Goal: Feedback & Contribution: Submit feedback/report problem

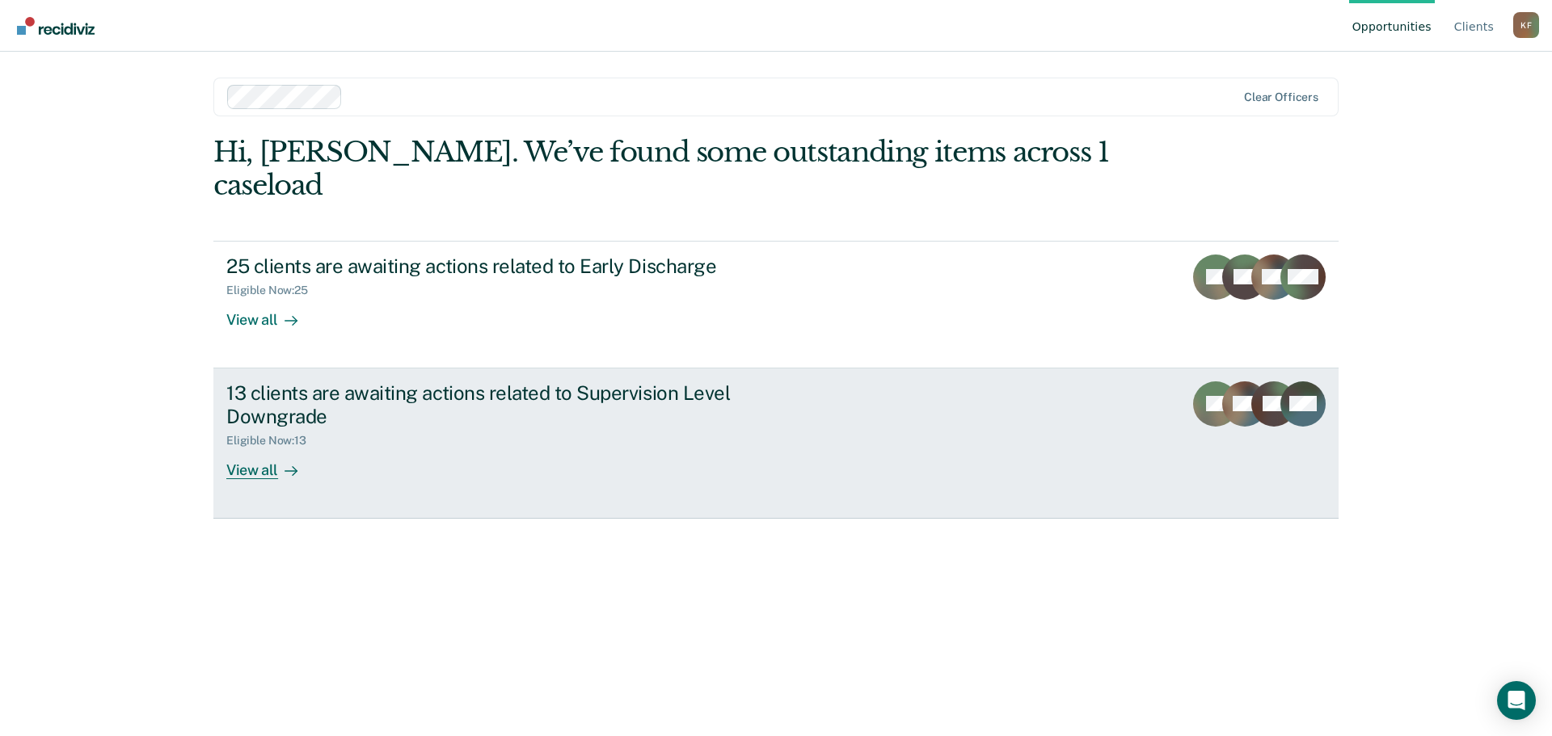
click at [236, 448] on div "View all" at bounding box center [271, 464] width 91 height 32
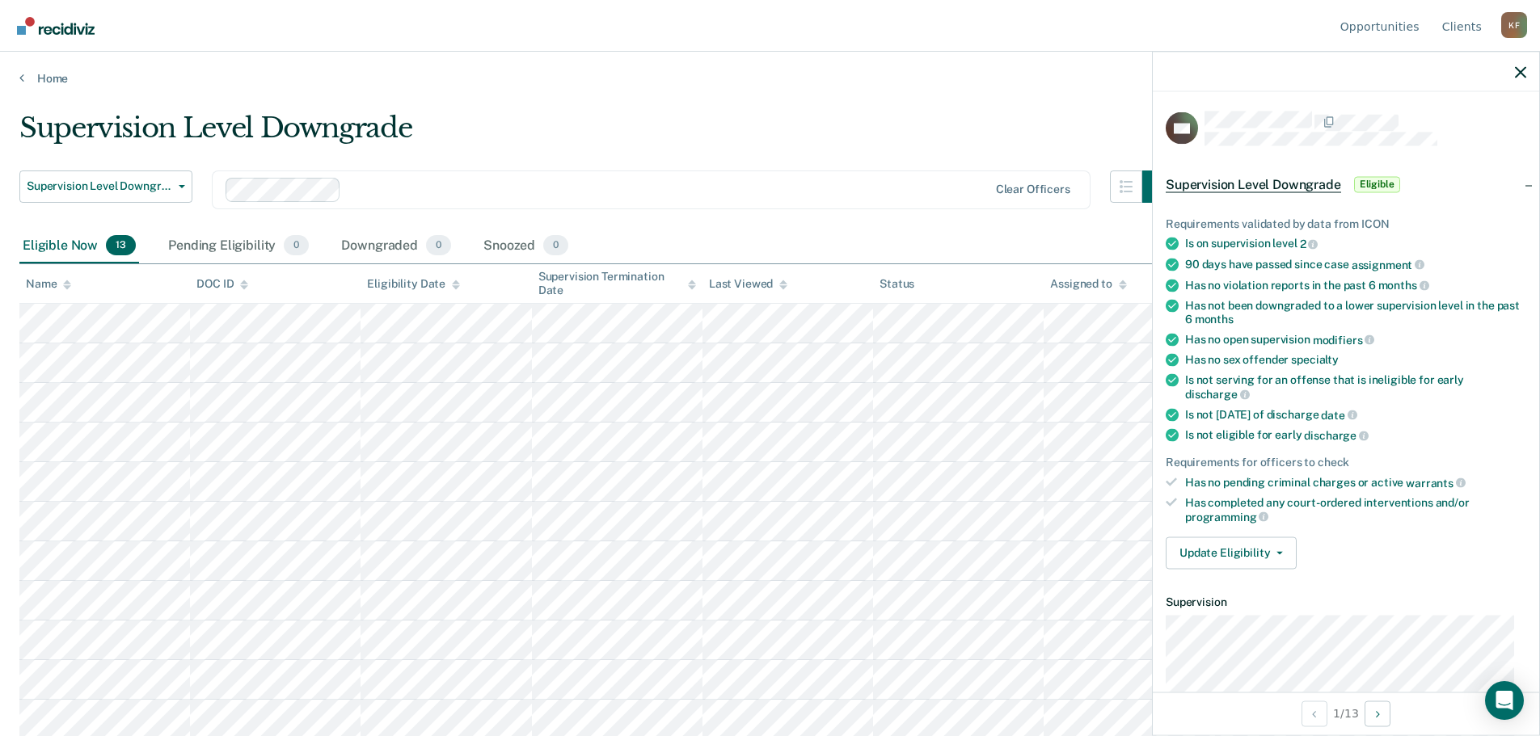
click at [903, 175] on div "Clear officers" at bounding box center [651, 190] width 879 height 39
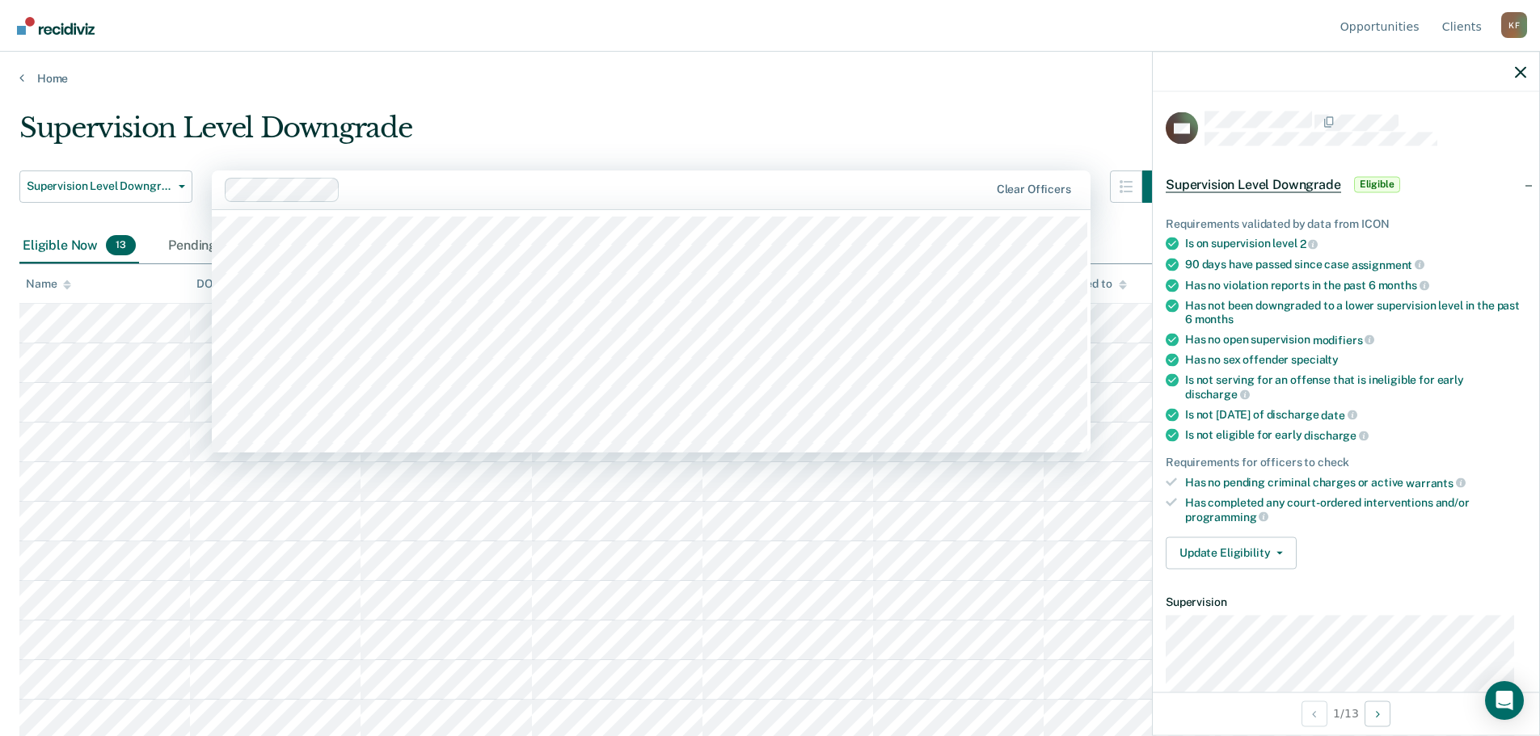
click at [817, 131] on div "Supervision Level Downgrade" at bounding box center [596, 135] width 1155 height 46
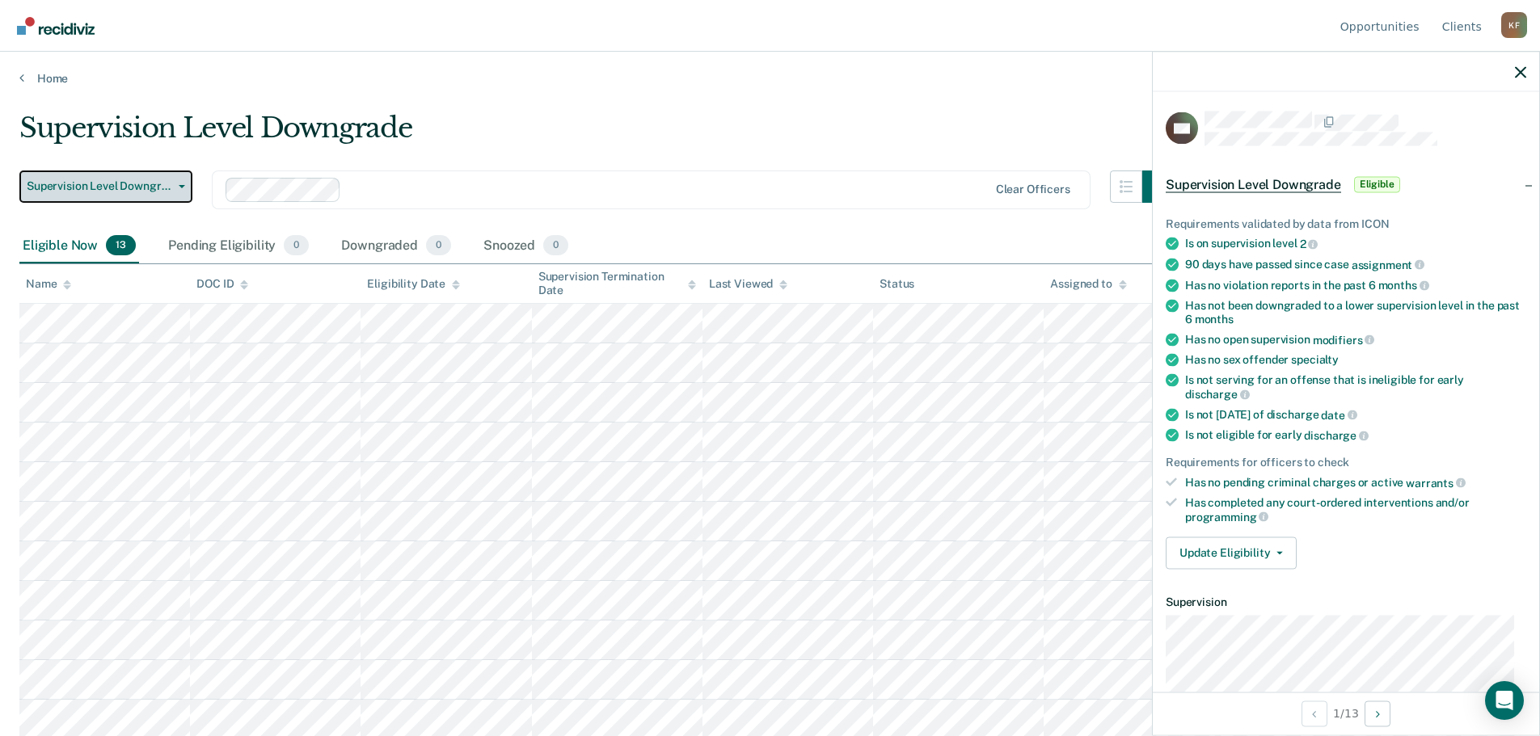
click at [168, 189] on span "Supervision Level Downgrade" at bounding box center [99, 186] width 145 height 14
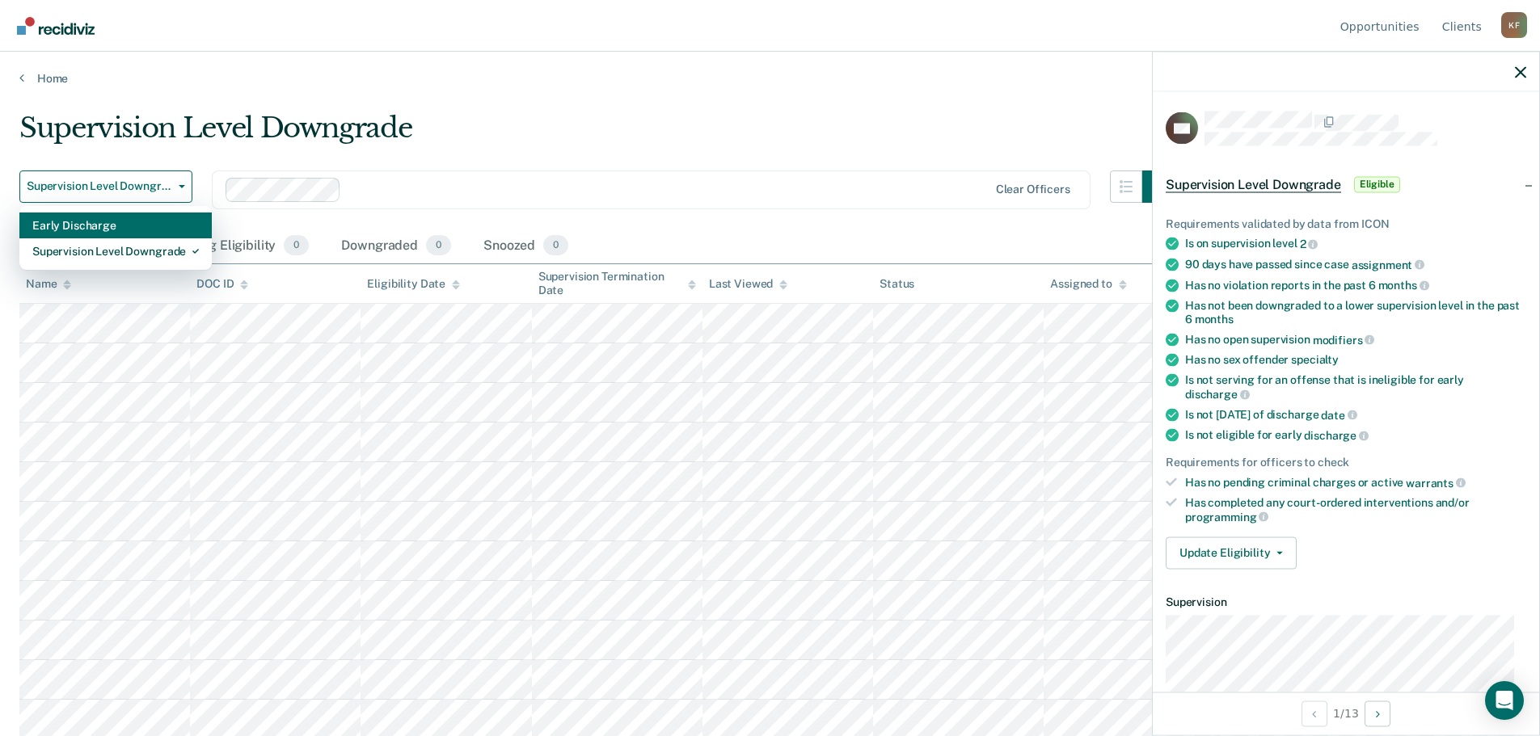
click at [147, 234] on div "Early Discharge" at bounding box center [115, 226] width 167 height 26
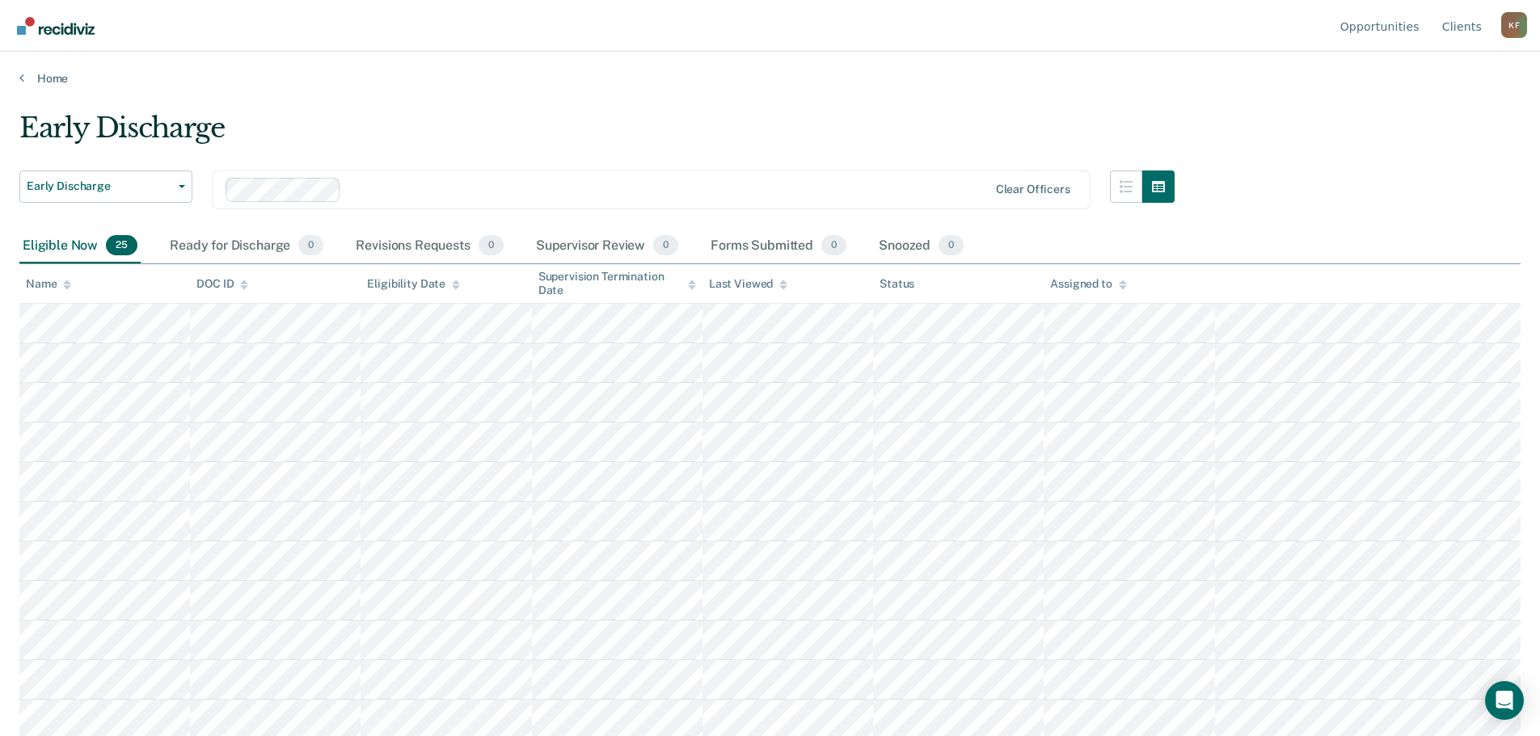
click at [529, 118] on div "Early Discharge" at bounding box center [596, 135] width 1155 height 46
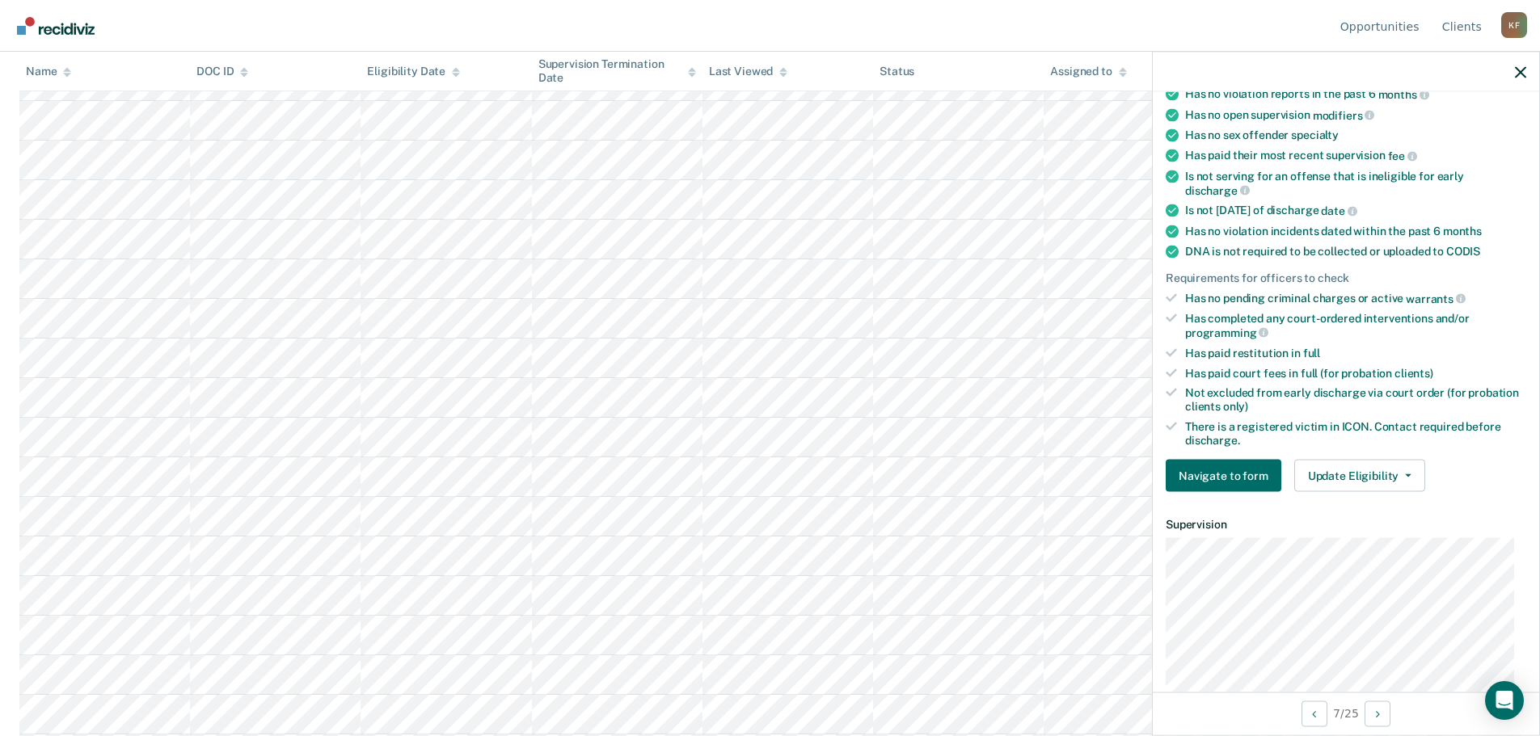
scroll to position [242, 0]
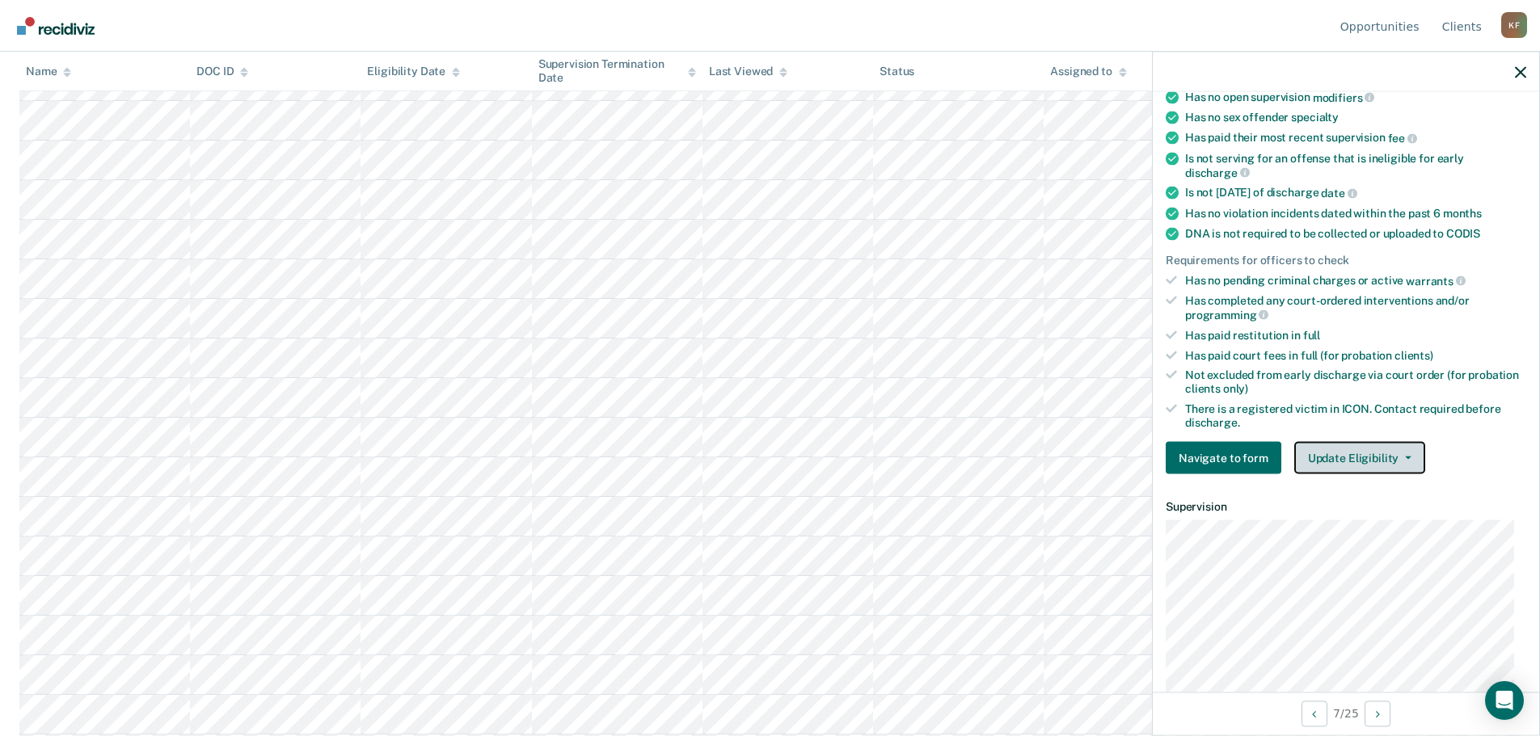
click at [1389, 454] on button "Update Eligibility" at bounding box center [1359, 458] width 131 height 32
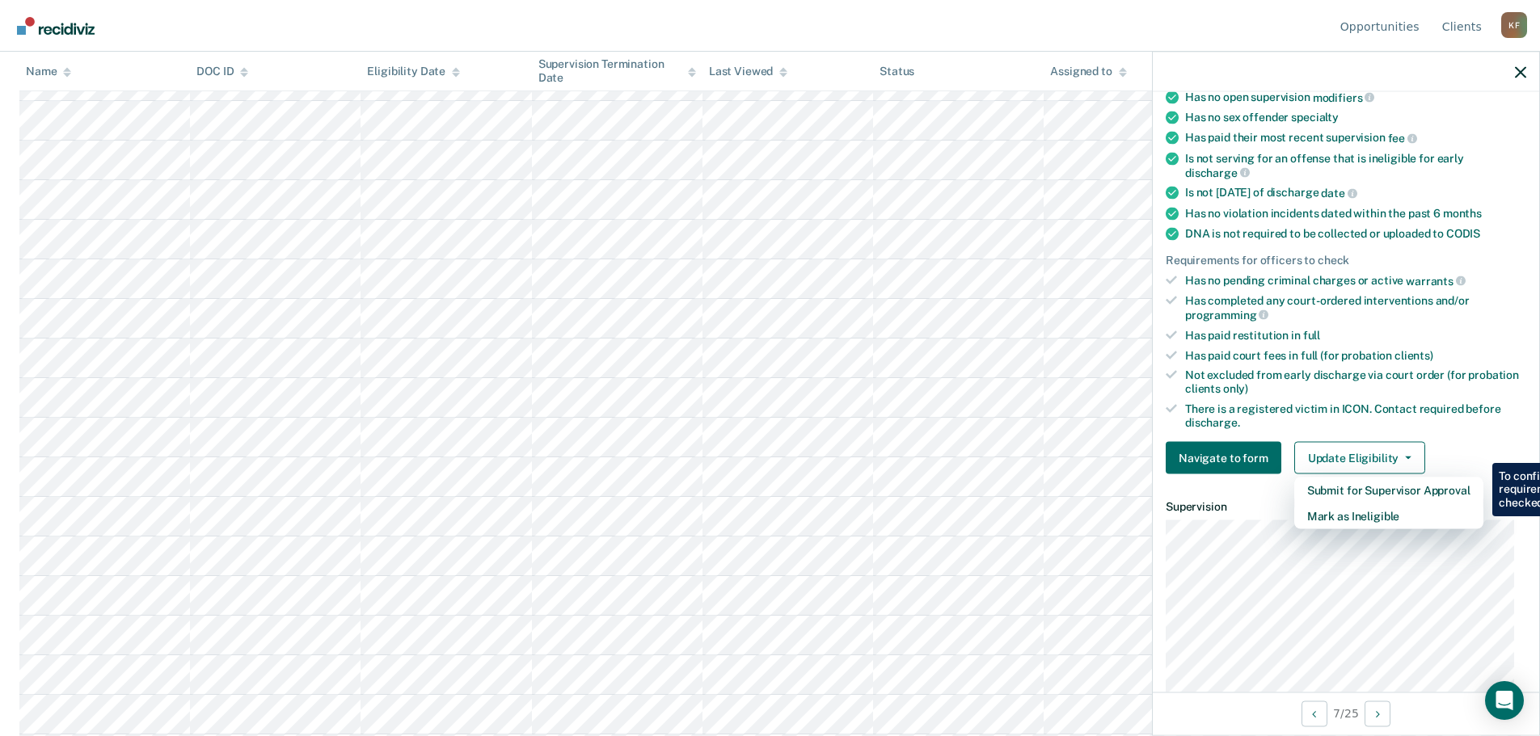
click at [1450, 425] on div "There is a registered victim in ICON. Contact required before discharge." at bounding box center [1355, 415] width 341 height 27
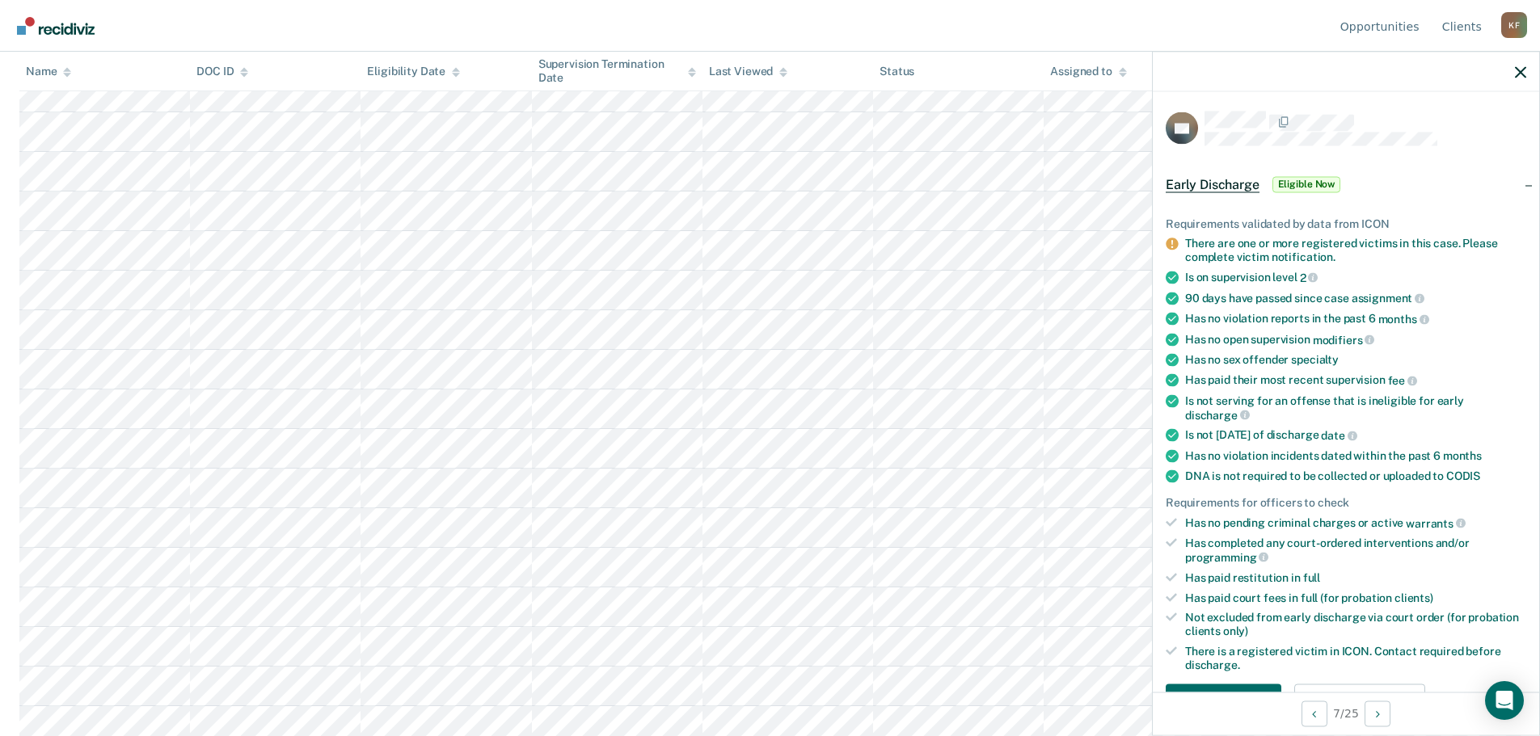
scroll to position [558, 0]
click at [1183, 240] on li "There are one or more registered victims in this case. Please complete victim n…" at bounding box center [1346, 250] width 360 height 27
click at [1309, 183] on span "Eligible Now" at bounding box center [1306, 184] width 69 height 16
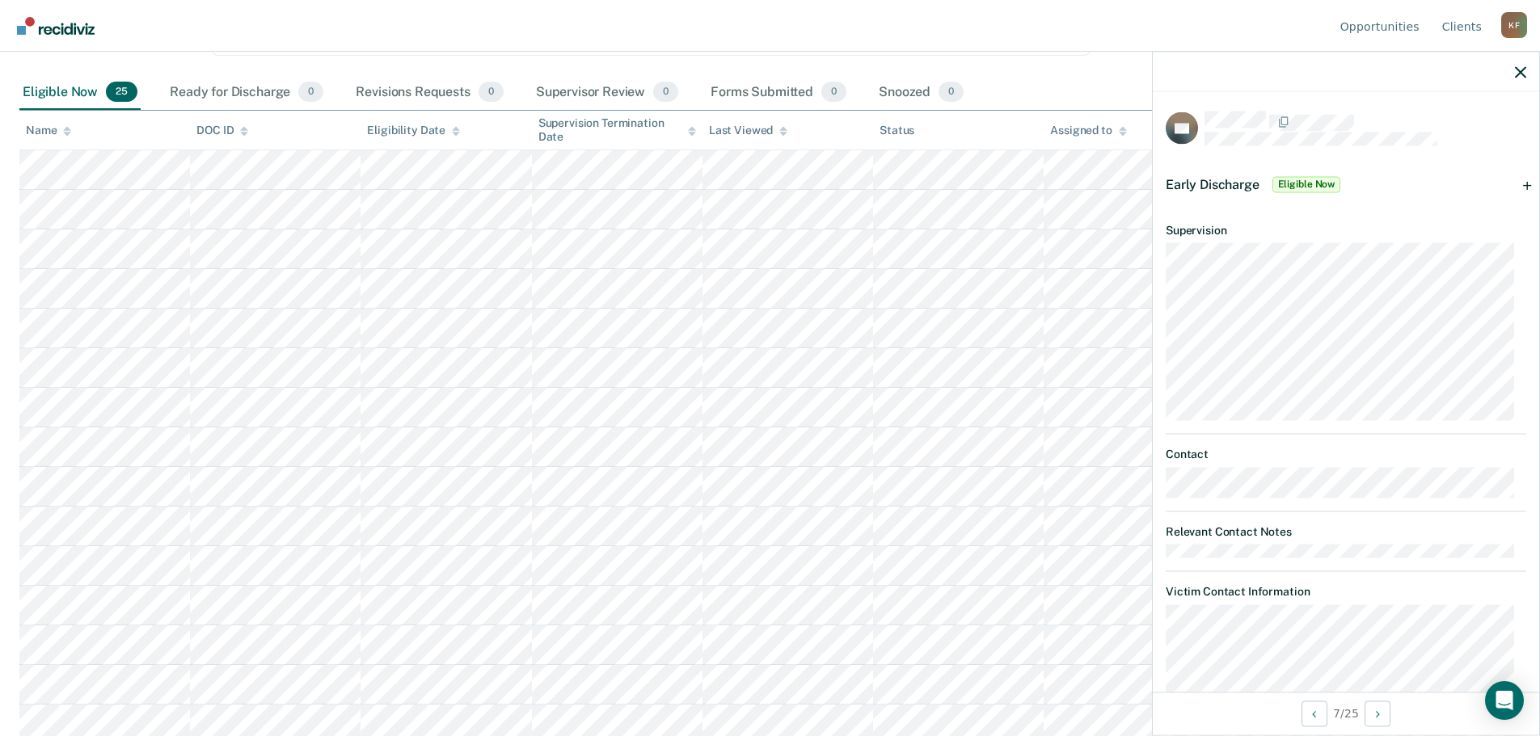
scroll to position [0, 0]
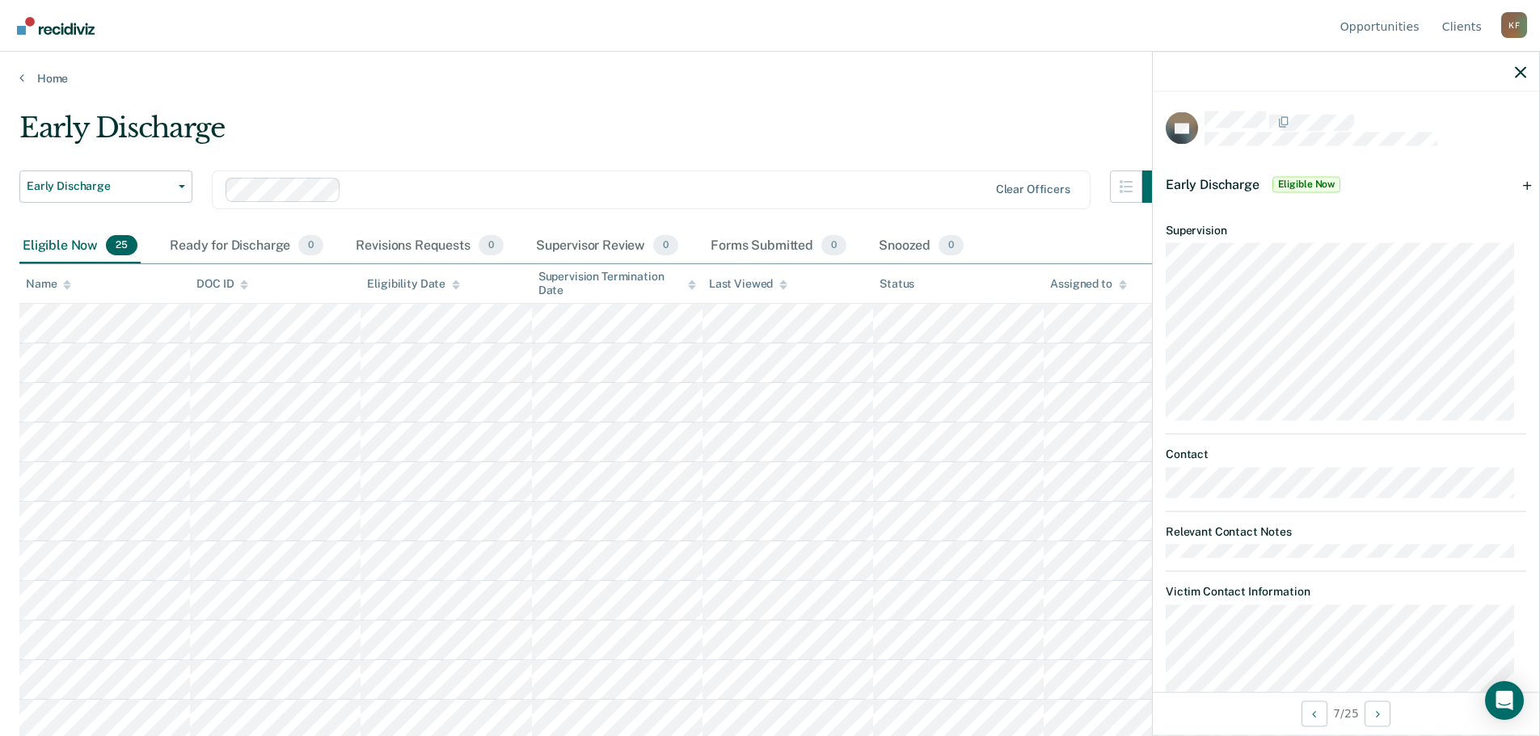
click at [1514, 183] on div "Early Discharge Eligible Now" at bounding box center [1346, 184] width 386 height 52
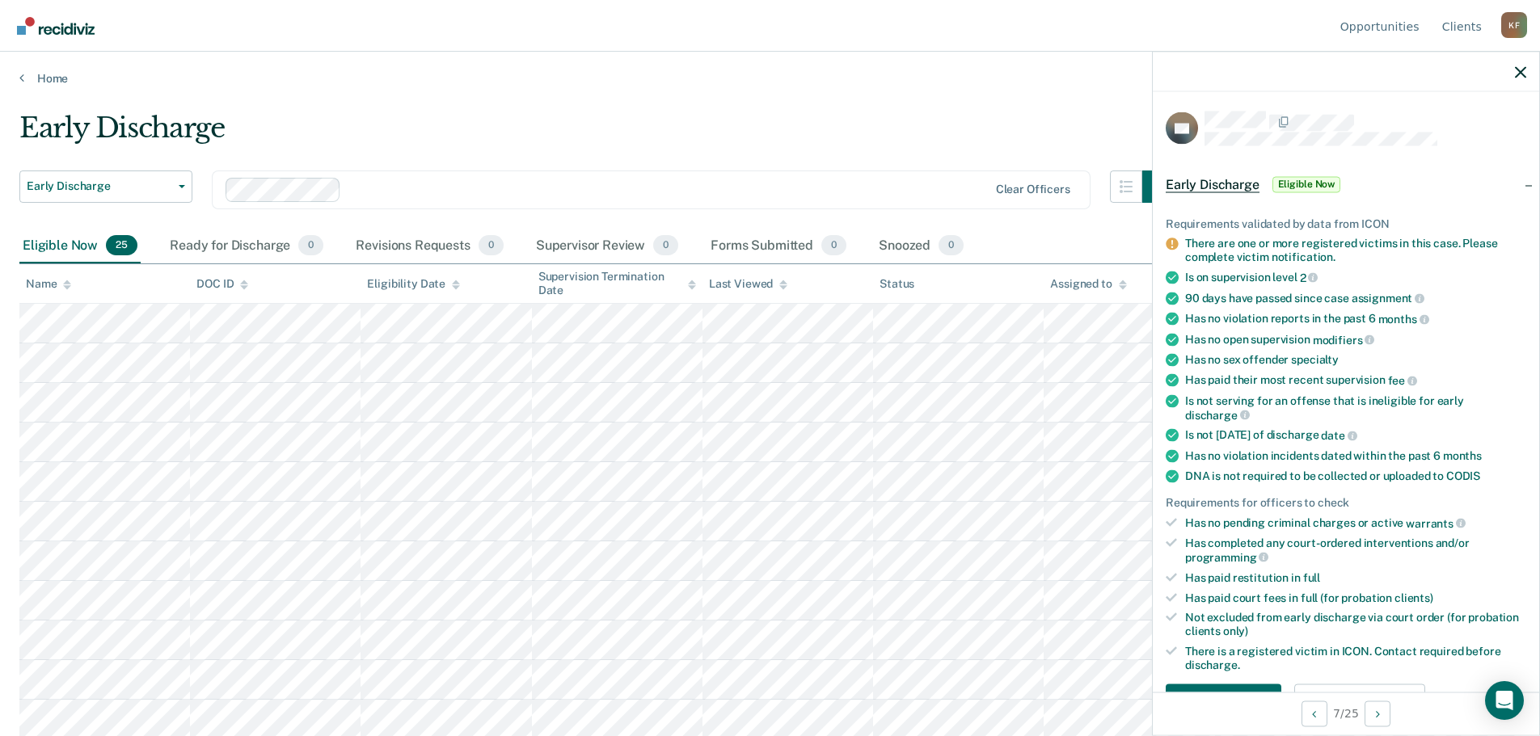
click at [1514, 183] on div "Early Discharge Eligible Now" at bounding box center [1346, 184] width 386 height 52
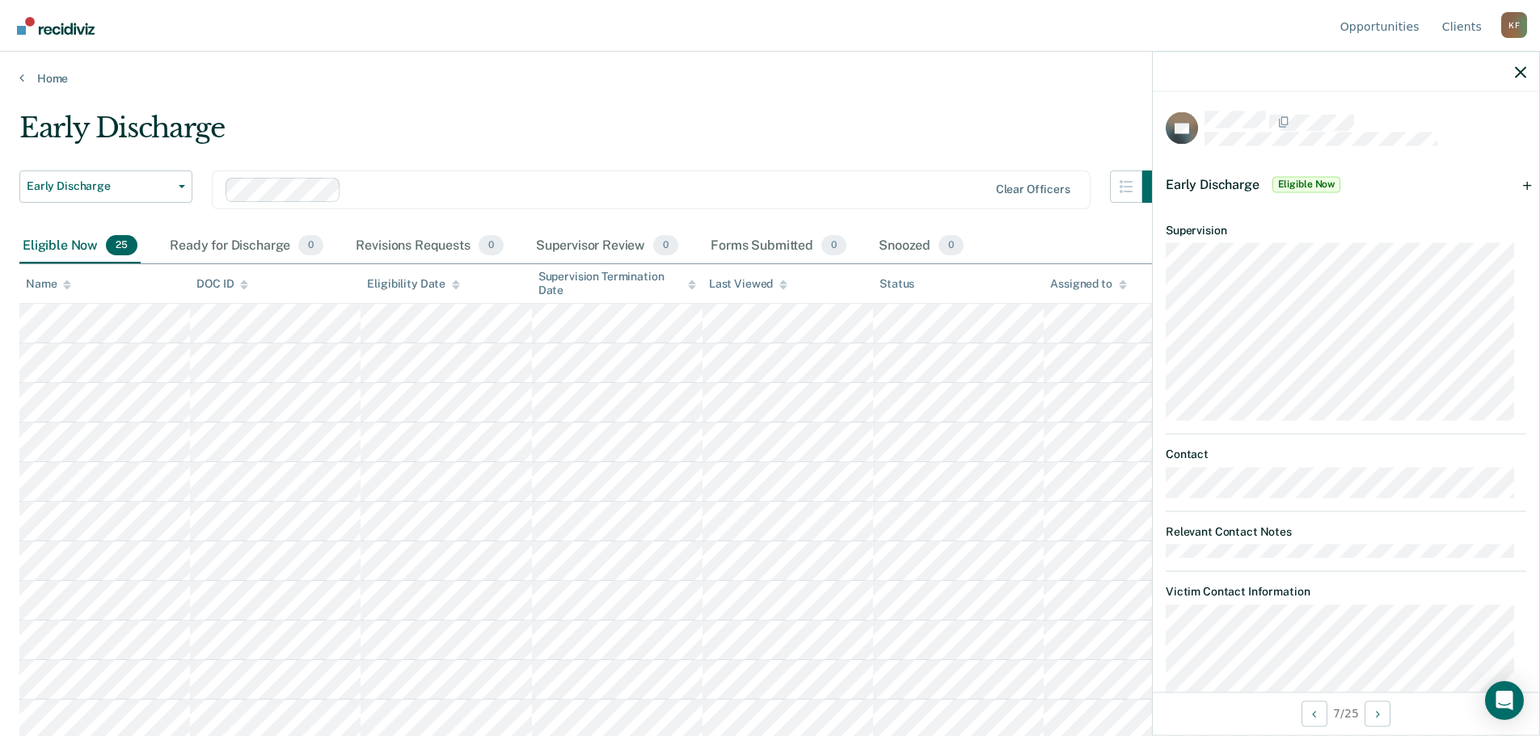
click at [1514, 183] on div "Early Discharge Eligible Now" at bounding box center [1346, 184] width 386 height 52
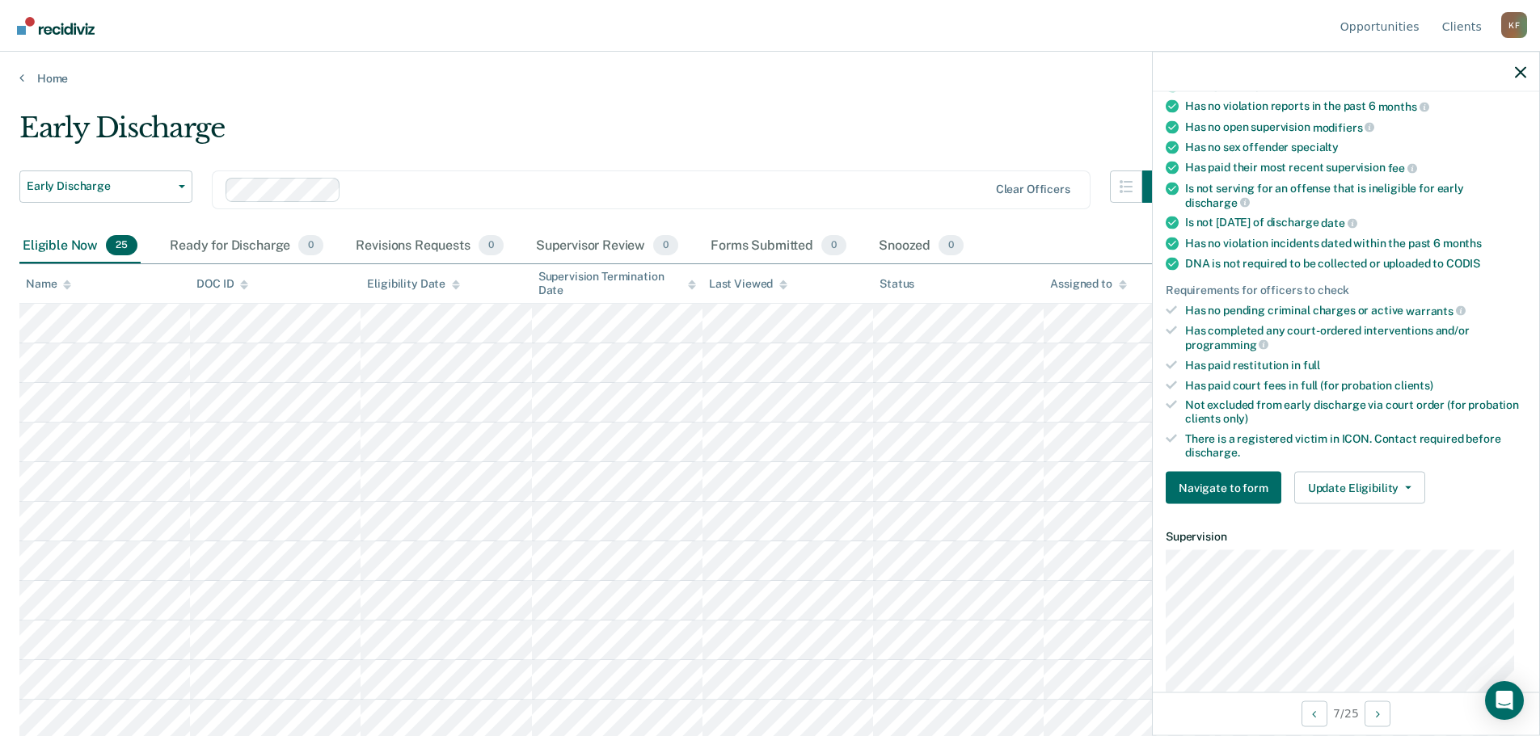
scroll to position [242, 0]
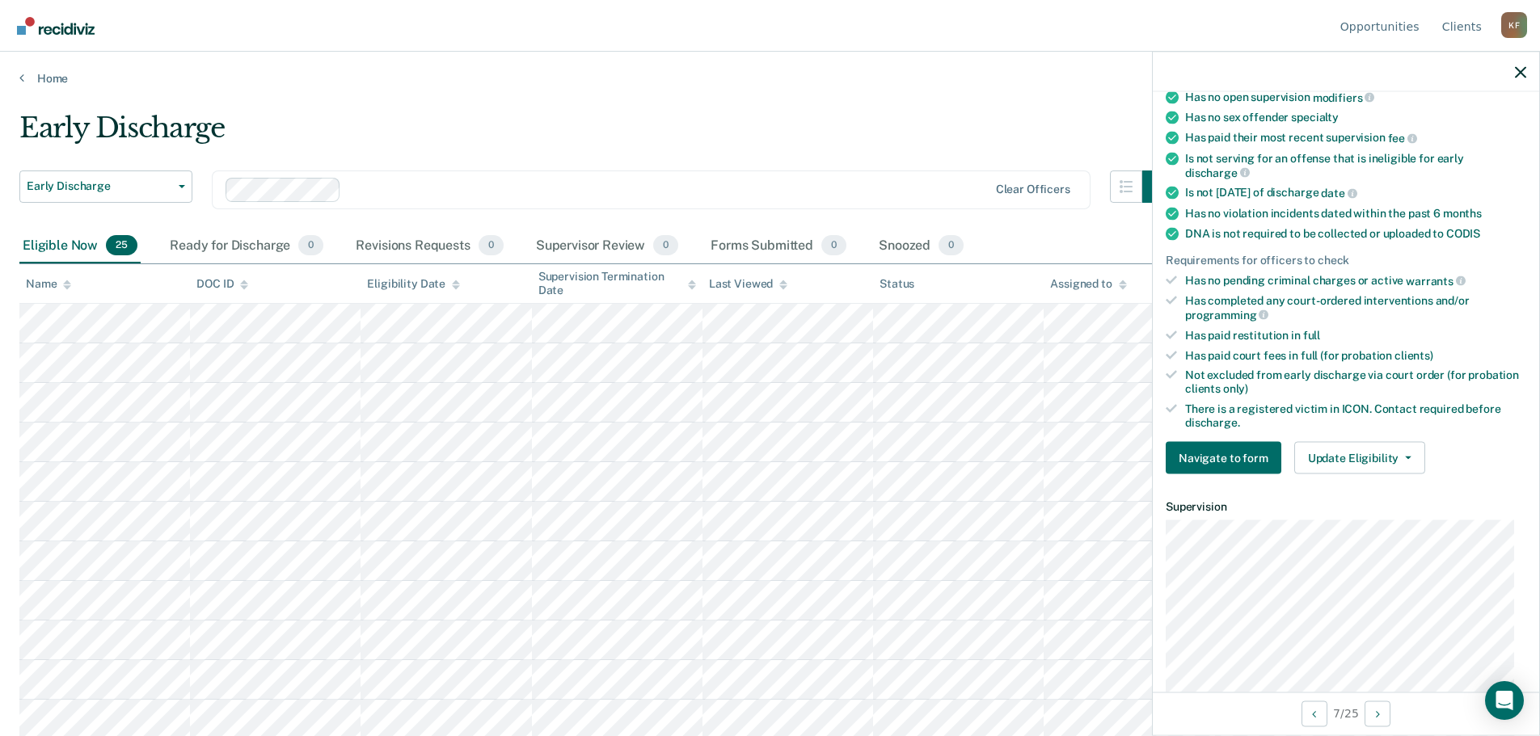
click at [924, 87] on main "Early Discharge Early Discharge Early Discharge Supervision Level Downgrade Cle…" at bounding box center [770, 409] width 1540 height 646
click at [596, 79] on link "Home" at bounding box center [769, 78] width 1501 height 15
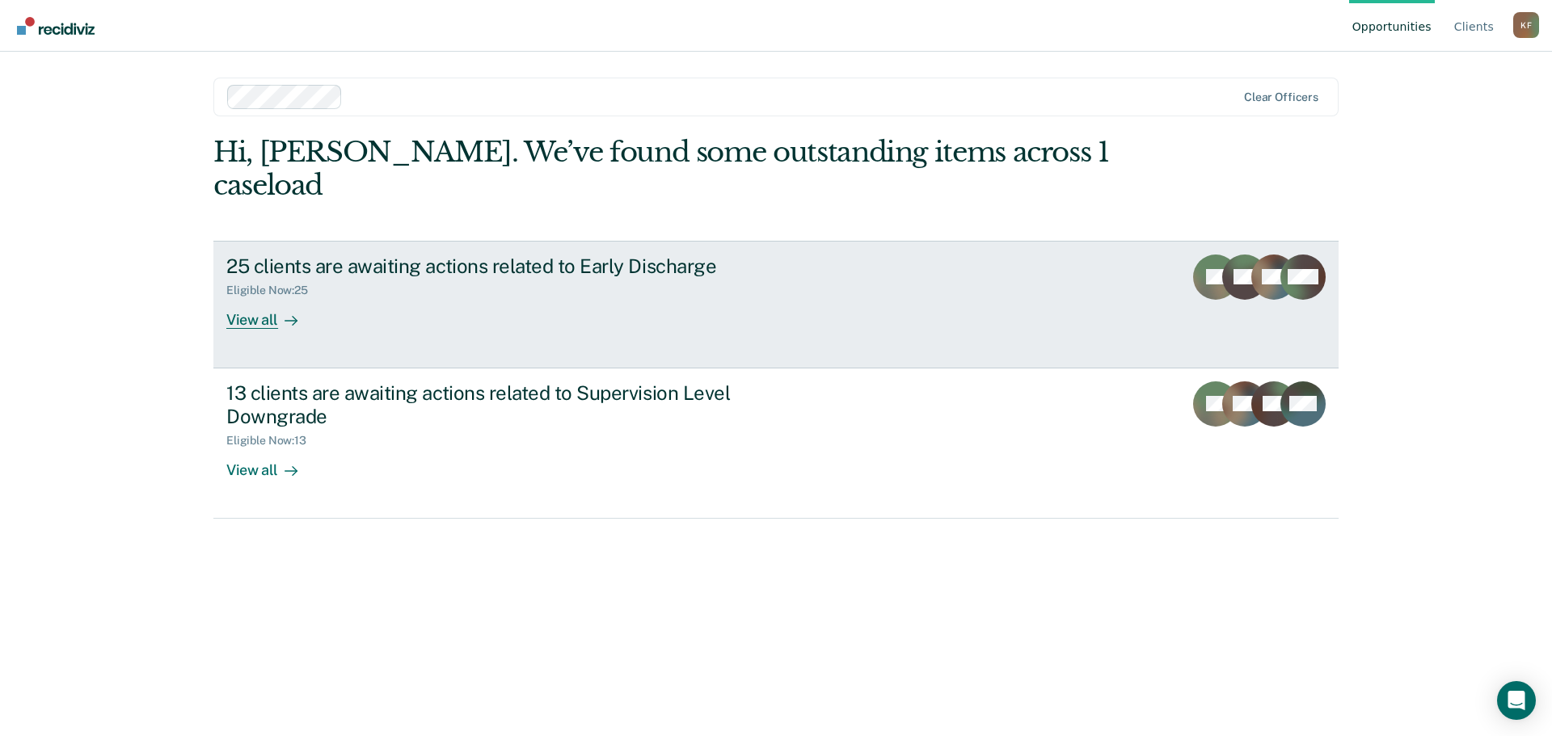
click at [272, 297] on div "View all" at bounding box center [271, 313] width 91 height 32
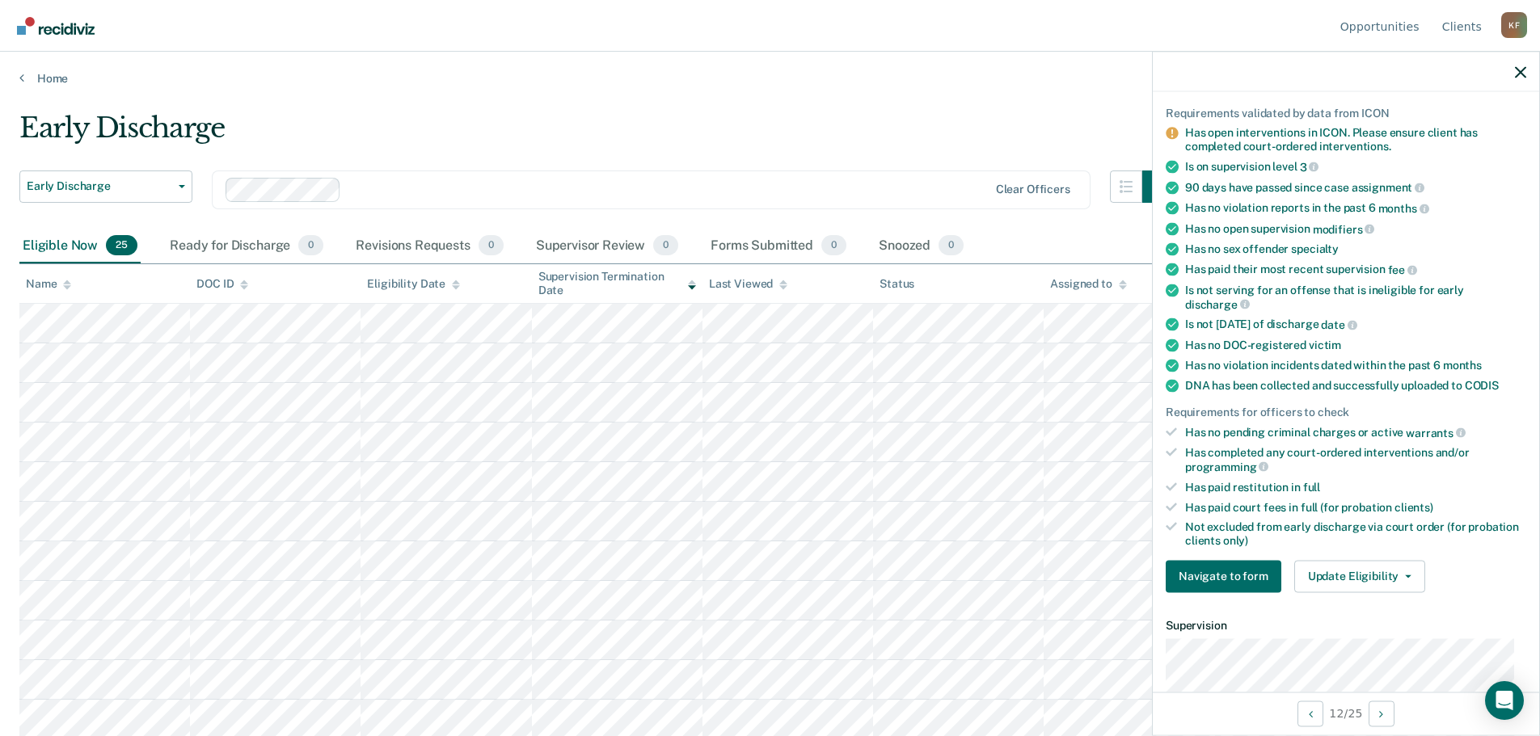
scroll to position [162, 0]
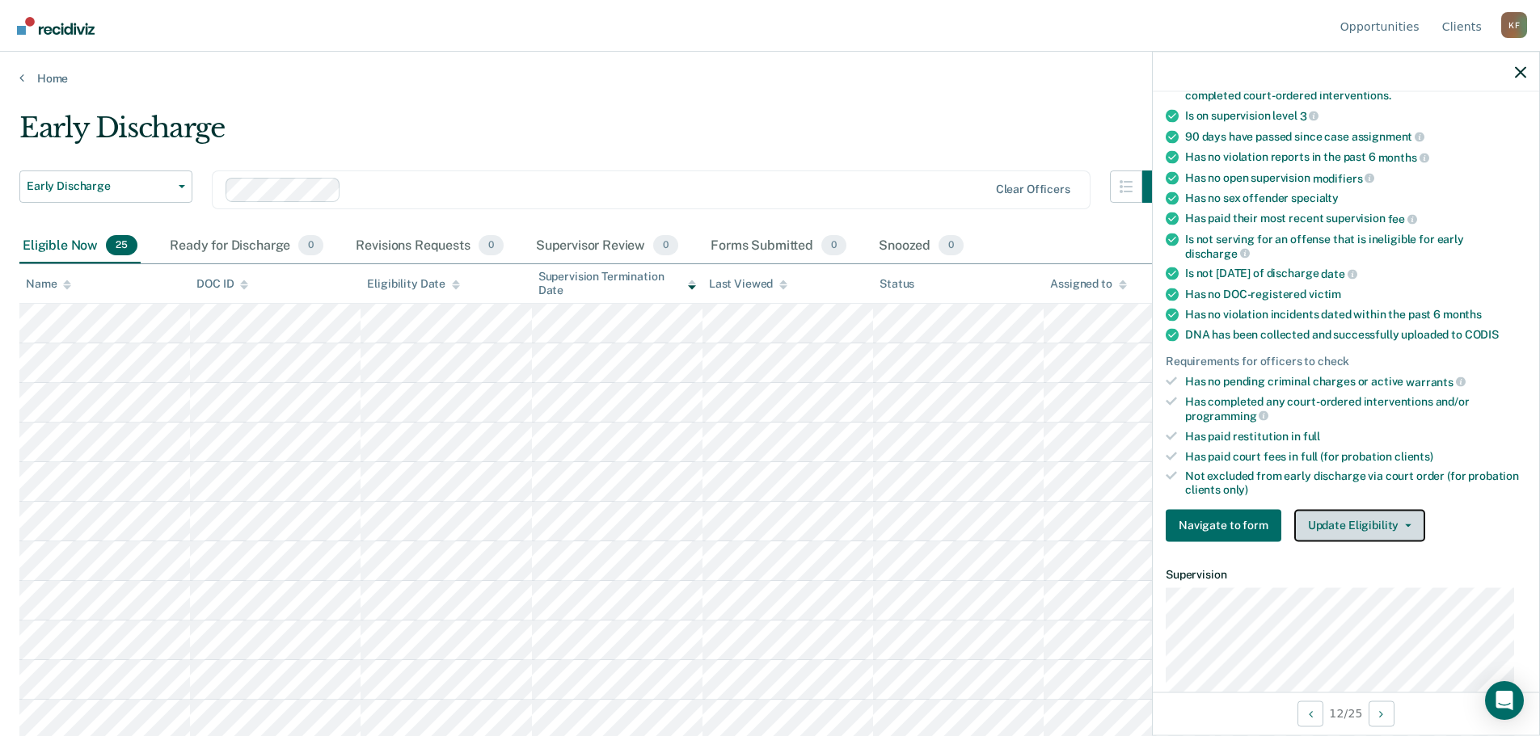
click at [1404, 521] on button "Update Eligibility" at bounding box center [1359, 525] width 131 height 32
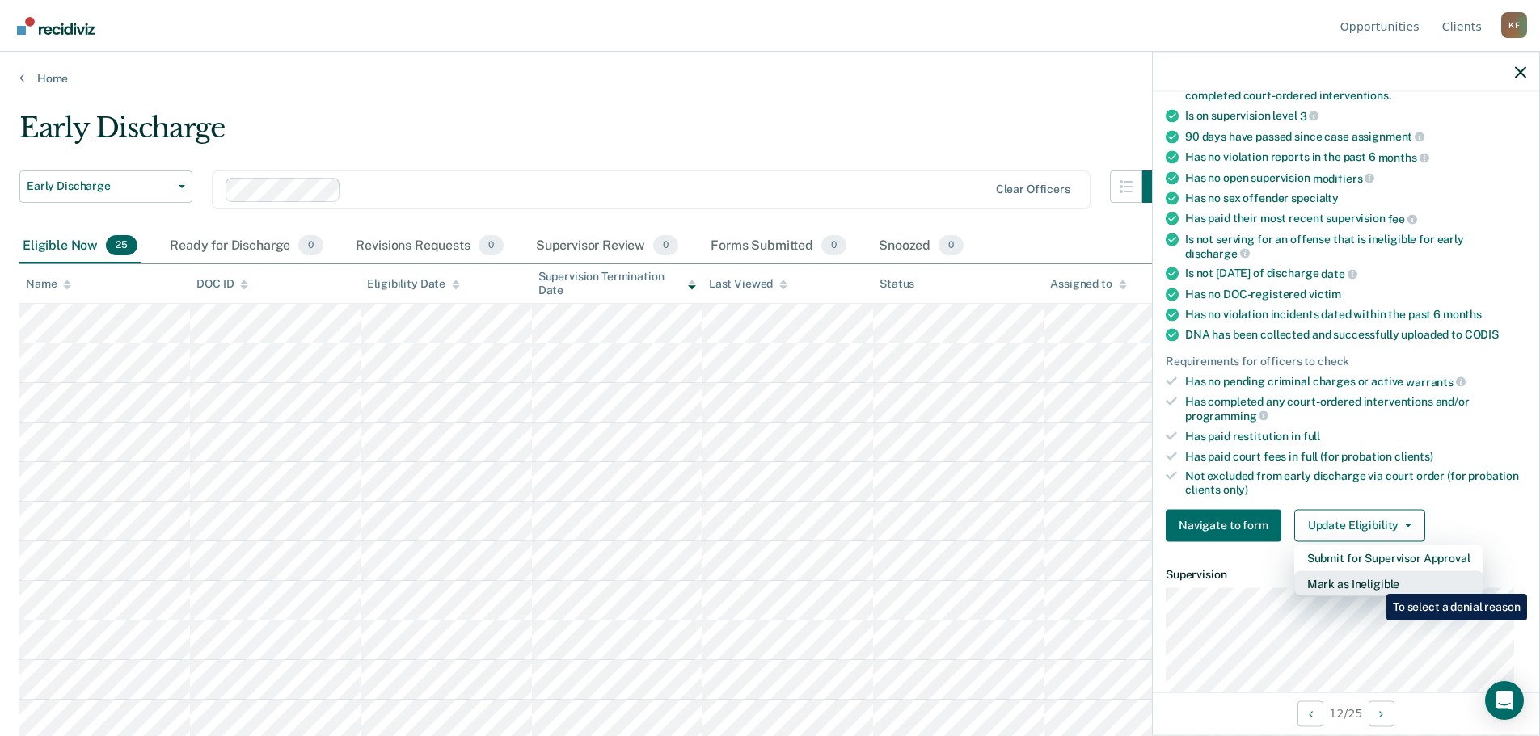
click at [1374, 582] on button "Mark as Ineligible" at bounding box center [1388, 584] width 189 height 26
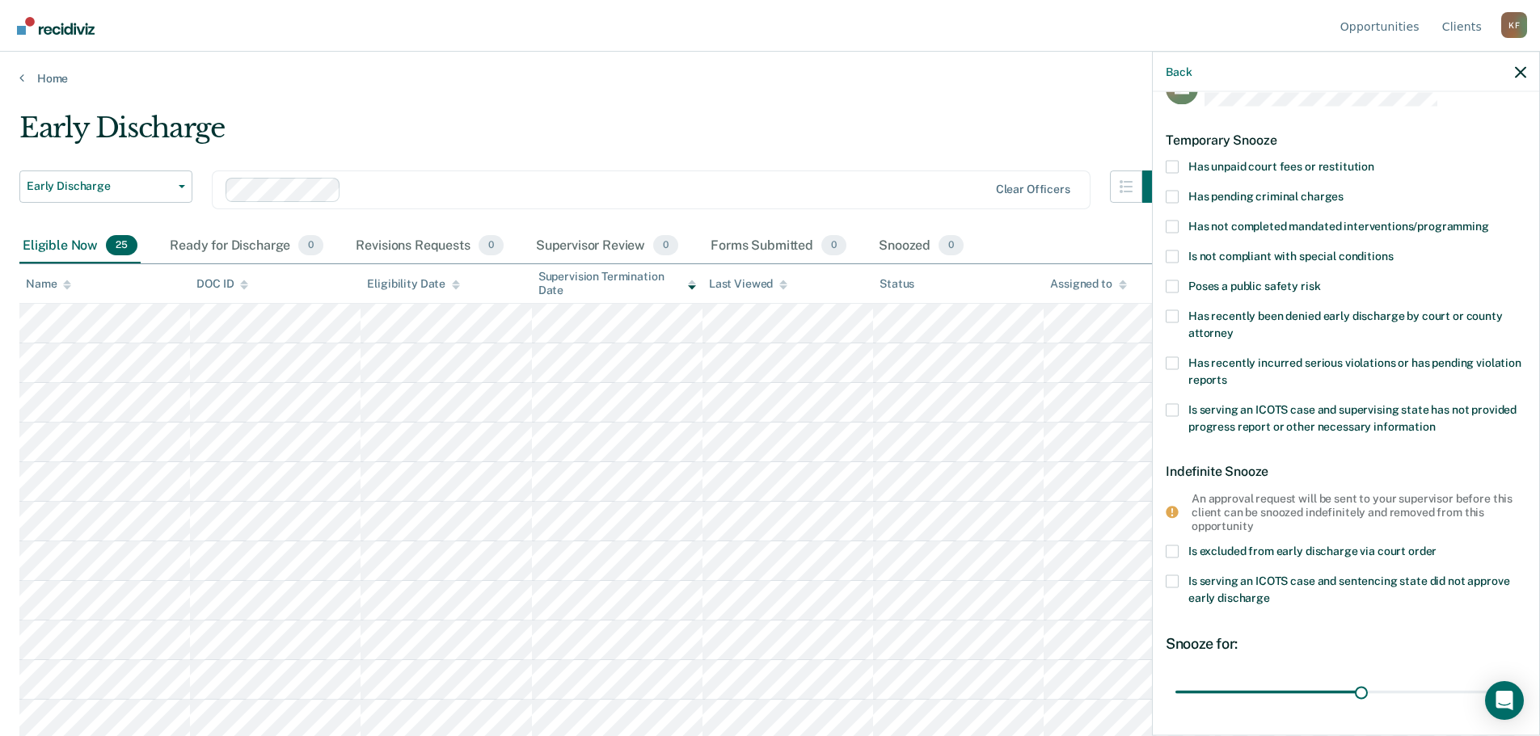
scroll to position [0, 0]
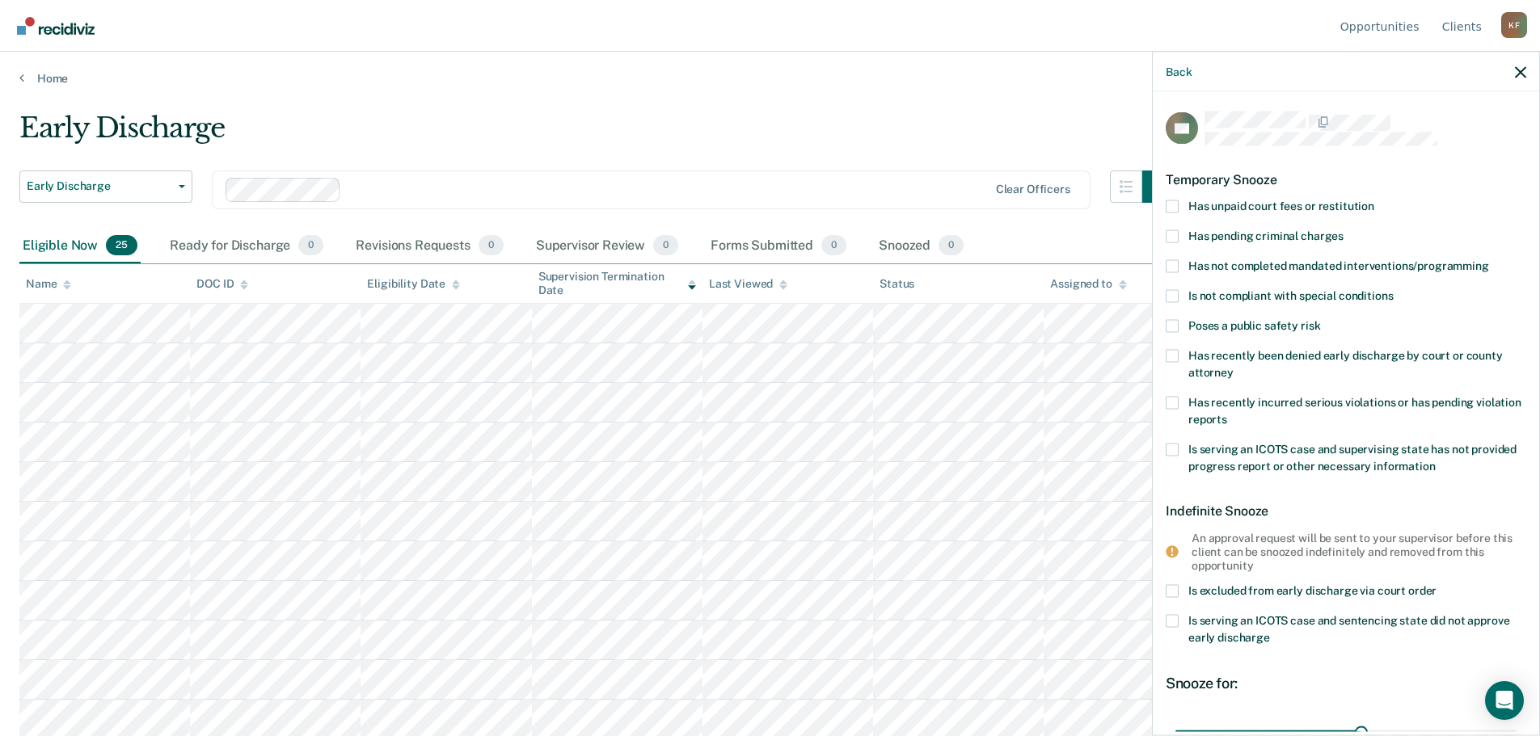
click at [1173, 209] on span at bounding box center [1172, 206] width 13 height 13
click at [1374, 200] on input "Has unpaid court fees or restitution" at bounding box center [1374, 200] width 0 height 0
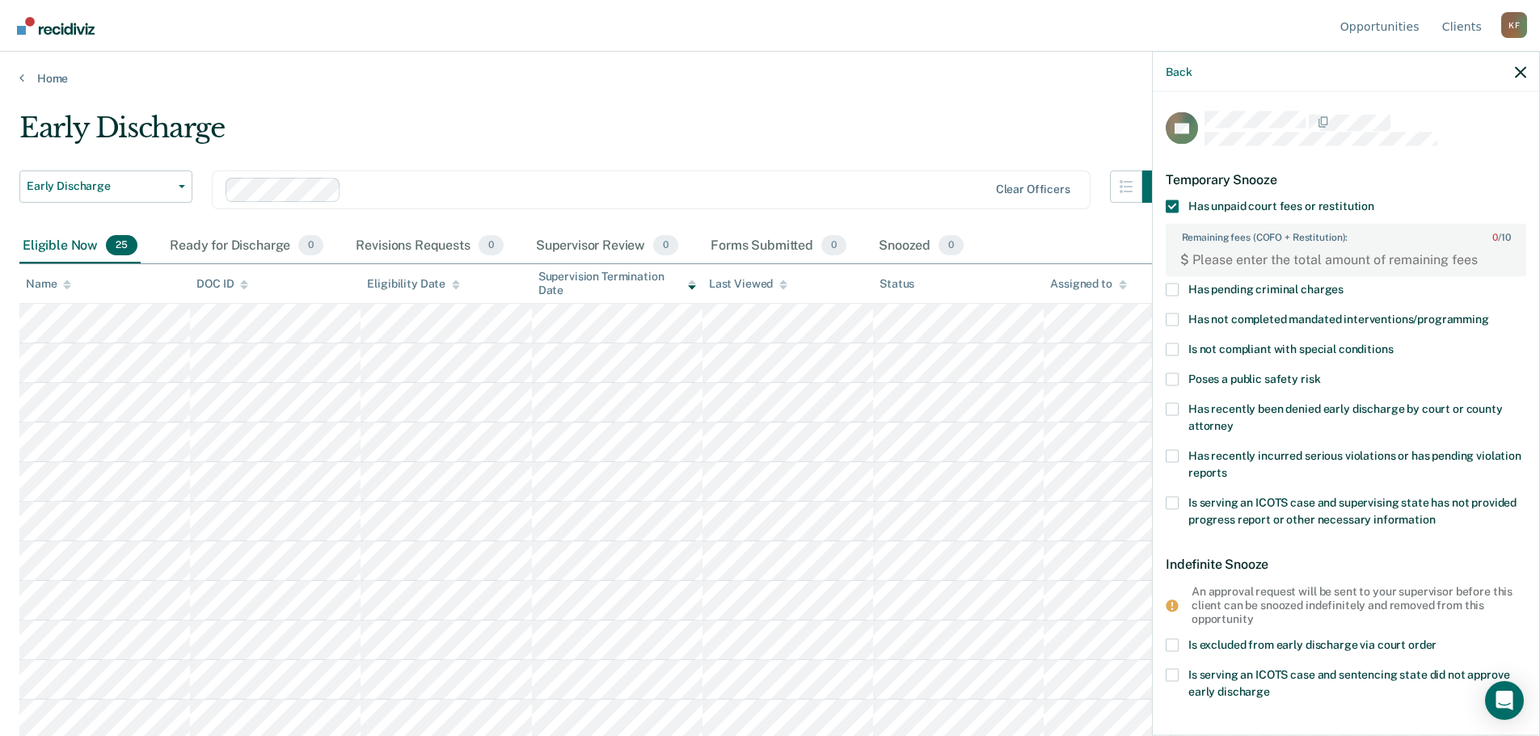
scroll to position [81, 0]
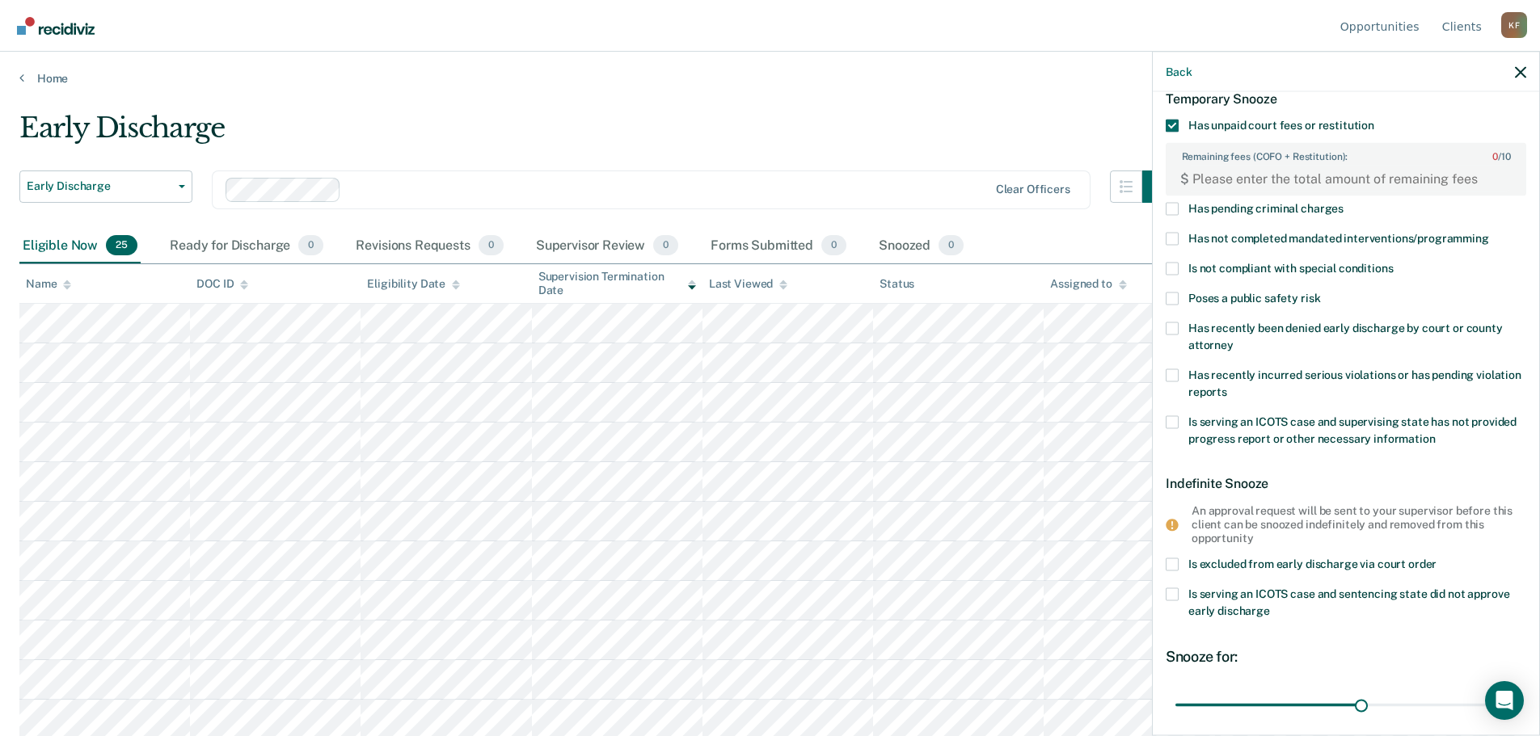
click at [1175, 241] on span at bounding box center [1172, 239] width 13 height 13
click at [1489, 233] on input "Has not completed mandated interventions/programming" at bounding box center [1489, 233] width 0 height 0
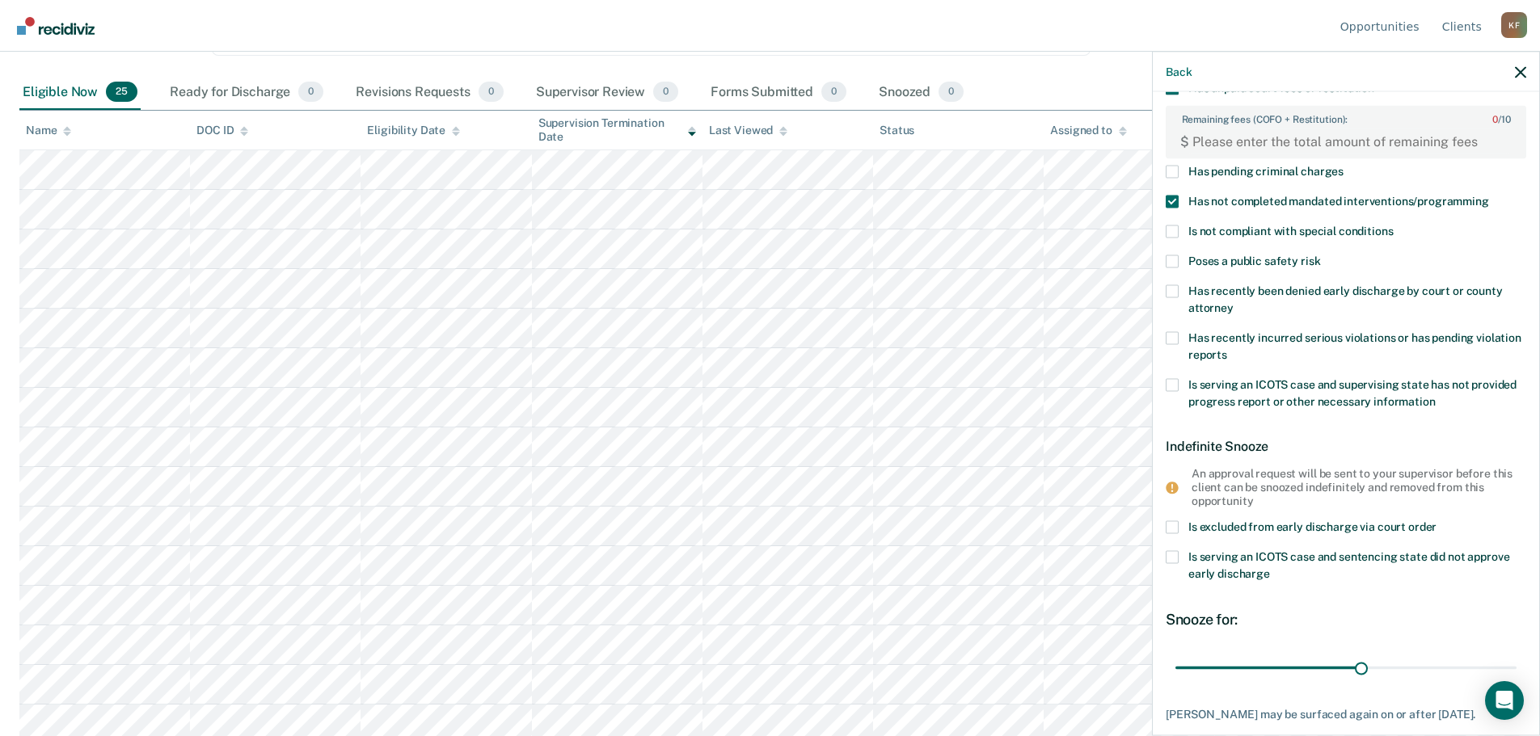
scroll to position [0, 0]
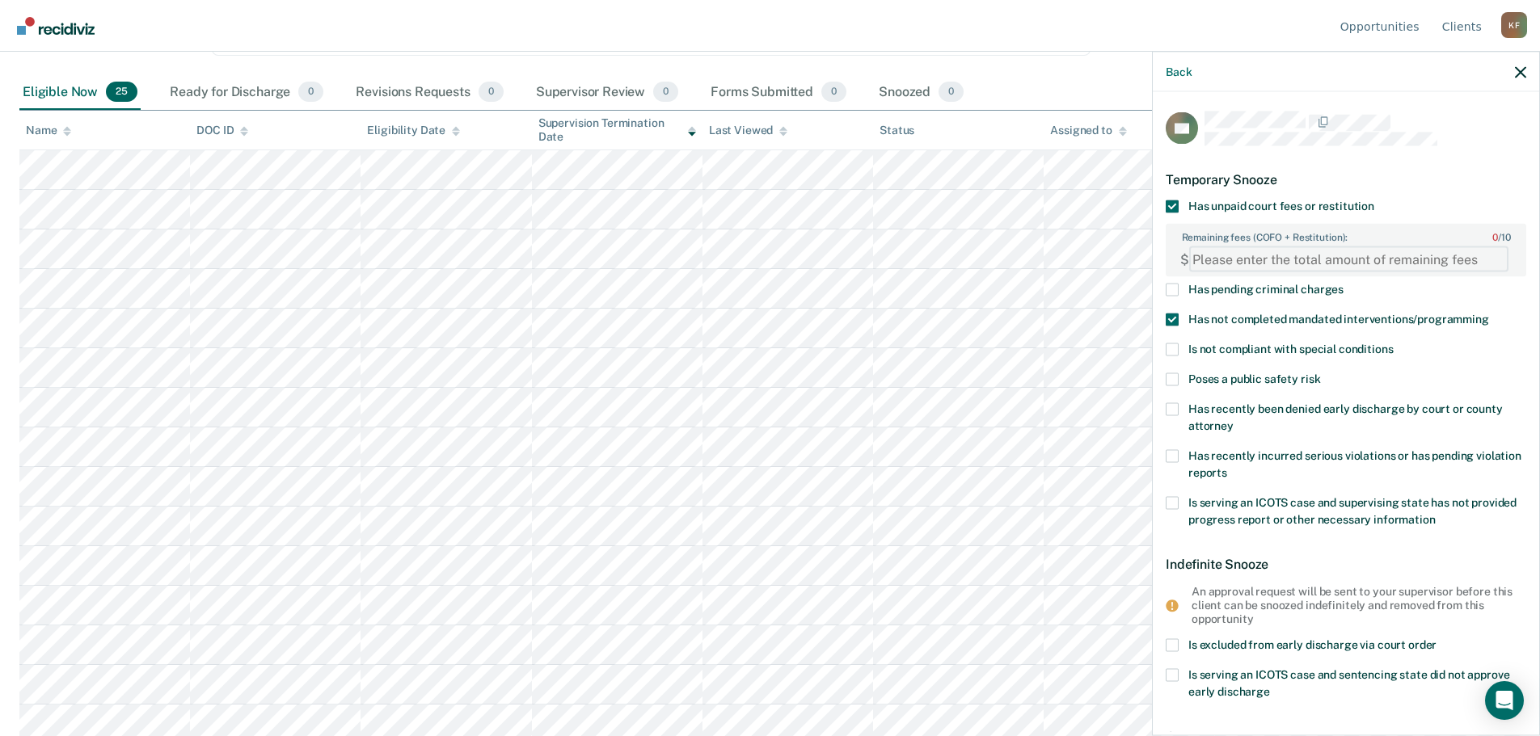
click at [1309, 251] on FEESReasonInput "Remaining fees (COFO + Restitution): 0 / 10" at bounding box center [1348, 260] width 319 height 26
click at [1267, 262] on FEESReasonInput "Remaining fees (COFO + Restitution): 0 / 10" at bounding box center [1348, 260] width 319 height 26
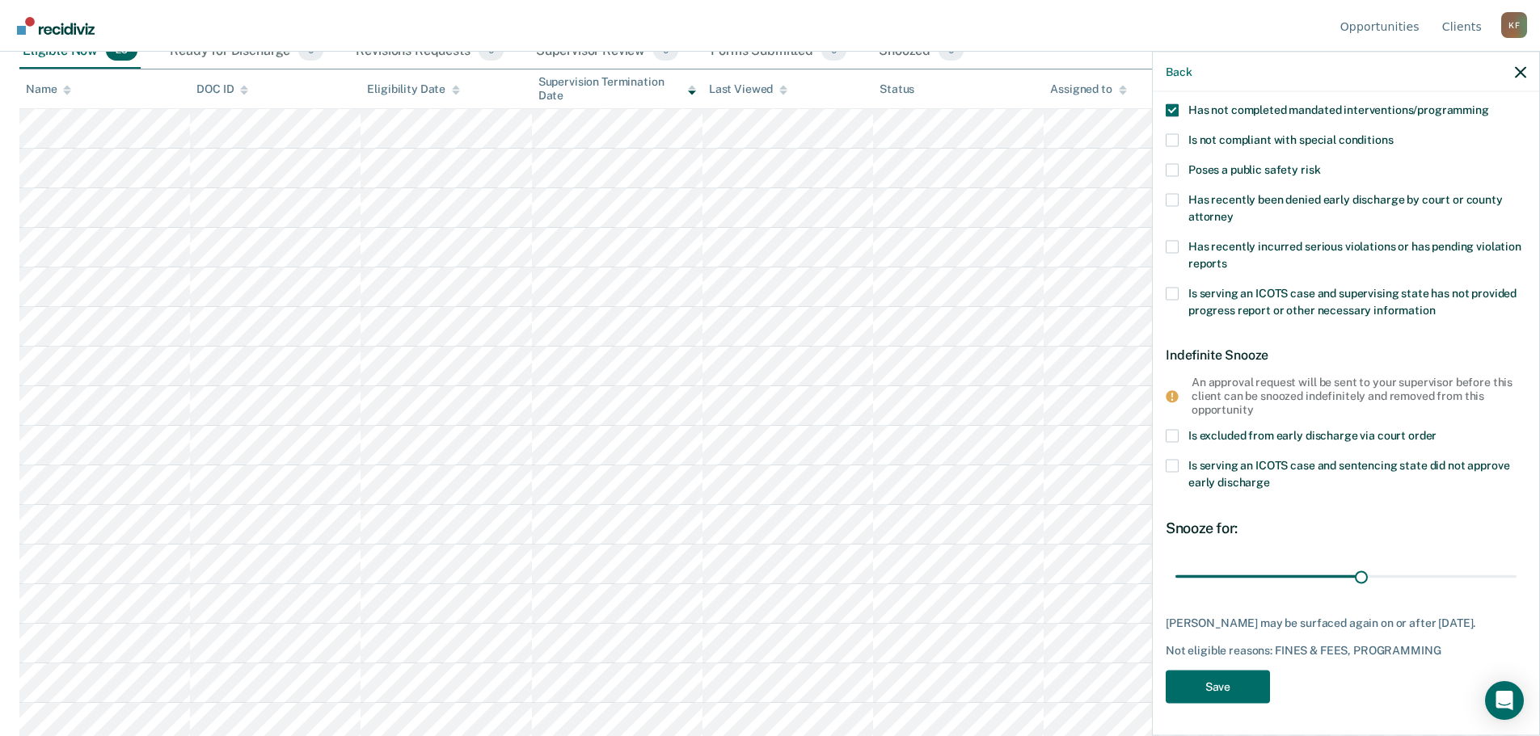
scroll to position [234, 0]
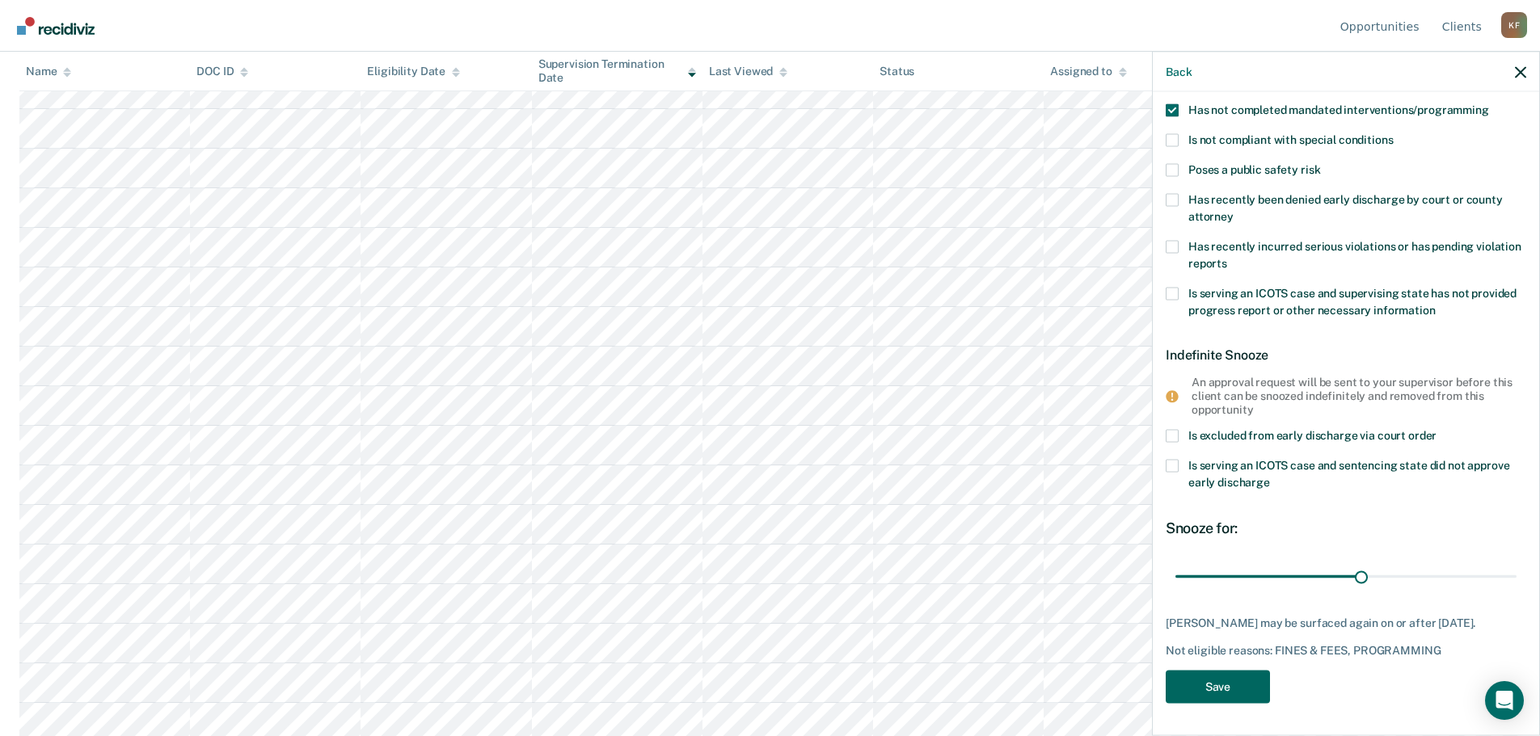
type FEESReasonInput "1330.80"
click at [1196, 689] on button "Save" at bounding box center [1218, 686] width 104 height 33
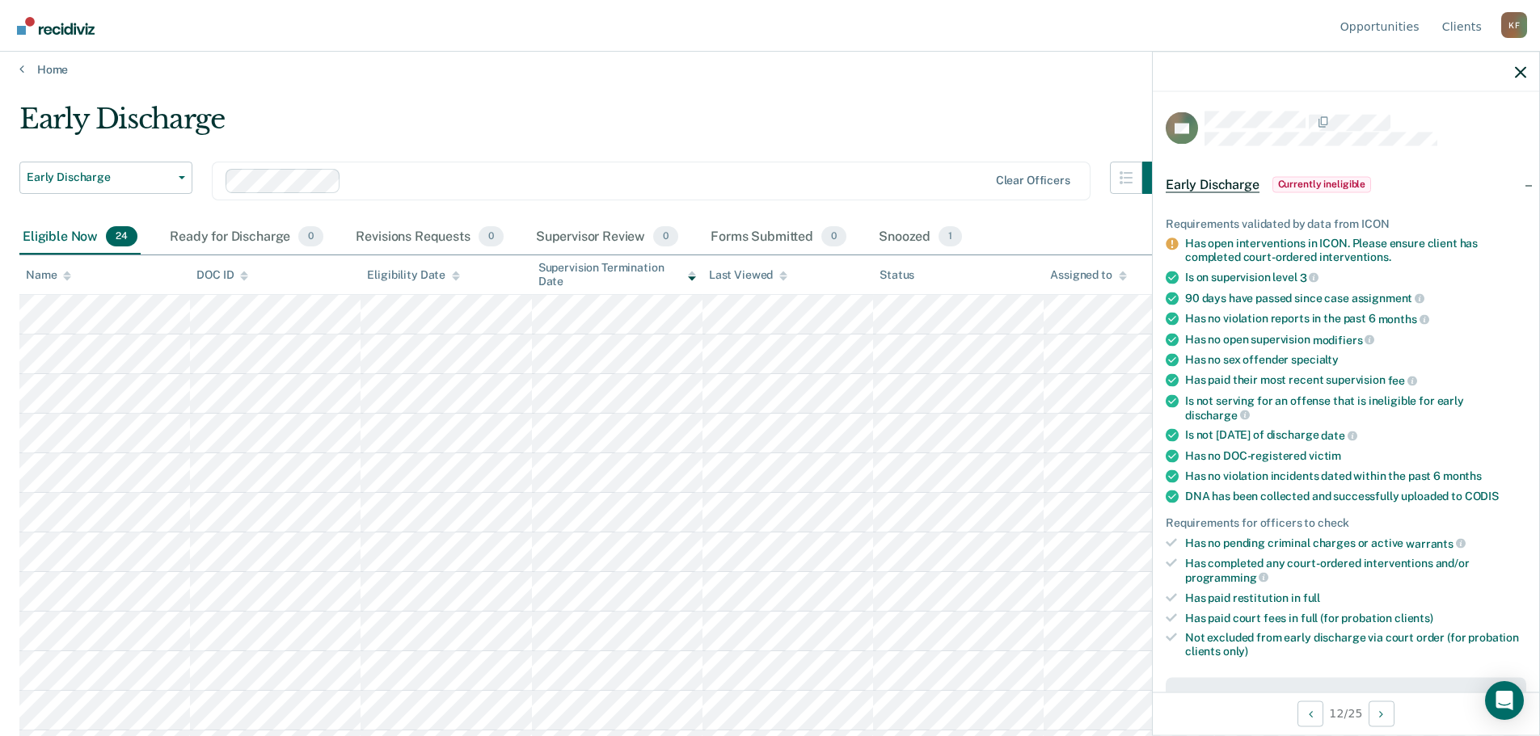
scroll to position [0, 0]
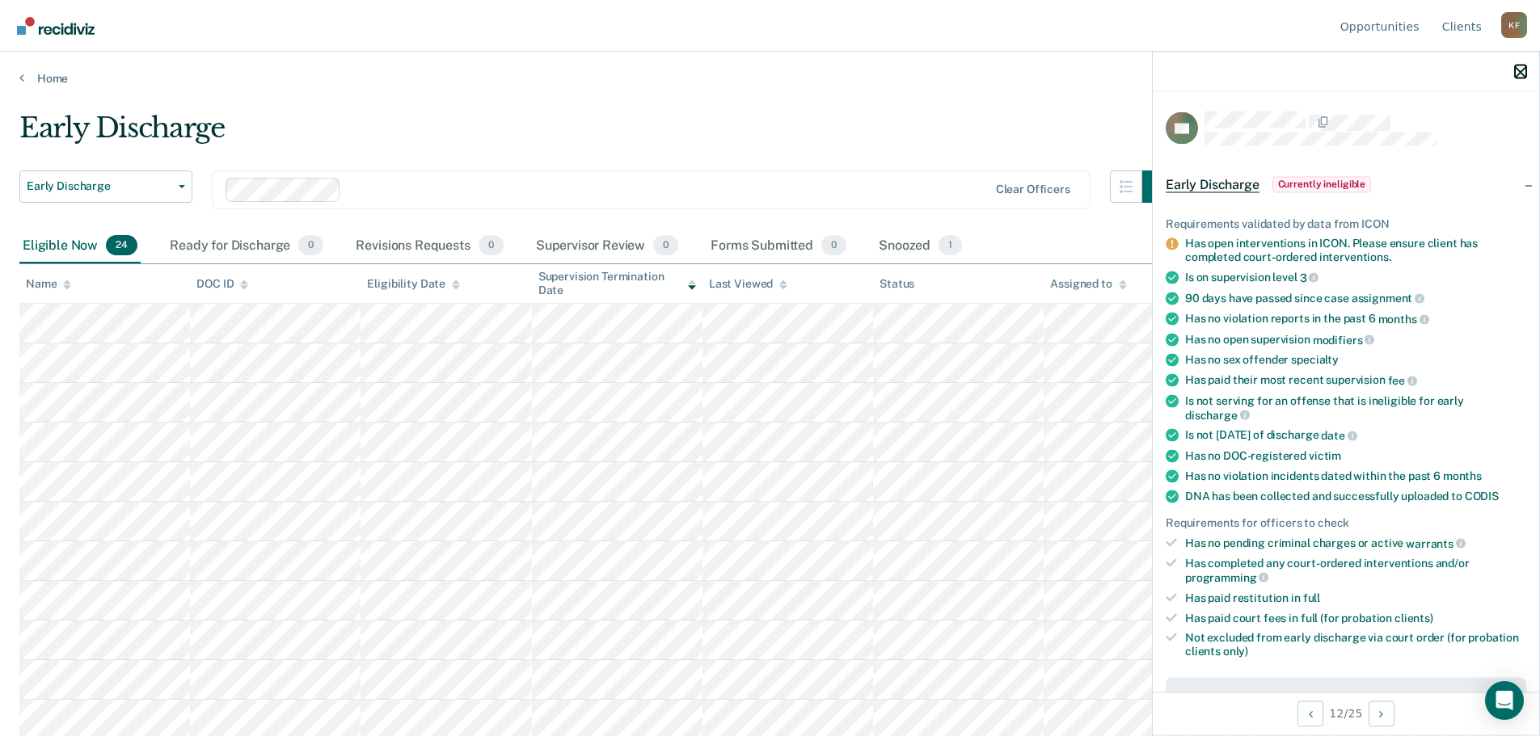
click at [1519, 77] on icon "button" at bounding box center [1520, 71] width 11 height 11
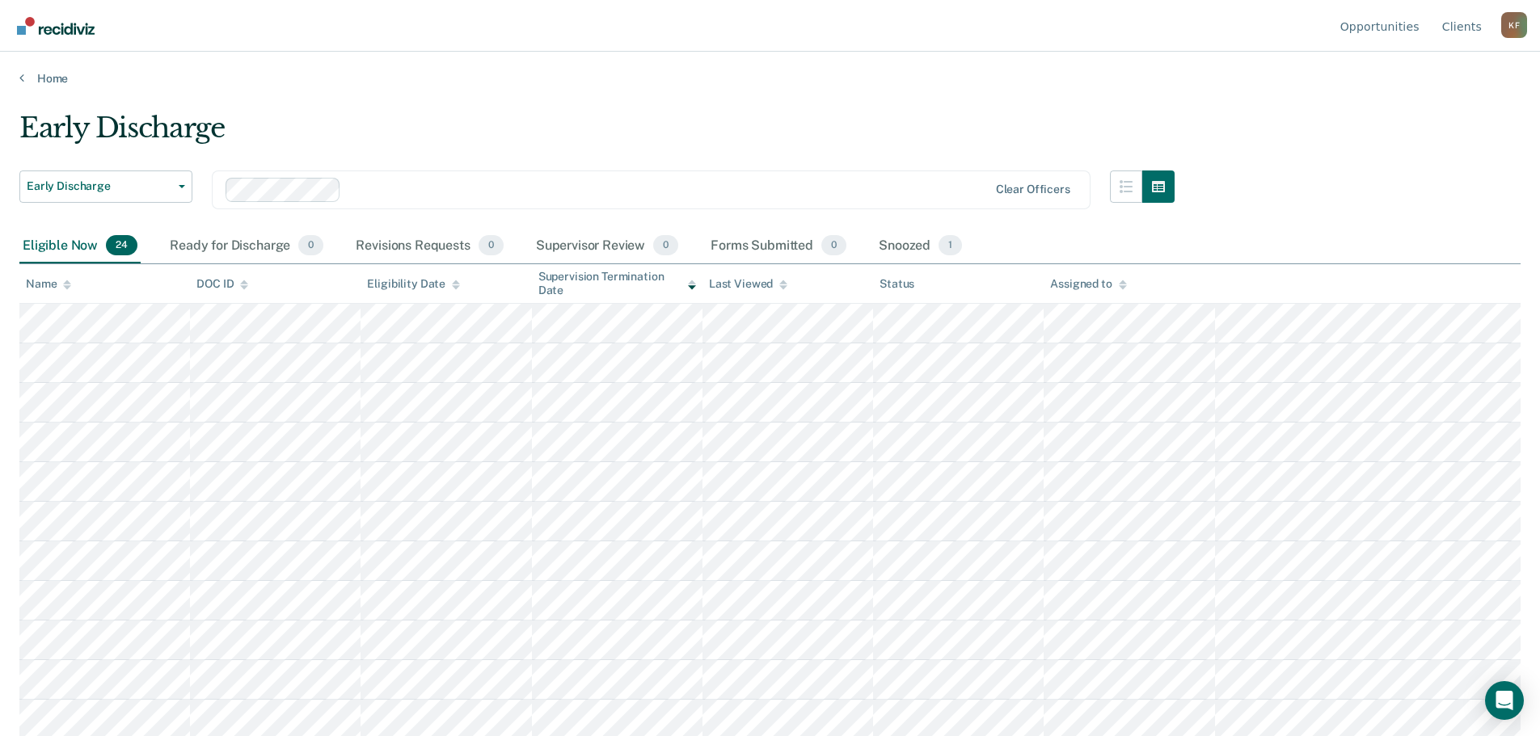
scroll to position [81, 0]
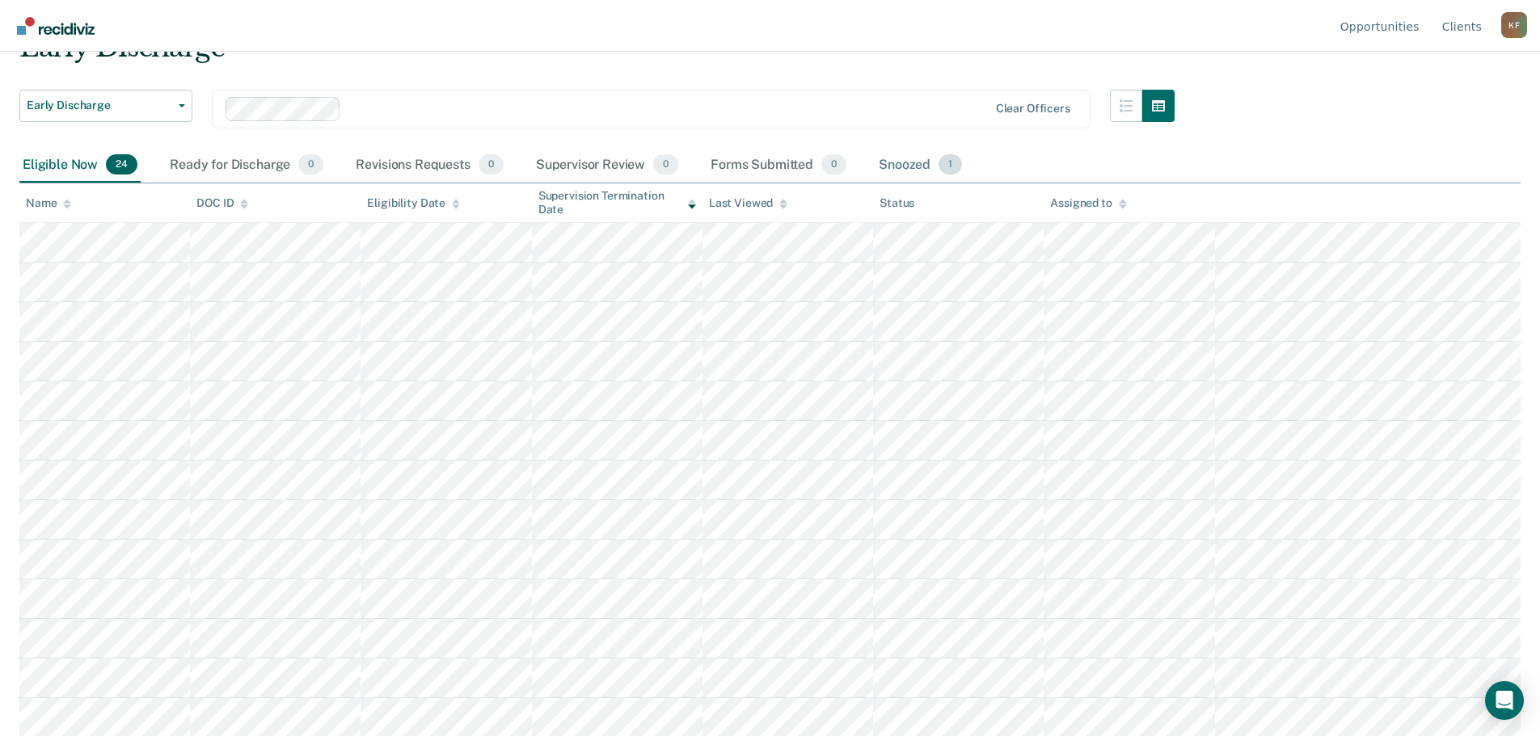
click at [920, 167] on div "Snoozed 1" at bounding box center [920, 166] width 90 height 36
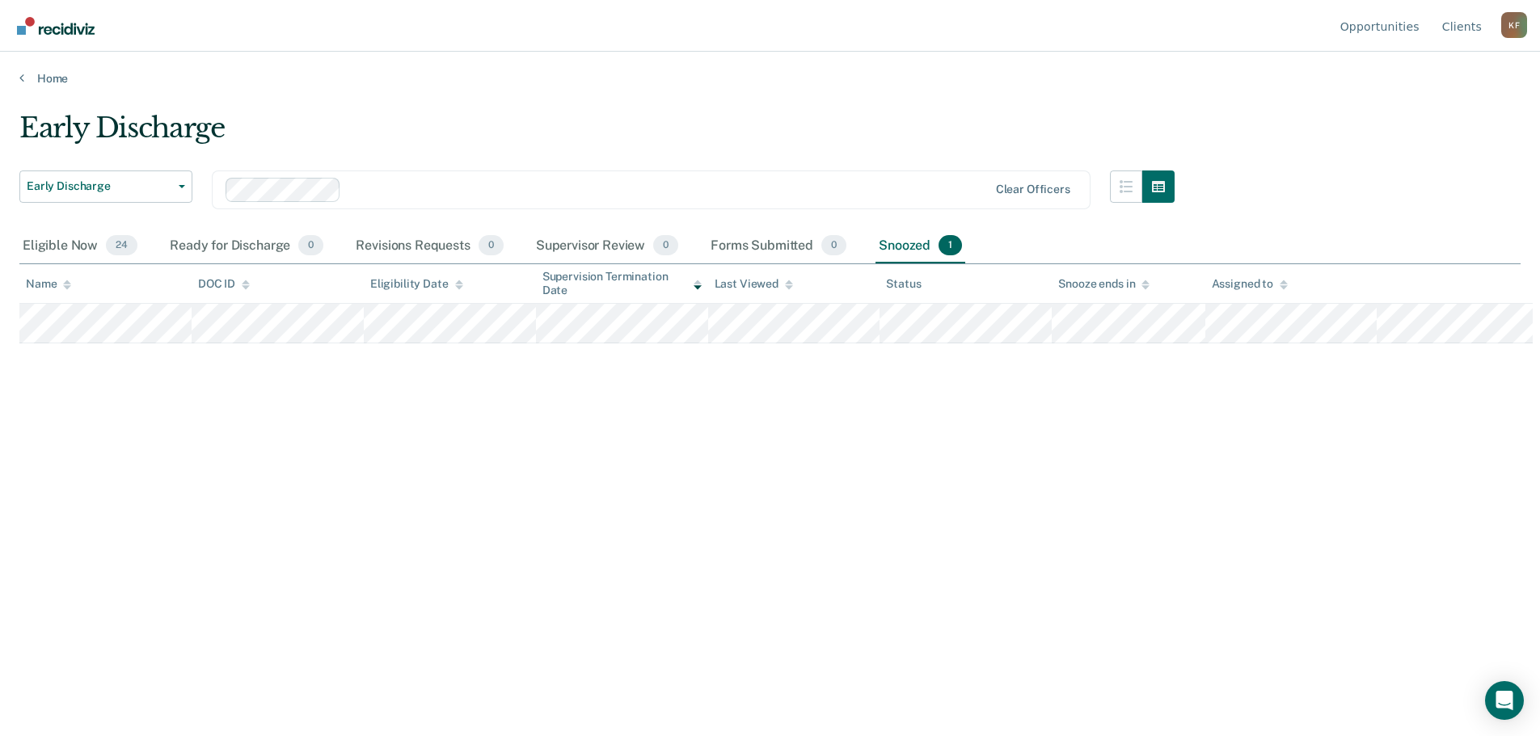
scroll to position [0, 0]
click at [71, 249] on div "Eligible Now 24" at bounding box center [79, 247] width 121 height 36
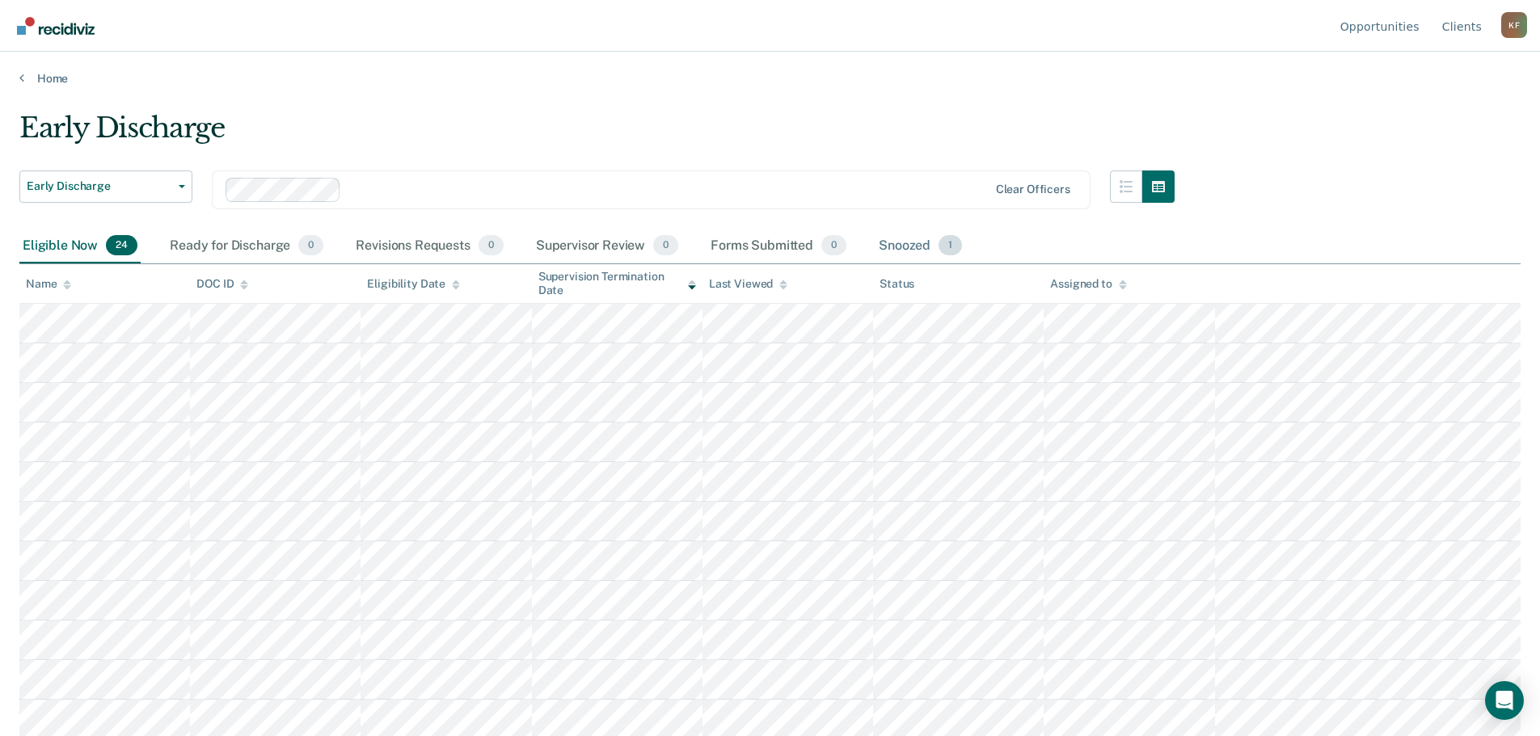
click at [900, 242] on div "Snoozed 1" at bounding box center [920, 247] width 90 height 36
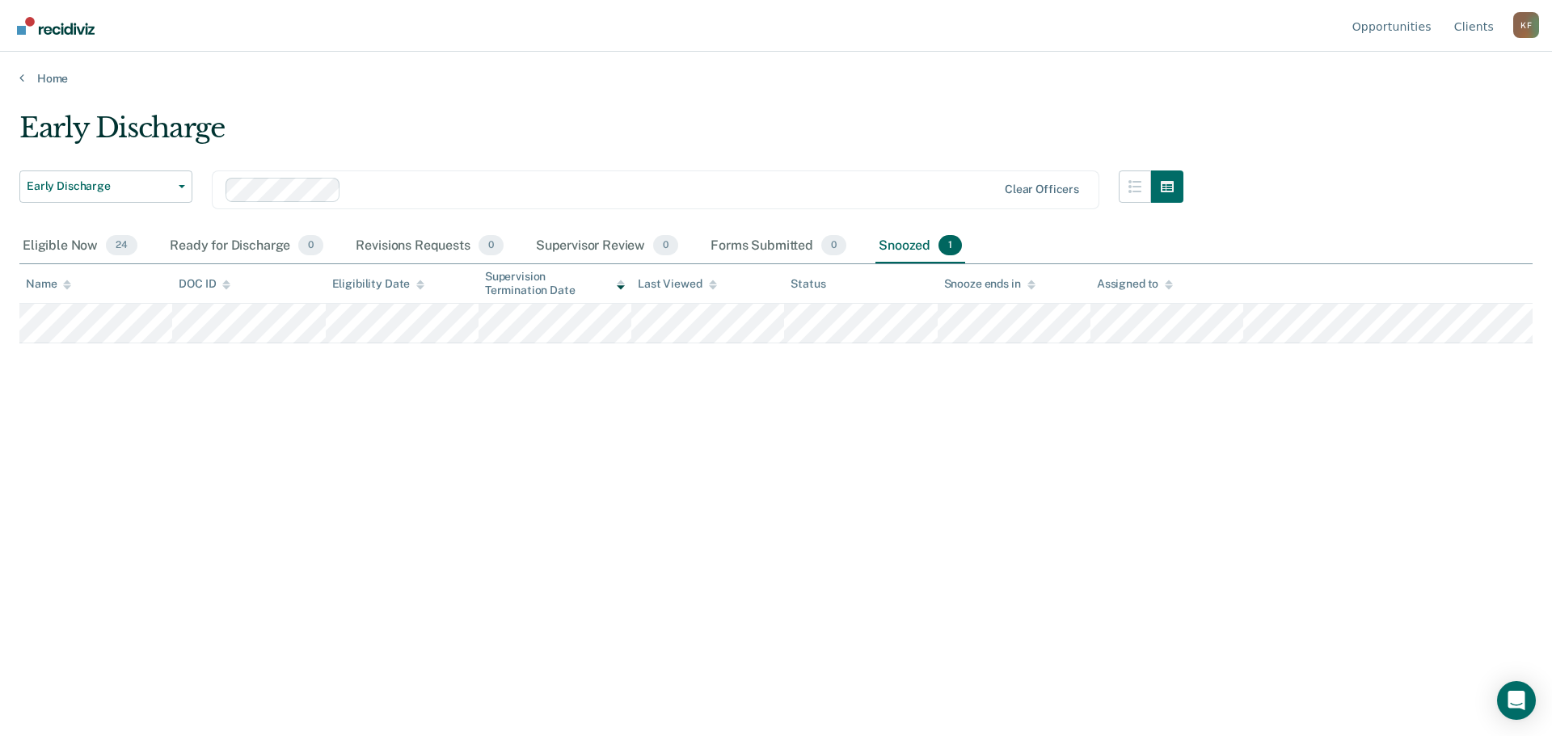
click at [1030, 287] on icon at bounding box center [1031, 287] width 8 height 4
click at [1029, 287] on icon at bounding box center [1031, 285] width 8 height 11
click at [1029, 285] on icon at bounding box center [1031, 285] width 8 height 11
click at [1029, 280] on icon at bounding box center [1031, 285] width 8 height 11
click at [162, 179] on span "Early Discharge" at bounding box center [99, 186] width 145 height 14
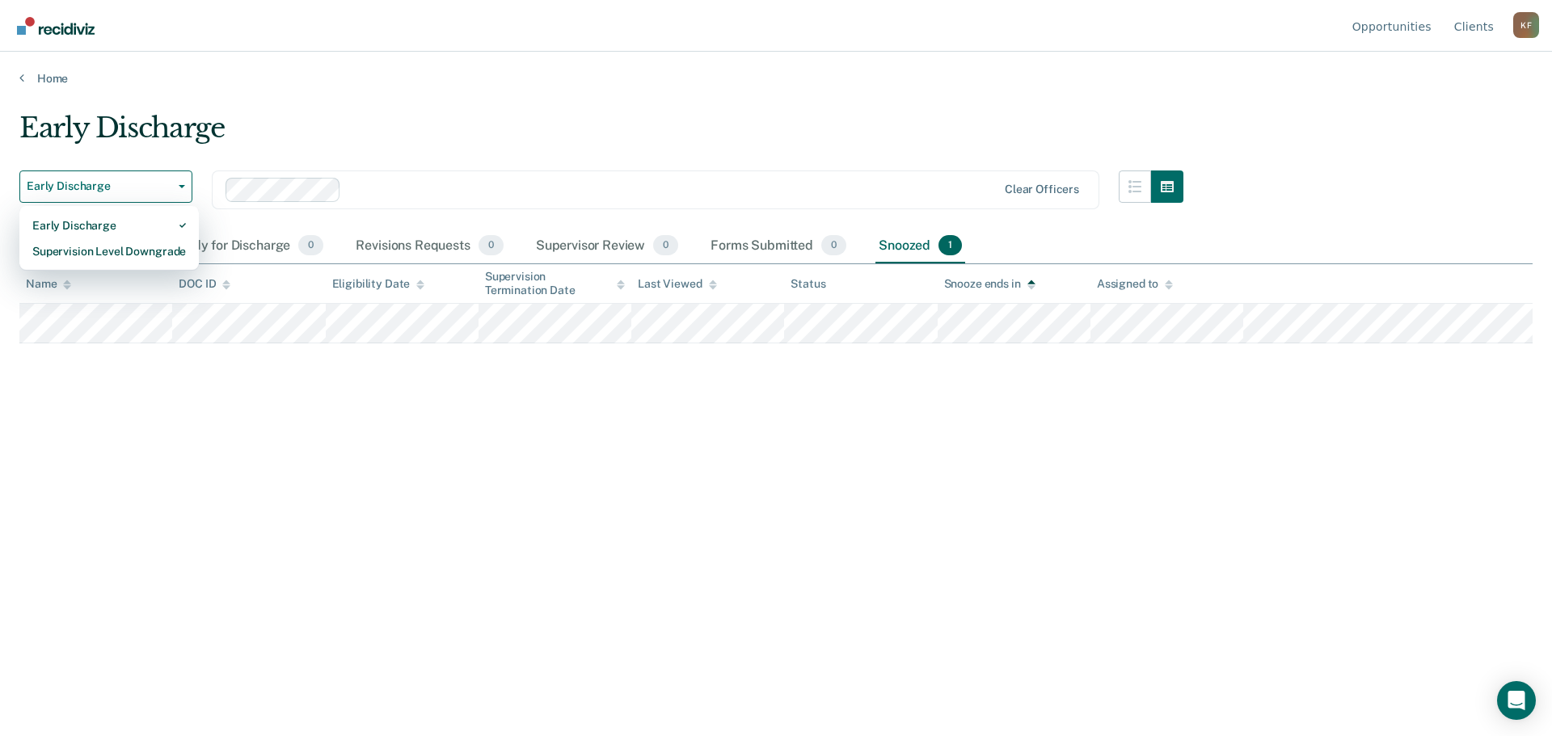
click at [436, 117] on div "Early Discharge" at bounding box center [601, 135] width 1164 height 46
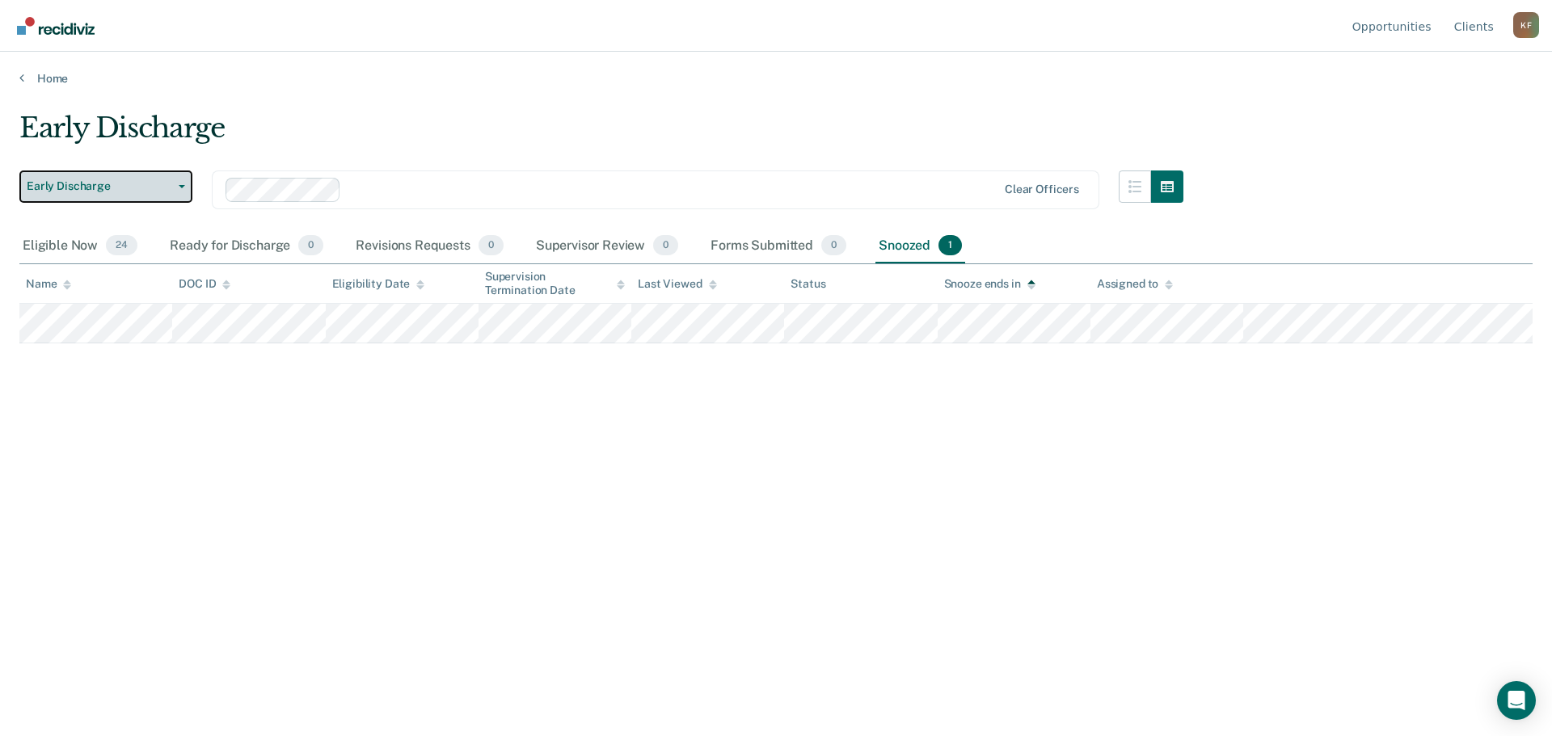
click at [179, 185] on icon "button" at bounding box center [182, 186] width 6 height 3
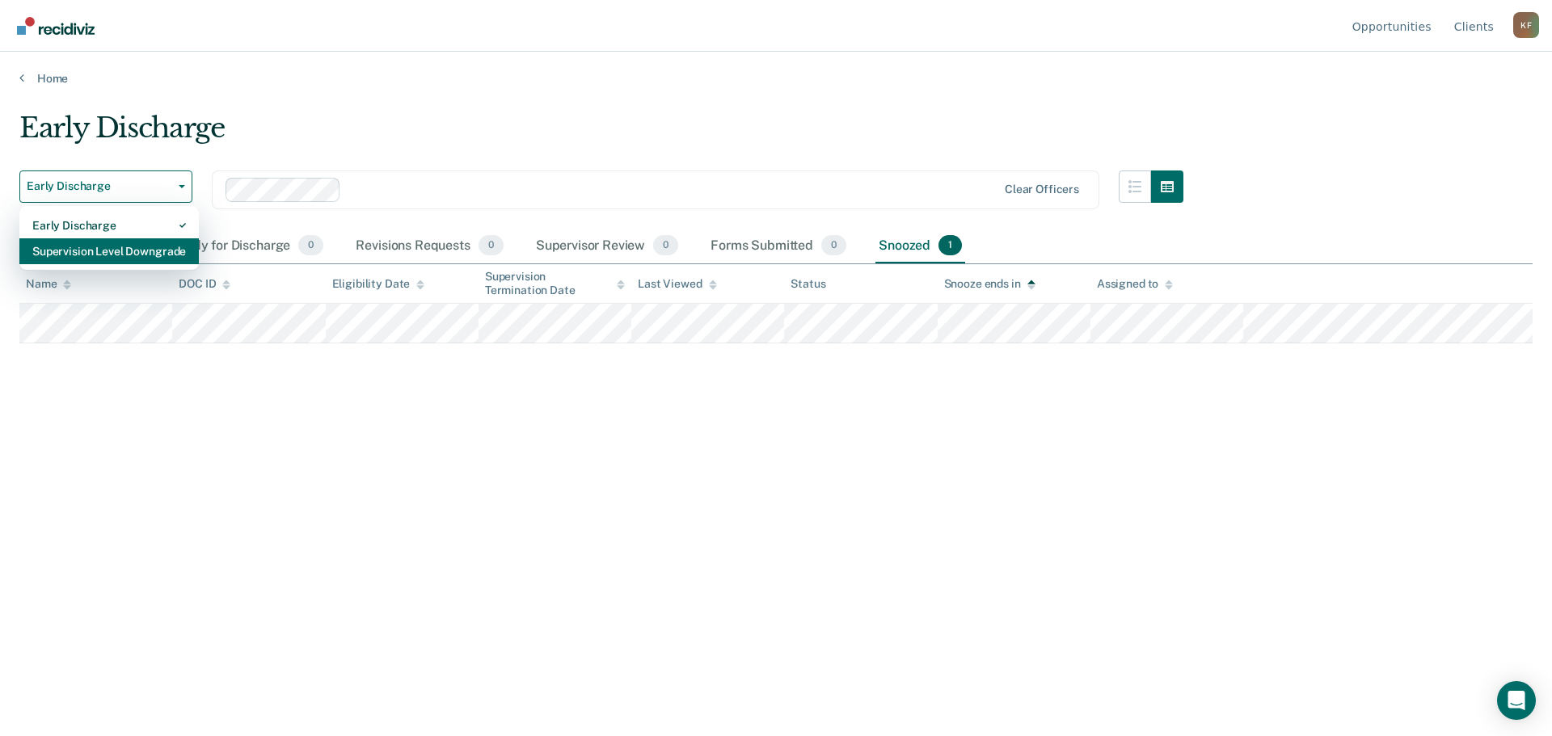
click at [138, 248] on div "Supervision Level Downgrade" at bounding box center [109, 251] width 154 height 26
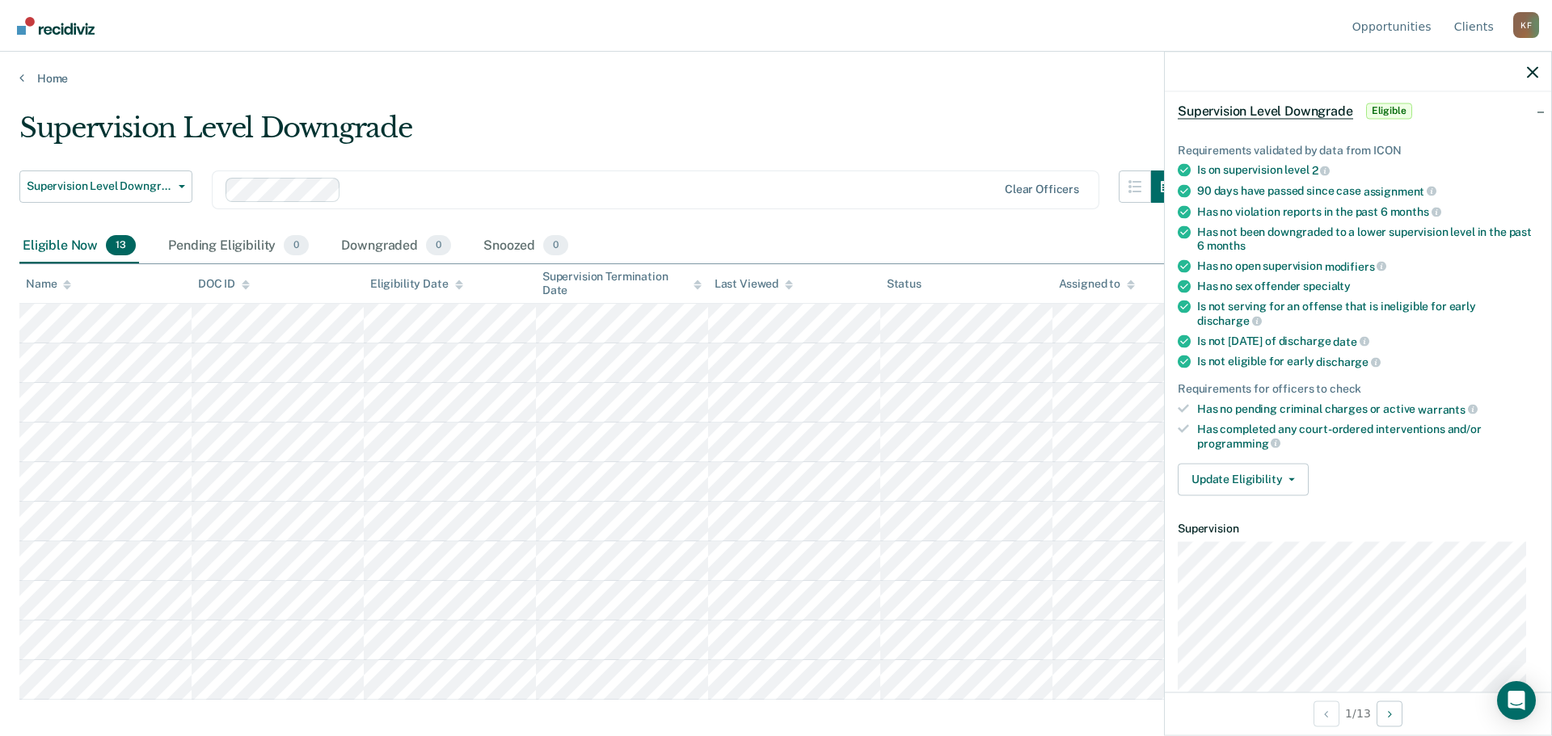
scroll to position [26, 0]
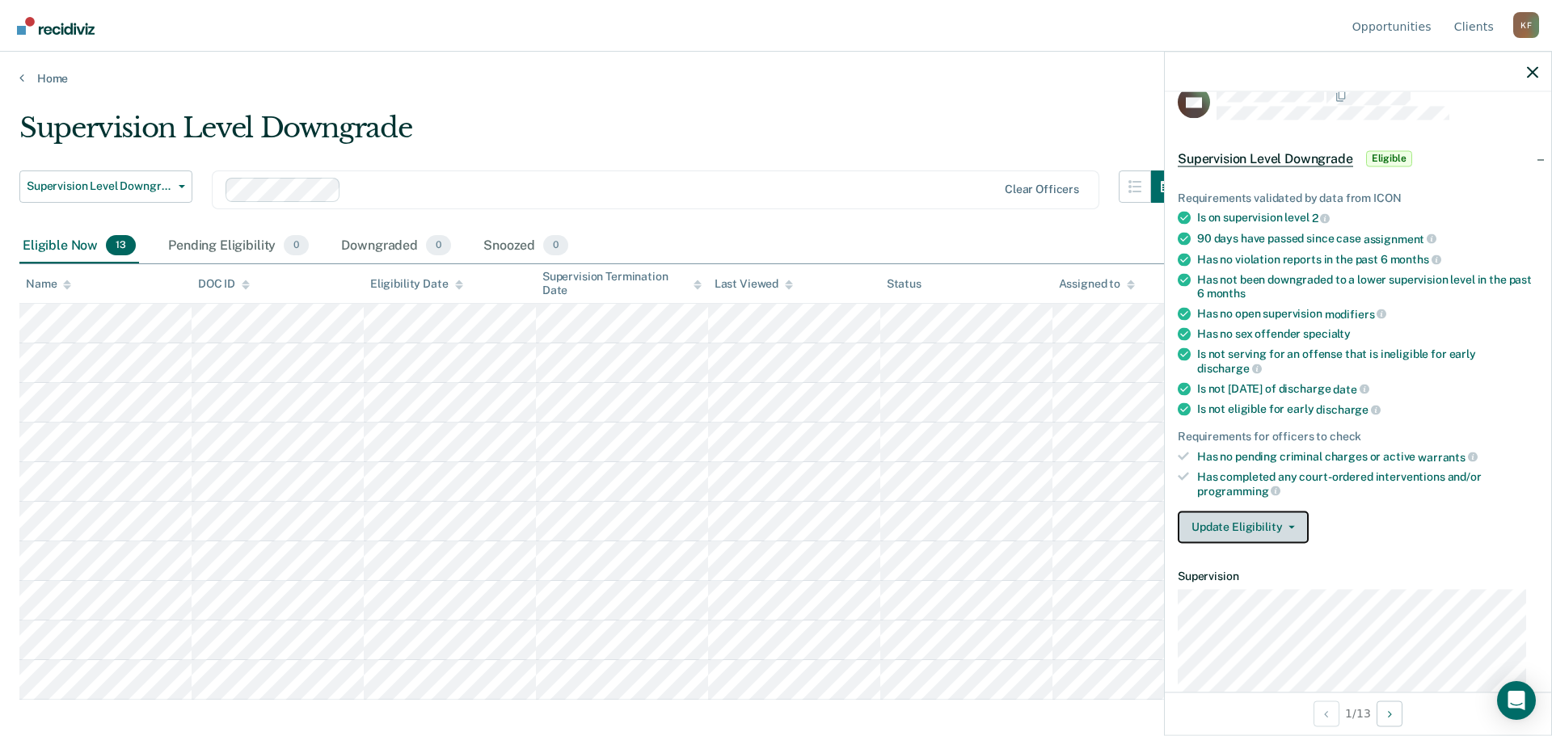
click at [1290, 526] on icon "button" at bounding box center [1291, 526] width 6 height 3
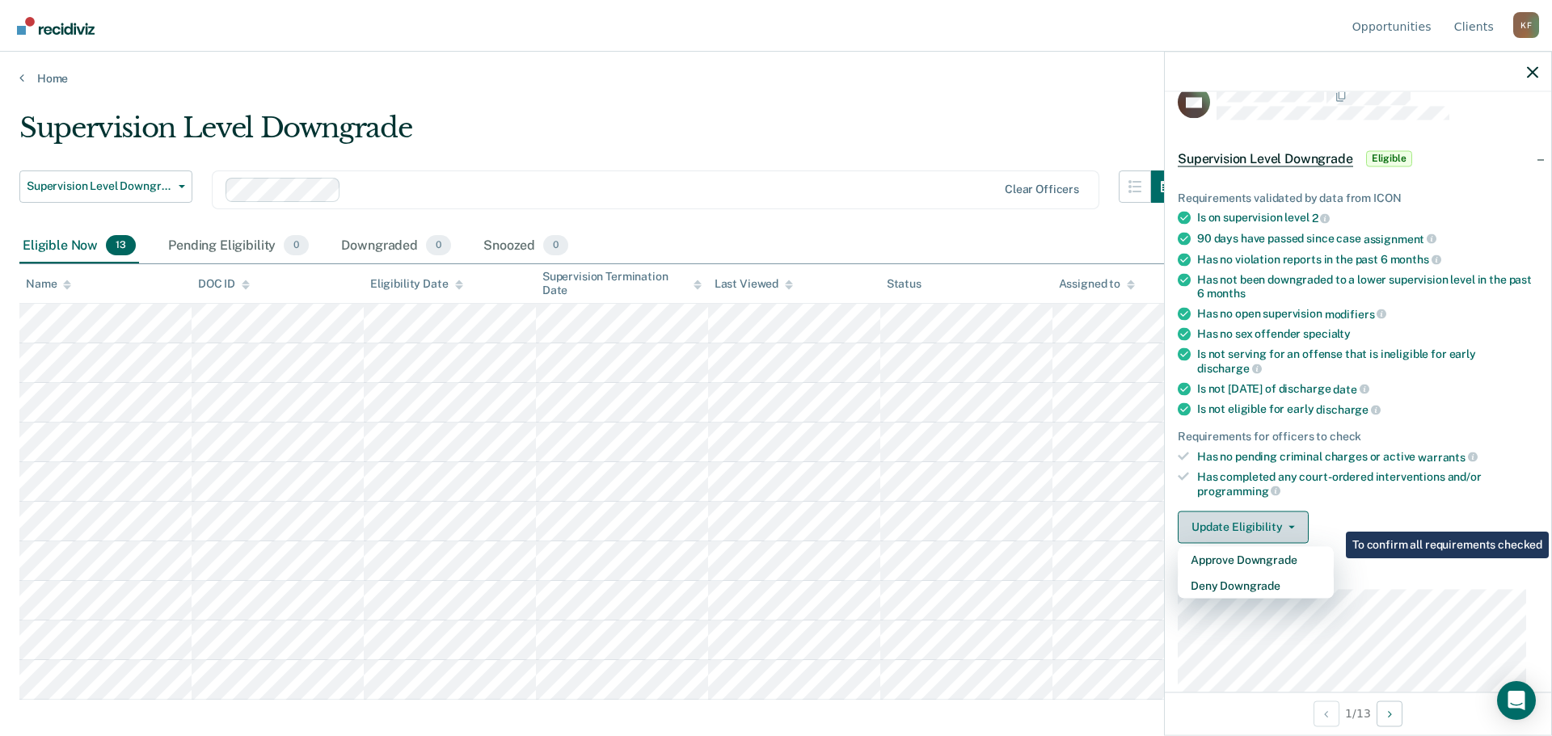
click at [1292, 525] on icon "button" at bounding box center [1291, 526] width 6 height 3
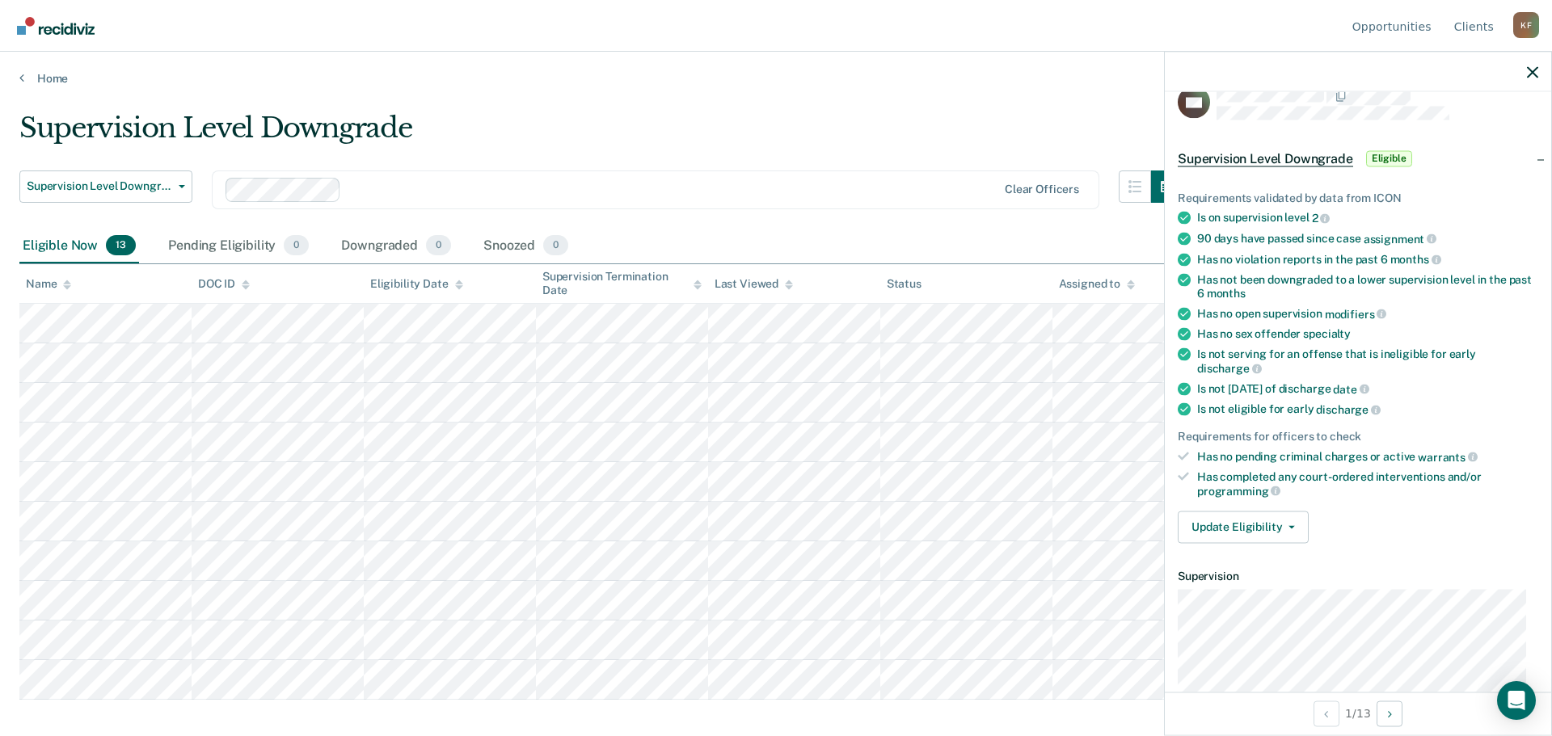
click at [1353, 502] on div "Requirements validated by data from ICON Is on supervision level 2 90 days have…" at bounding box center [1358, 360] width 386 height 391
click at [952, 80] on link "Home" at bounding box center [775, 78] width 1513 height 15
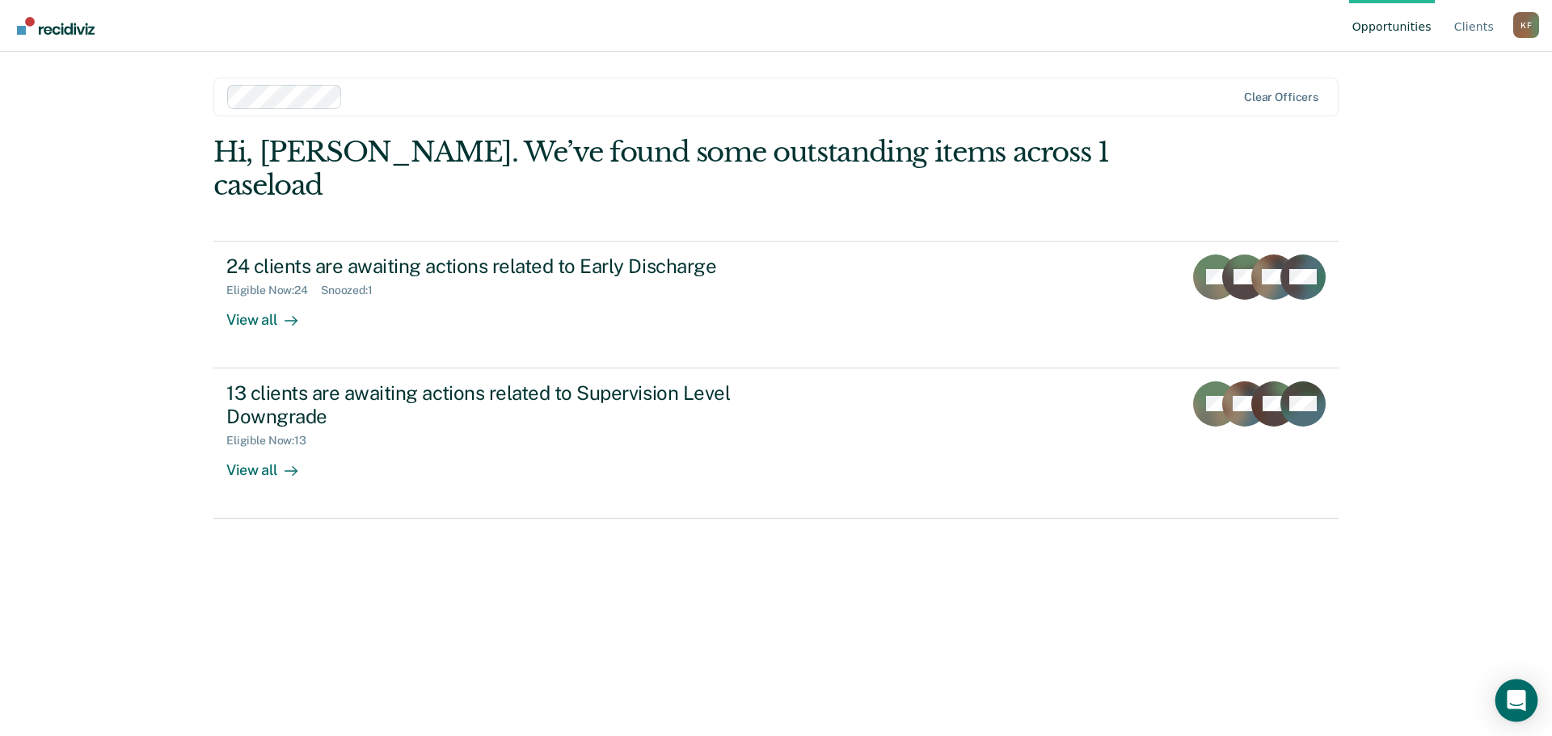
click at [1519, 703] on icon "Open Intercom Messenger" at bounding box center [1516, 700] width 19 height 21
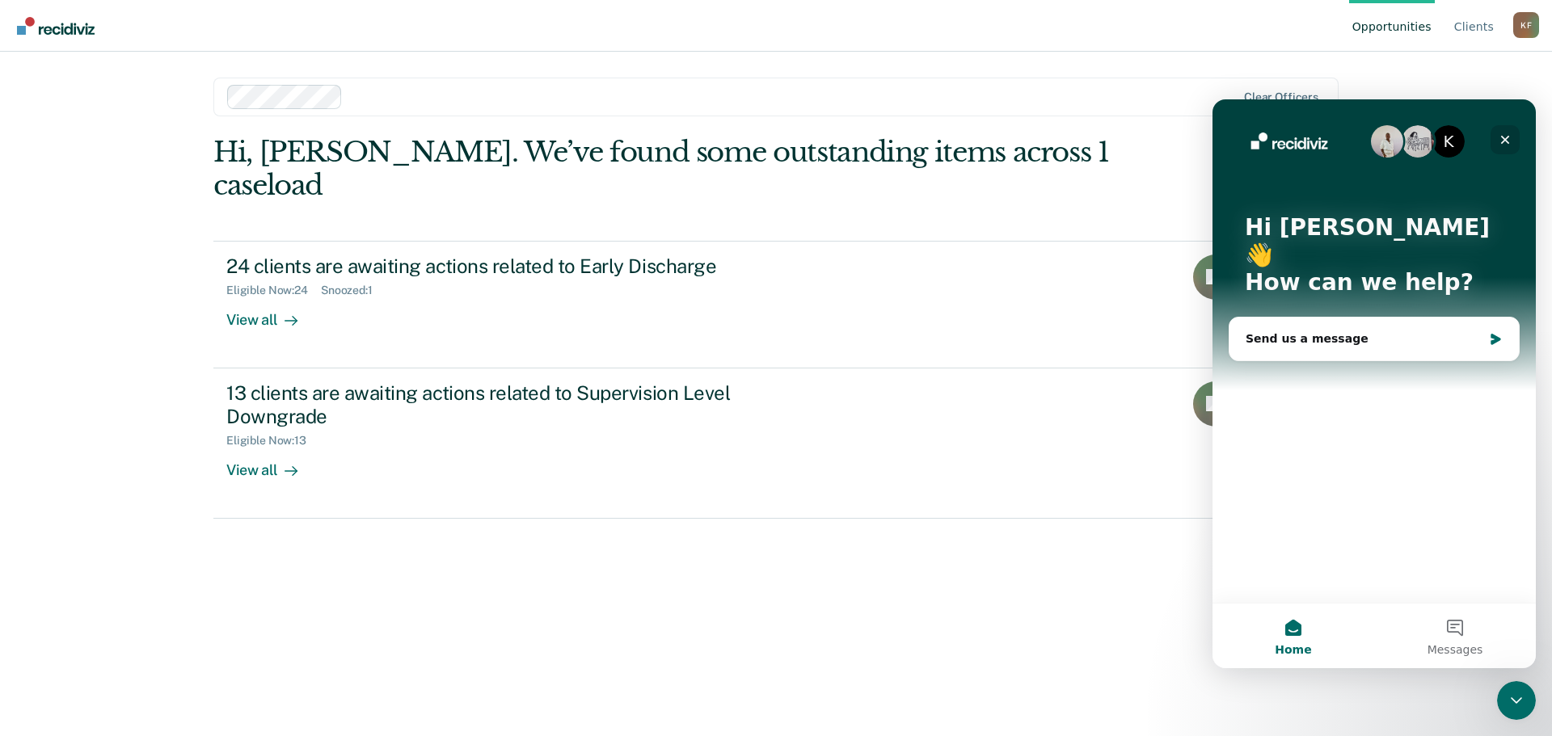
click at [1502, 133] on icon "Close" at bounding box center [1505, 139] width 13 height 13
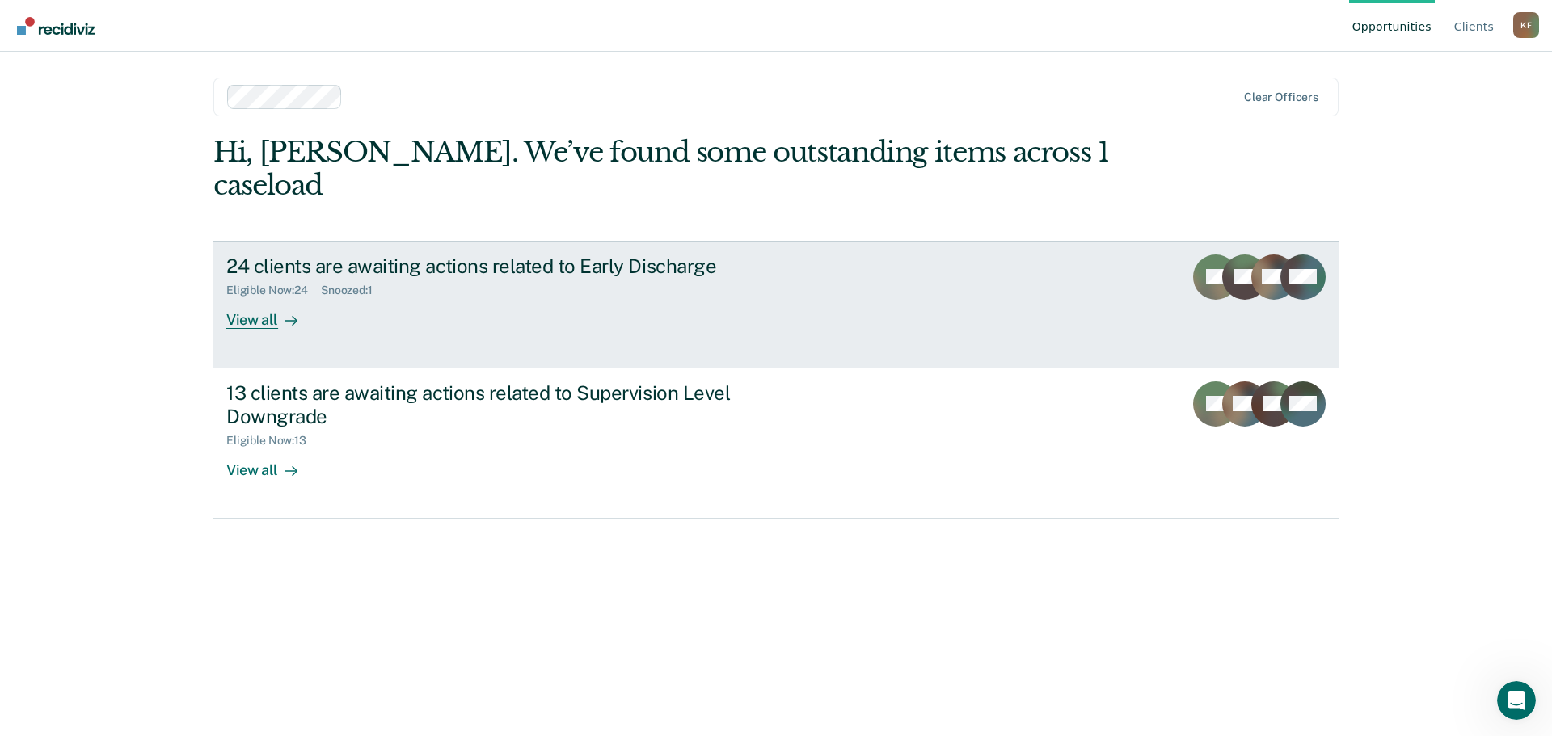
click at [483, 255] on div "24 clients are awaiting actions related to Early Discharge" at bounding box center [509, 266] width 567 height 23
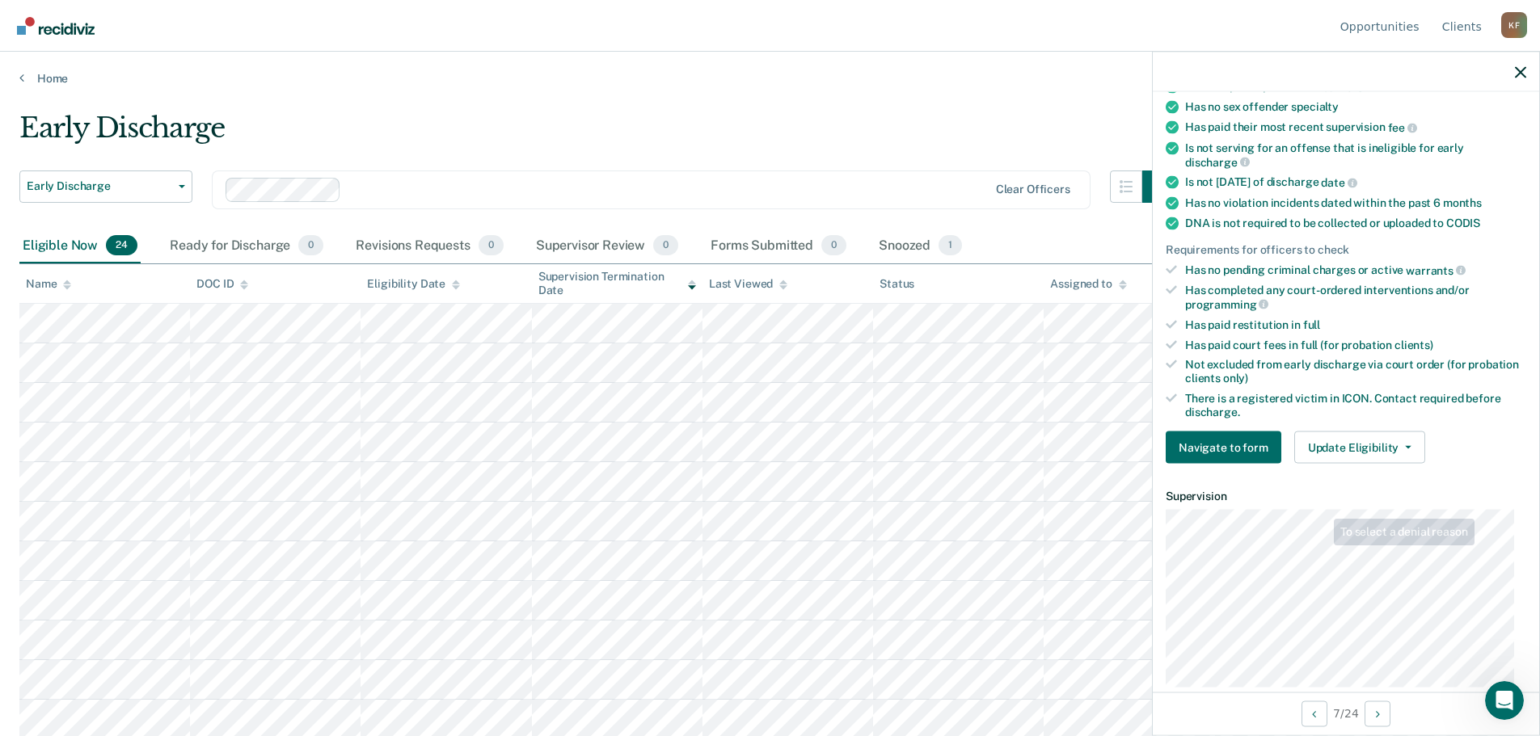
scroll to position [234, 0]
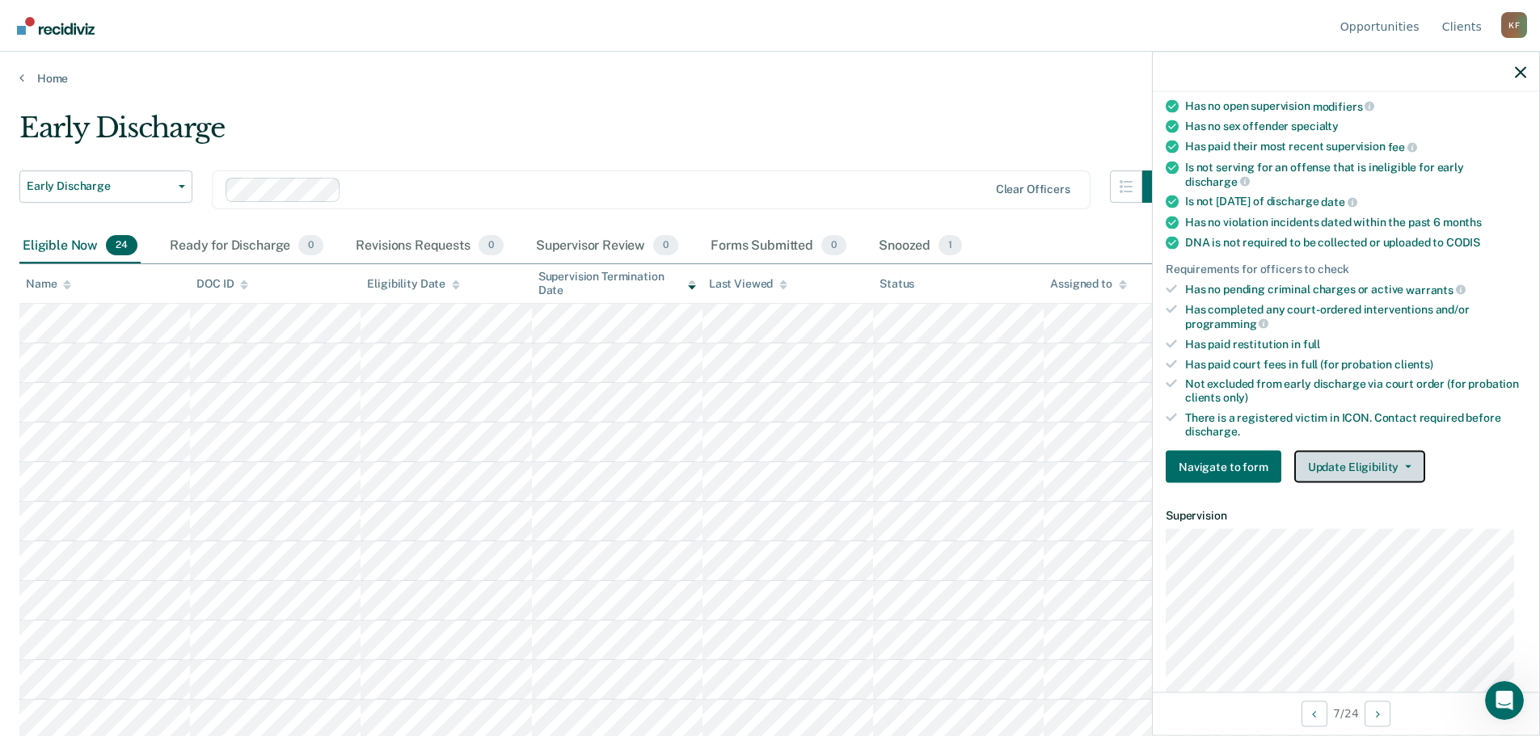
click at [1355, 462] on button "Update Eligibility" at bounding box center [1359, 467] width 131 height 32
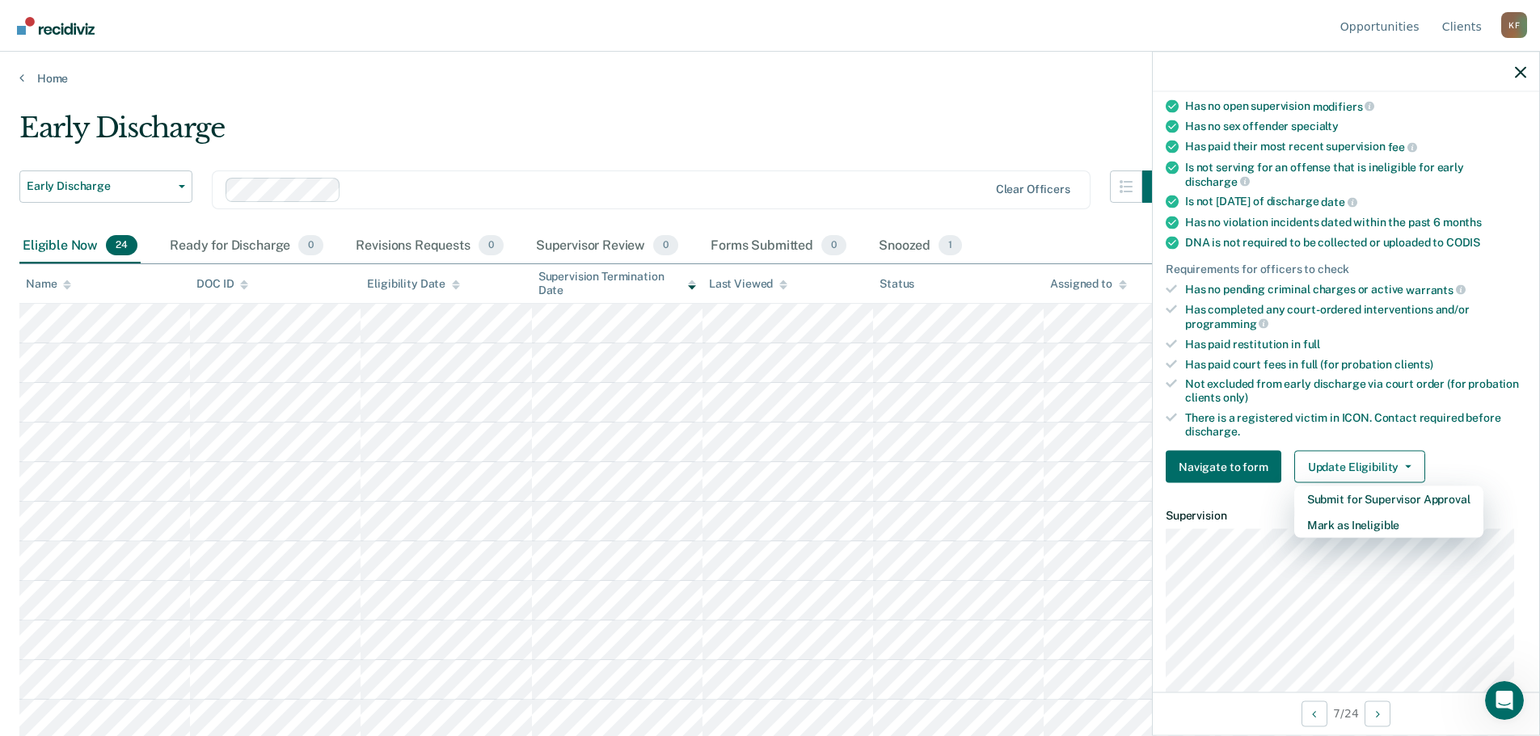
click at [1006, 116] on div "Early Discharge" at bounding box center [596, 135] width 1155 height 46
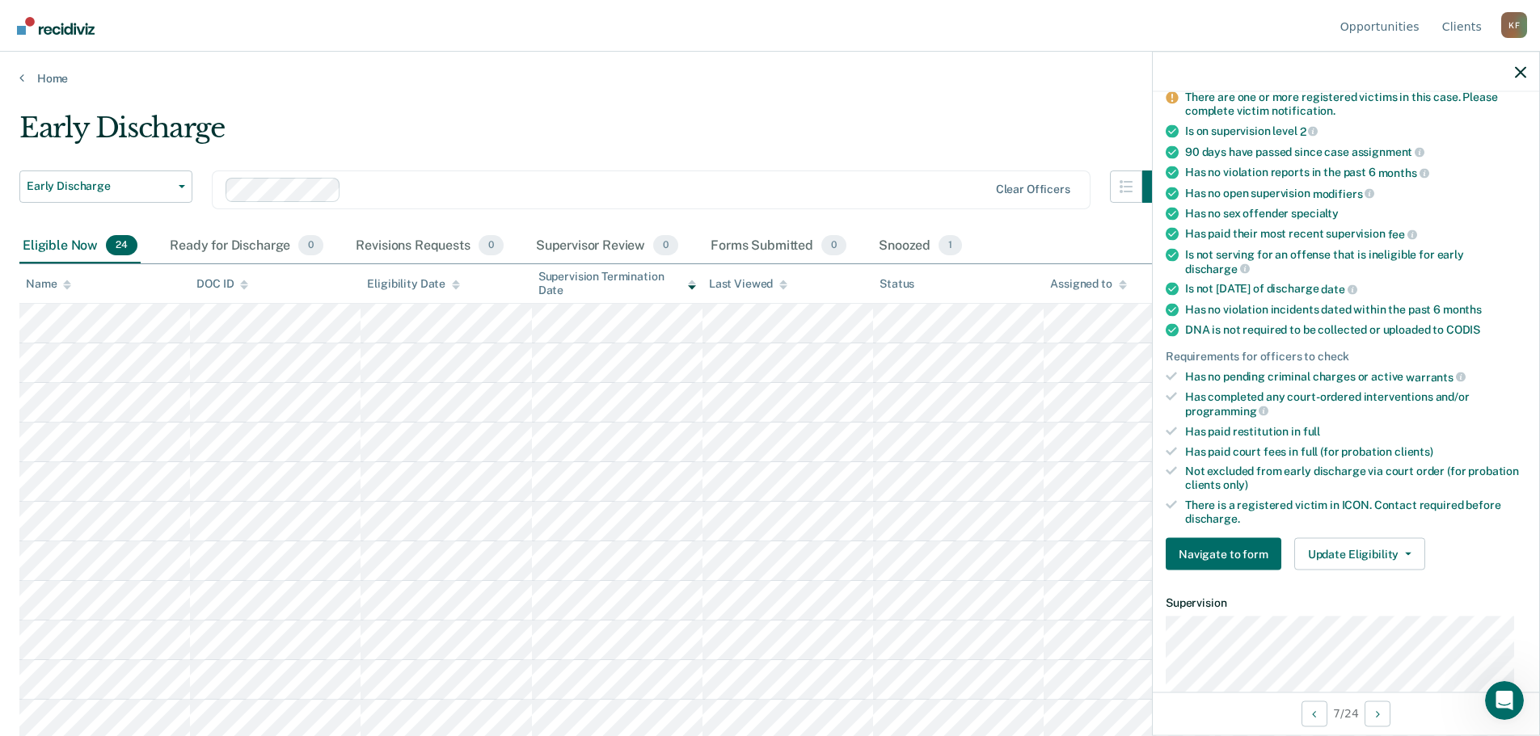
scroll to position [0, 0]
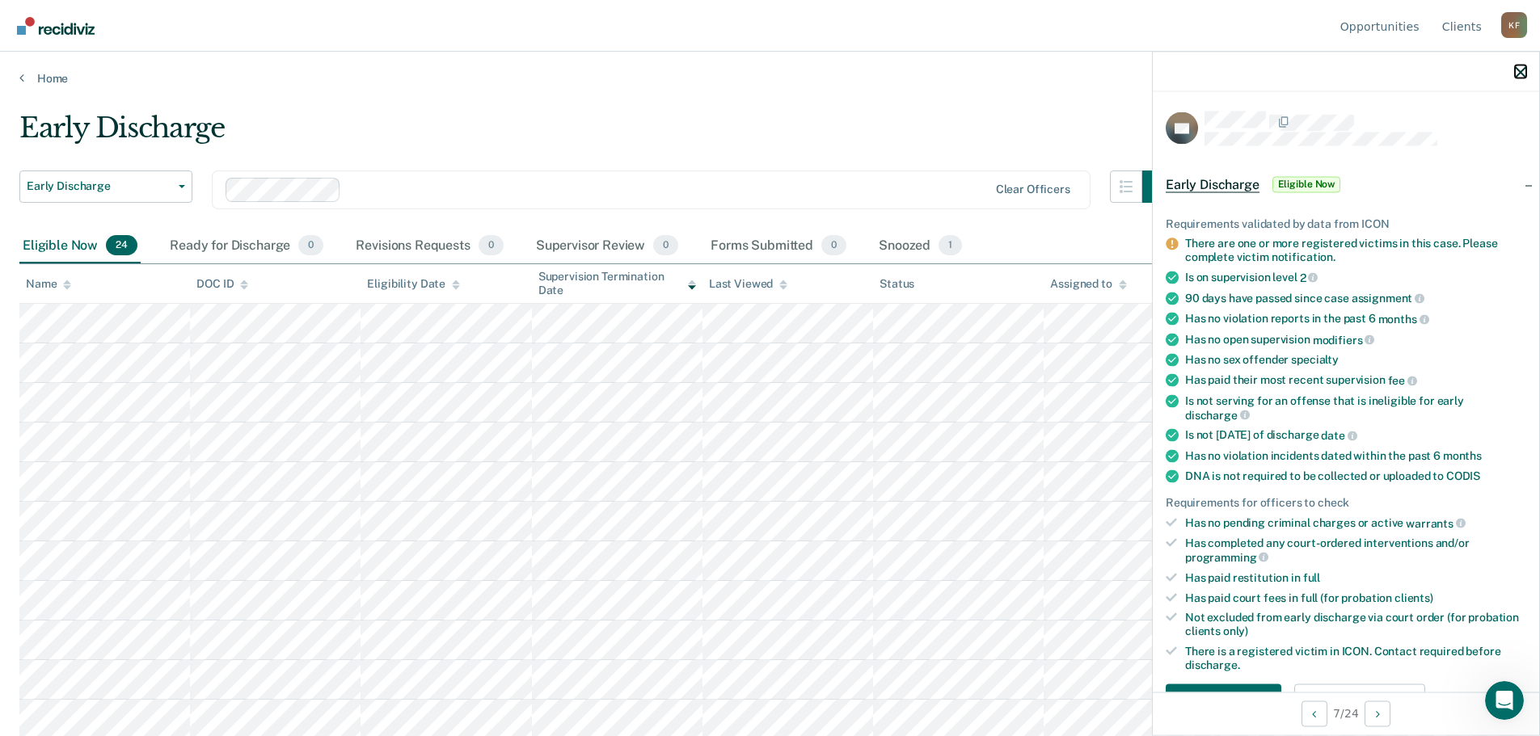
click at [1515, 70] on icon "button" at bounding box center [1520, 71] width 11 height 11
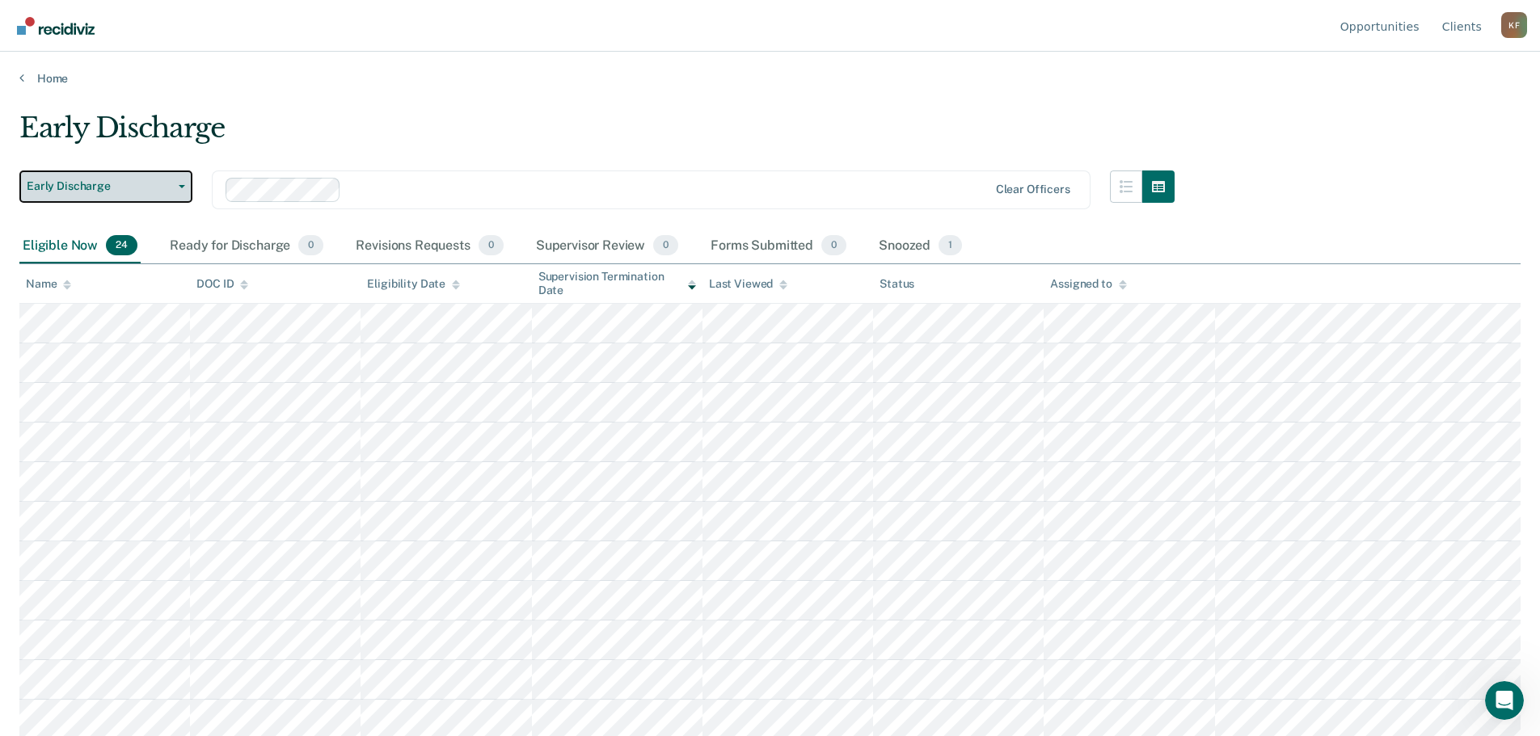
click at [172, 192] on button "Early Discharge" at bounding box center [105, 187] width 173 height 32
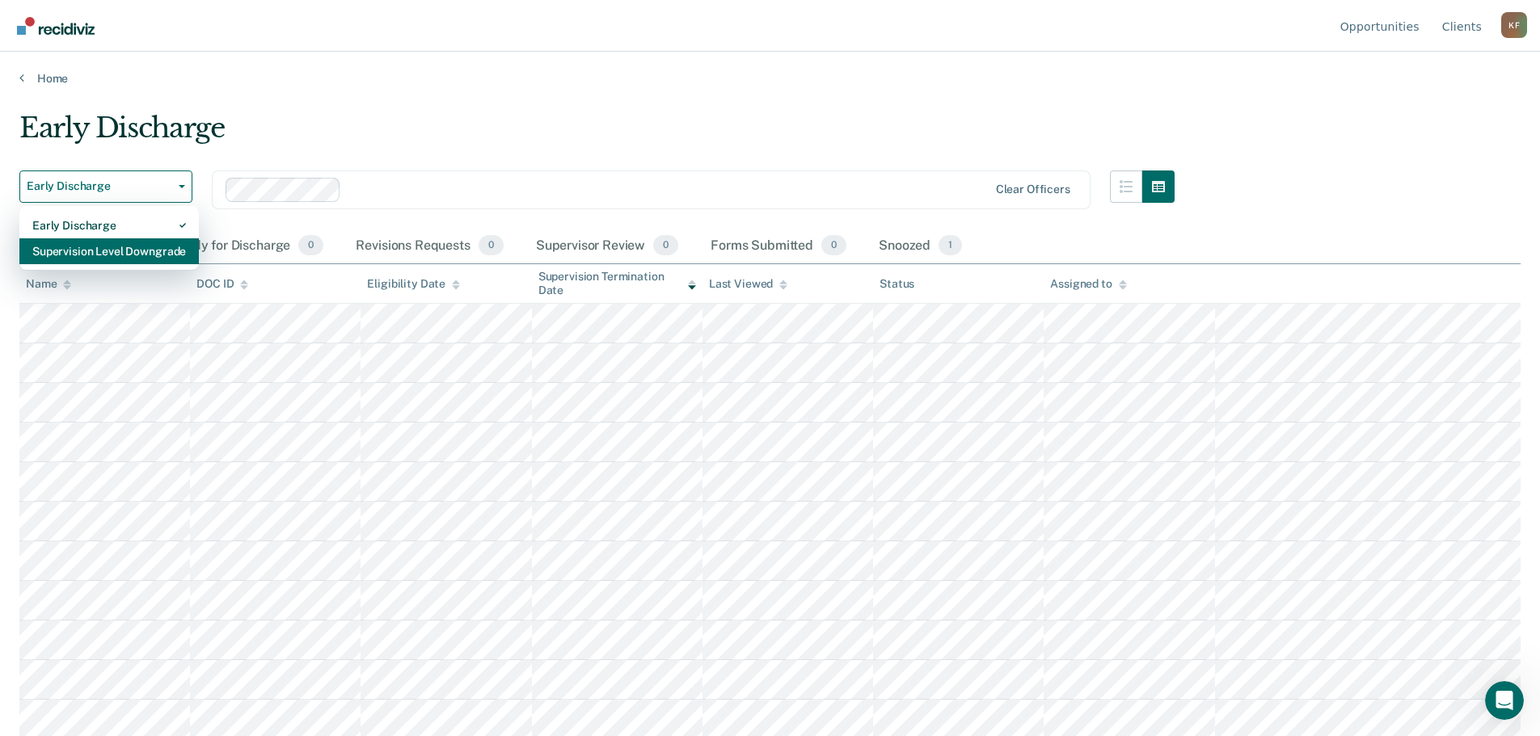
click at [170, 247] on div "Supervision Level Downgrade" at bounding box center [109, 251] width 154 height 26
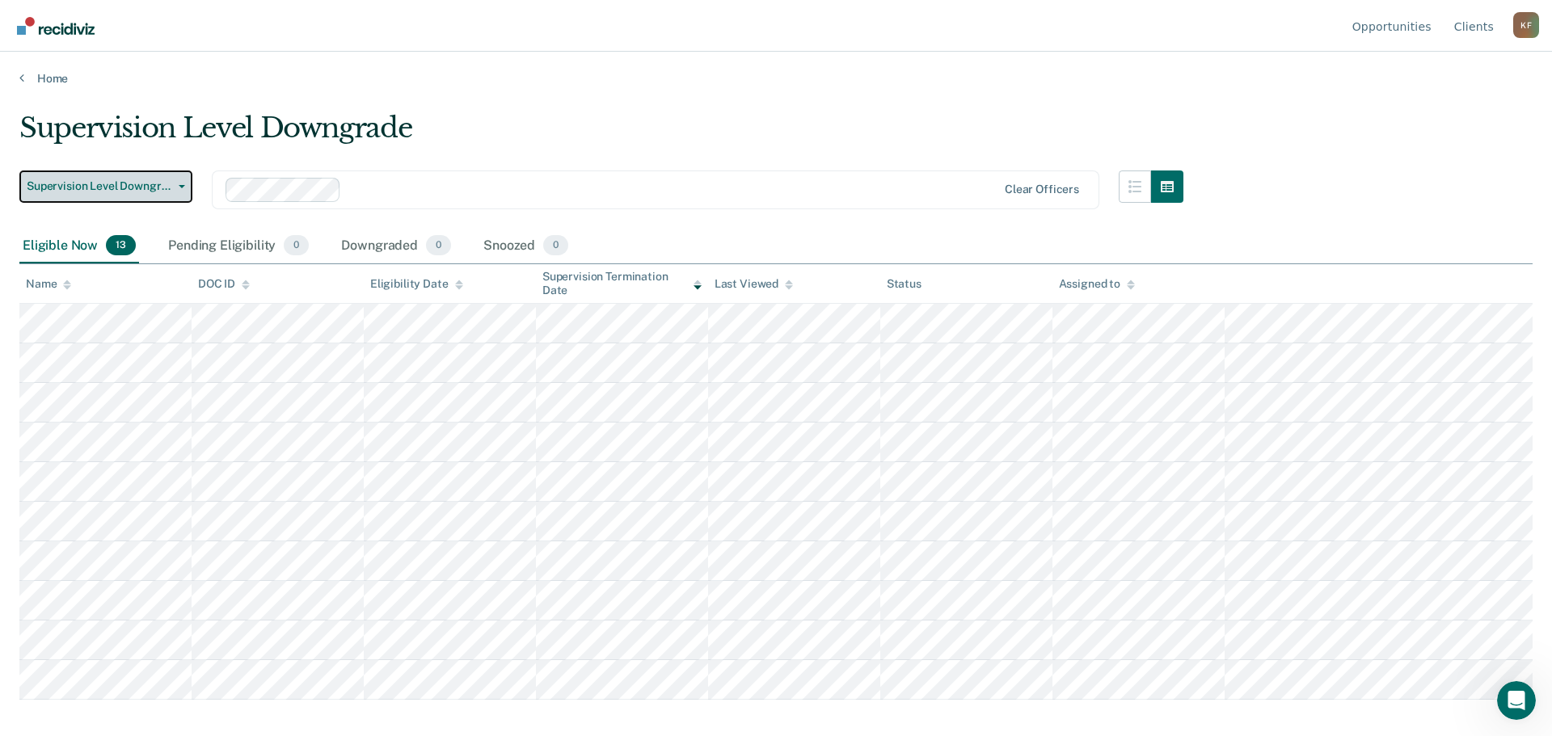
click at [182, 186] on icon "button" at bounding box center [182, 186] width 6 height 3
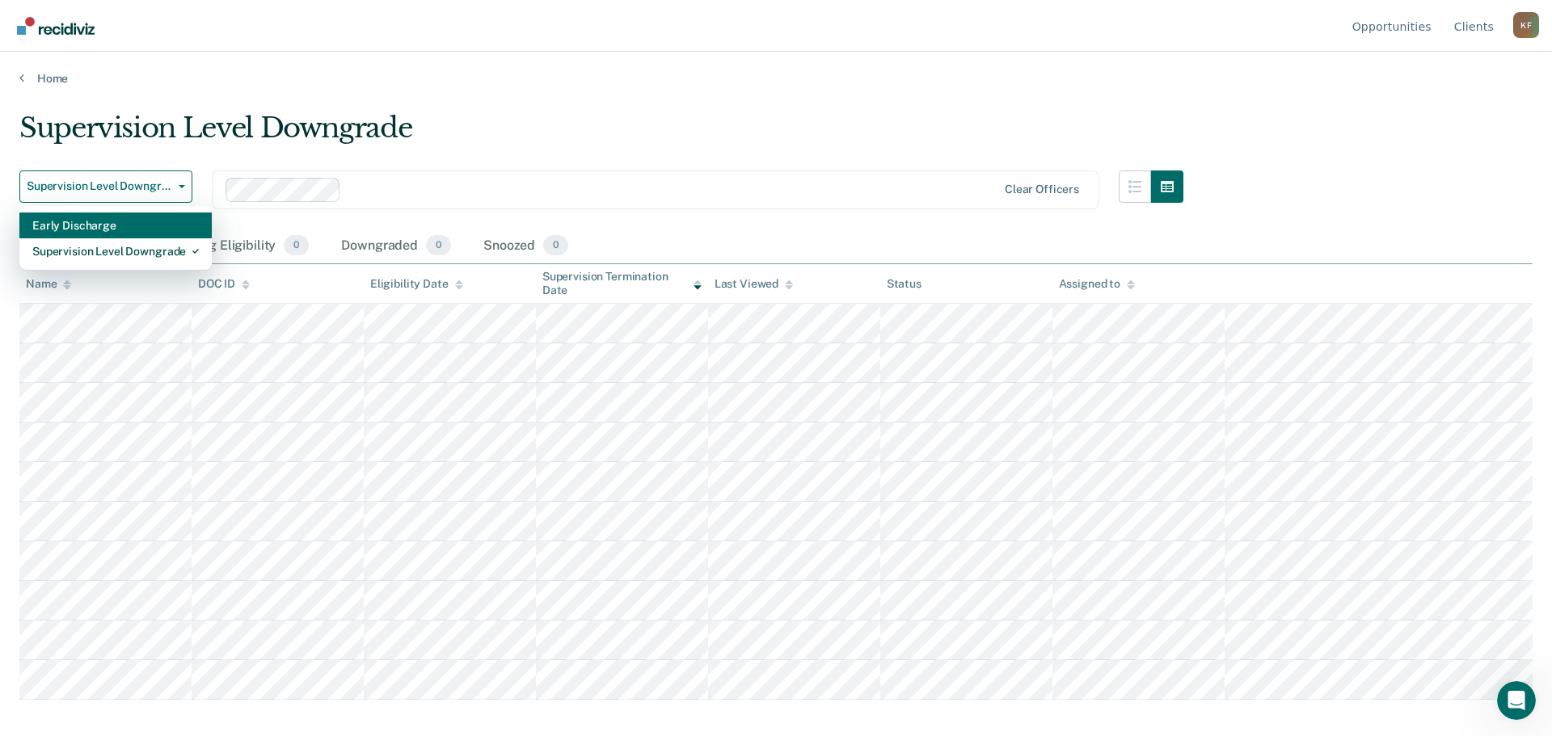
click at [159, 228] on div "Early Discharge" at bounding box center [115, 226] width 167 height 26
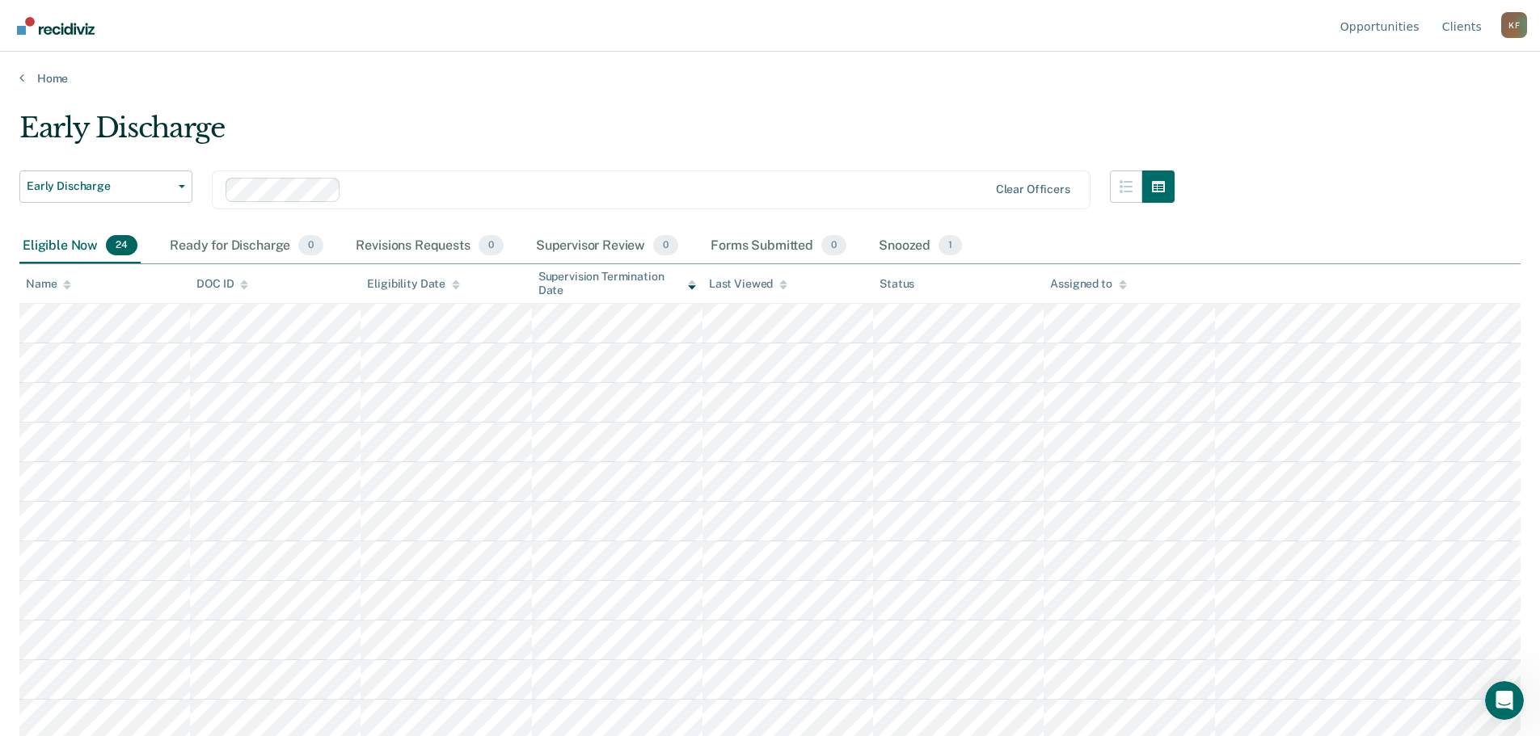
click at [418, 171] on div "Clear officers" at bounding box center [651, 190] width 879 height 39
click at [495, 113] on div "Early Discharge" at bounding box center [596, 135] width 1155 height 46
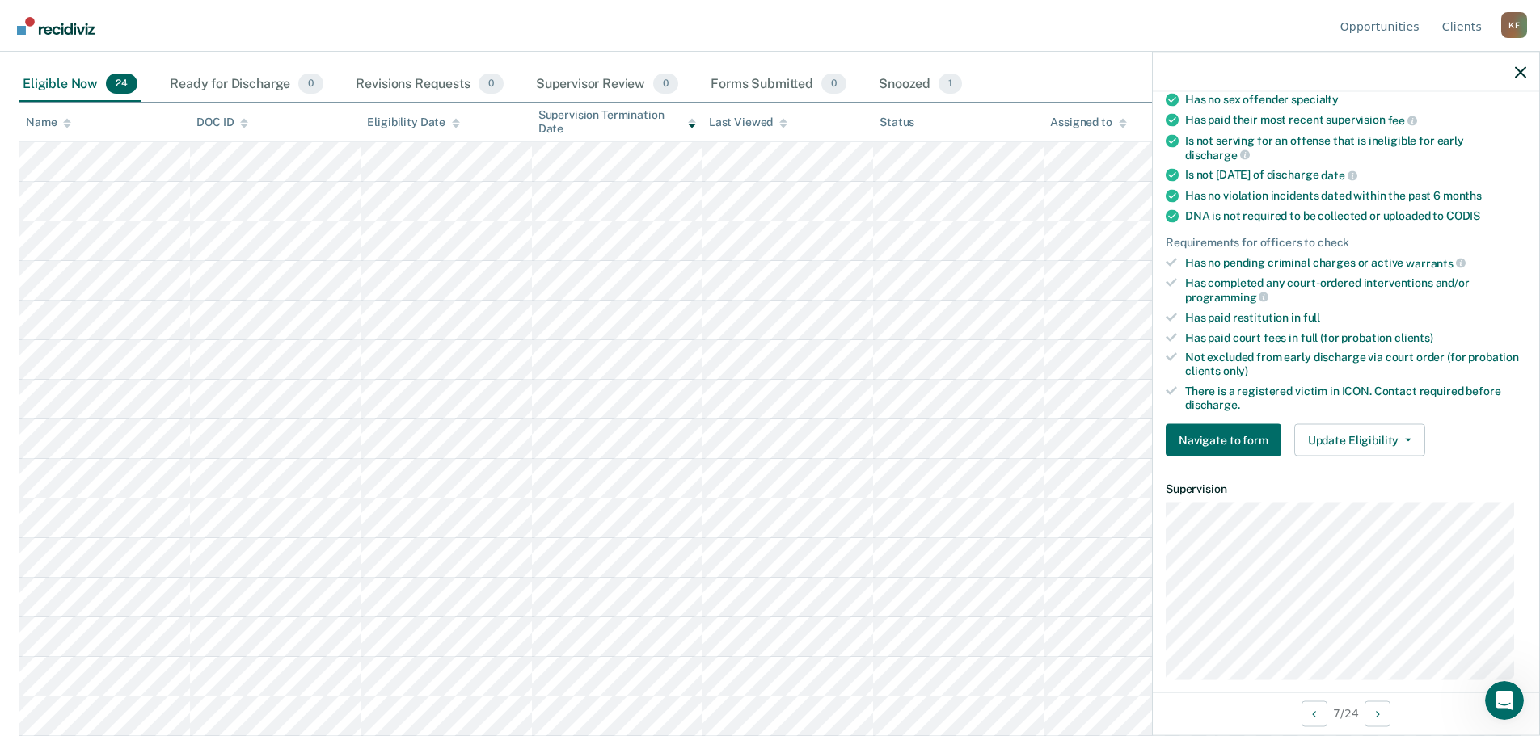
scroll to position [323, 0]
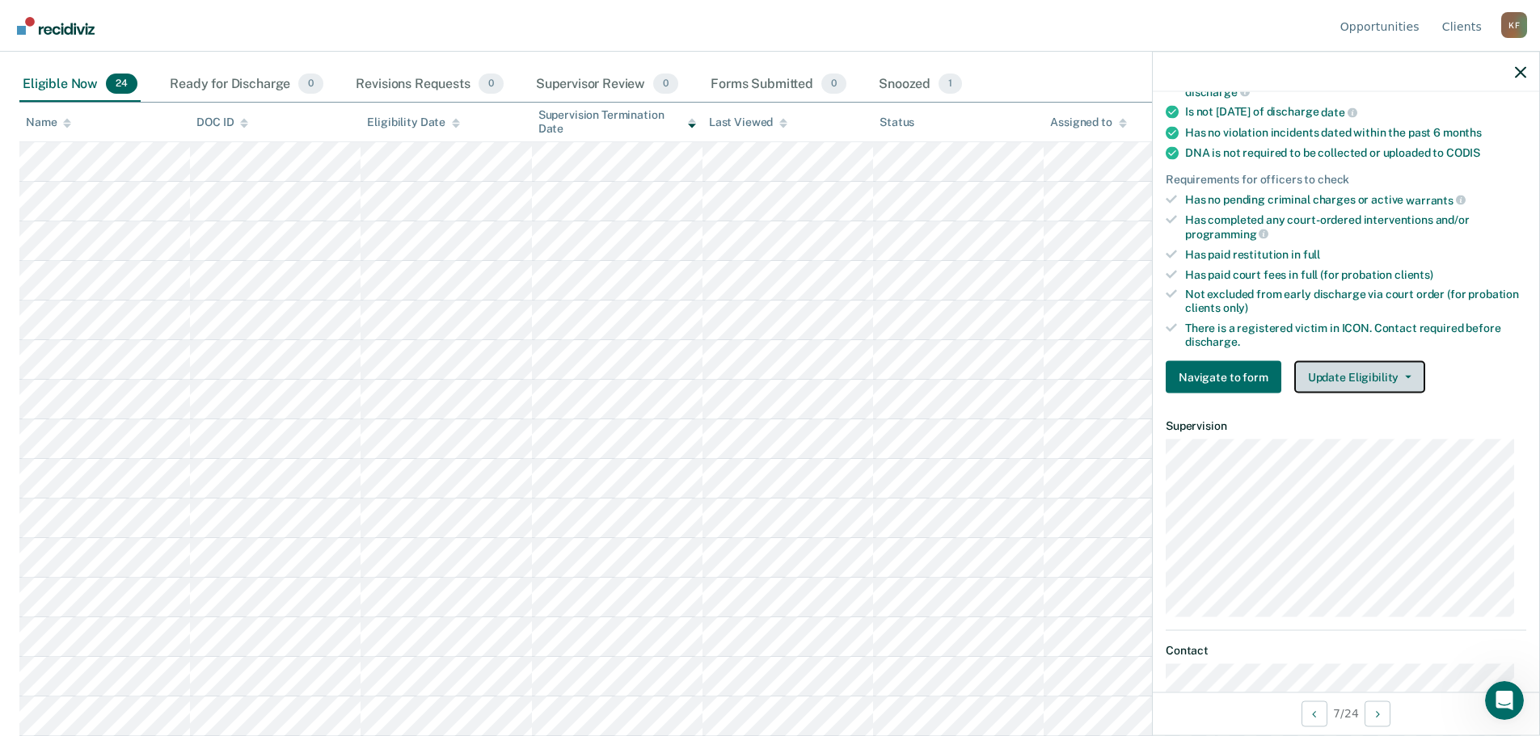
click at [1391, 377] on button "Update Eligibility" at bounding box center [1359, 377] width 131 height 32
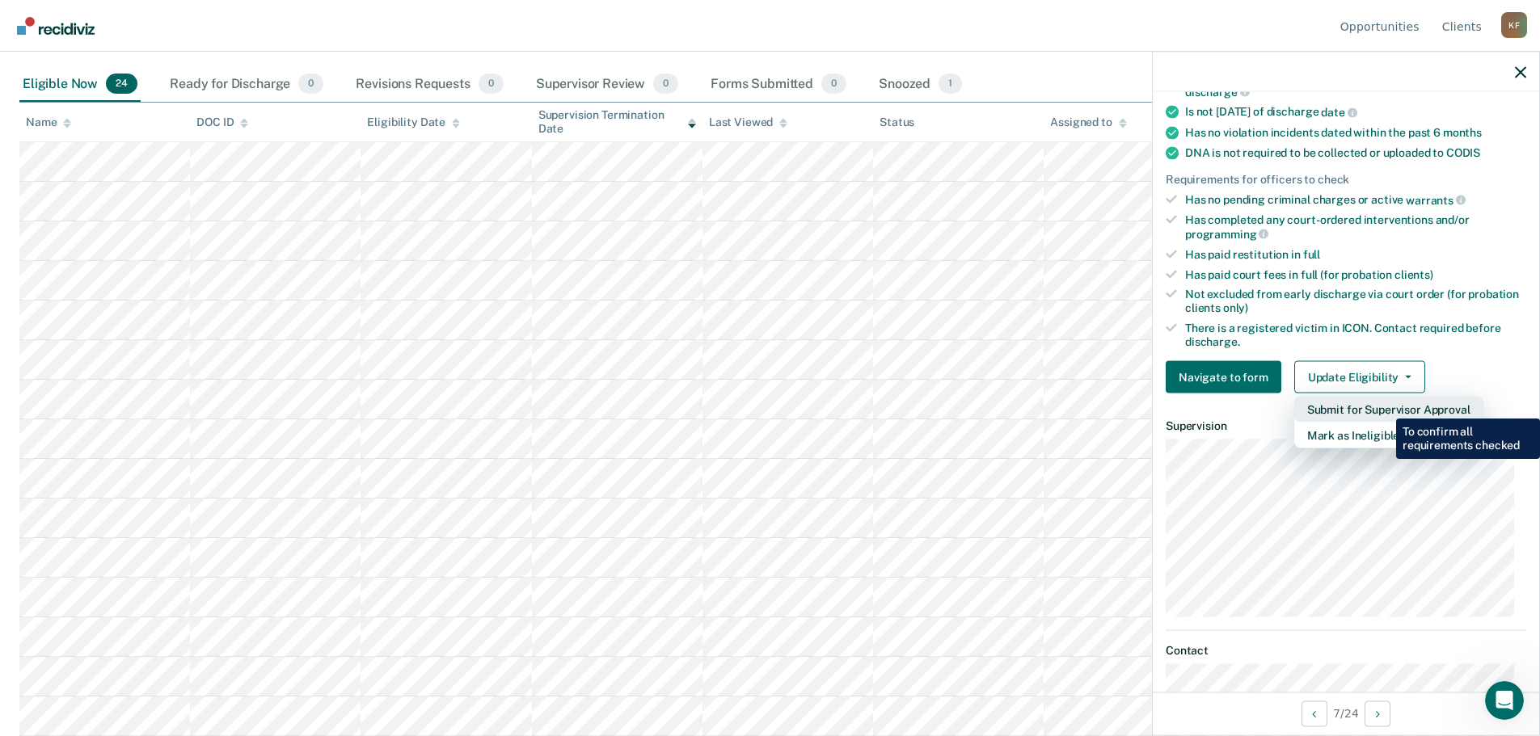
click at [1384, 407] on button "Submit for Supervisor Approval" at bounding box center [1388, 410] width 189 height 26
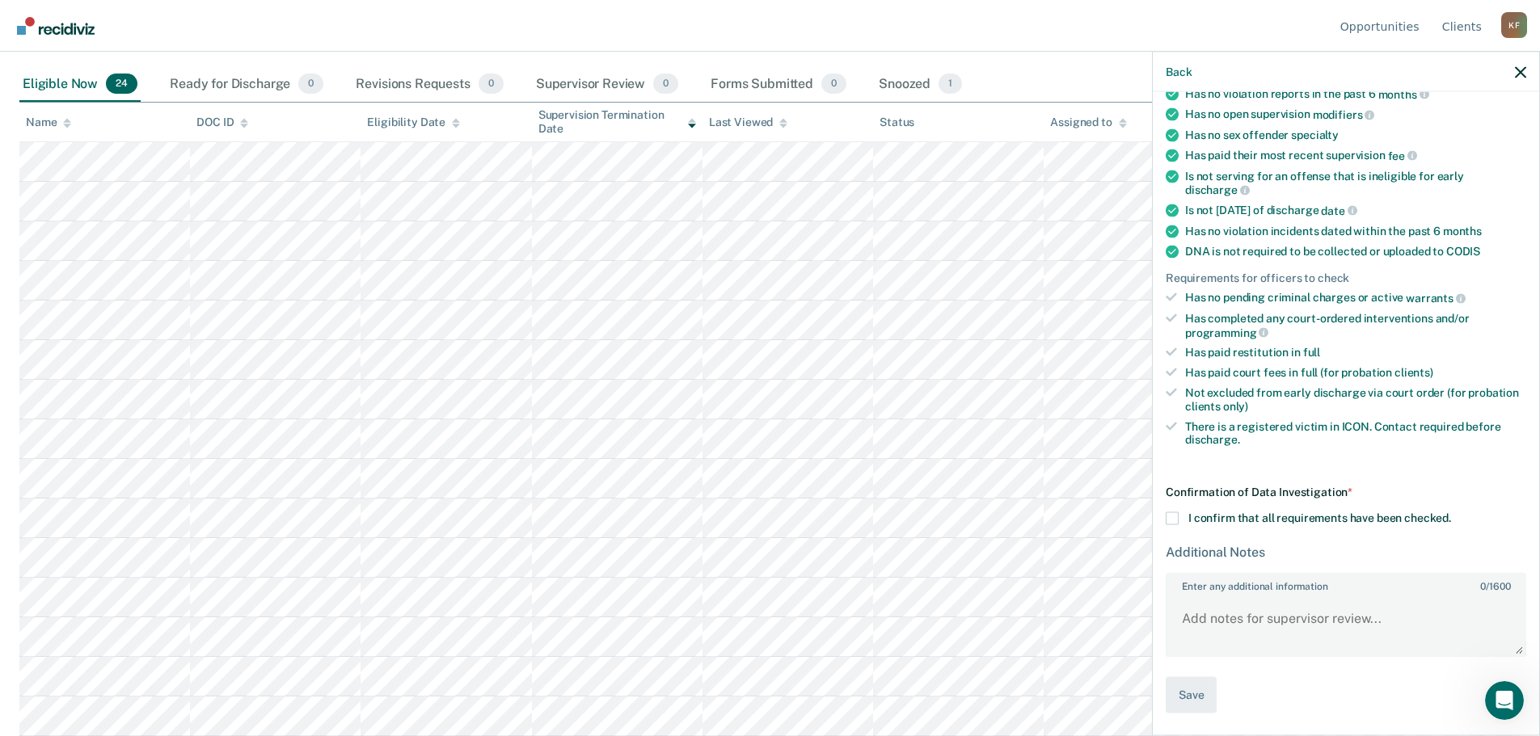
scroll to position [223, 0]
click at [1171, 520] on span at bounding box center [1172, 520] width 13 height 13
click at [1451, 514] on input "I confirm that all requirements have been checked." at bounding box center [1451, 514] width 0 height 0
click at [1385, 622] on textarea "Enter any additional information 0 / 1600" at bounding box center [1345, 627] width 357 height 60
click at [1510, 74] on div "Back" at bounding box center [1346, 72] width 386 height 40
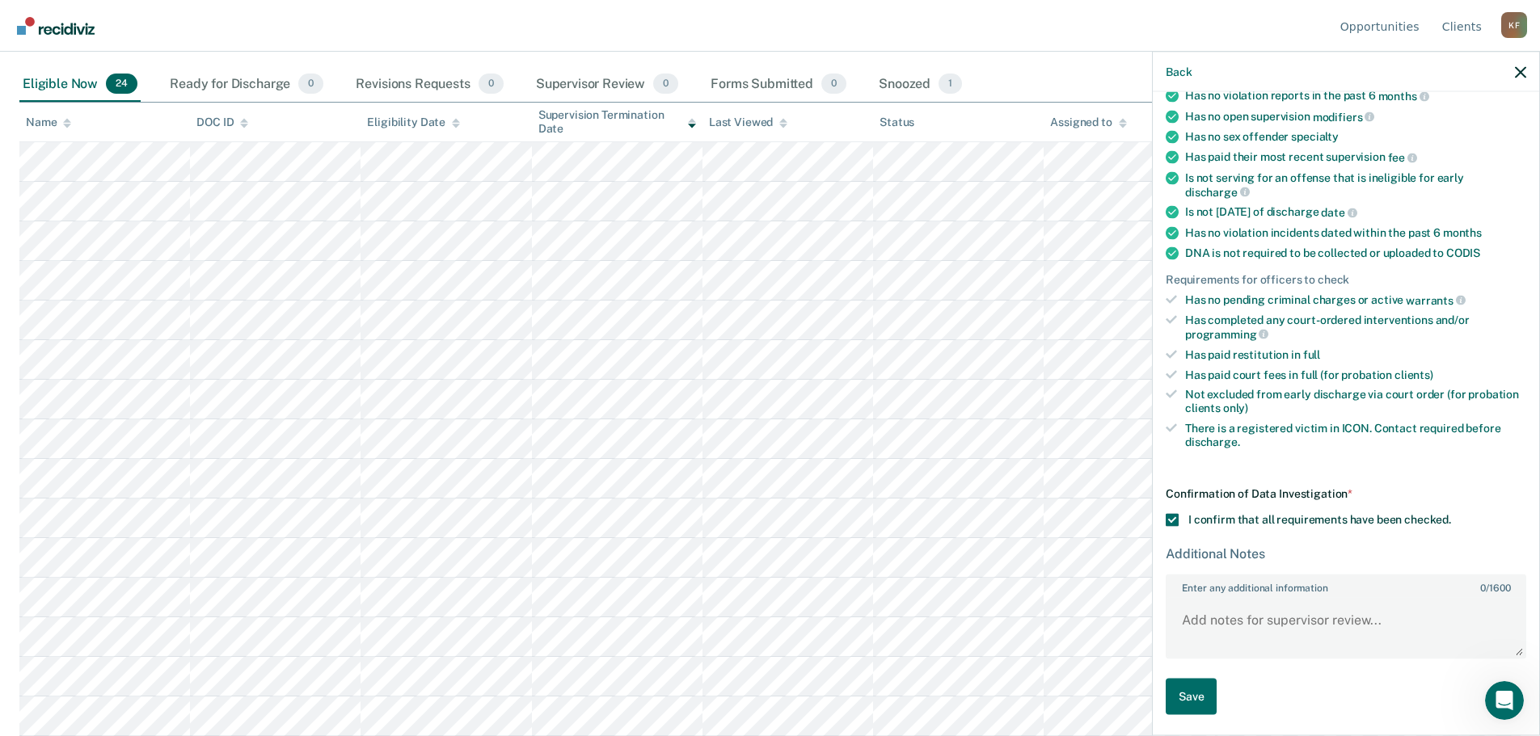
click at [1512, 71] on div "Back" at bounding box center [1346, 72] width 386 height 40
click at [1522, 70] on icon "button" at bounding box center [1520, 71] width 11 height 11
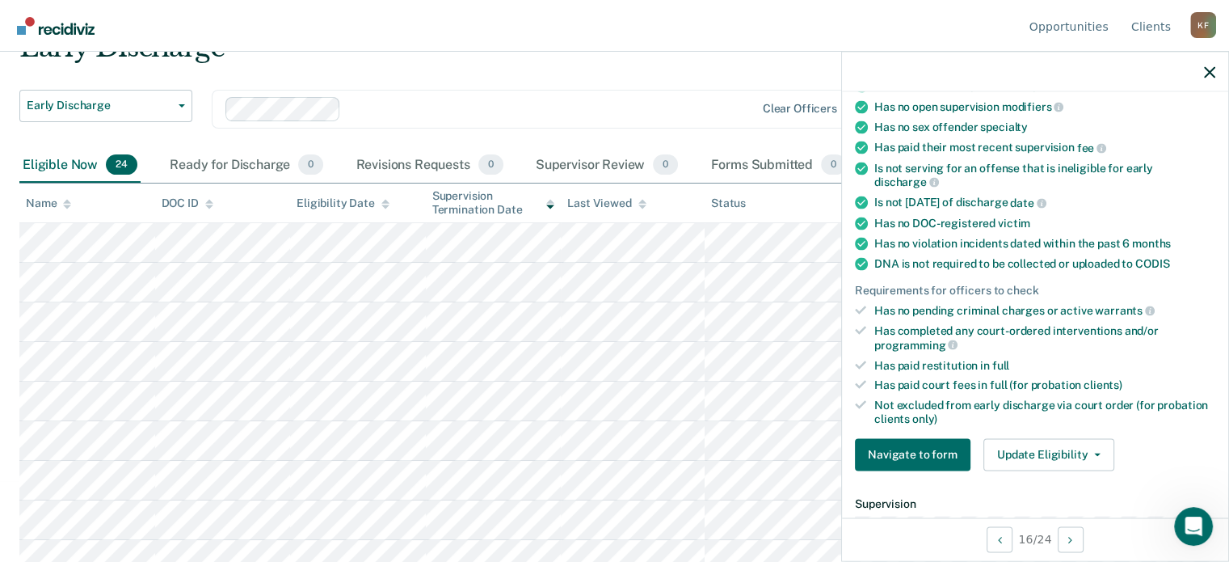
scroll to position [373, 0]
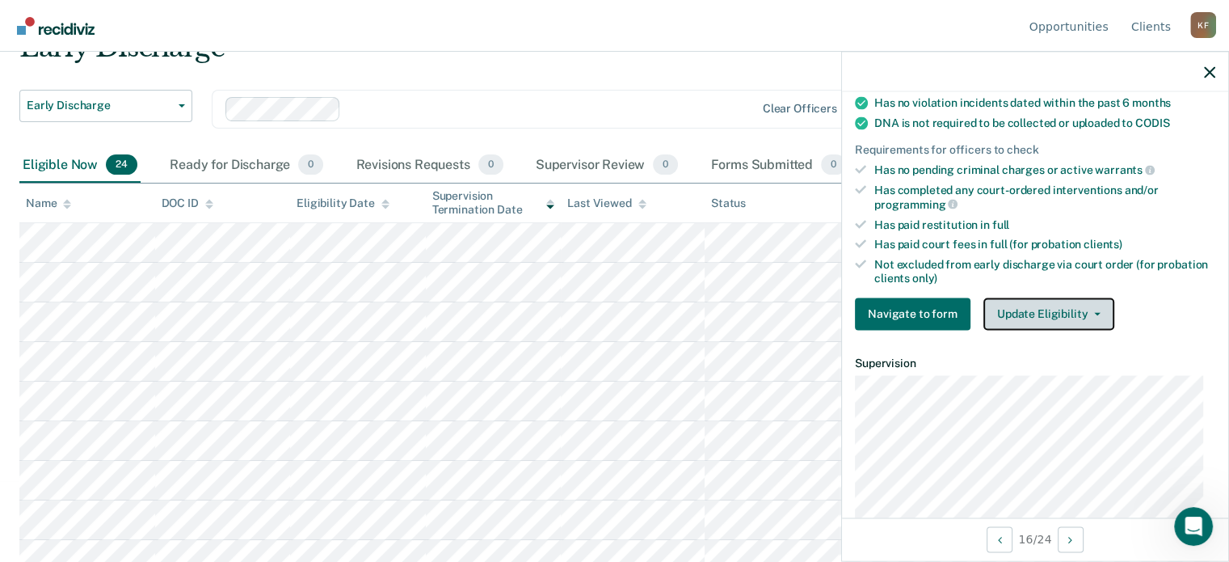
click at [1094, 312] on icon "button" at bounding box center [1097, 313] width 6 height 3
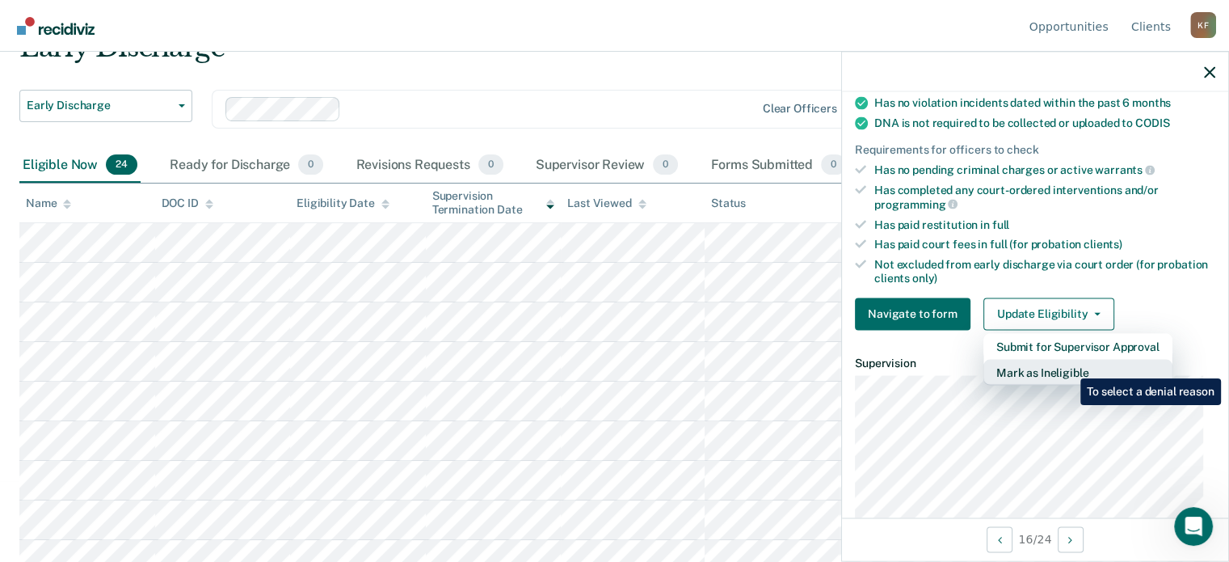
click at [1069, 366] on button "Mark as Ineligible" at bounding box center [1078, 372] width 189 height 26
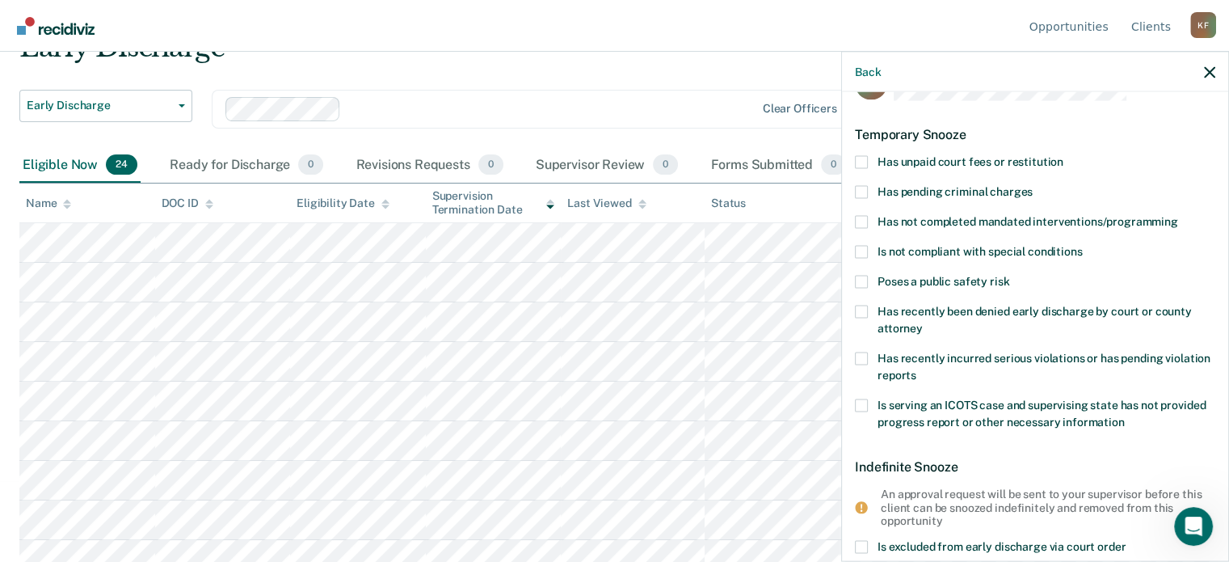
scroll to position [0, 0]
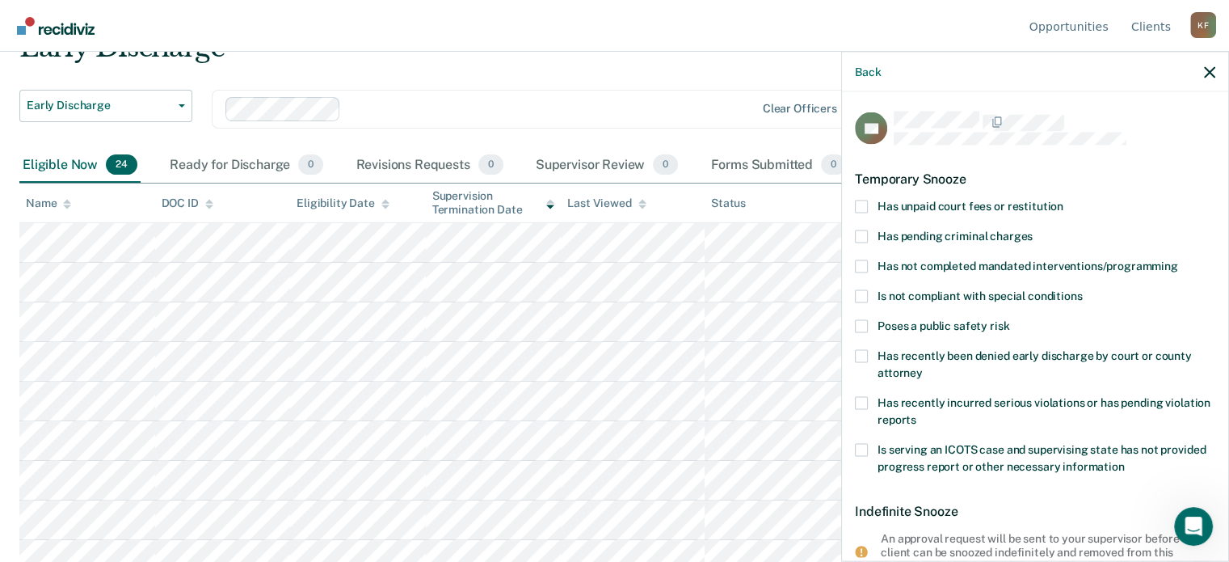
click at [862, 203] on span at bounding box center [861, 206] width 13 height 13
click at [1064, 200] on input "Has unpaid court fees or restitution" at bounding box center [1064, 200] width 0 height 0
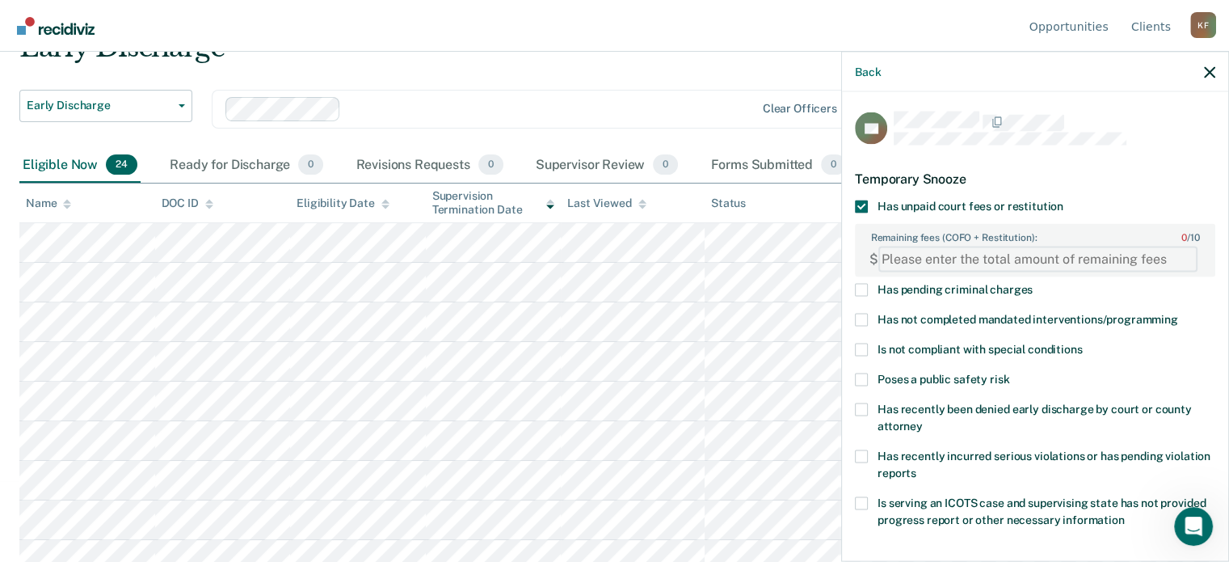
click at [951, 248] on FEESReasonInput "Remaining fees (COFO + Restitution): 0 / 10" at bounding box center [1038, 259] width 319 height 26
type FEESReasonInput "1124.80"
click at [864, 316] on span at bounding box center [861, 319] width 13 height 13
click at [1178, 313] on input "Has not completed mandated interventions/programming" at bounding box center [1178, 313] width 0 height 0
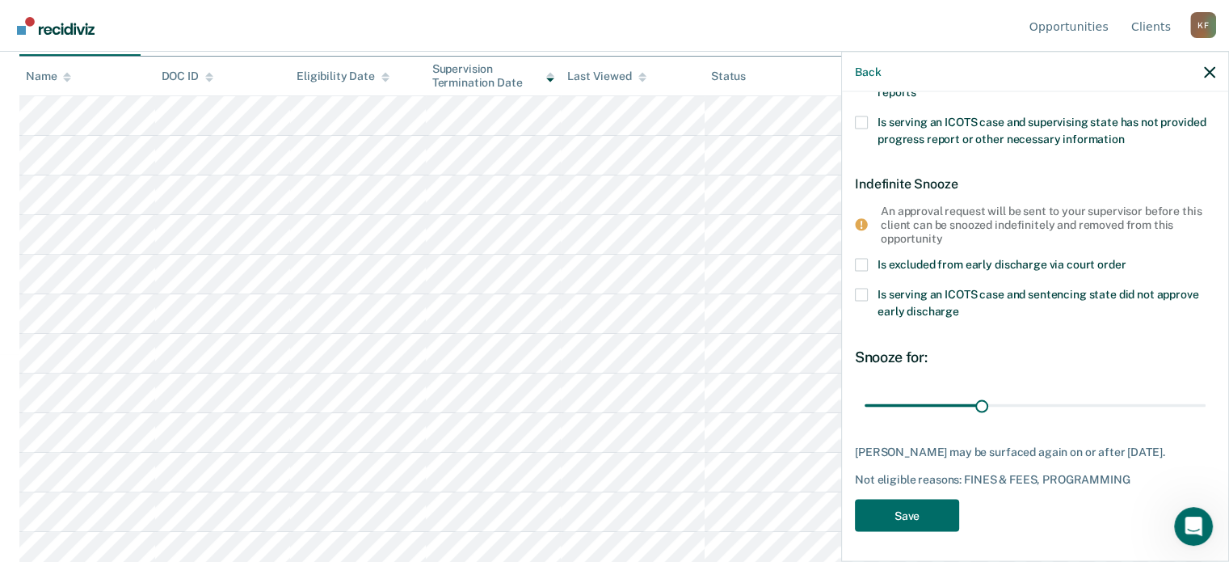
scroll to position [242, 0]
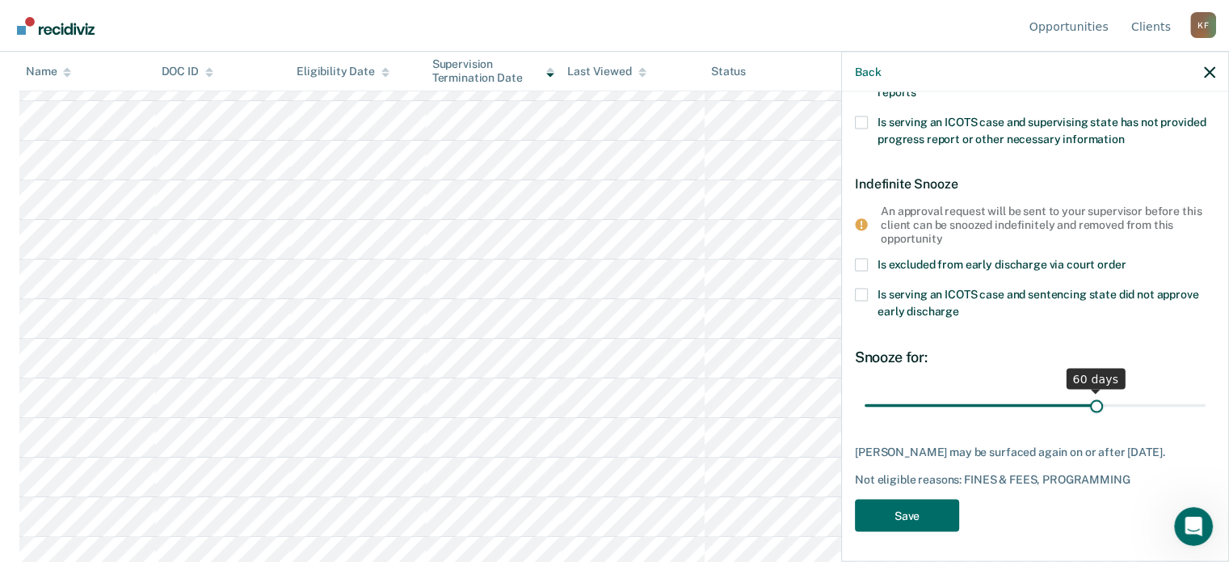
drag, startPoint x: 980, startPoint y: 407, endPoint x: 1089, endPoint y: 399, distance: 108.6
type input "60"
click at [1089, 399] on input "range" at bounding box center [1035, 405] width 341 height 28
click at [904, 514] on button "Save" at bounding box center [907, 515] width 104 height 33
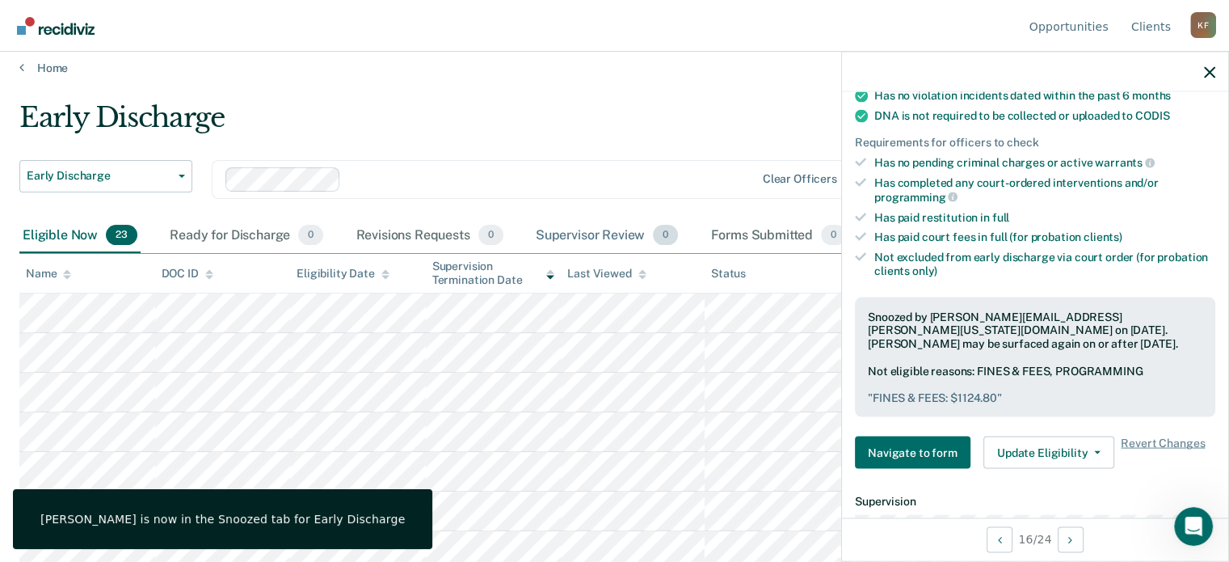
scroll to position [0, 0]
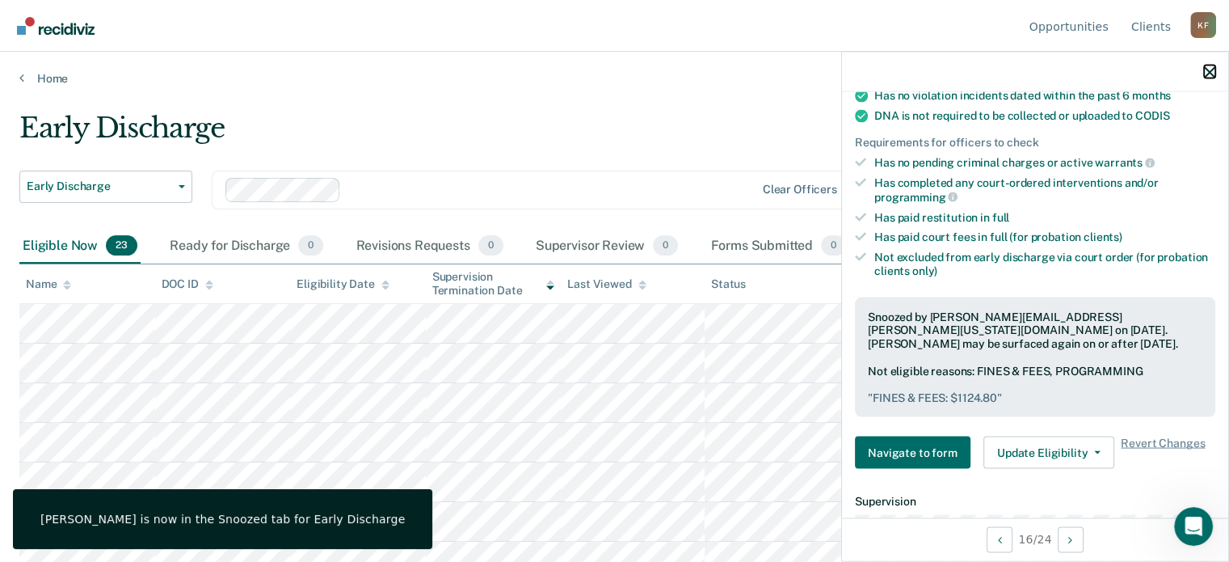
click at [1207, 65] on button "button" at bounding box center [1209, 72] width 11 height 14
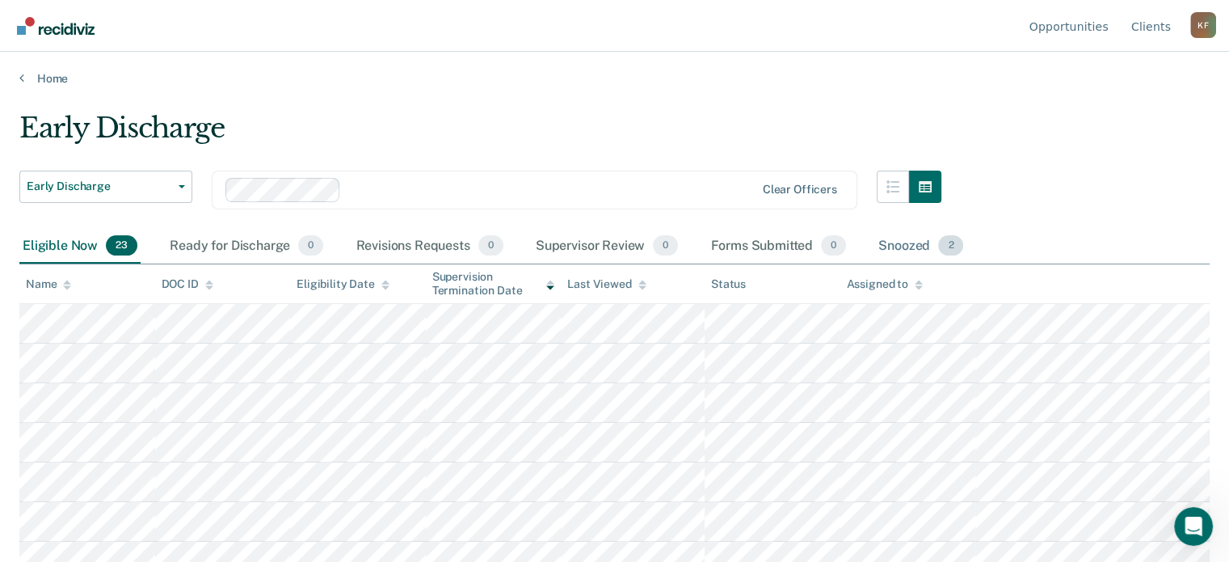
click at [910, 242] on div "Snoozed 2" at bounding box center [920, 247] width 91 height 36
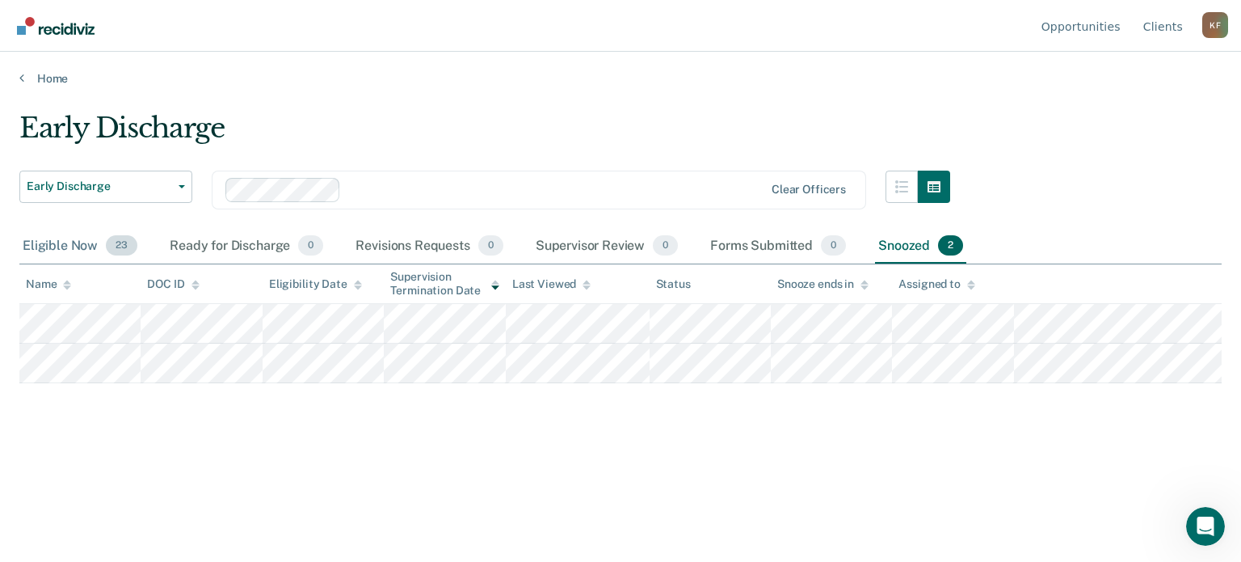
click at [68, 248] on div "Eligible Now 23" at bounding box center [79, 247] width 121 height 36
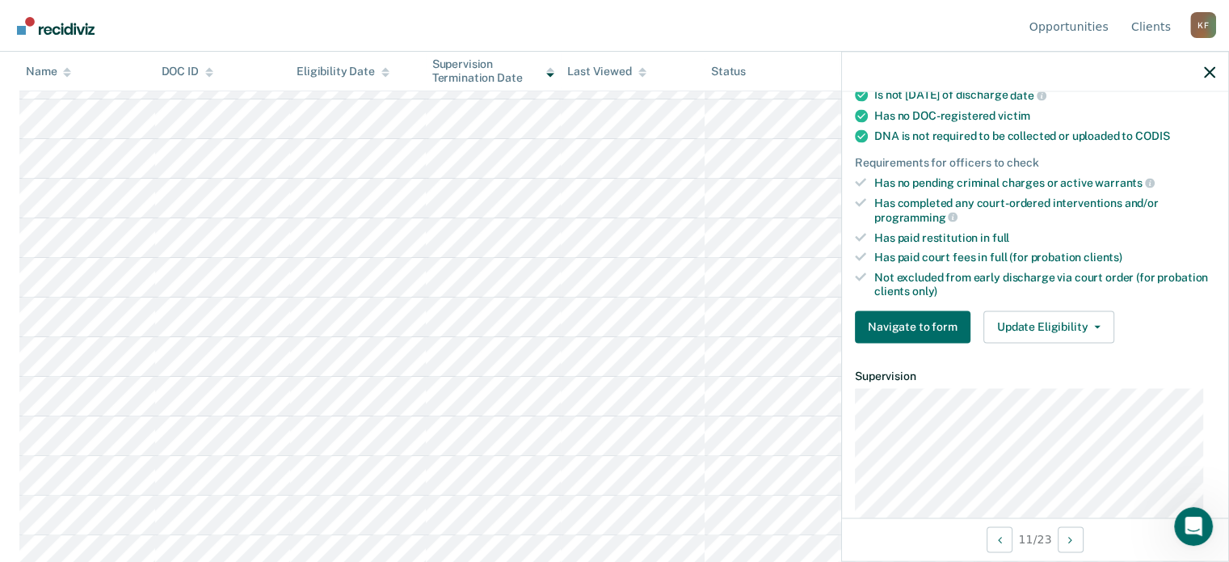
scroll to position [301, 0]
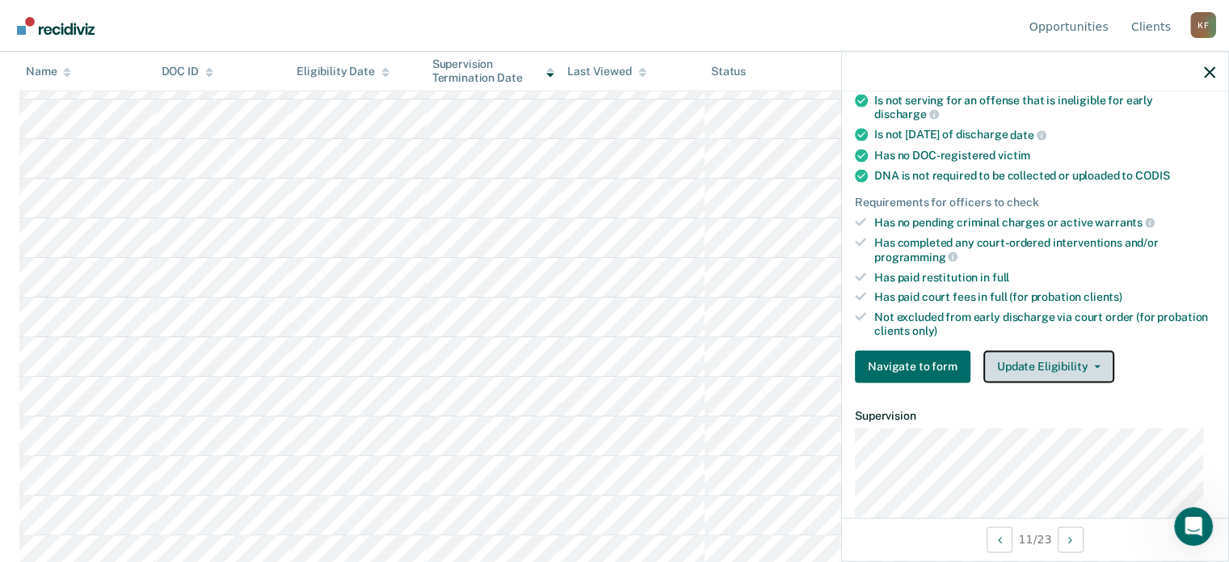
click at [1081, 359] on button "Update Eligibility" at bounding box center [1049, 366] width 131 height 32
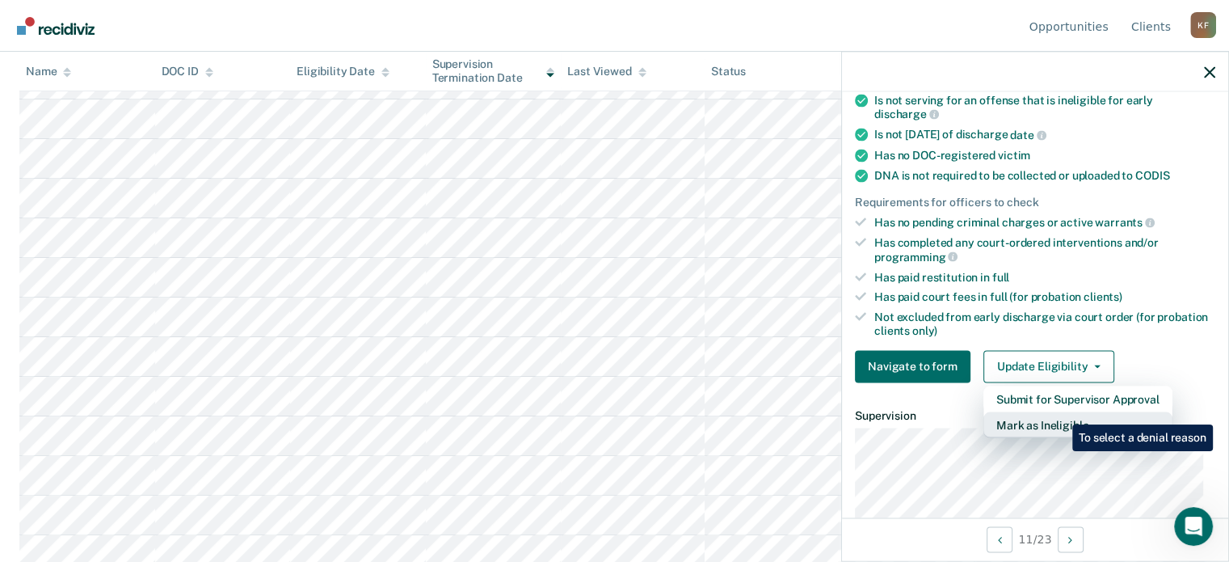
click at [1060, 412] on button "Mark as Ineligible" at bounding box center [1078, 424] width 189 height 26
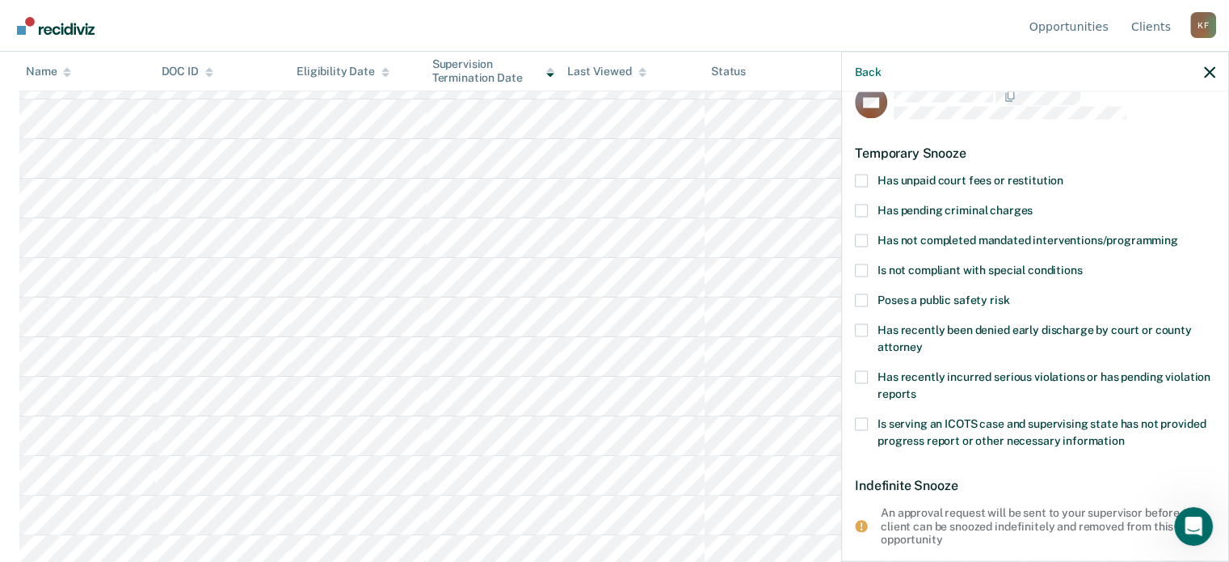
scroll to position [0, 0]
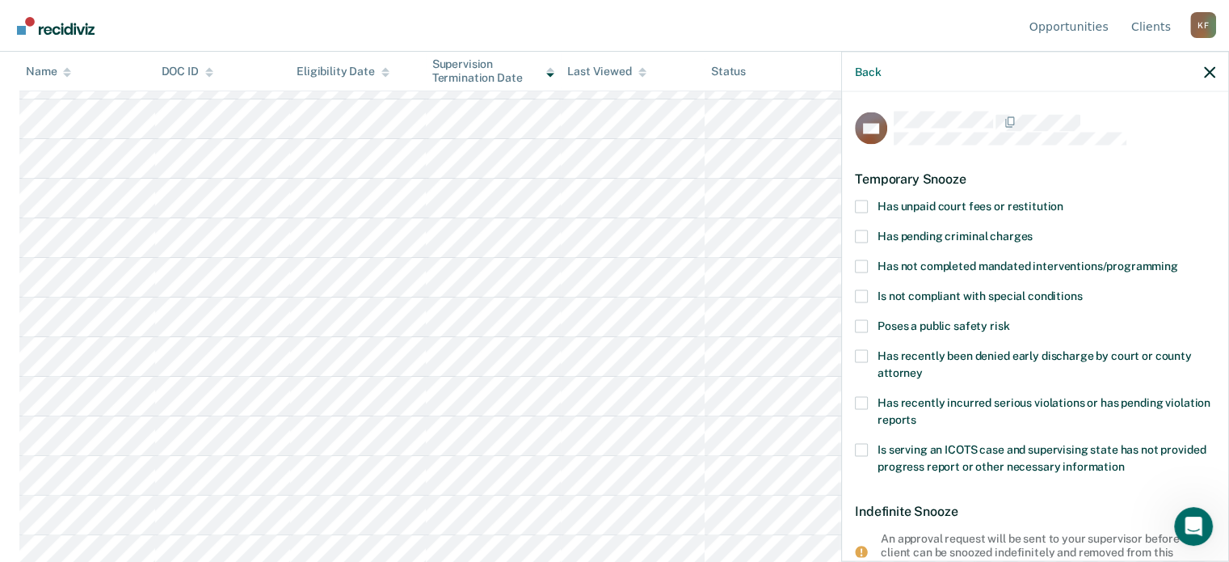
click at [865, 266] on span at bounding box center [861, 265] width 13 height 13
click at [1178, 259] on input "Has not completed mandated interventions/programming" at bounding box center [1178, 259] width 0 height 0
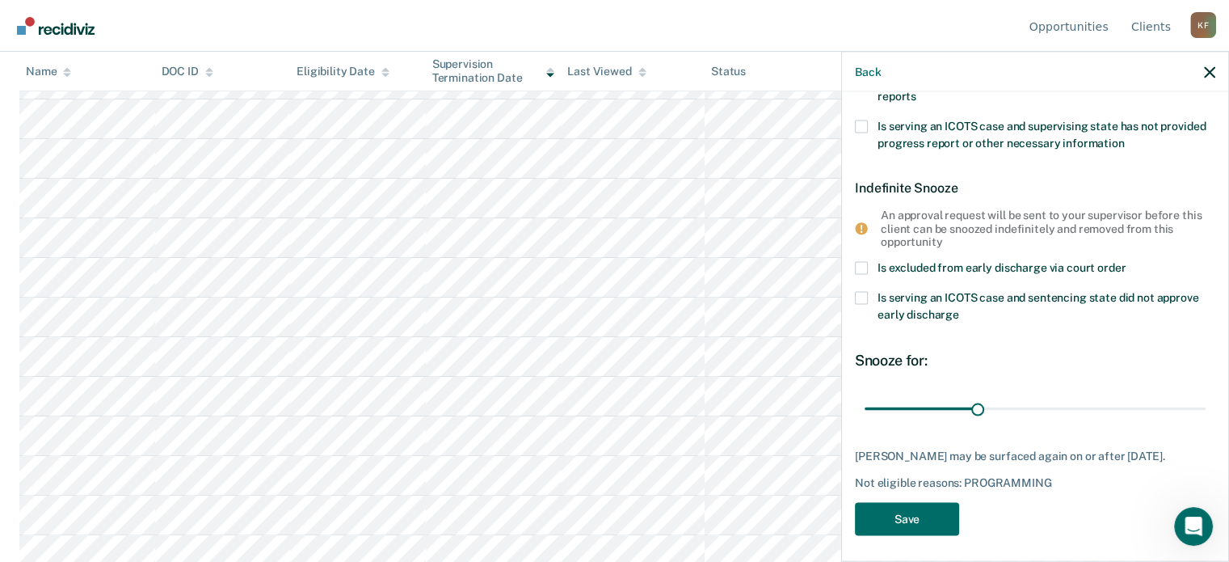
scroll to position [341, 0]
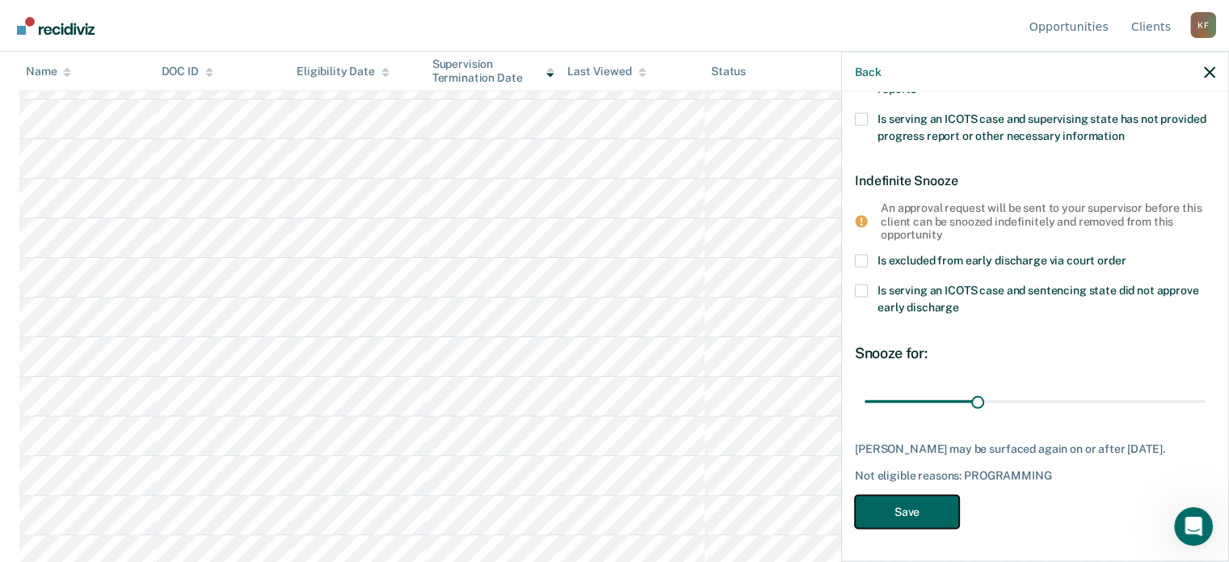
click at [892, 507] on button "Save" at bounding box center [907, 511] width 104 height 33
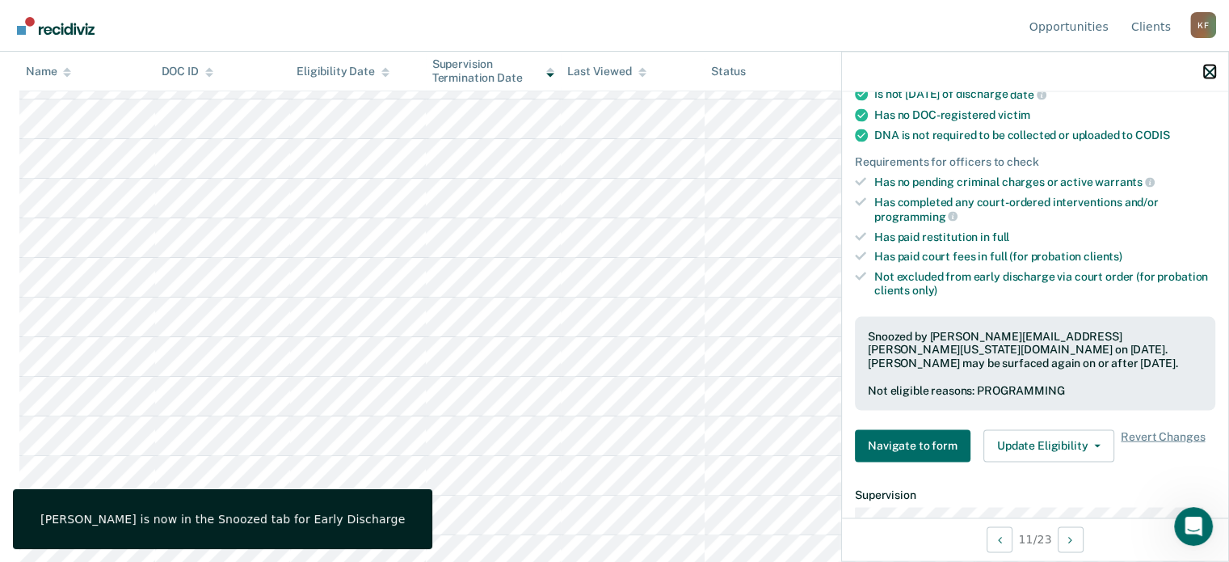
click at [1212, 72] on icon "button" at bounding box center [1209, 71] width 11 height 11
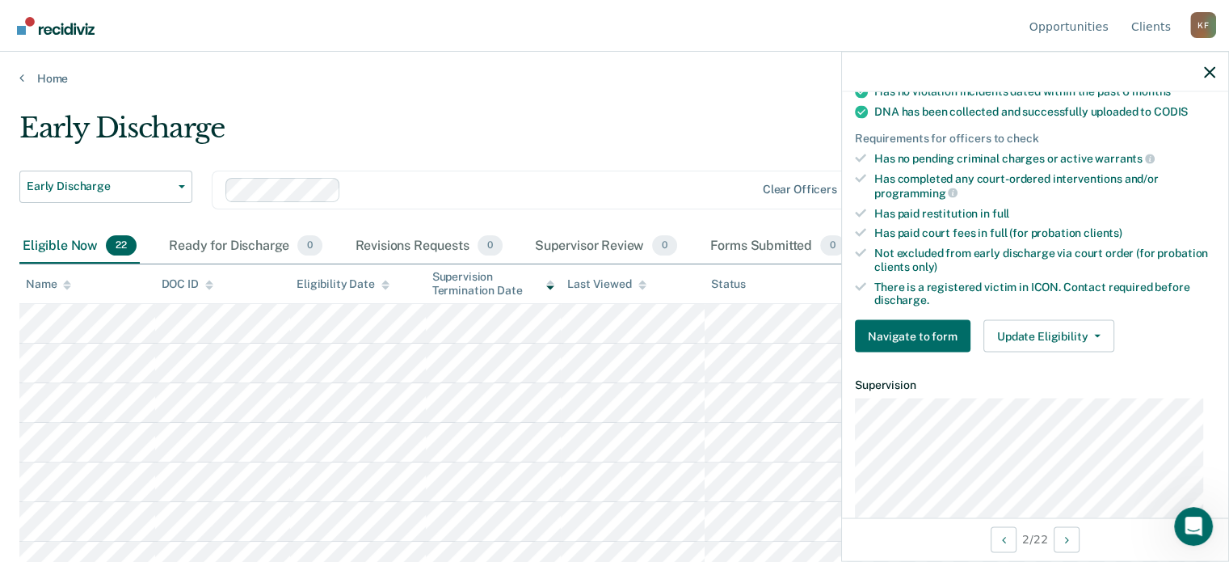
scroll to position [404, 0]
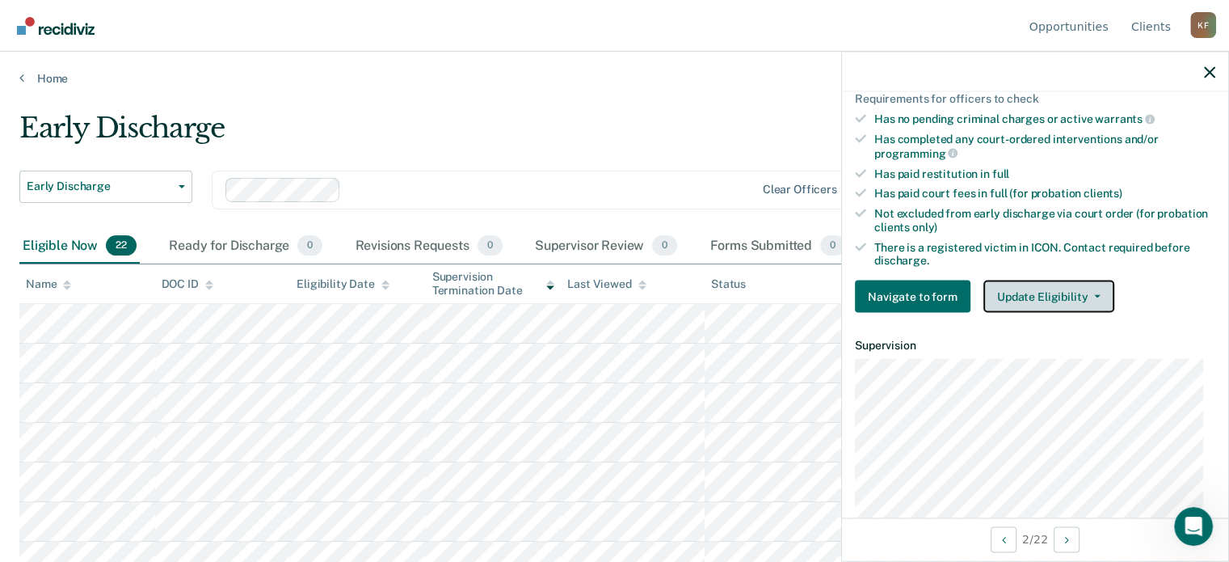
click at [1076, 288] on button "Update Eligibility" at bounding box center [1049, 296] width 131 height 32
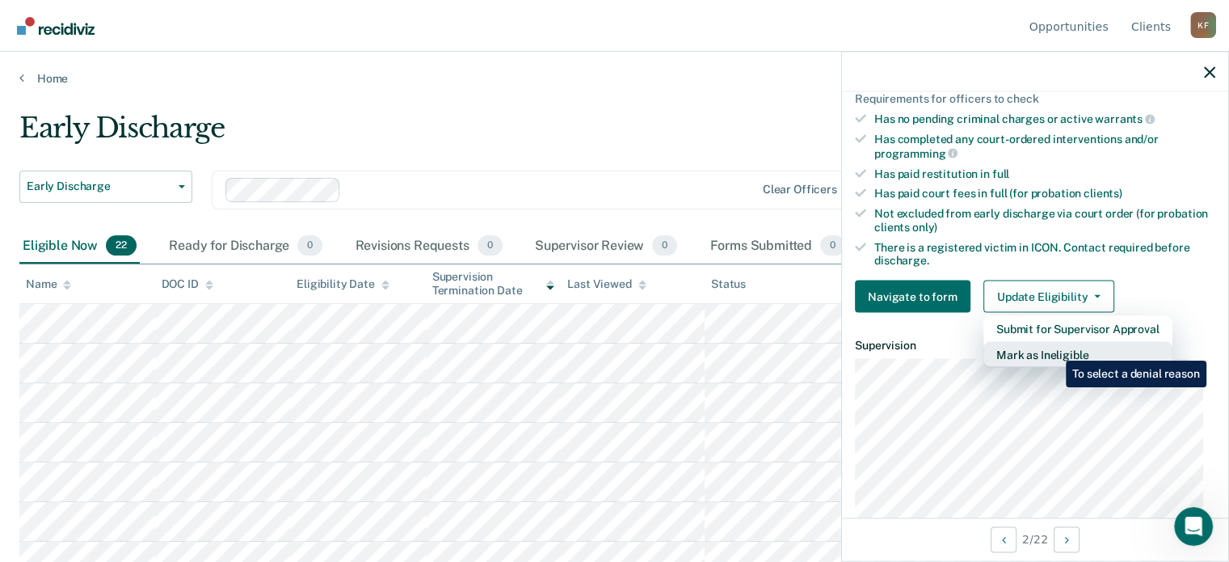
click at [1054, 348] on button "Mark as Ineligible" at bounding box center [1078, 355] width 189 height 26
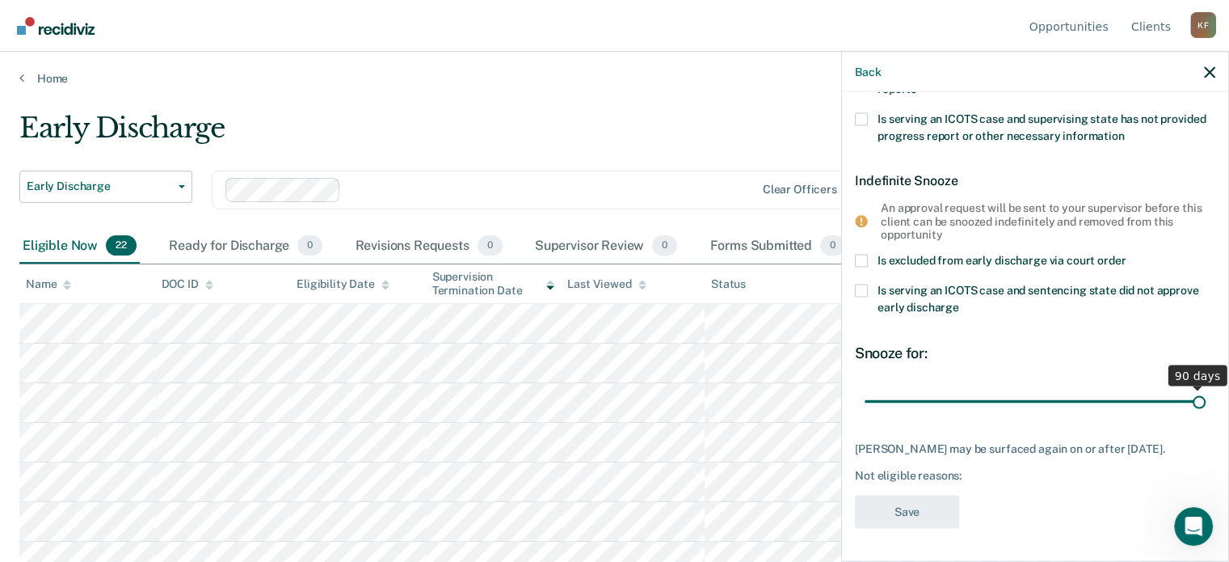
scroll to position [327, 0]
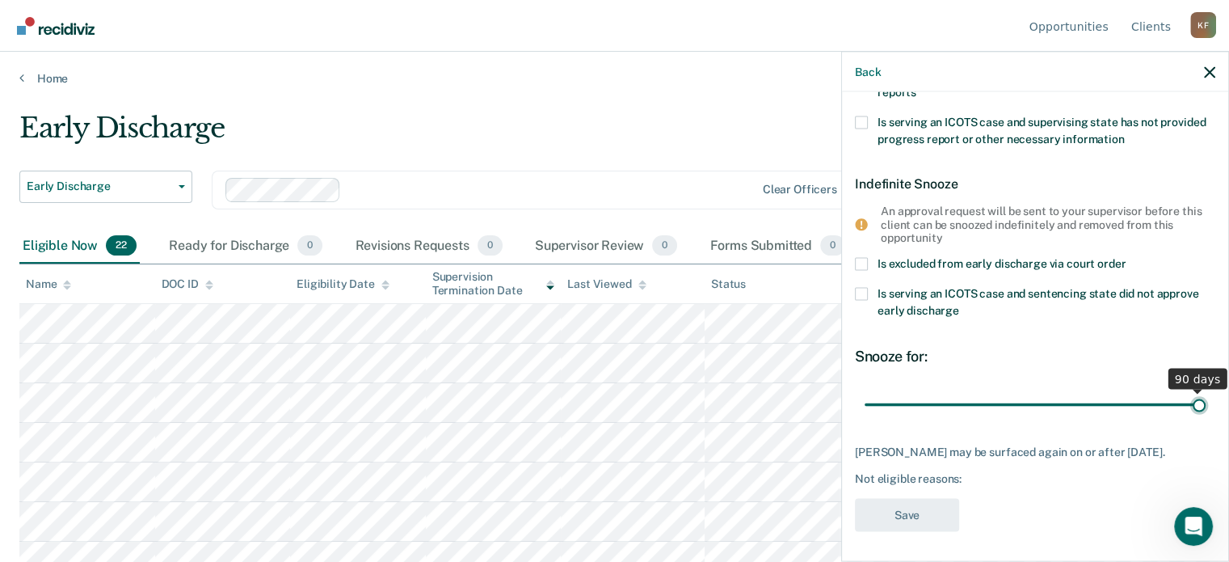
drag, startPoint x: 972, startPoint y: 391, endPoint x: 1253, endPoint y: 394, distance: 281.3
type input "90"
click at [1206, 394] on input "range" at bounding box center [1035, 404] width 341 height 28
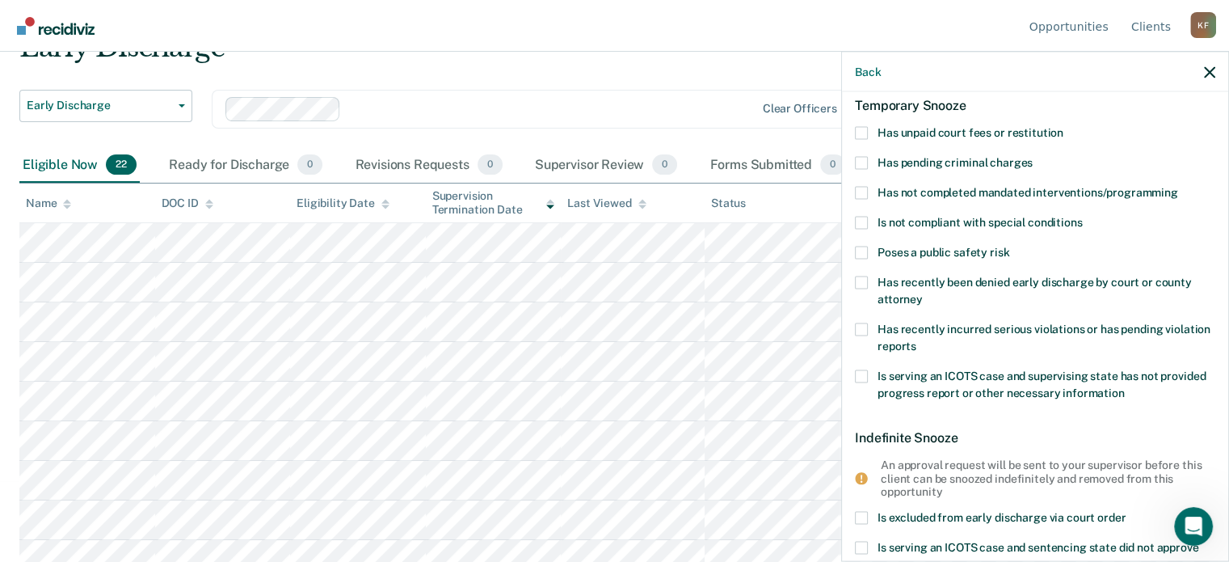
scroll to position [5, 0]
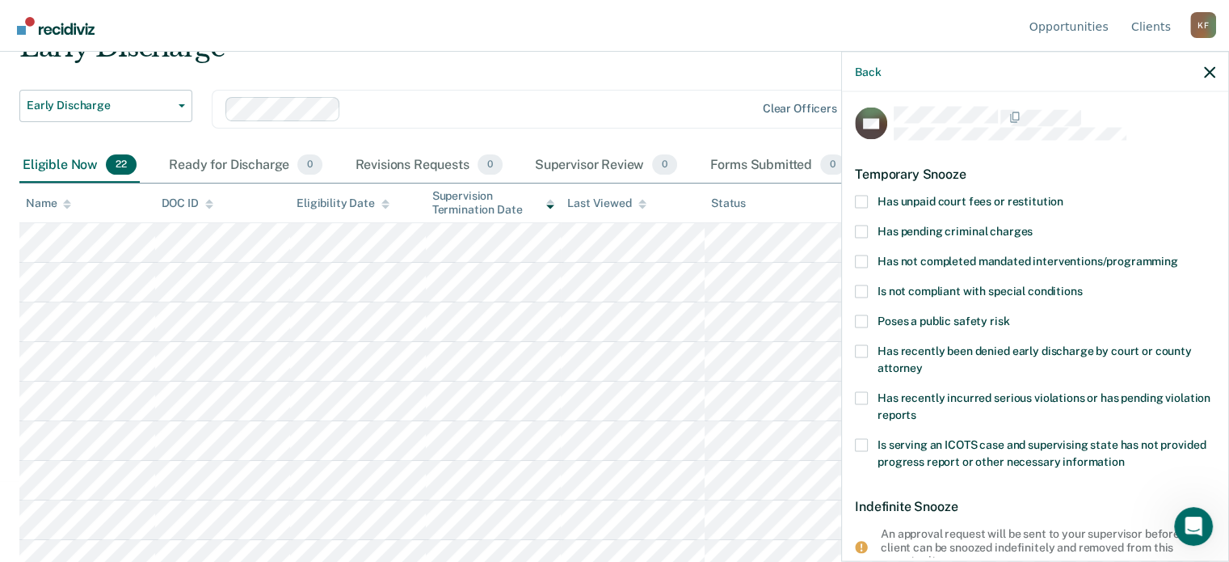
click at [862, 199] on span at bounding box center [861, 201] width 13 height 13
click at [1064, 195] on input "Has unpaid court fees or restitution" at bounding box center [1064, 195] width 0 height 0
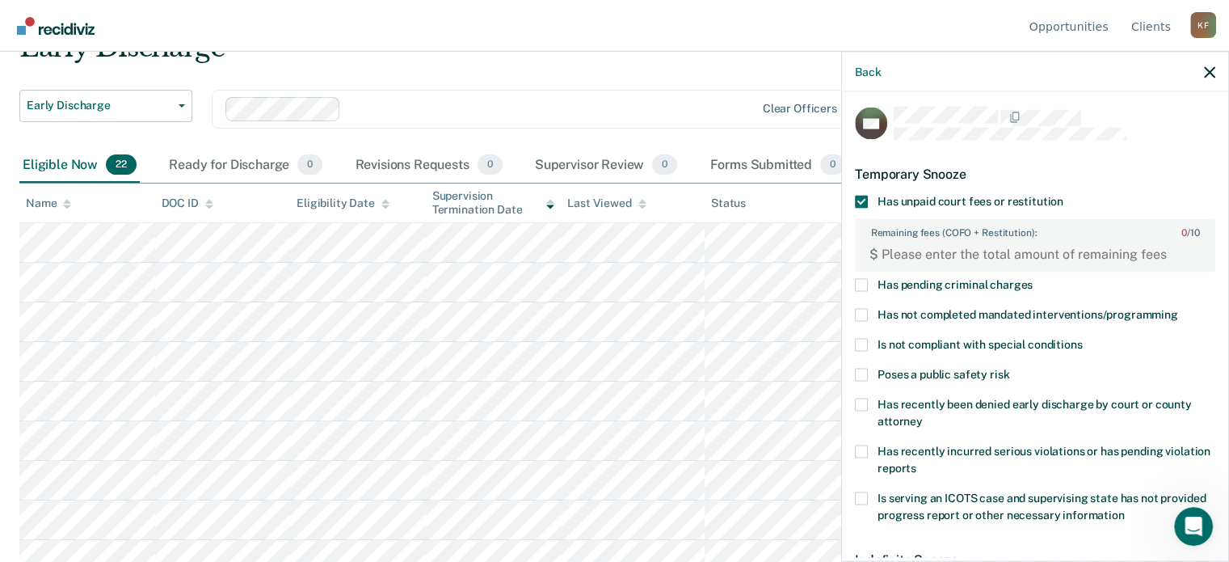
click at [861, 314] on span at bounding box center [861, 314] width 13 height 13
click at [1178, 308] on input "Has not completed mandated interventions/programming" at bounding box center [1178, 308] width 0 height 0
click at [932, 246] on FEESReasonInput "Remaining fees (COFO + Restitution): 0 / 10" at bounding box center [1038, 254] width 319 height 26
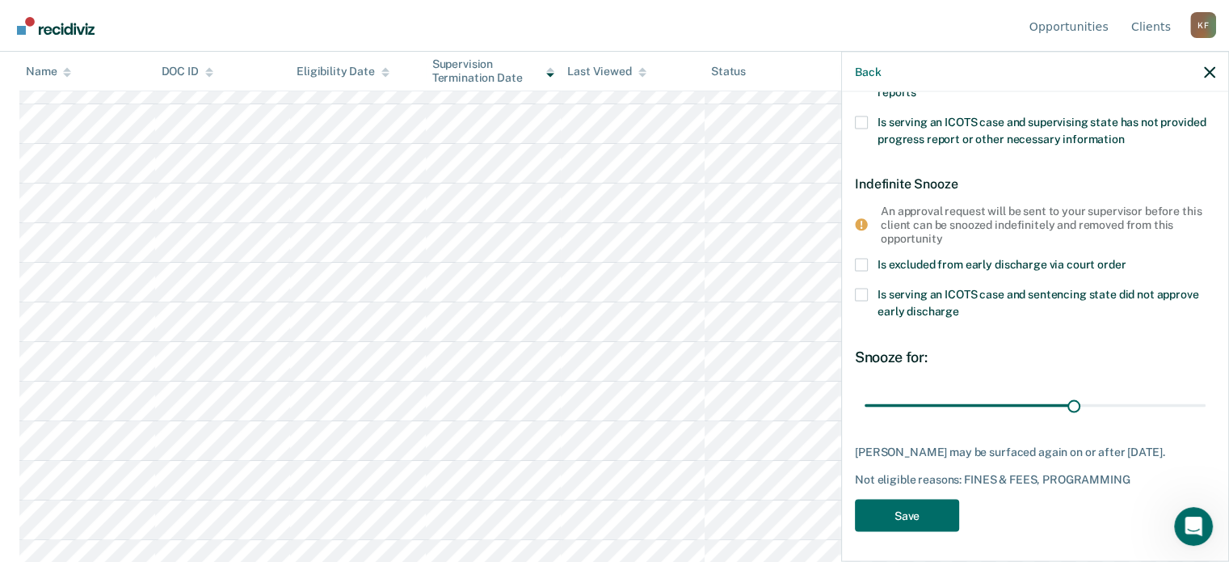
scroll to position [242, 0]
type FEESReasonInput "6557.38"
click at [925, 516] on button "Save" at bounding box center [907, 515] width 104 height 33
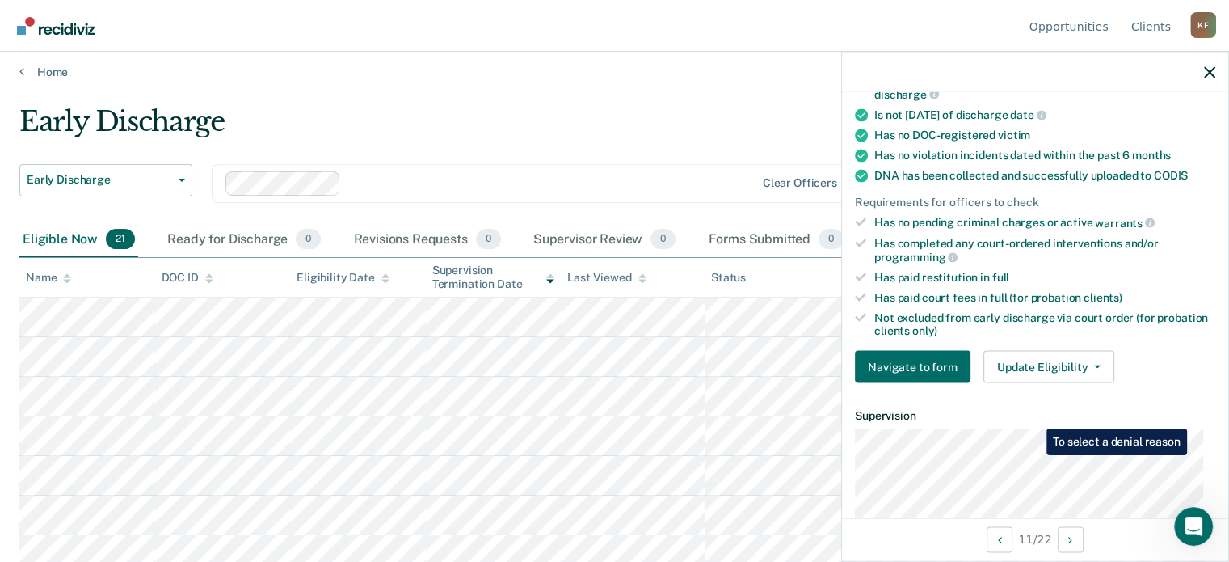
scroll to position [206, 0]
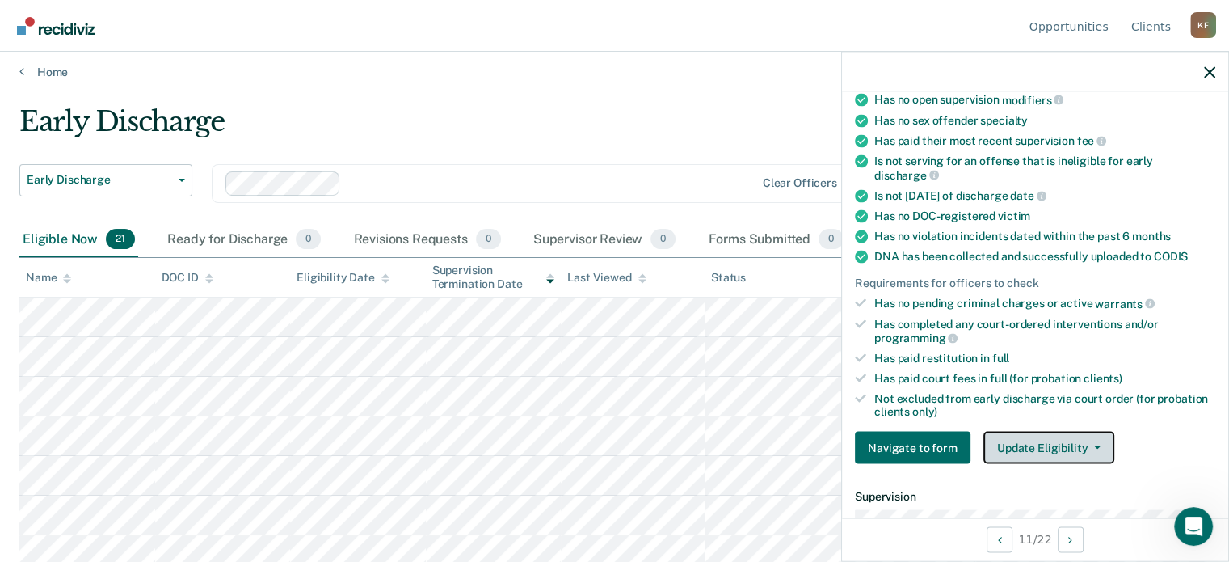
click at [1078, 438] on button "Update Eligibility" at bounding box center [1049, 448] width 131 height 32
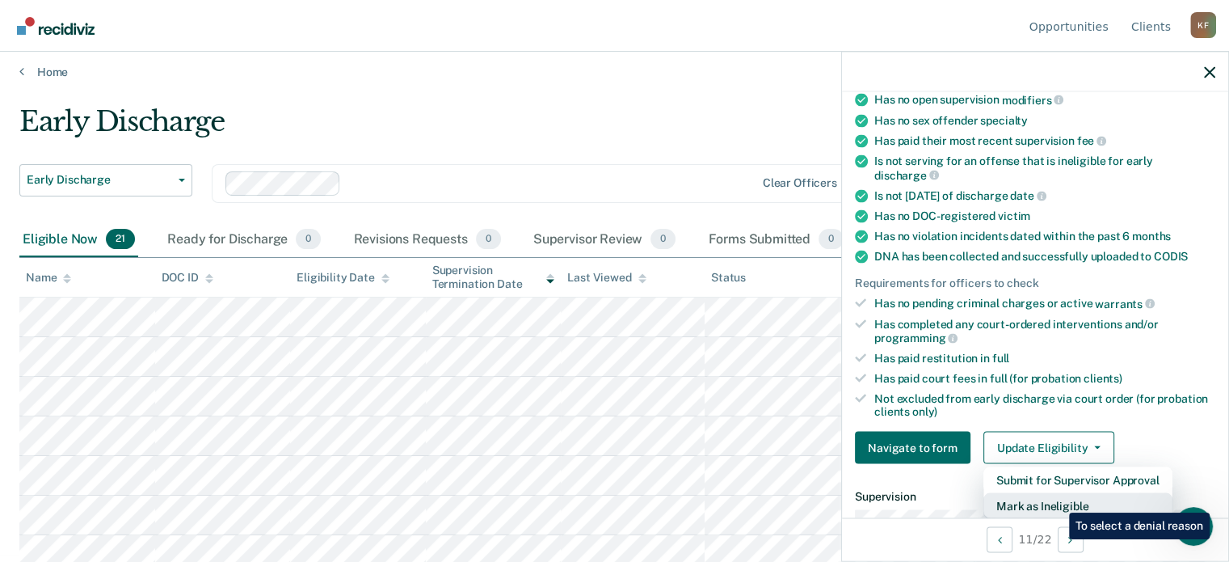
click at [1057, 500] on button "Mark as Ineligible" at bounding box center [1078, 506] width 189 height 26
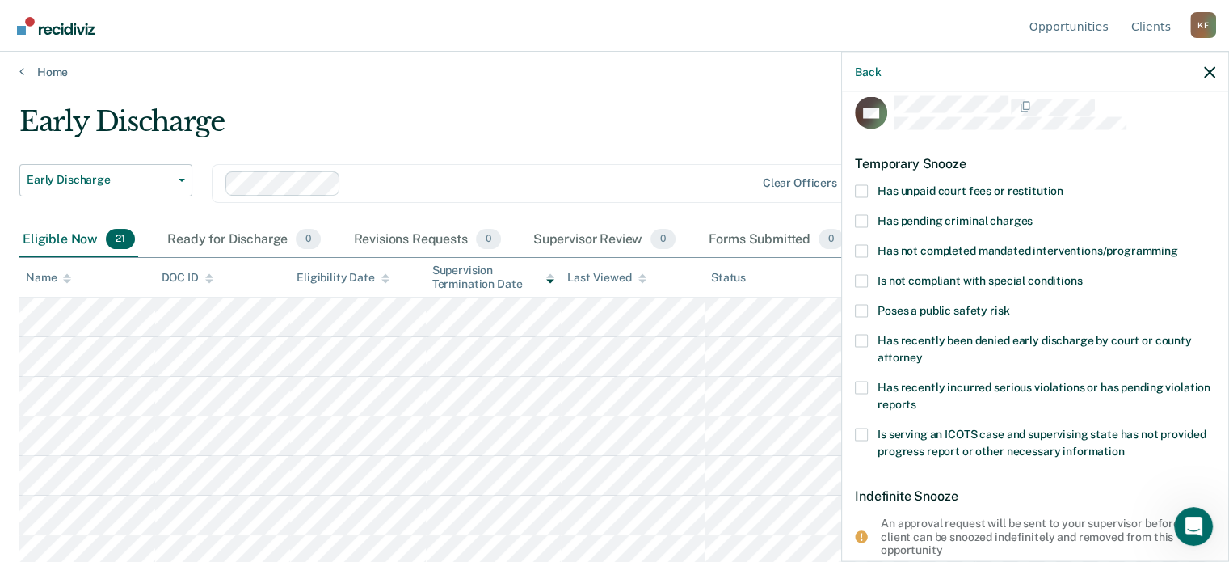
scroll to position [0, 0]
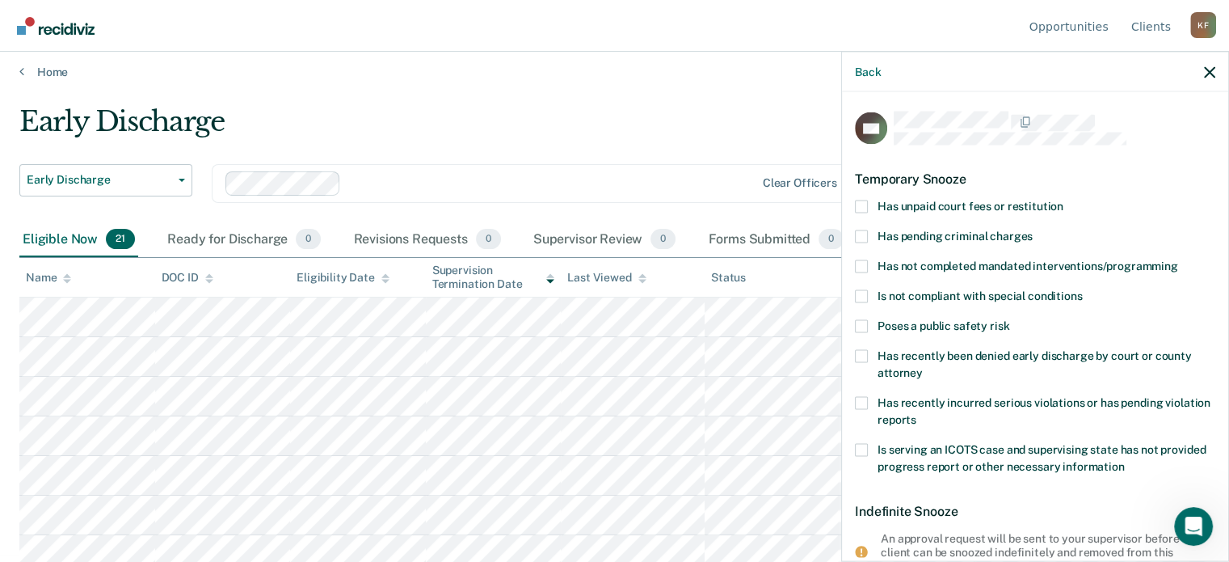
click at [857, 206] on span at bounding box center [861, 206] width 13 height 13
click at [1064, 200] on input "Has unpaid court fees or restitution" at bounding box center [1064, 200] width 0 height 0
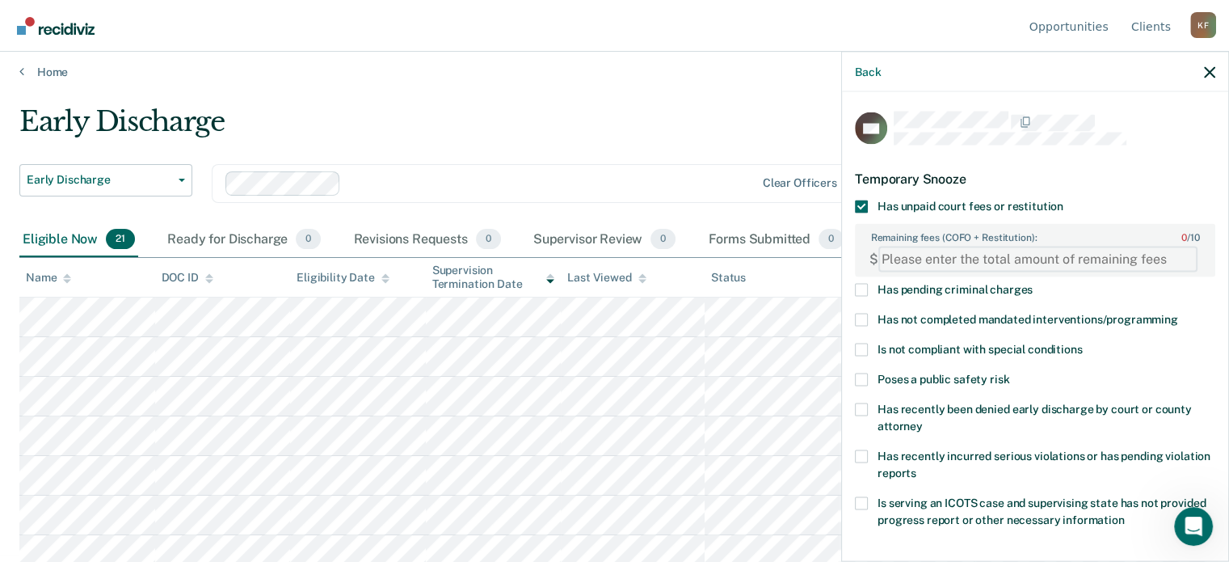
click at [944, 255] on FEESReasonInput "Remaining fees (COFO + Restitution): 0 / 10" at bounding box center [1038, 259] width 319 height 26
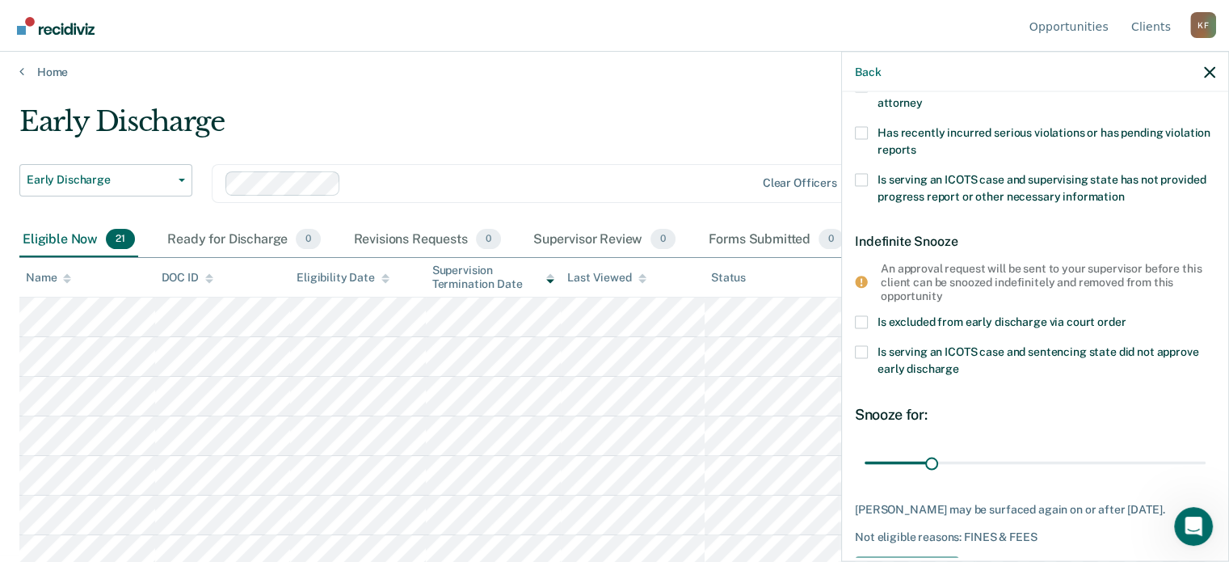
scroll to position [394, 0]
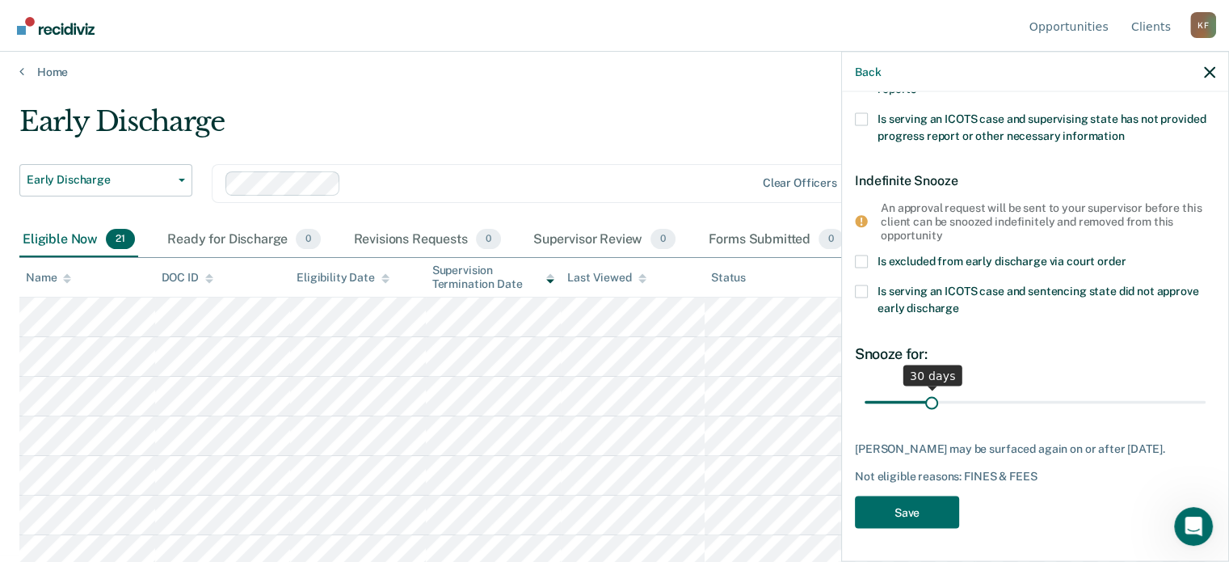
type FEESReasonInput "2457"
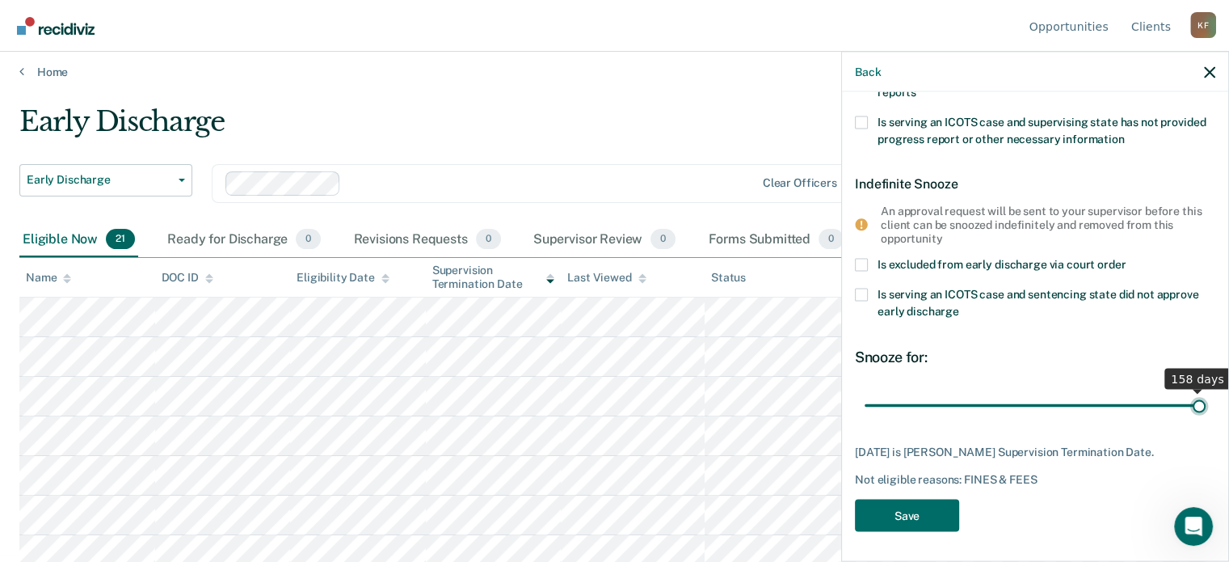
drag, startPoint x: 930, startPoint y: 390, endPoint x: 1190, endPoint y: 393, distance: 259.5
click at [1190, 393] on input "range" at bounding box center [1035, 405] width 341 height 28
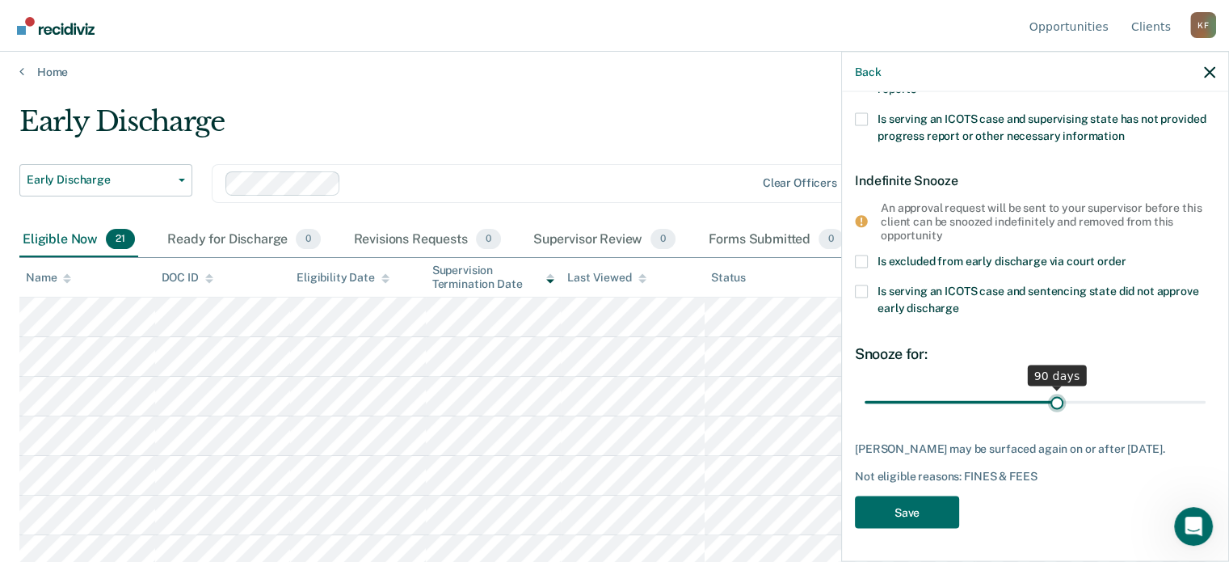
drag, startPoint x: 1184, startPoint y: 401, endPoint x: 1050, endPoint y: 398, distance: 134.2
type input "90"
click at [1050, 398] on input "range" at bounding box center [1035, 402] width 341 height 28
click at [898, 514] on button "Save" at bounding box center [907, 511] width 104 height 33
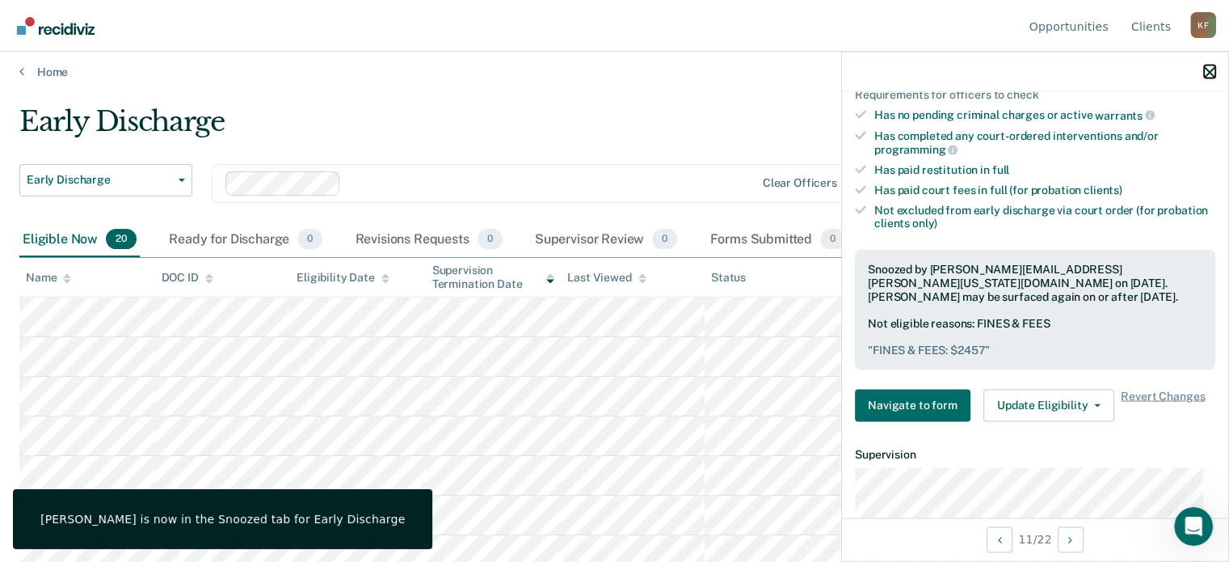
click at [1205, 70] on icon "button" at bounding box center [1209, 71] width 11 height 11
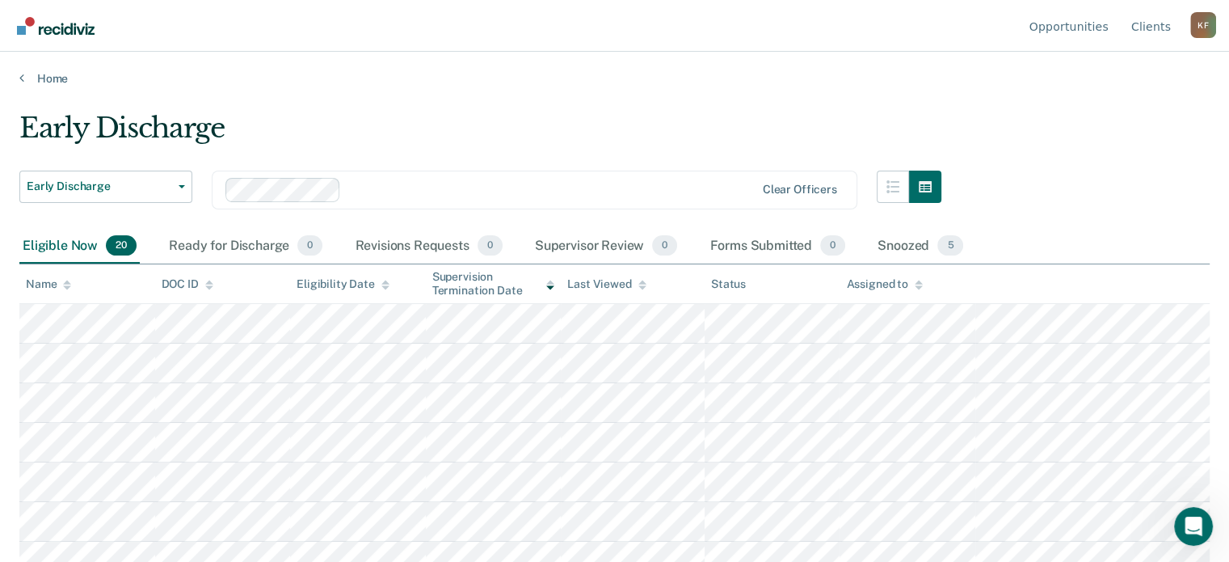
scroll to position [81, 0]
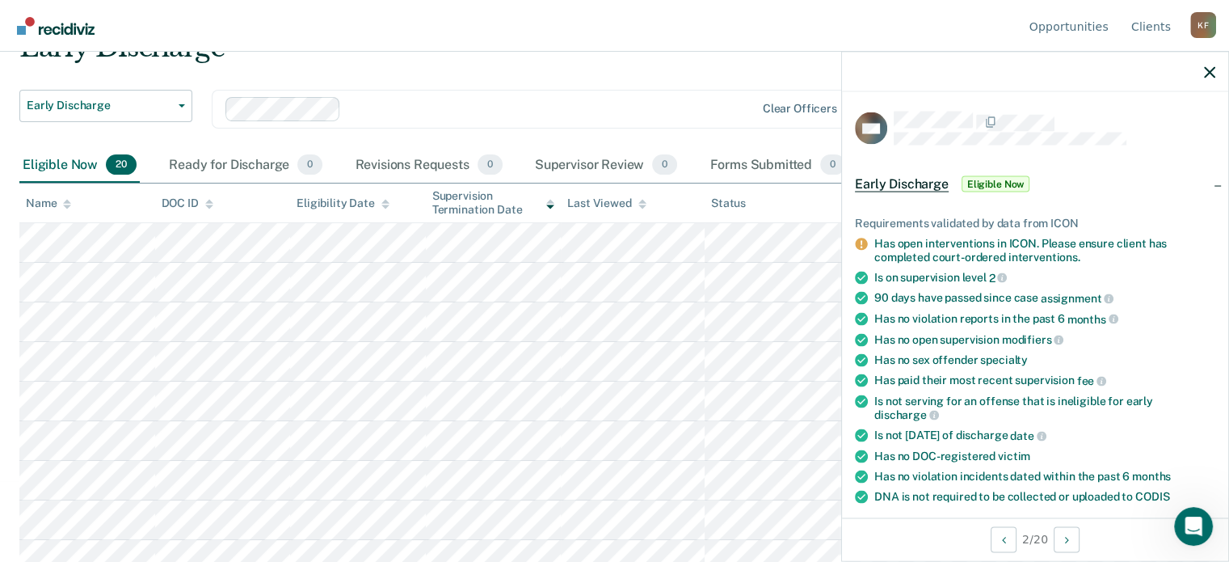
click at [692, 77] on div "Early Discharge Early Discharge Early Discharge Supervision Level Downgrade Cle…" at bounding box center [480, 89] width 922 height 117
click at [660, 76] on div "Early Discharge Early Discharge Early Discharge Supervision Level Downgrade Cle…" at bounding box center [480, 89] width 922 height 117
click at [168, 100] on span "Early Discharge" at bounding box center [99, 106] width 145 height 14
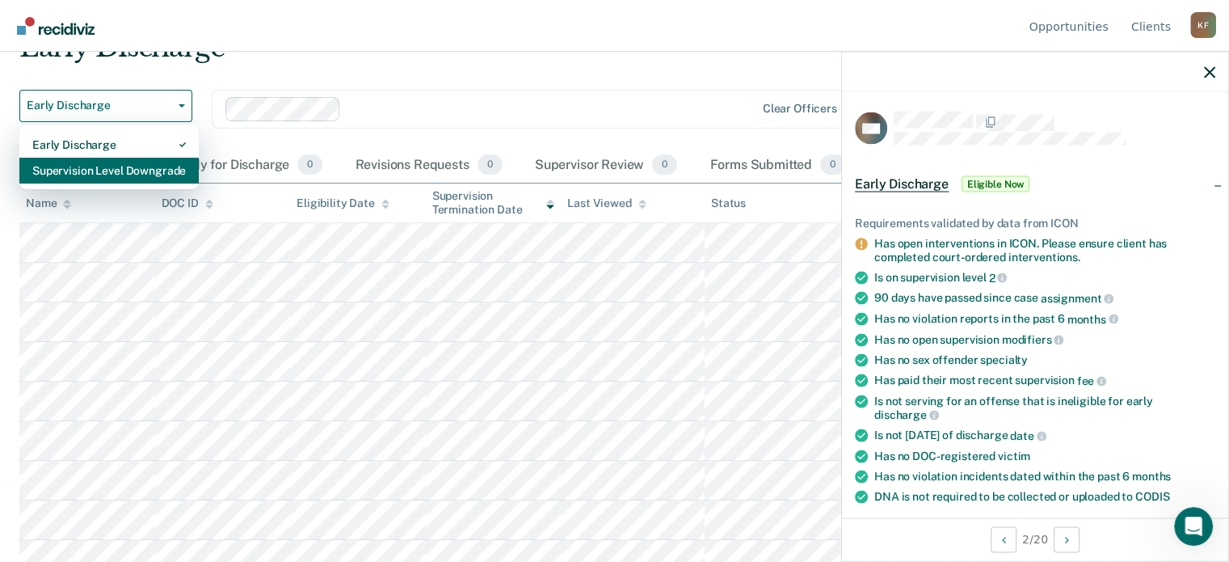
click at [150, 171] on div "Supervision Level Downgrade" at bounding box center [109, 171] width 154 height 26
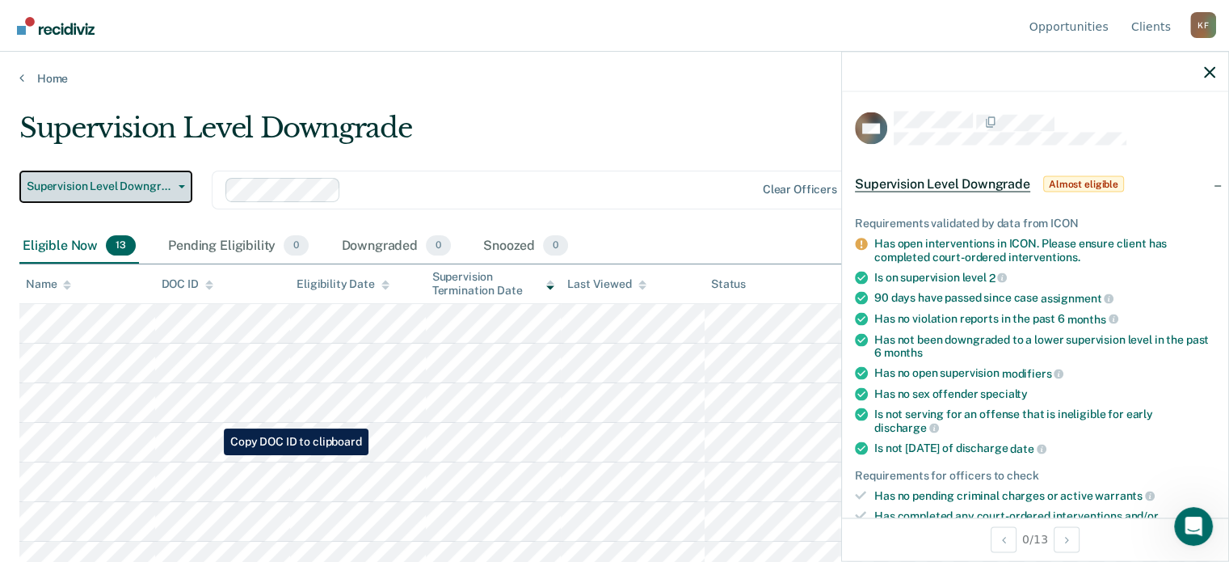
scroll to position [137, 0]
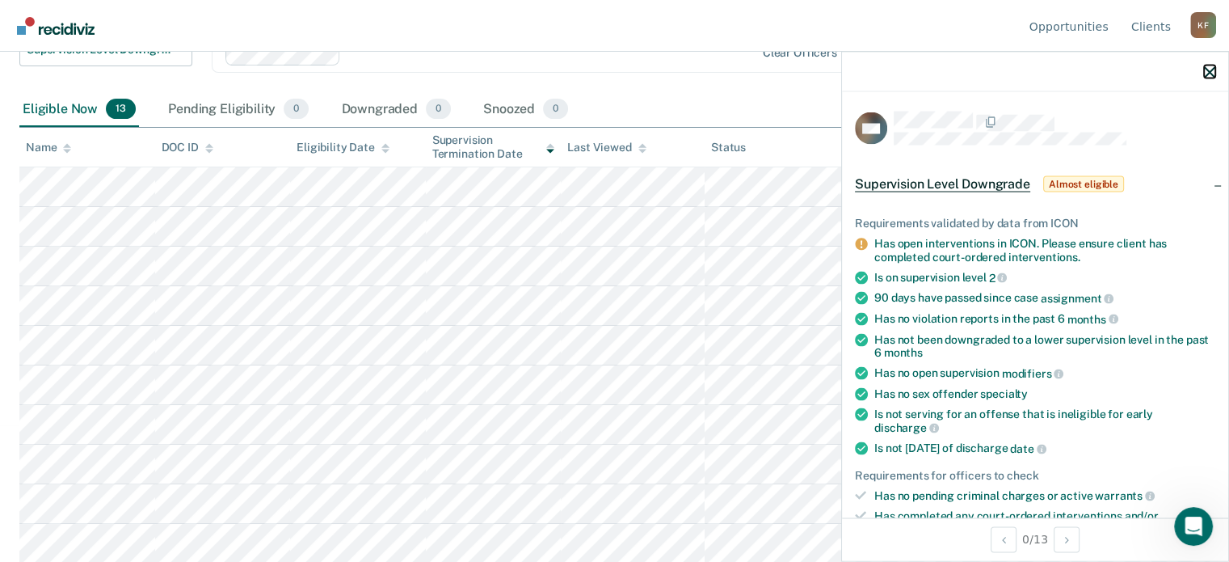
click at [1212, 73] on icon "button" at bounding box center [1209, 71] width 11 height 11
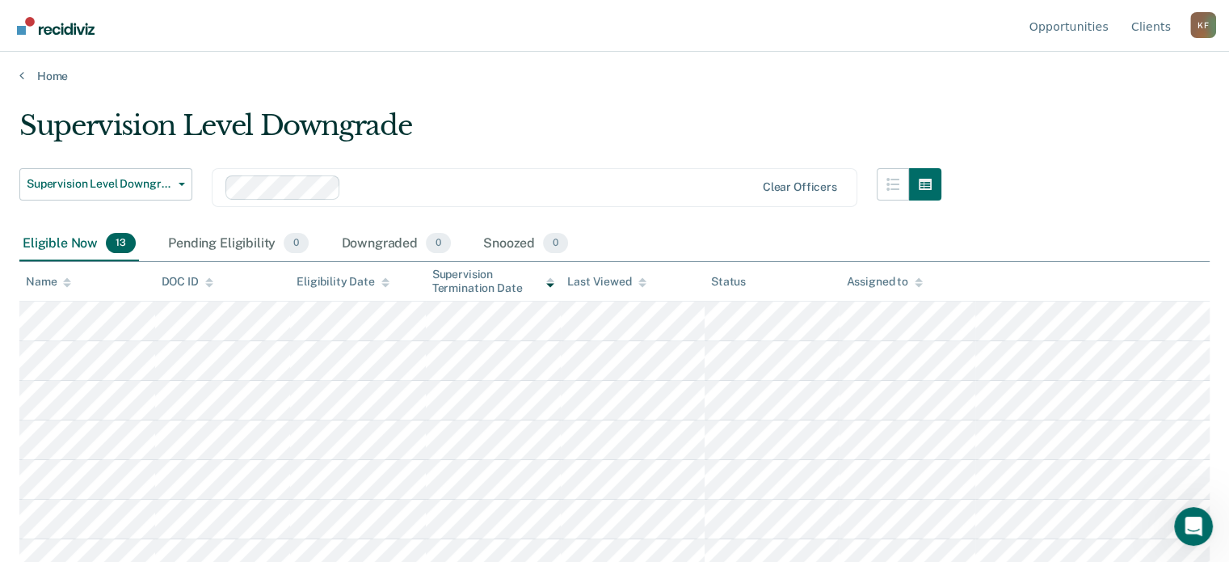
scroll to position [0, 0]
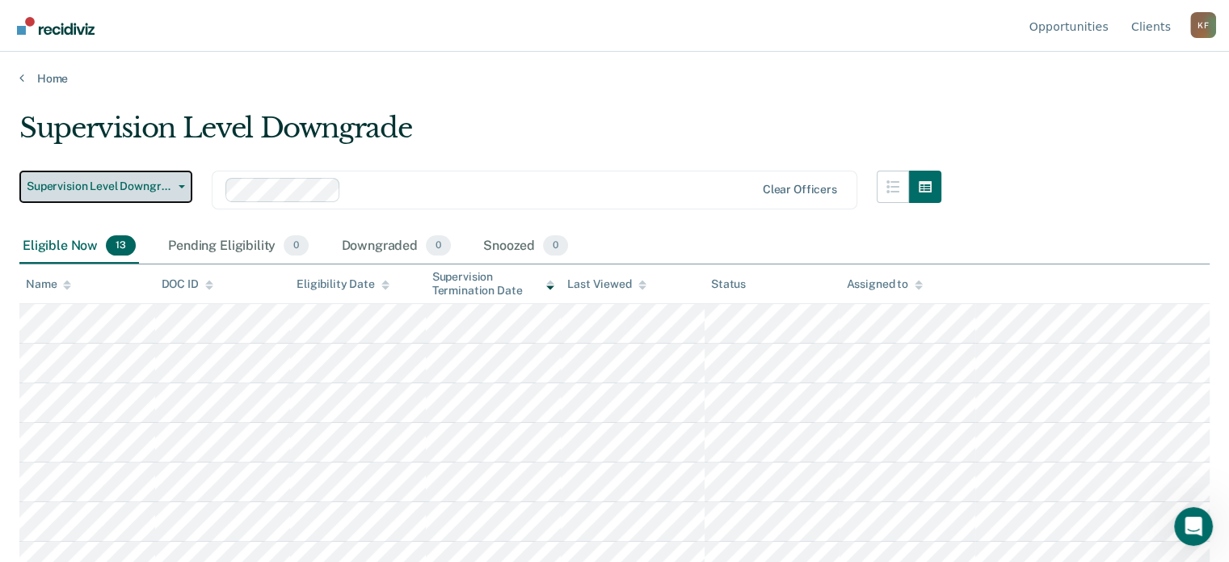
click at [167, 180] on span "Supervision Level Downgrade" at bounding box center [99, 186] width 145 height 14
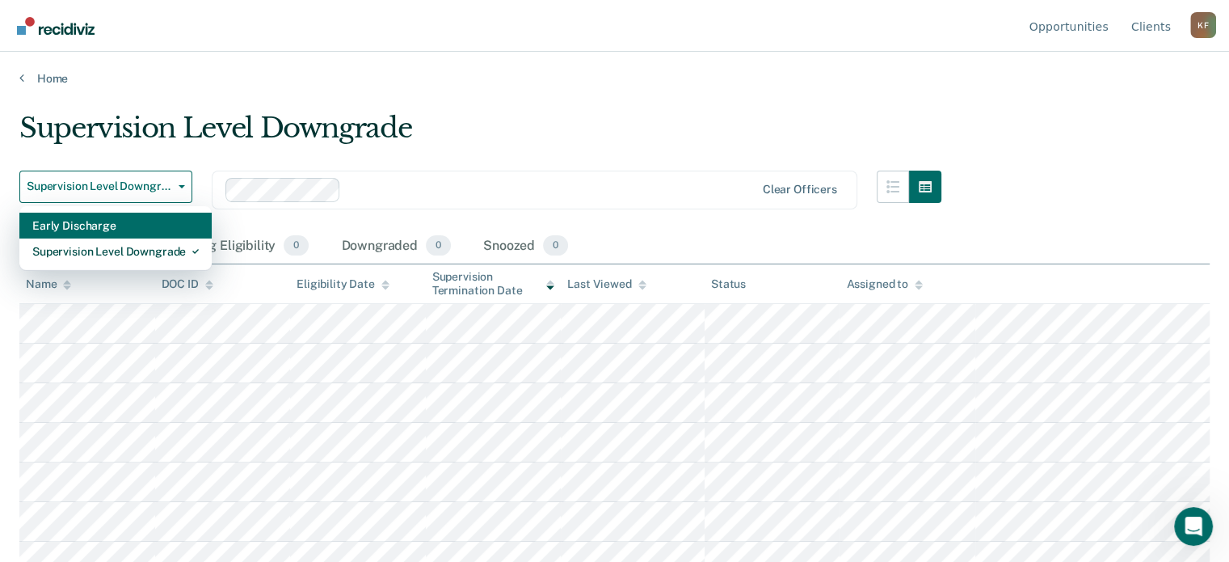
click at [130, 223] on div "Early Discharge" at bounding box center [115, 226] width 167 height 26
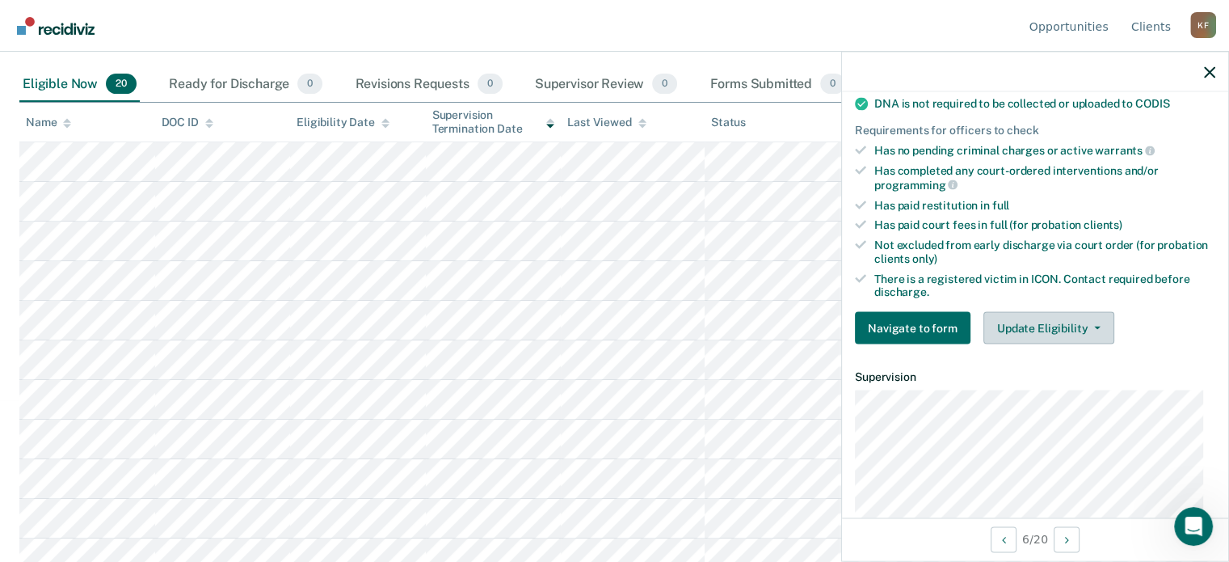
scroll to position [404, 0]
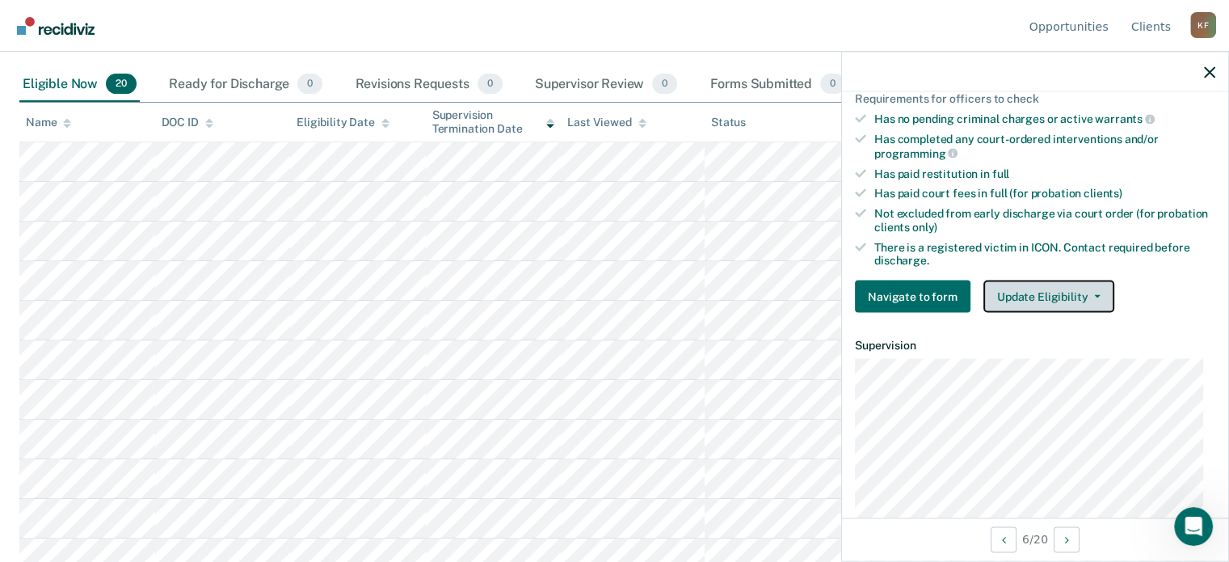
click at [1094, 295] on icon "button" at bounding box center [1097, 296] width 6 height 3
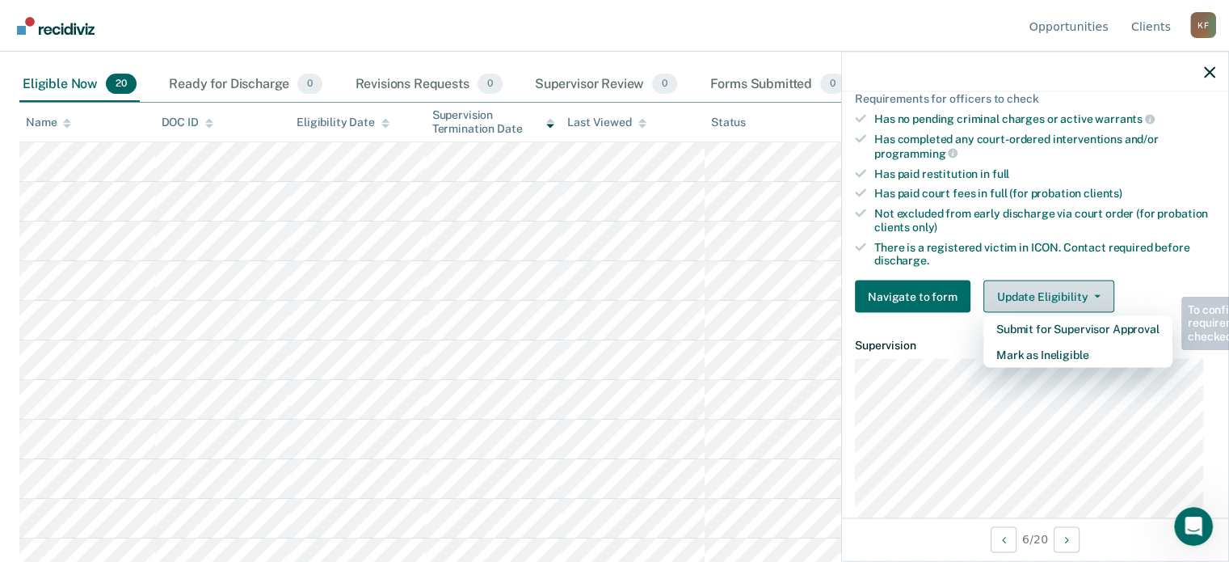
click at [1094, 295] on icon "button" at bounding box center [1097, 296] width 6 height 3
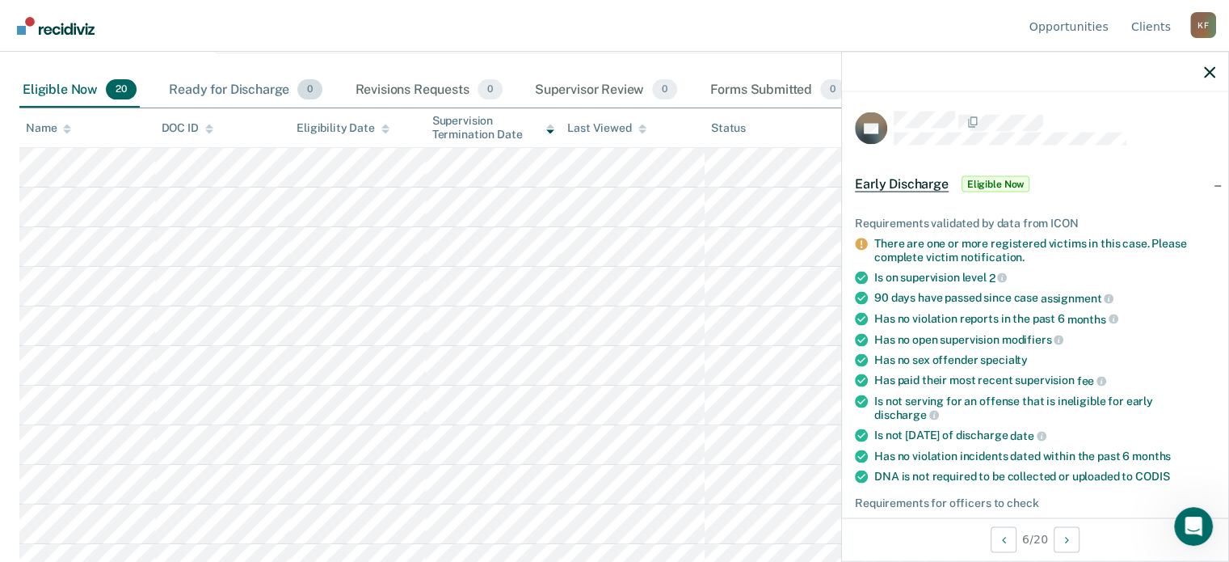
scroll to position [0, 0]
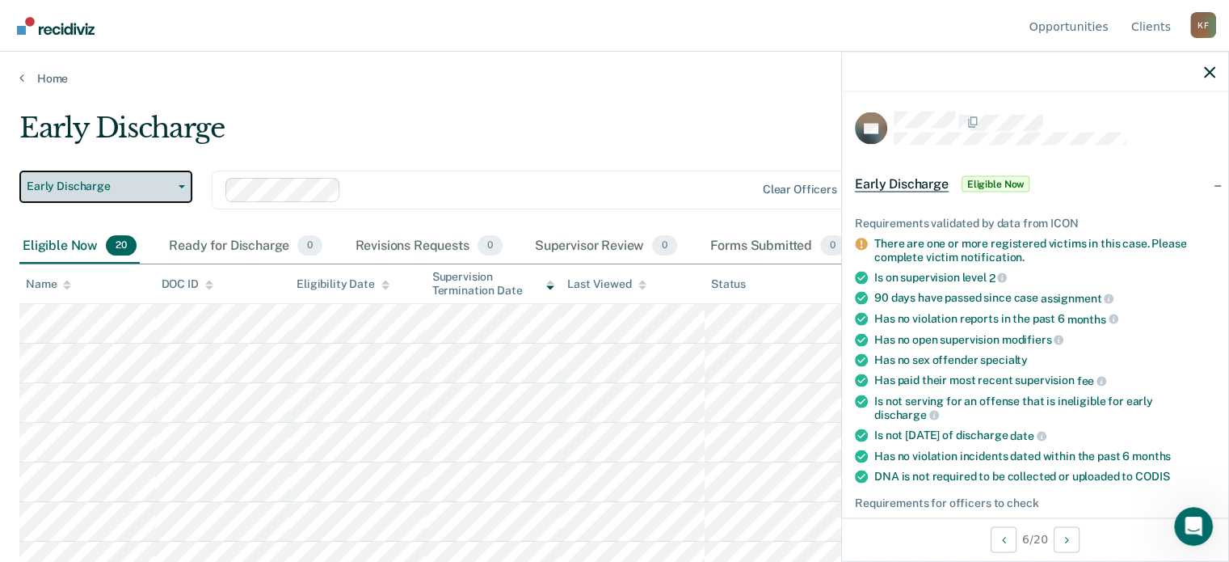
click at [141, 189] on span "Early Discharge" at bounding box center [99, 186] width 145 height 14
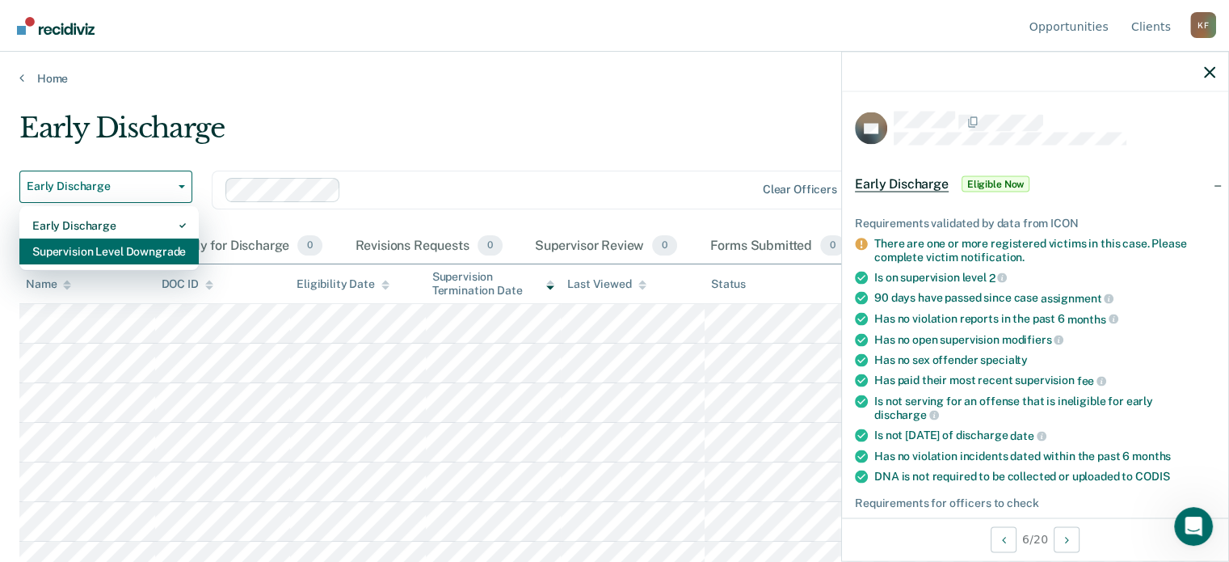
click at [124, 255] on div "Supervision Level Downgrade" at bounding box center [109, 251] width 154 height 26
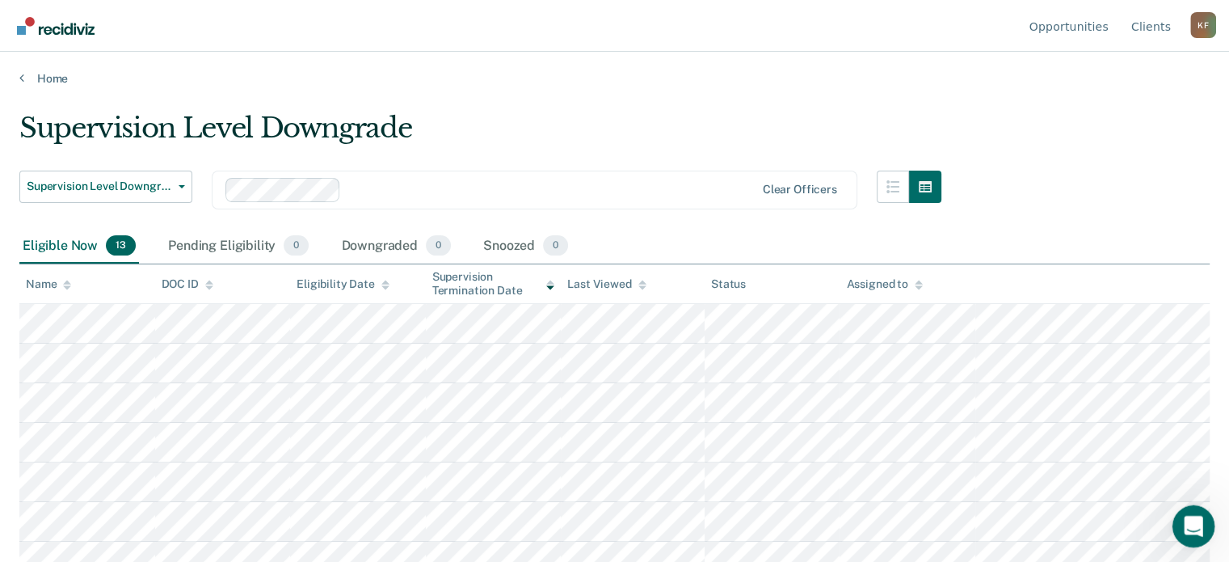
click at [1191, 518] on icon "Open Intercom Messenger" at bounding box center [1191, 524] width 27 height 27
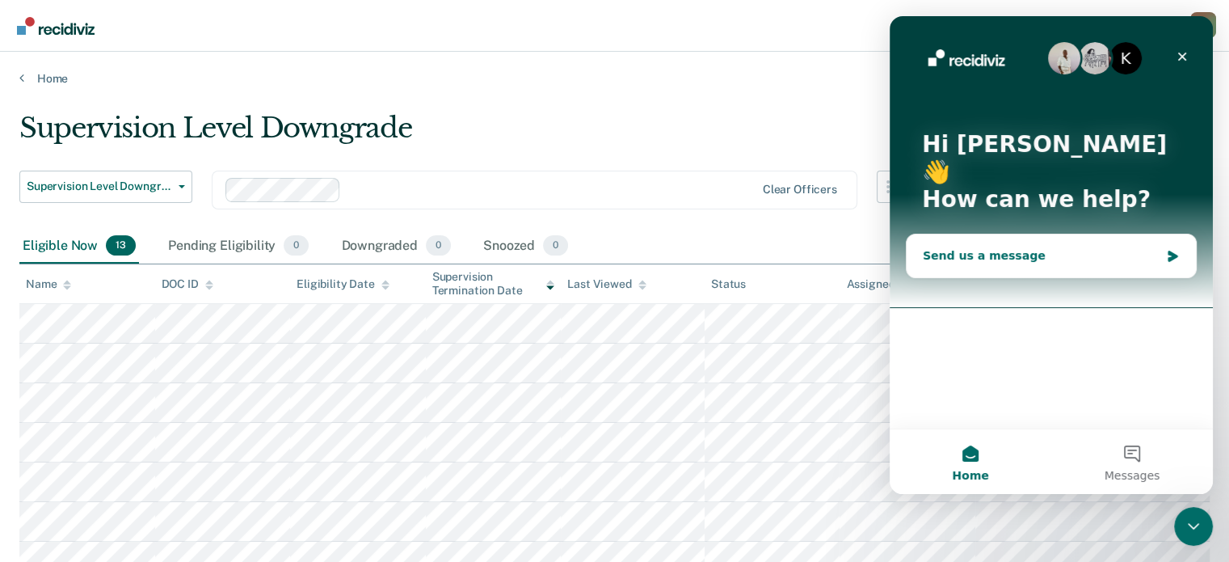
click at [1048, 247] on div "Send us a message" at bounding box center [1041, 255] width 237 height 17
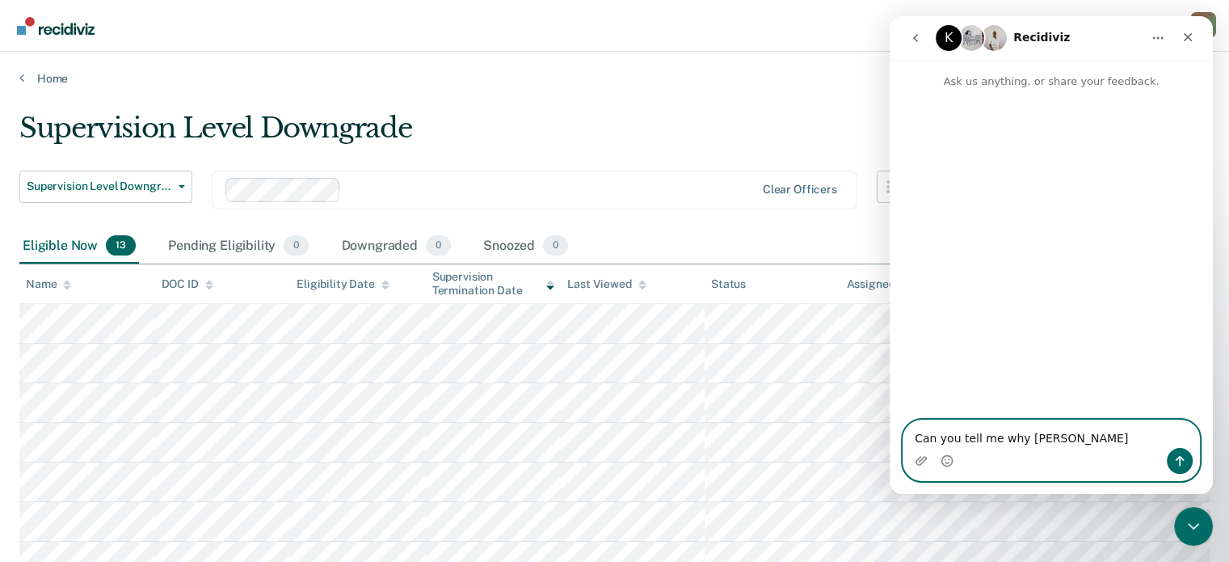
click at [1049, 438] on textarea "Can you tell me why [PERSON_NAME]" at bounding box center [1052, 433] width 296 height 27
click at [1079, 423] on textarea "Can you tell me why [PERSON_NAME] doesn't show up on supervision level downgrad…" at bounding box center [1052, 426] width 296 height 44
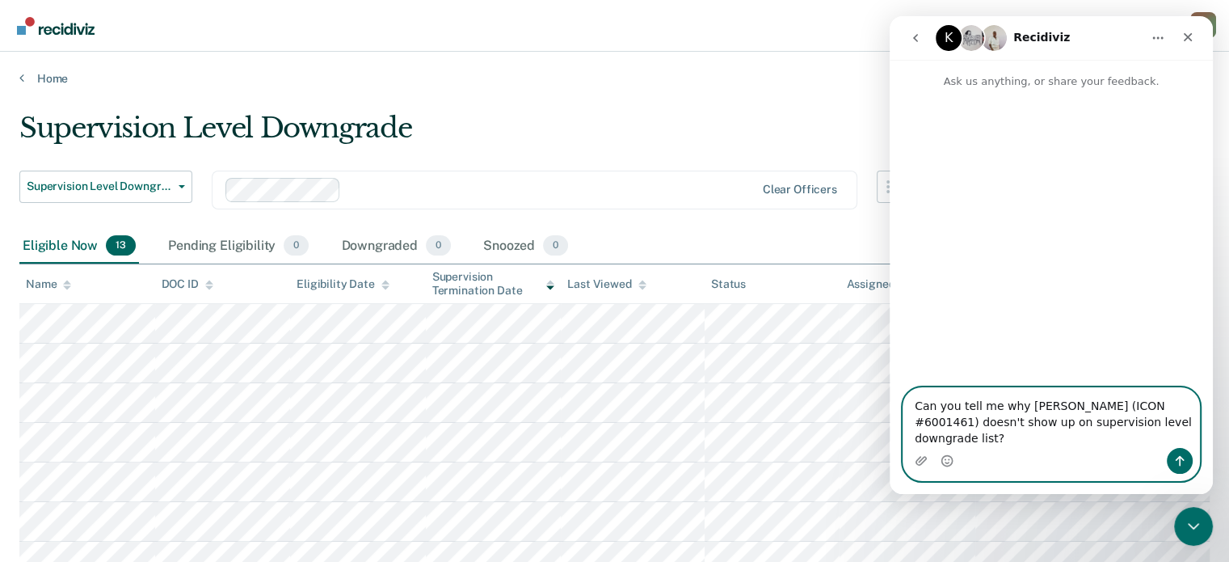
type textarea "Can you tell me why [PERSON_NAME] (ICON #6001461) doesn't show up on supervisio…"
click at [1182, 458] on icon "Send a message…" at bounding box center [1180, 461] width 9 height 11
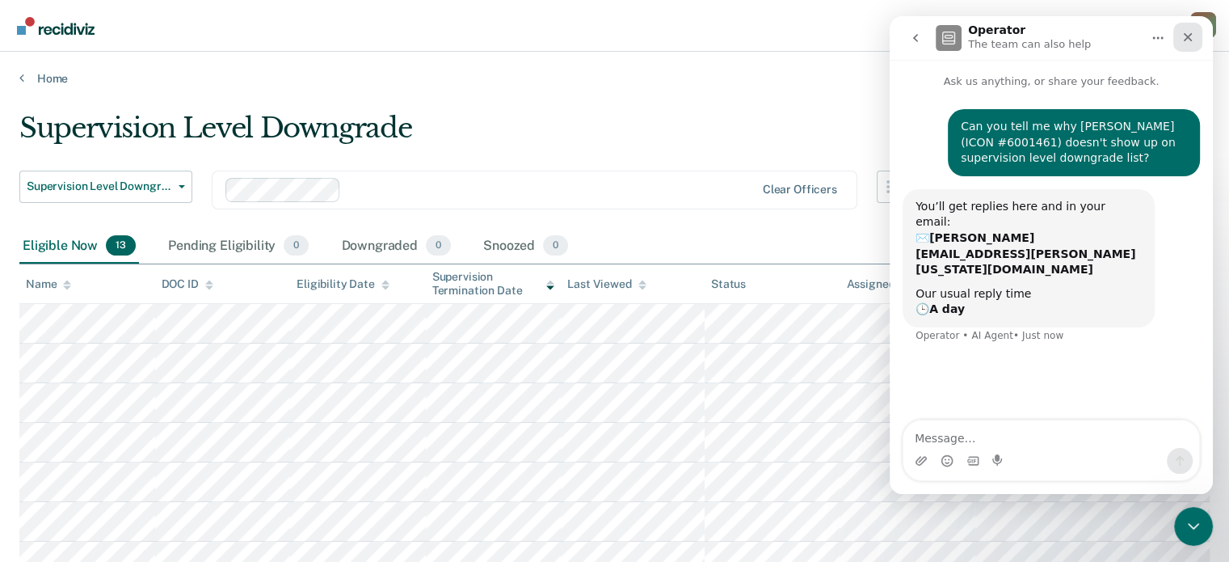
click at [1182, 35] on icon "Close" at bounding box center [1188, 37] width 13 height 13
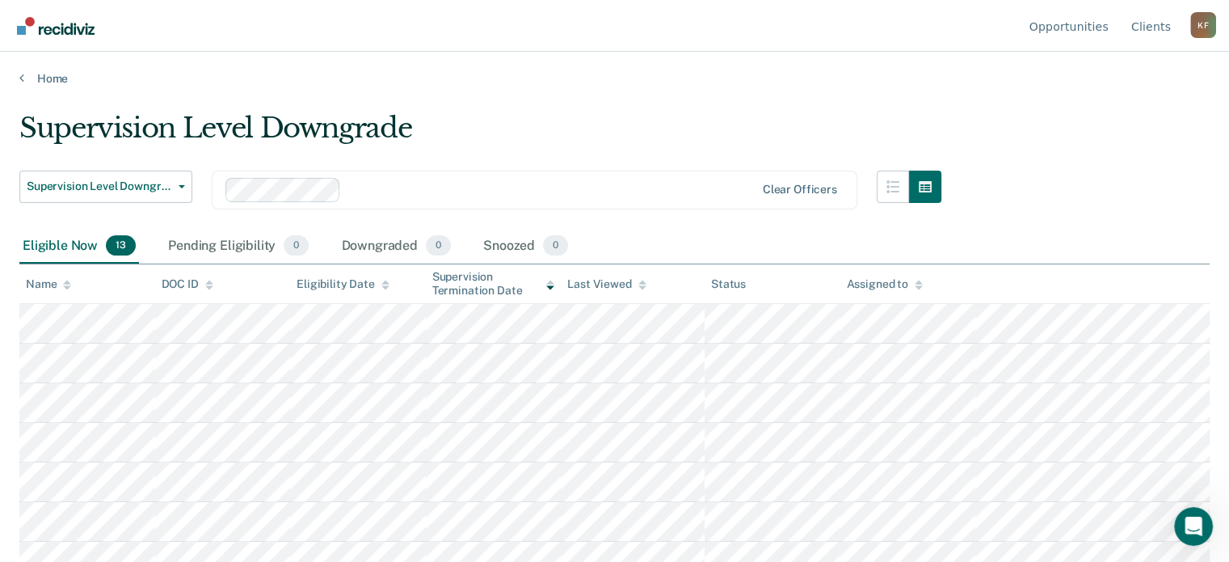
click at [1084, 191] on div "Supervision Level Downgrade Supervision Level Downgrade Early Discharge Supervi…" at bounding box center [614, 276] width 1191 height 329
click at [183, 187] on icon "button" at bounding box center [182, 186] width 6 height 3
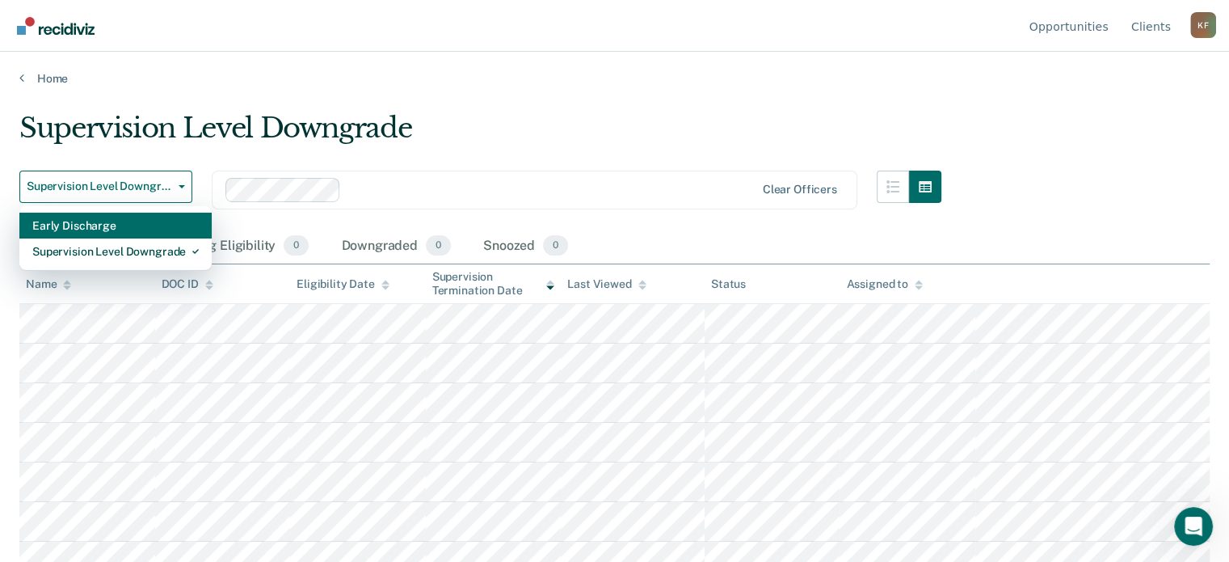
click at [124, 229] on div "Early Discharge" at bounding box center [115, 226] width 167 height 26
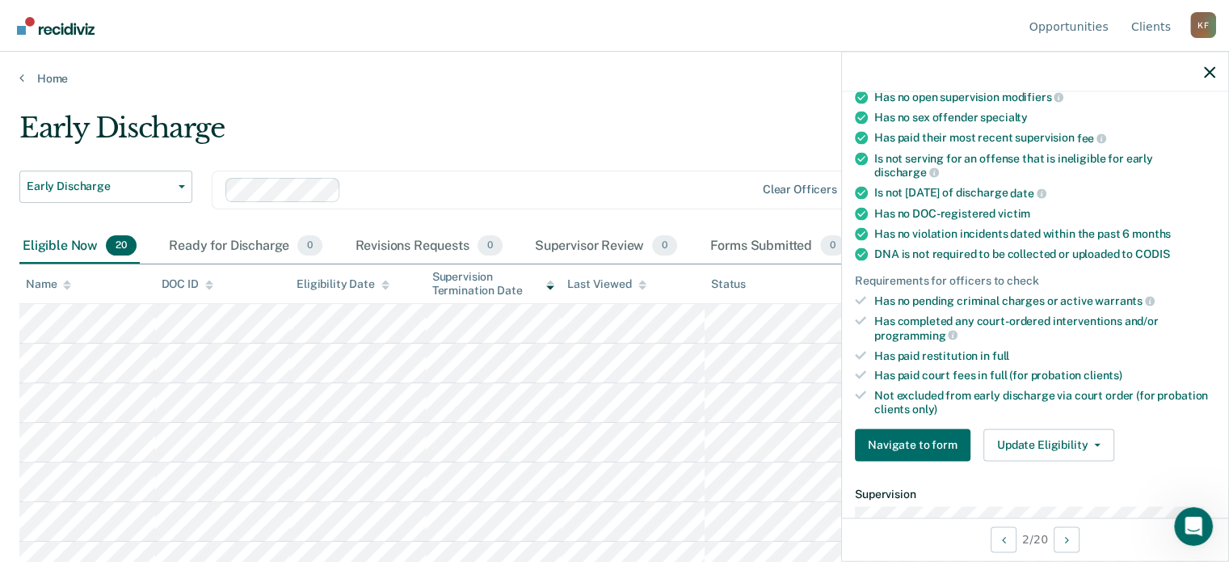
scroll to position [323, 0]
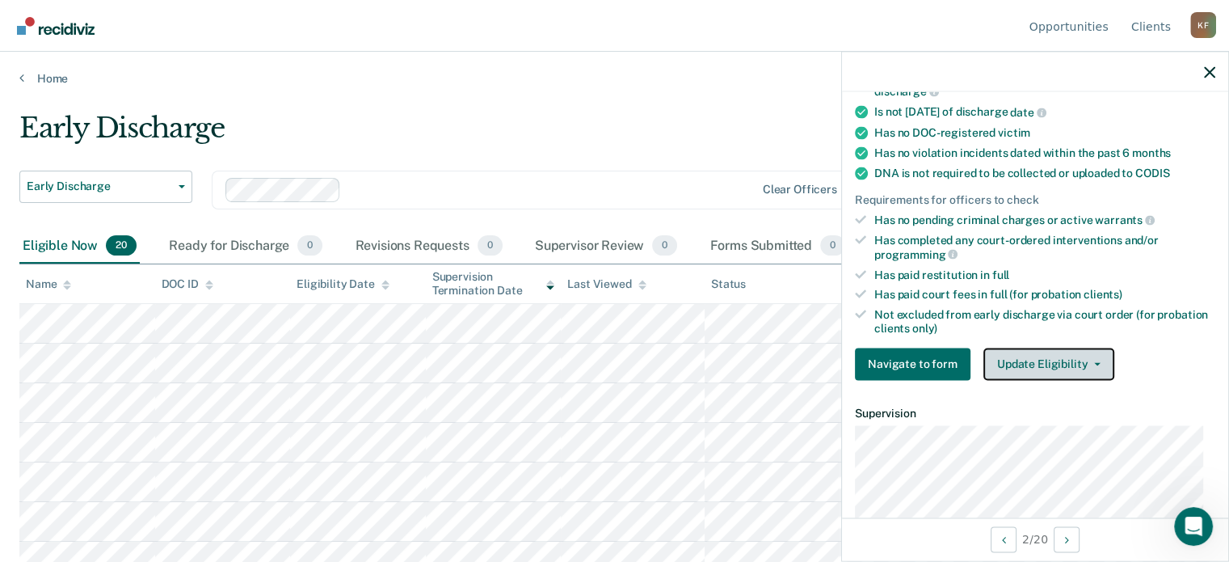
click at [1085, 359] on button "Update Eligibility" at bounding box center [1049, 364] width 131 height 32
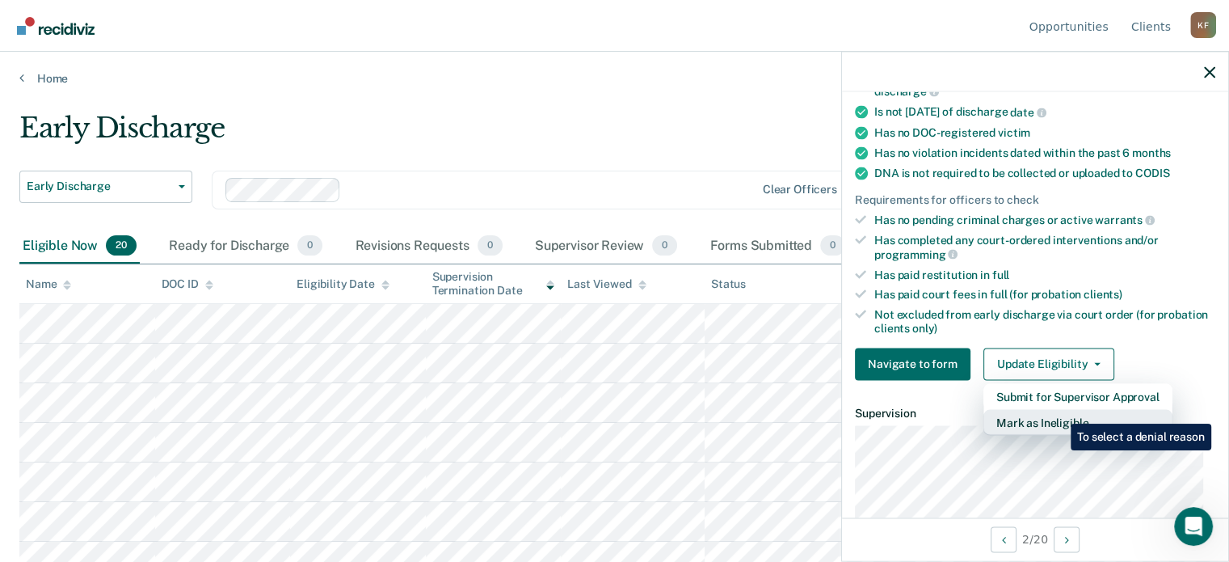
click at [1059, 411] on button "Mark as Ineligible" at bounding box center [1078, 422] width 189 height 26
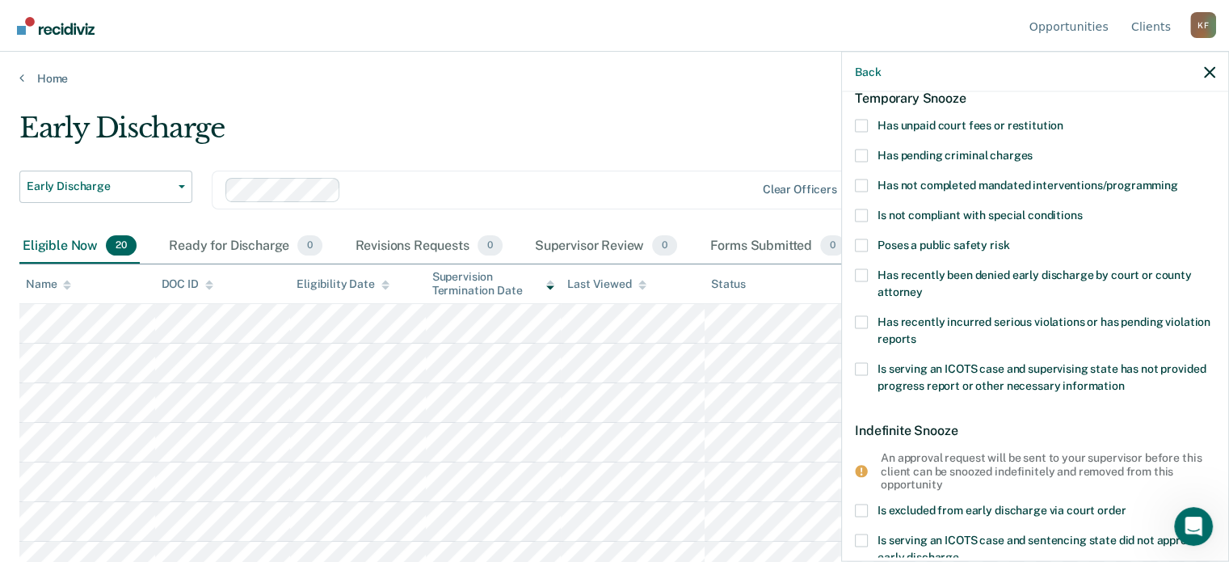
scroll to position [0, 0]
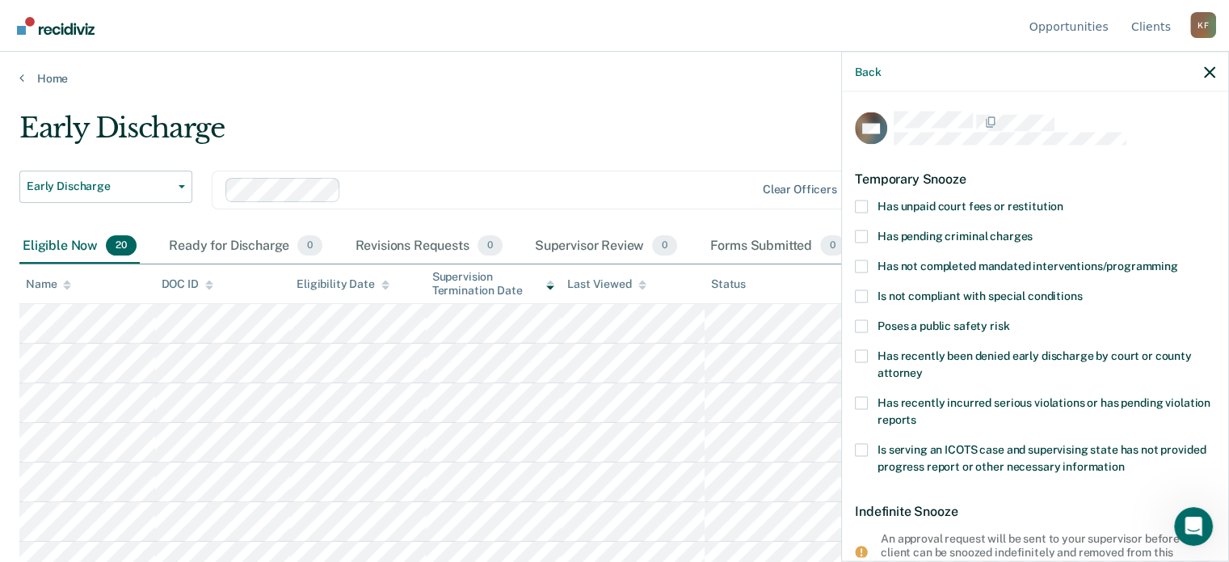
click at [866, 203] on span at bounding box center [861, 206] width 13 height 13
click at [1064, 200] on input "Has unpaid court fees or restitution" at bounding box center [1064, 200] width 0 height 0
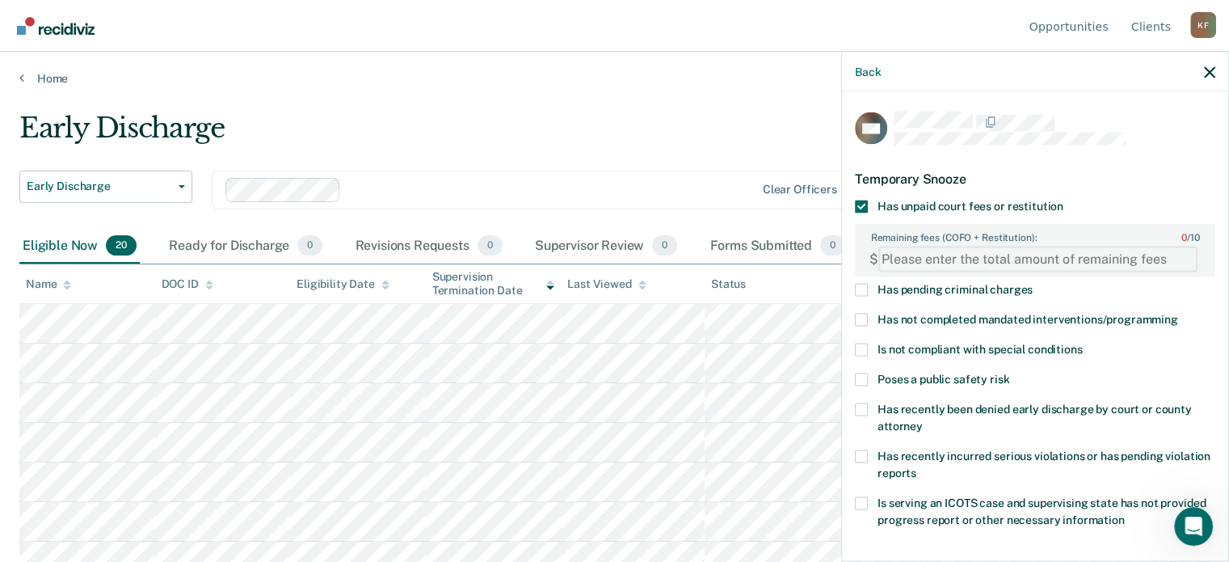
click at [943, 255] on FEESReasonInput "Remaining fees (COFO + Restitution): 0 / 10" at bounding box center [1038, 259] width 319 height 26
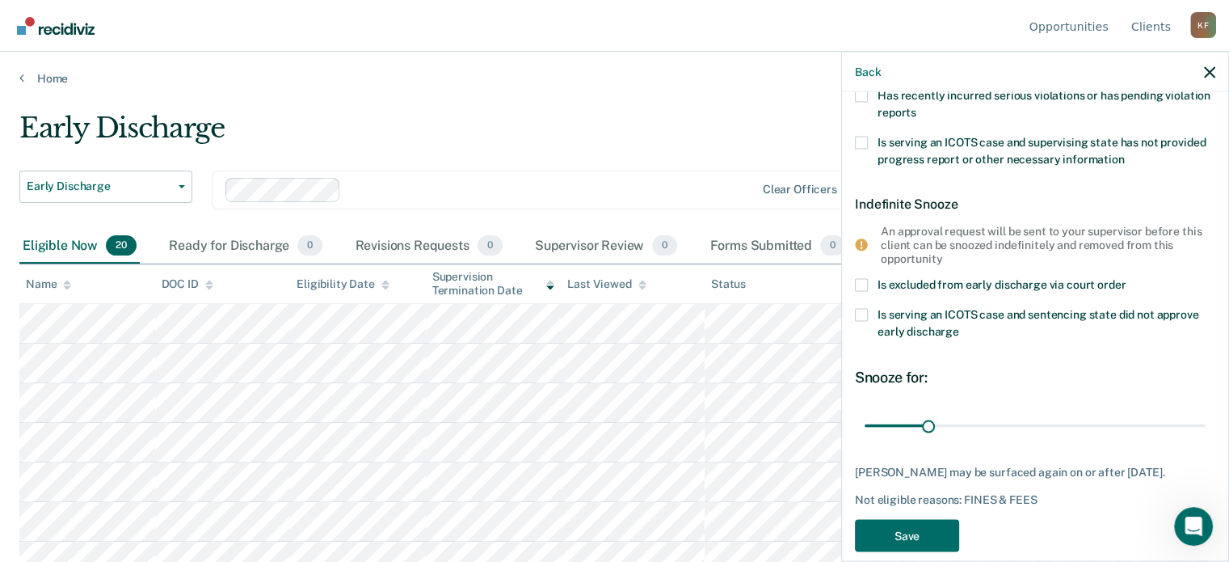
scroll to position [381, 0]
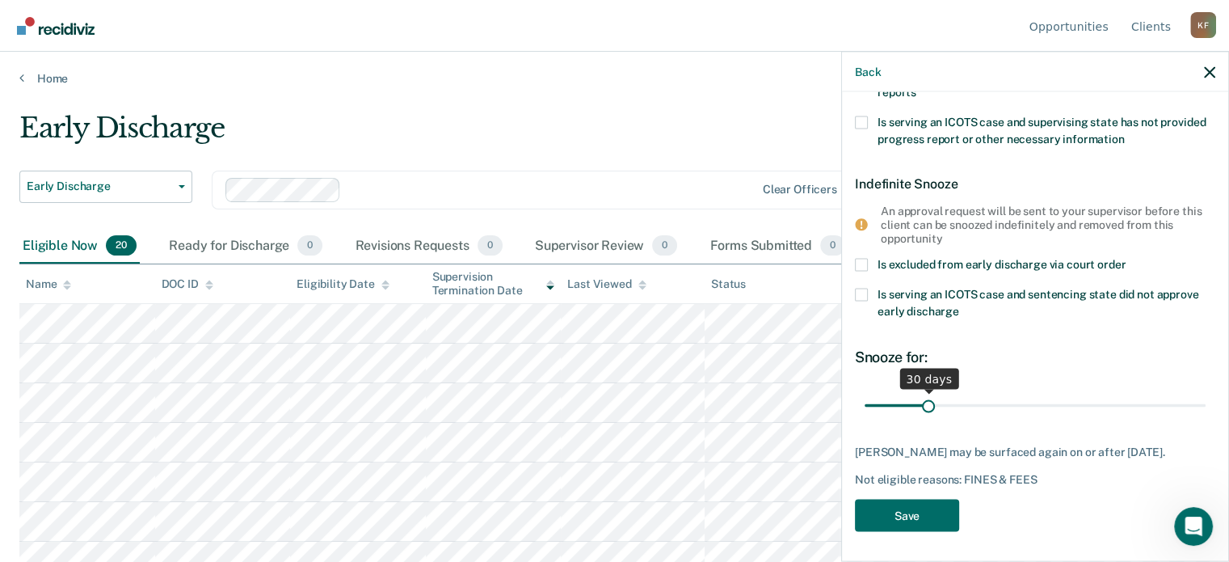
type FEESReasonInput "1966.25"
drag, startPoint x: 929, startPoint y: 403, endPoint x: 973, endPoint y: 404, distance: 43.7
click at [973, 404] on input "range" at bounding box center [1035, 405] width 341 height 28
drag, startPoint x: 975, startPoint y: 400, endPoint x: 983, endPoint y: 403, distance: 8.4
type input "60"
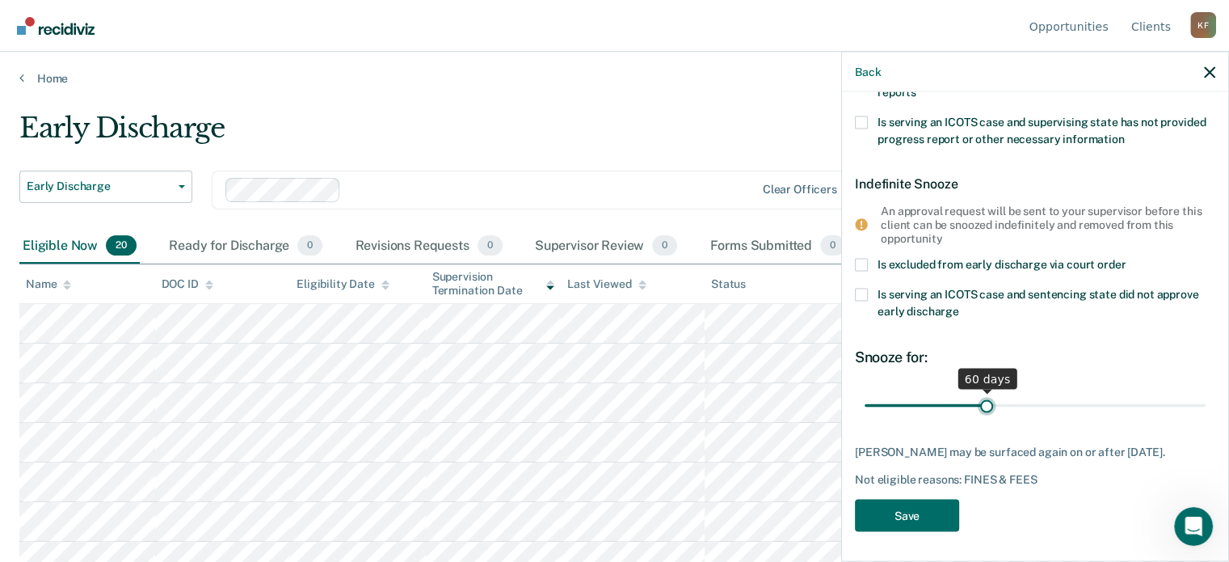
click at [983, 403] on input "range" at bounding box center [1035, 405] width 341 height 28
click at [921, 517] on button "Save" at bounding box center [907, 515] width 104 height 33
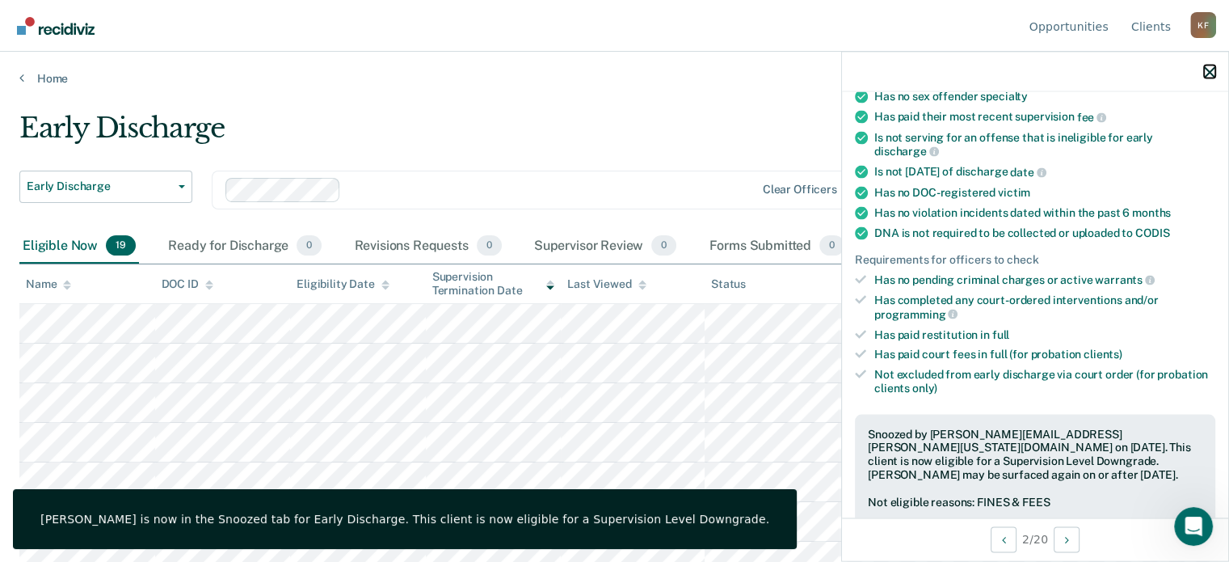
click at [1206, 77] on icon "button" at bounding box center [1209, 71] width 11 height 11
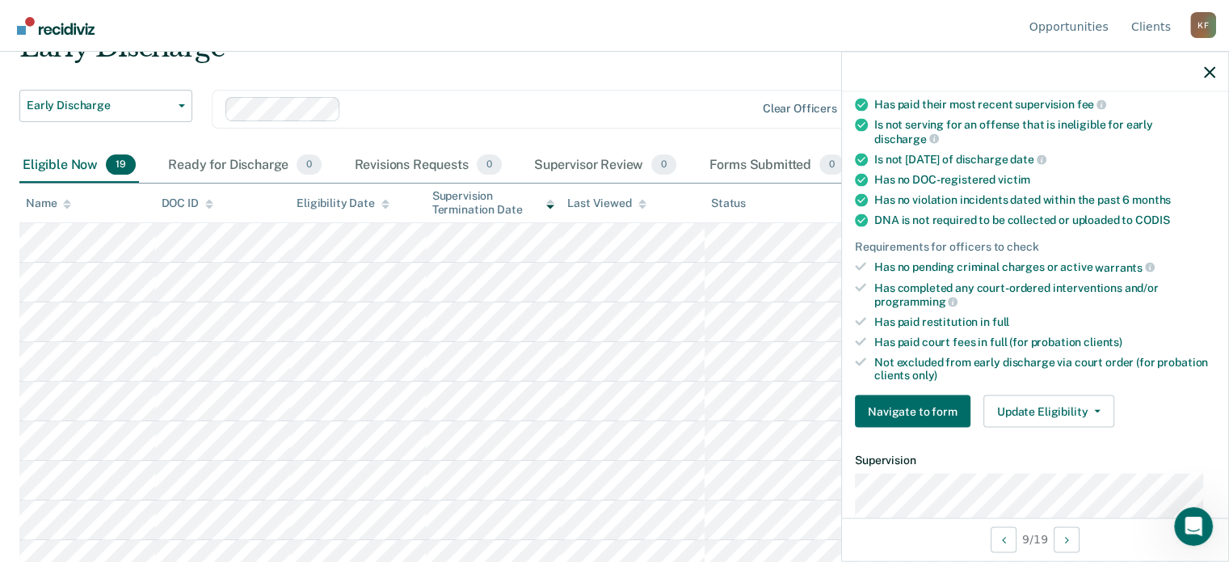
scroll to position [323, 0]
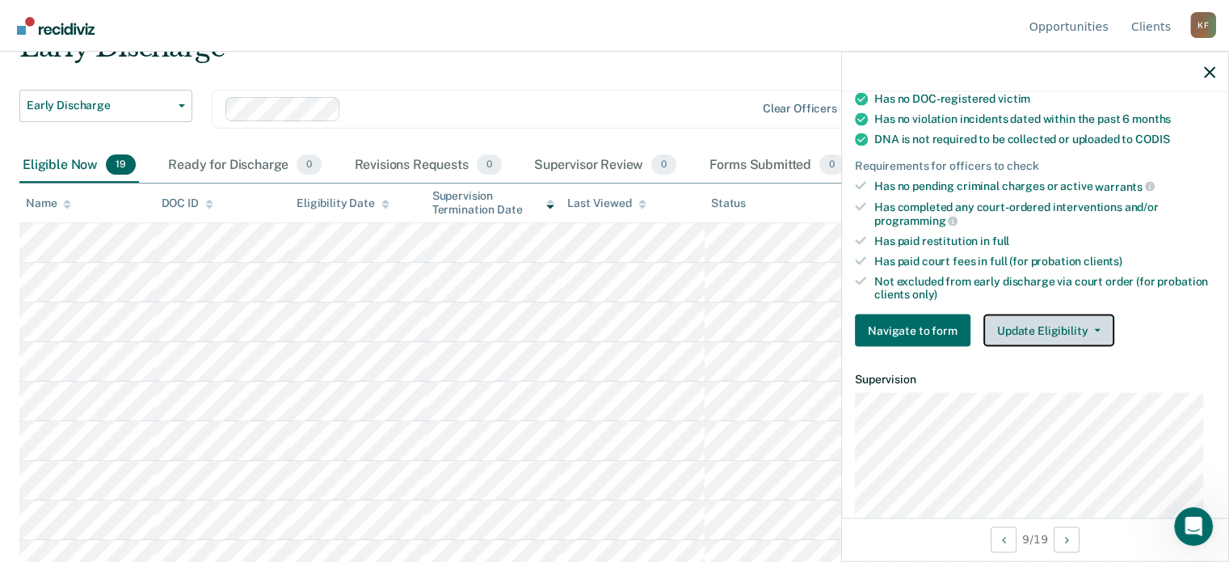
click at [1062, 325] on button "Update Eligibility" at bounding box center [1049, 330] width 131 height 32
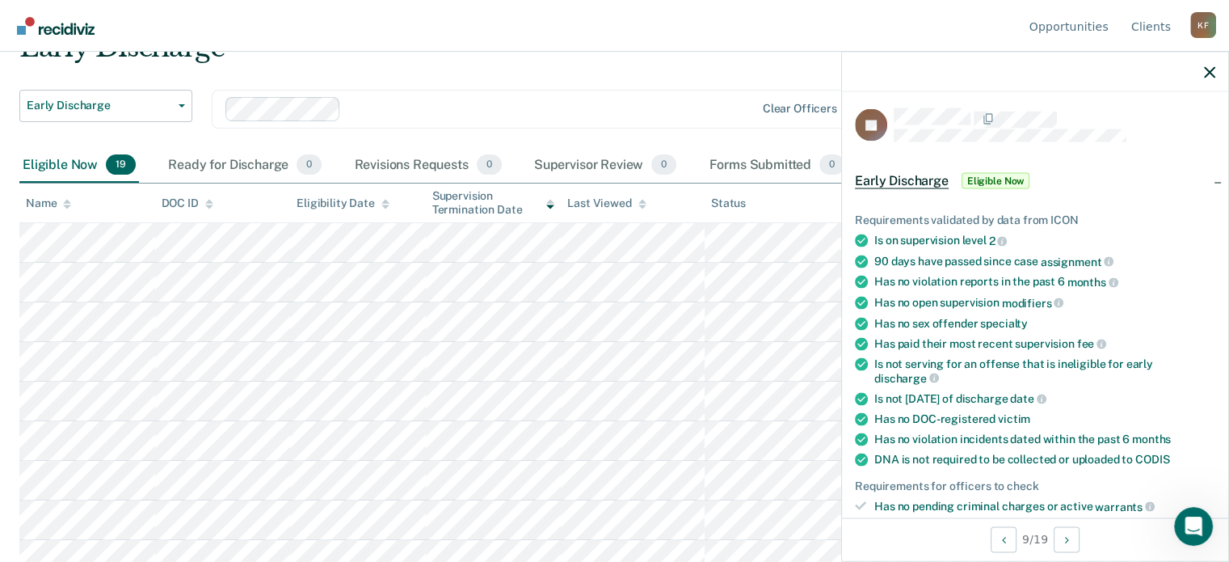
scroll to position [0, 0]
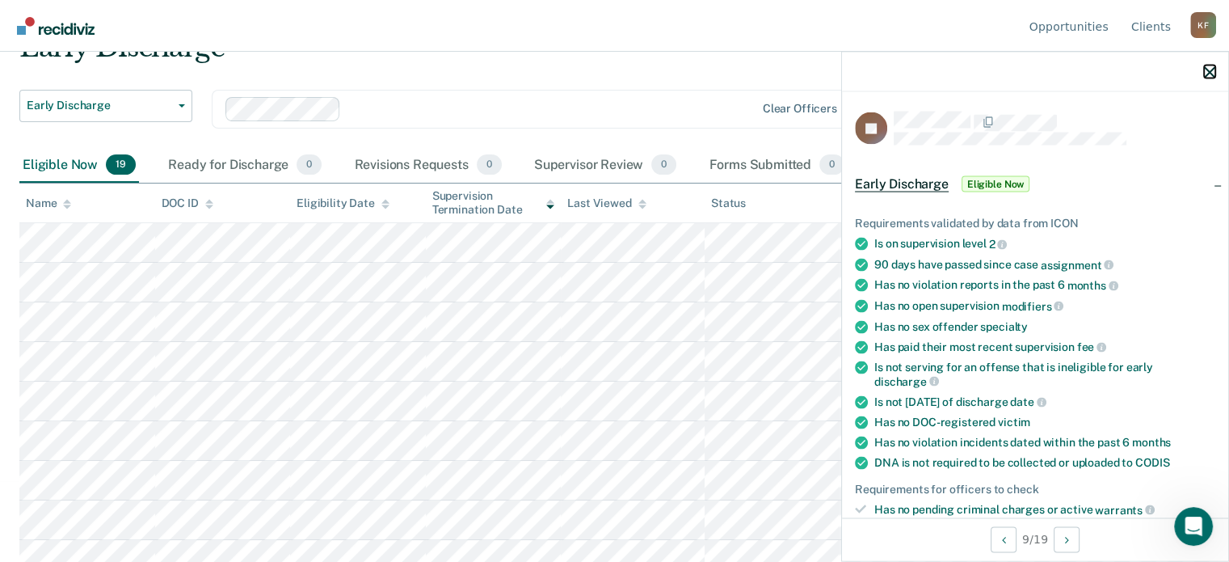
click at [1212, 74] on icon "button" at bounding box center [1209, 71] width 11 height 11
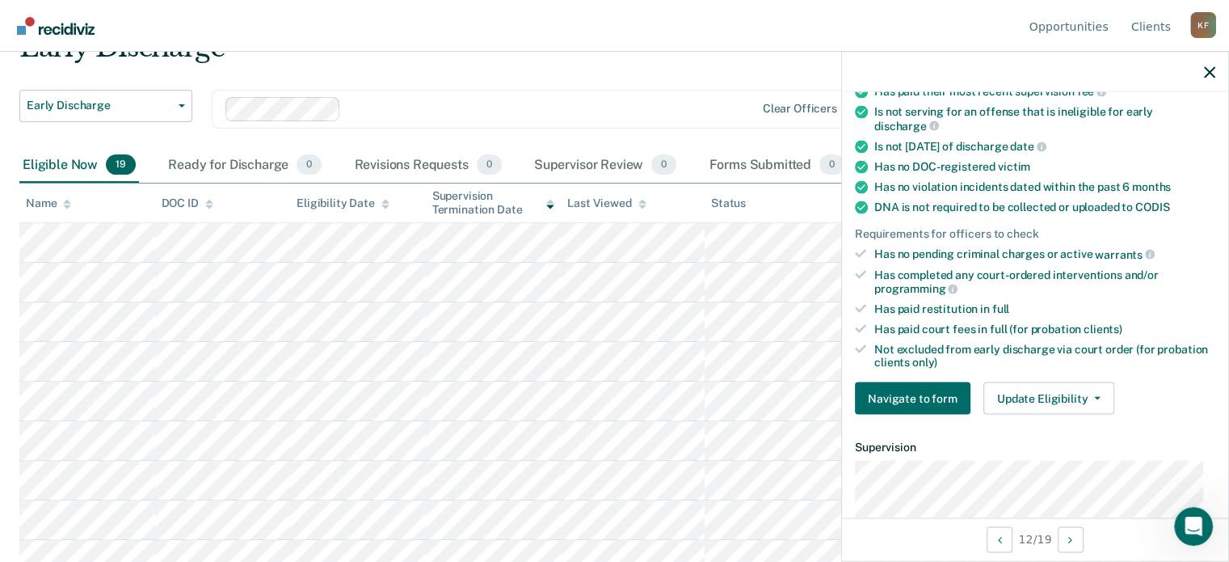
scroll to position [323, 0]
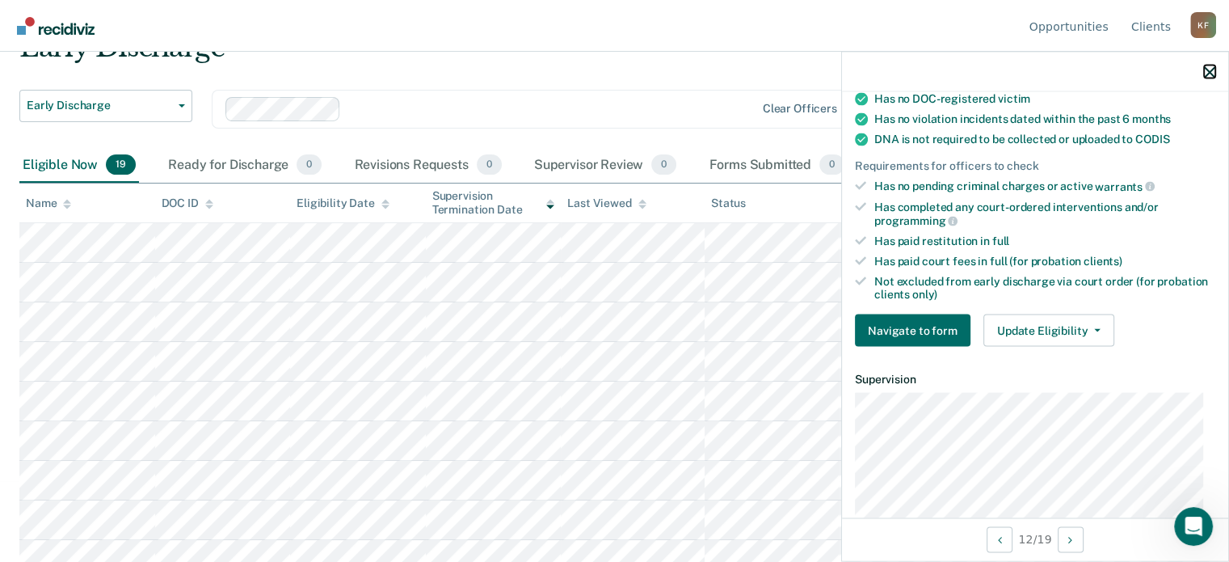
click at [1204, 72] on icon "button" at bounding box center [1209, 71] width 11 height 11
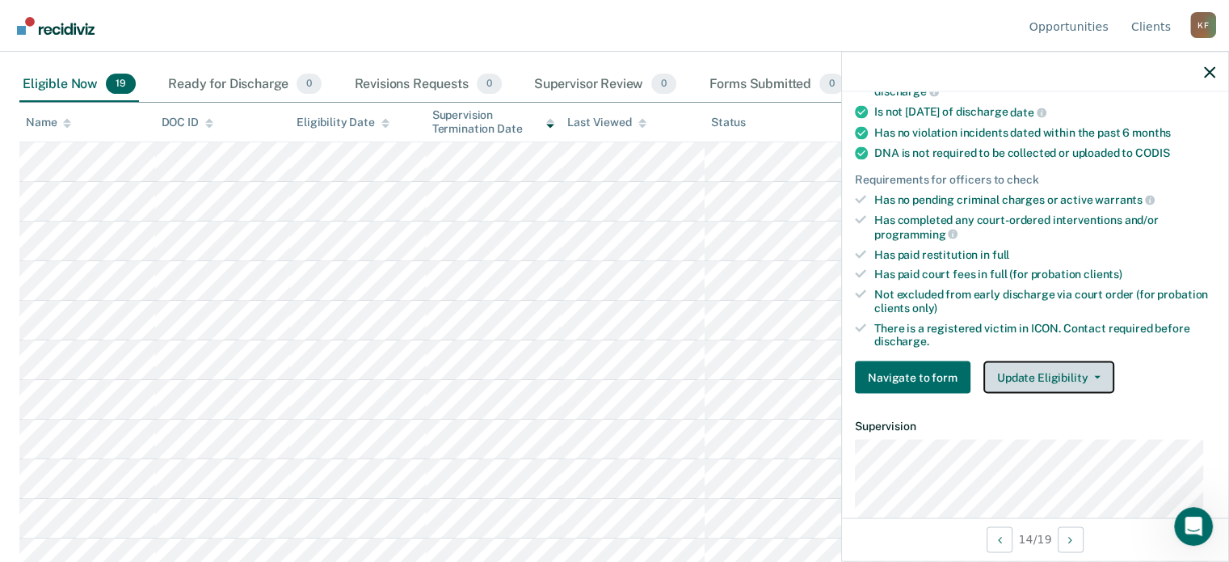
click at [1094, 376] on icon "button" at bounding box center [1097, 377] width 6 height 3
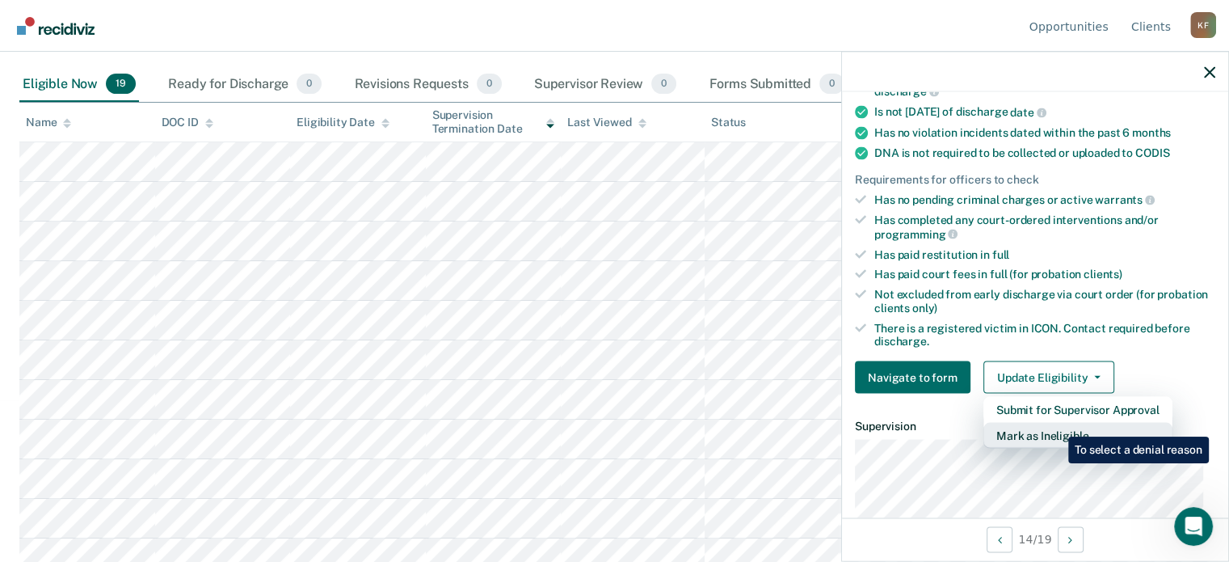
click at [1056, 424] on button "Mark as Ineligible" at bounding box center [1078, 436] width 189 height 26
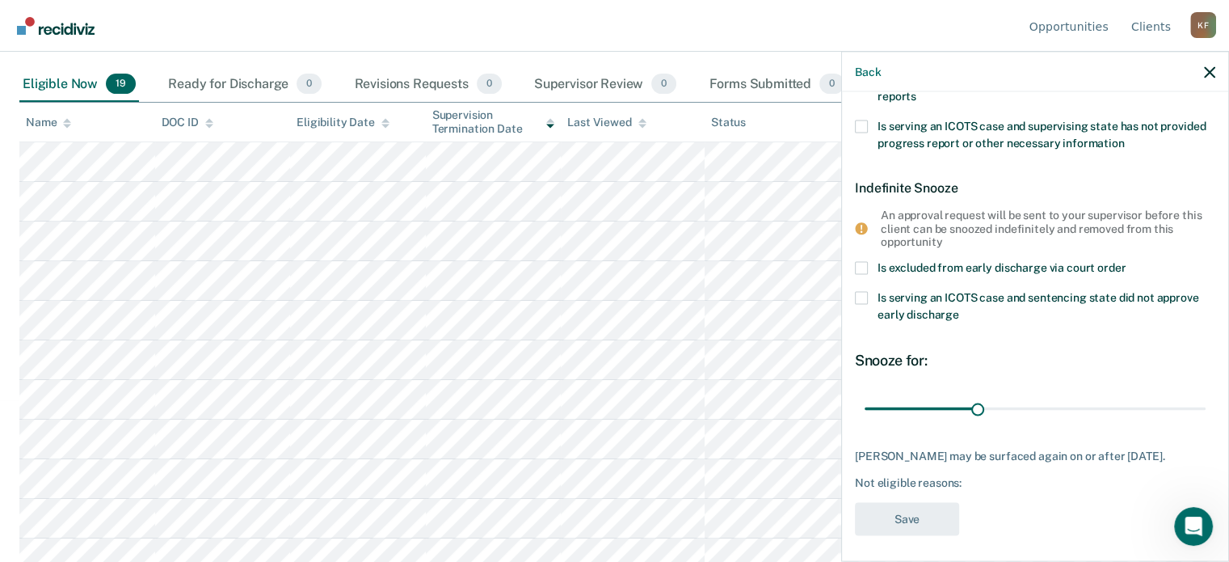
click at [862, 271] on span at bounding box center [861, 268] width 13 height 13
click at [1126, 262] on input "Is excluded from early discharge via court order" at bounding box center [1126, 262] width 0 height 0
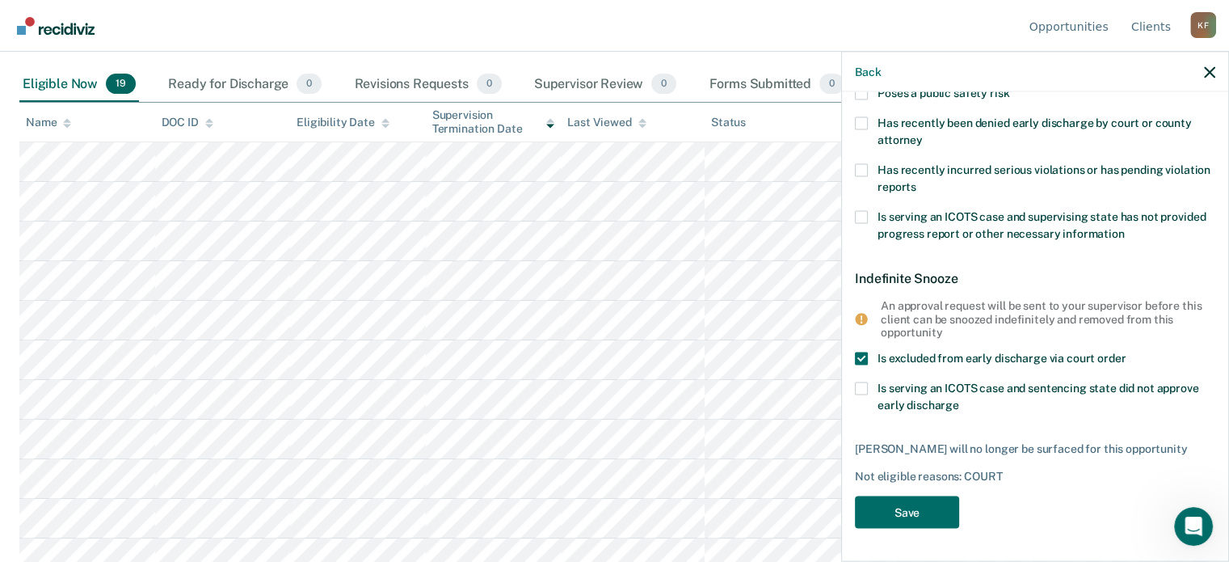
scroll to position [230, 0]
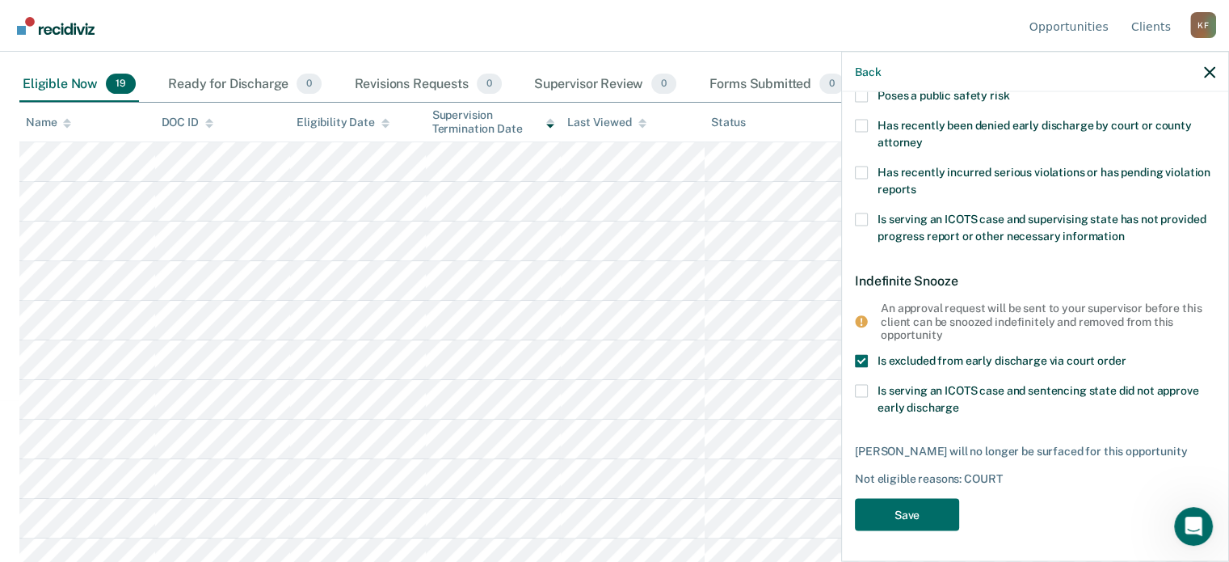
click at [860, 357] on span at bounding box center [861, 361] width 13 height 13
click at [1126, 355] on input "Is excluded from early discharge via court order" at bounding box center [1126, 355] width 0 height 0
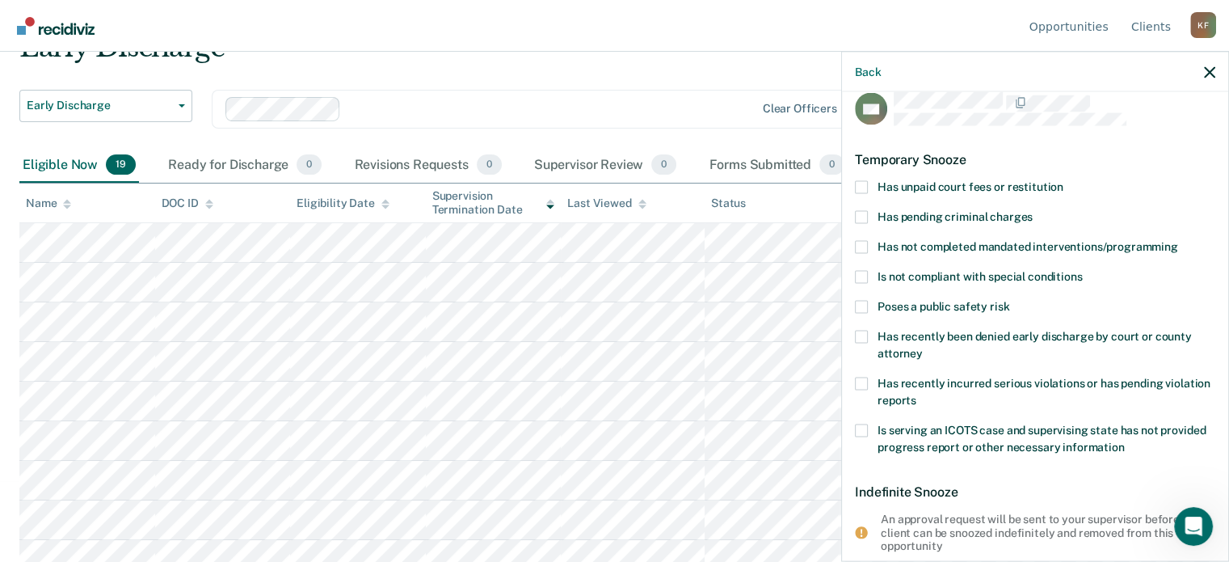
scroll to position [19, 0]
click at [862, 304] on span at bounding box center [861, 307] width 13 height 13
click at [1010, 301] on input "Poses a public safety risk" at bounding box center [1010, 301] width 0 height 0
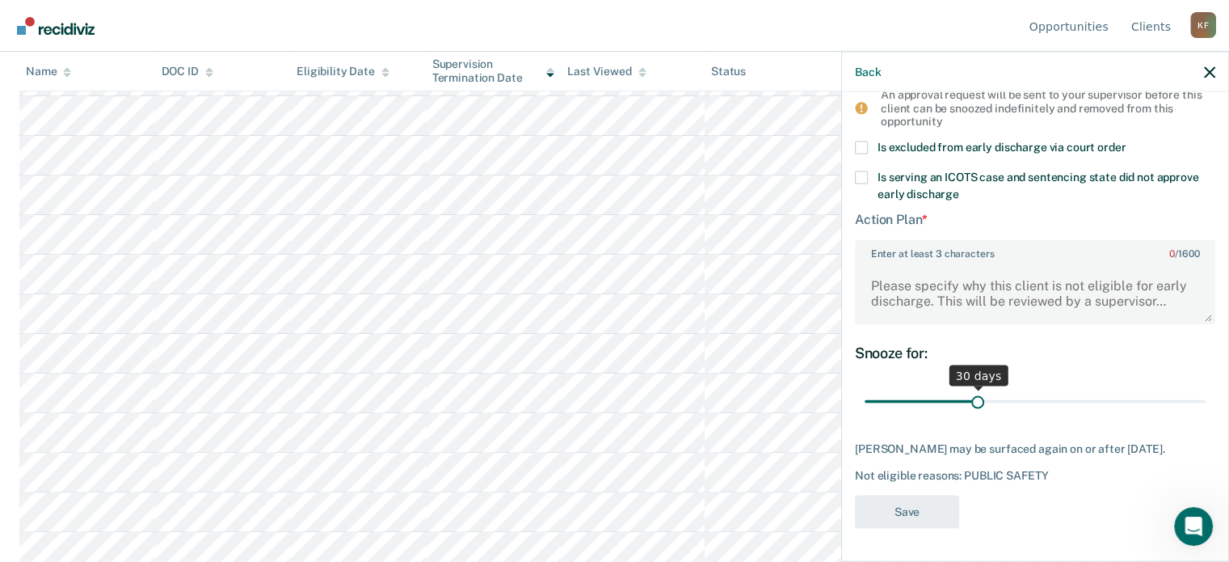
scroll to position [404, 0]
drag, startPoint x: 973, startPoint y: 389, endPoint x: 1081, endPoint y: 387, distance: 107.5
type input "60"
click at [1081, 387] on input "range" at bounding box center [1035, 401] width 341 height 28
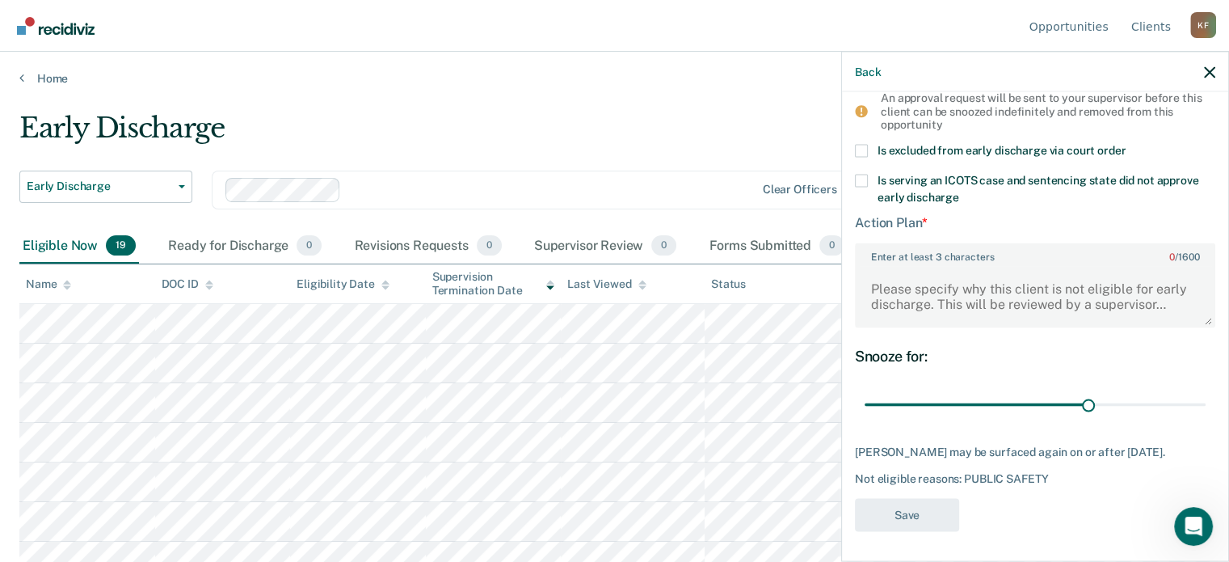
scroll to position [453, 0]
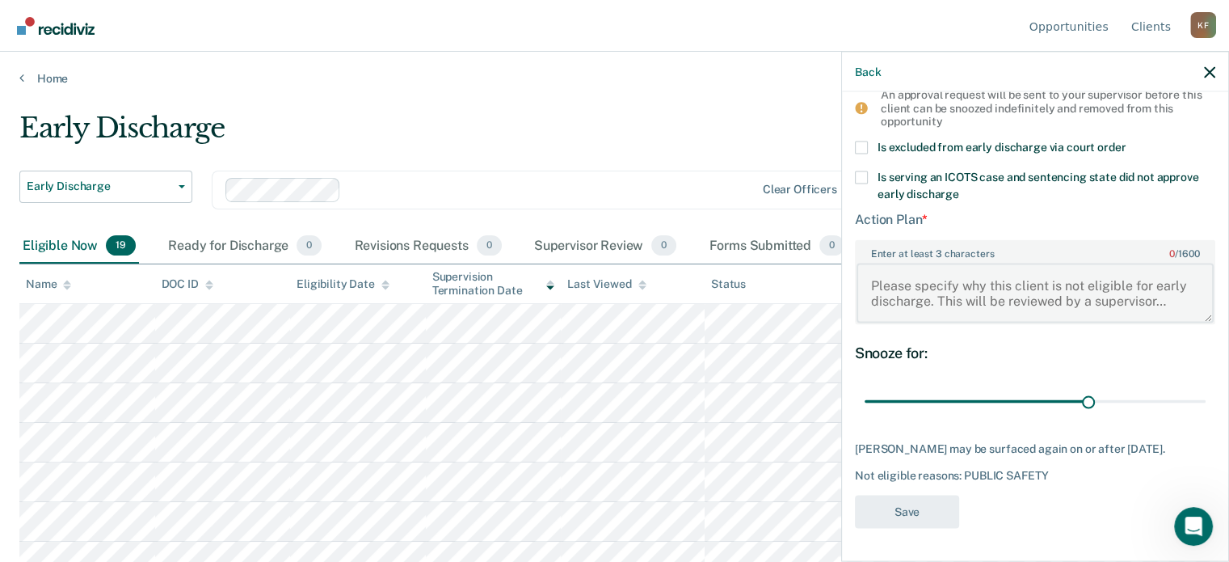
click at [1031, 280] on textarea "Enter at least 3 characters 0 / 1600" at bounding box center [1035, 293] width 357 height 60
type textarea "m"
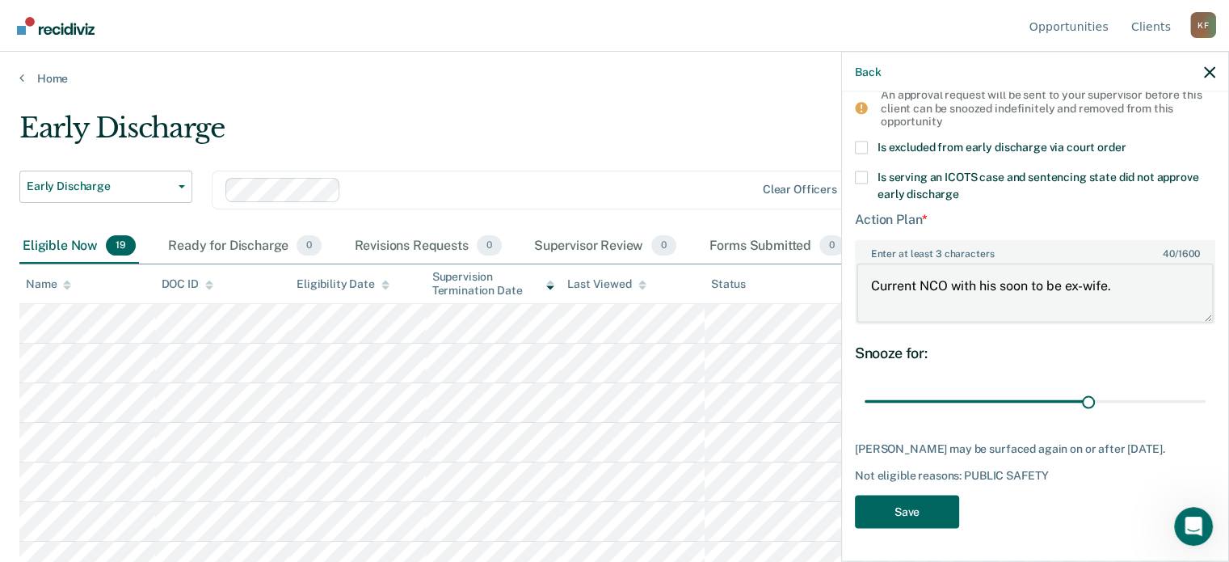
type textarea "Current NCO with his soon to be ex-wife."
click at [901, 513] on button "Save" at bounding box center [907, 511] width 104 height 33
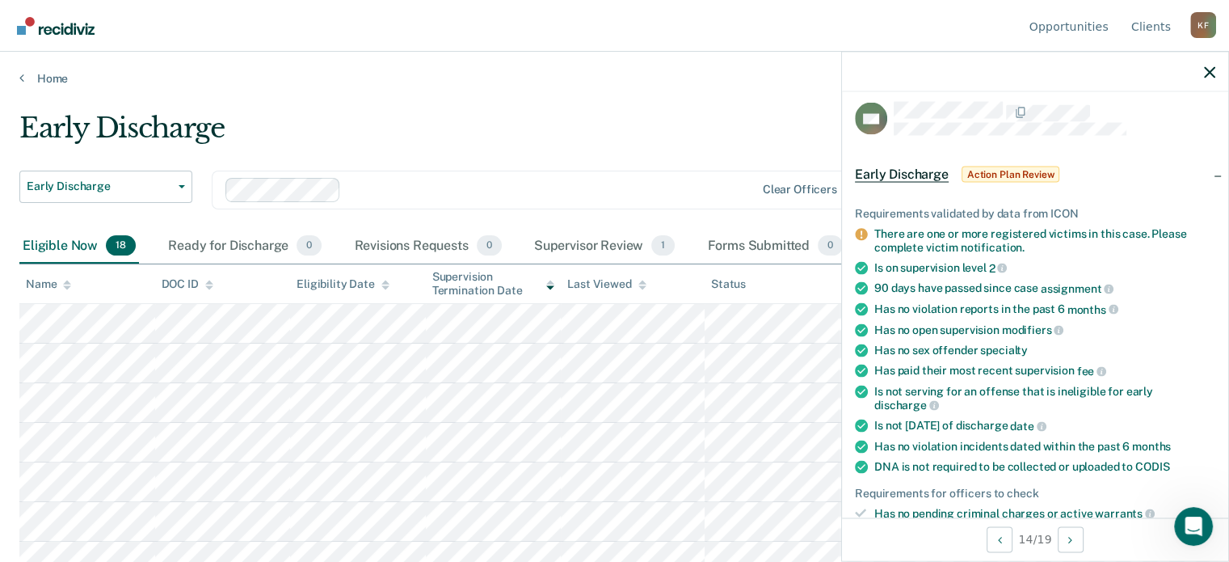
scroll to position [0, 0]
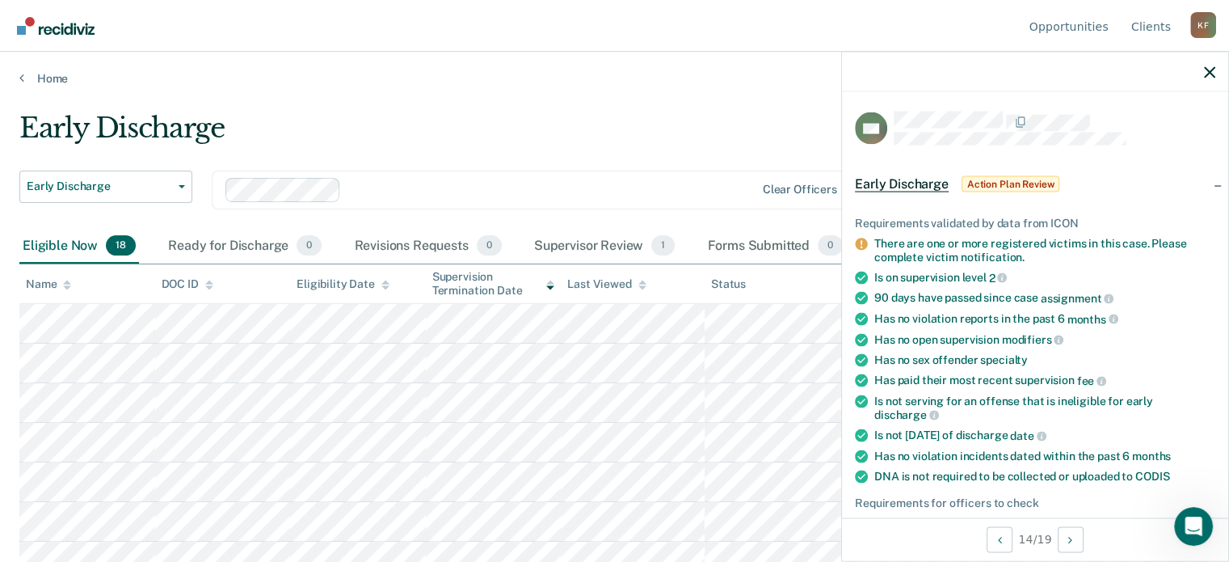
click at [1013, 177] on span "Action Plan Review" at bounding box center [1011, 184] width 99 height 16
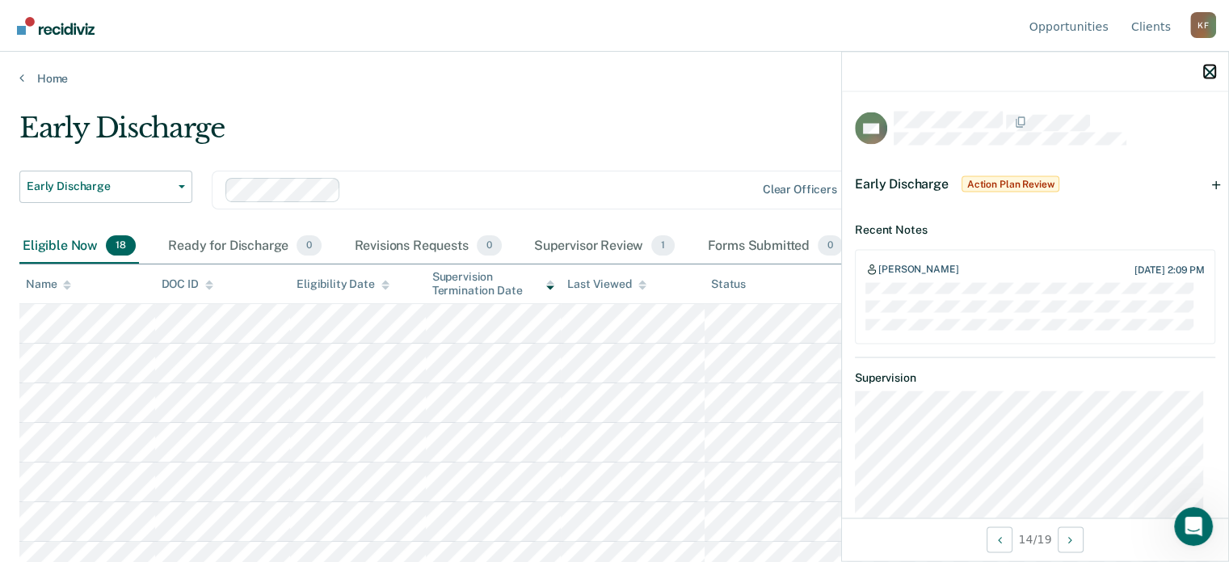
click at [1212, 70] on icon "button" at bounding box center [1209, 71] width 11 height 11
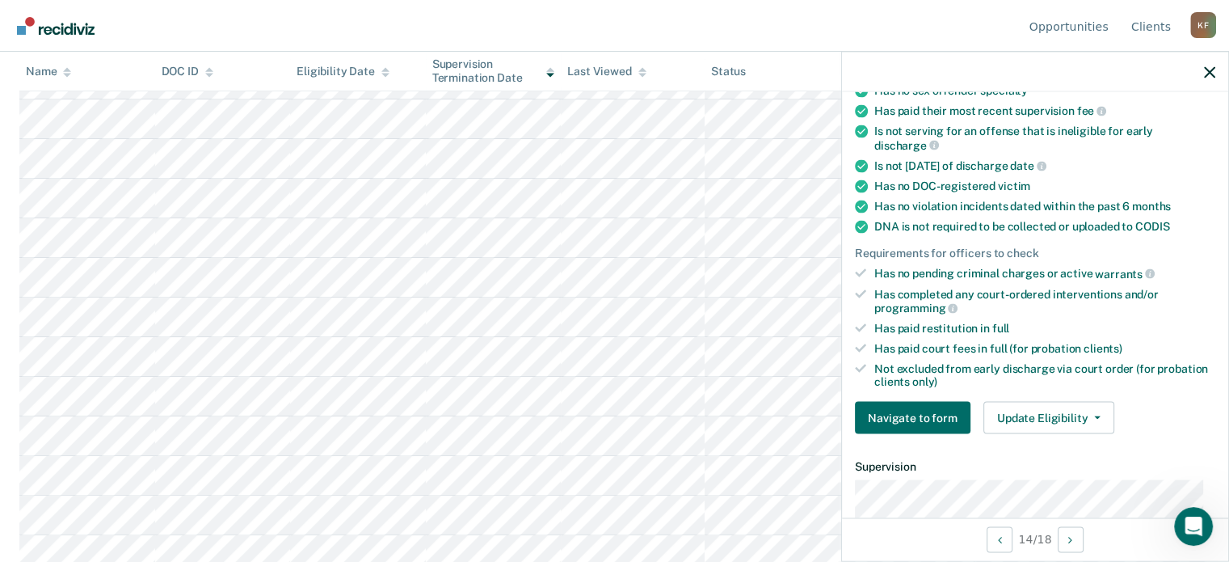
scroll to position [323, 0]
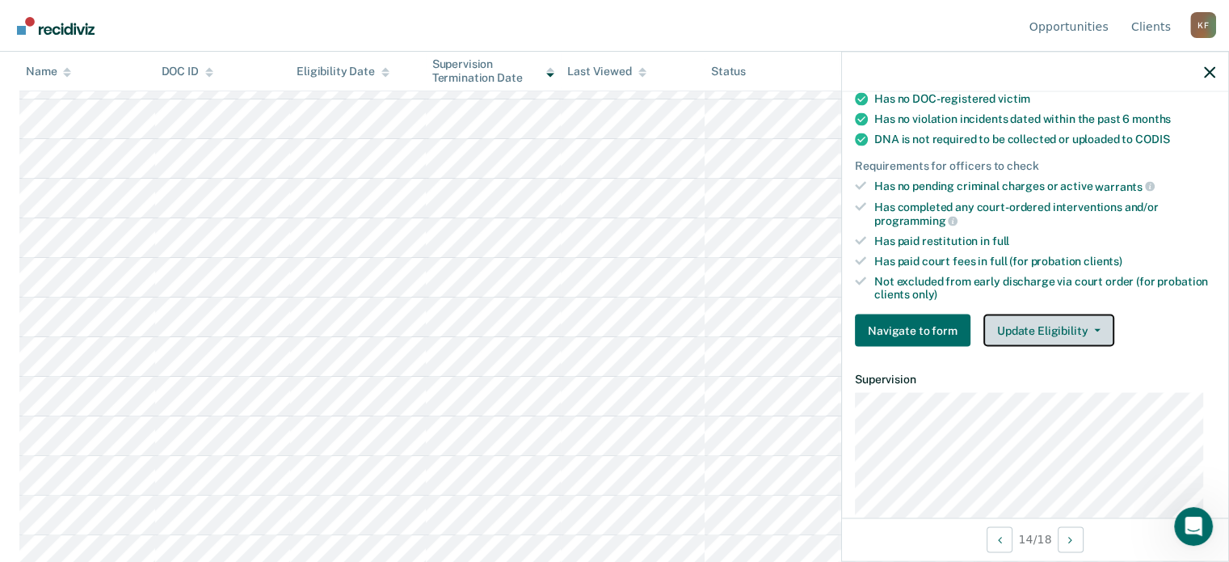
click at [1071, 322] on button "Update Eligibility" at bounding box center [1049, 330] width 131 height 32
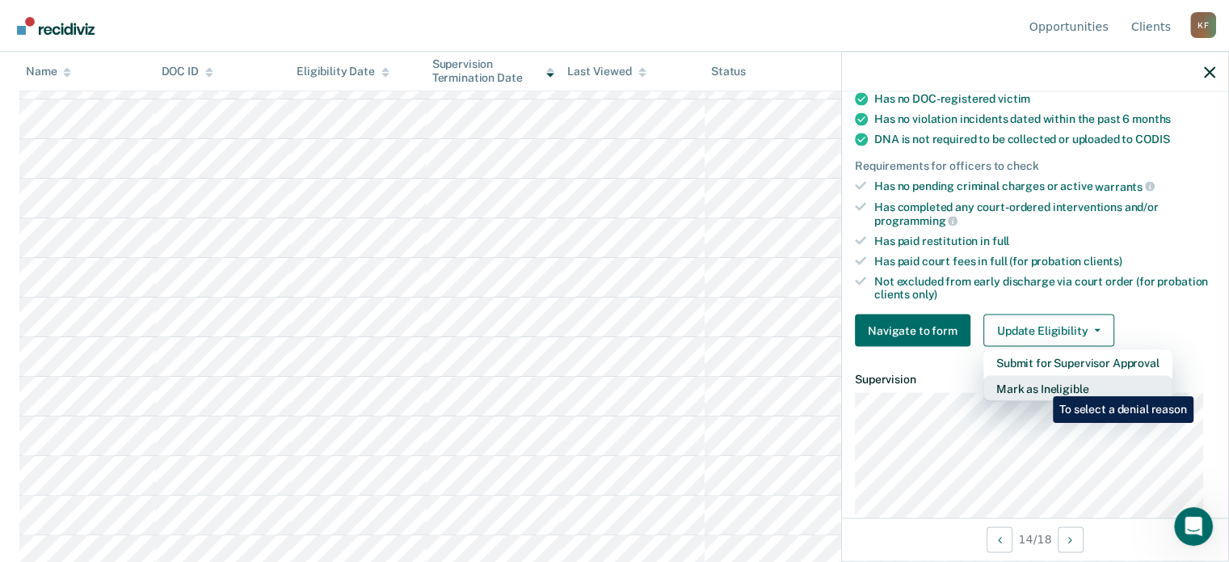
click at [1041, 384] on button "Mark as Ineligible" at bounding box center [1078, 389] width 189 height 26
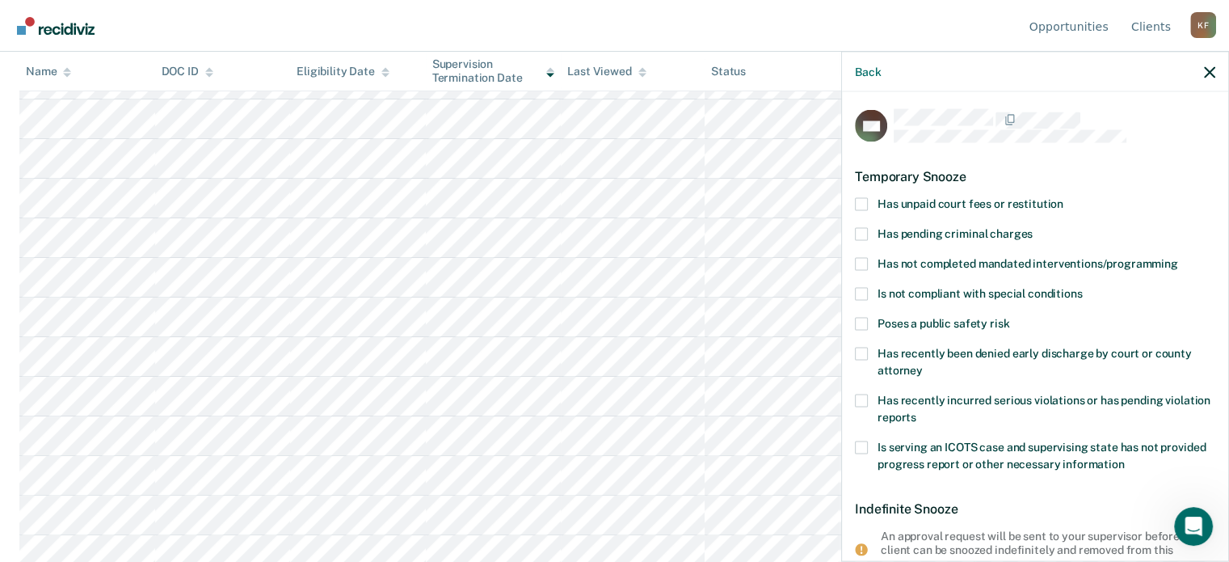
scroll to position [0, 0]
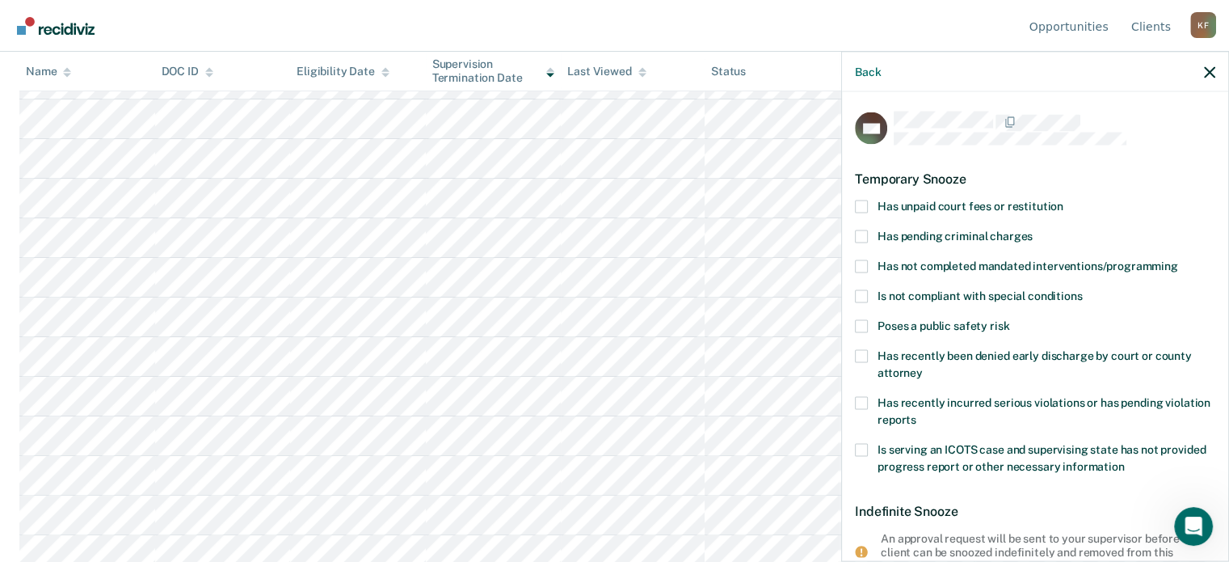
click at [867, 262] on label "Has not completed mandated interventions/programming" at bounding box center [1035, 267] width 360 height 17
click at [1178, 259] on input "Has not completed mandated interventions/programming" at bounding box center [1178, 259] width 0 height 0
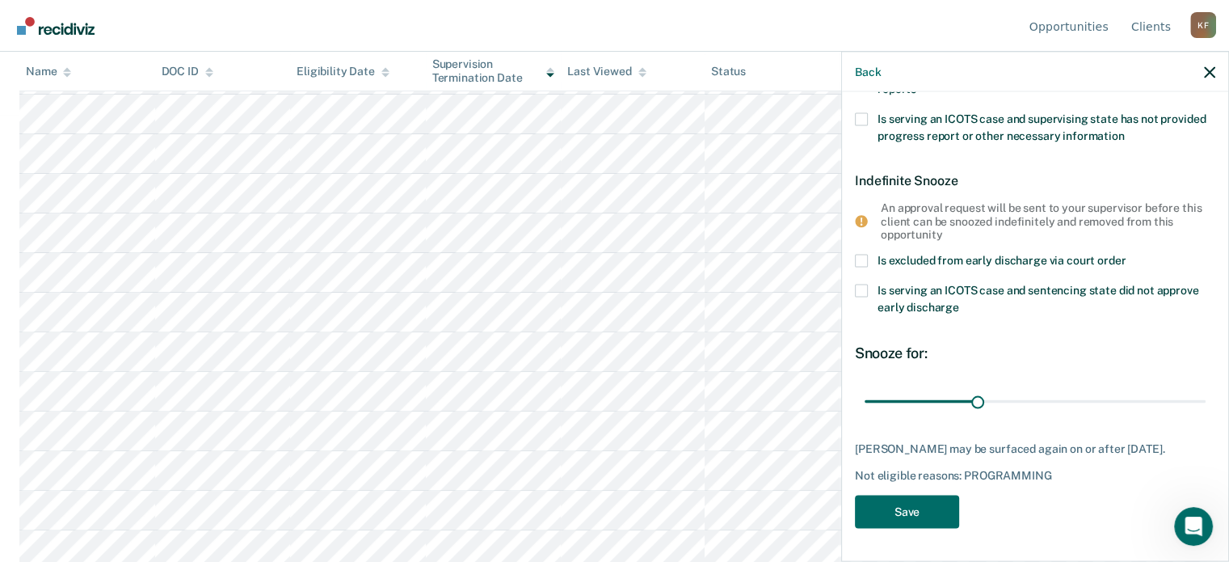
scroll to position [453, 0]
drag, startPoint x: 976, startPoint y: 388, endPoint x: 1079, endPoint y: 386, distance: 103.5
type input "60"
click at [1079, 387] on input "range" at bounding box center [1035, 401] width 341 height 28
click at [927, 508] on button "Save" at bounding box center [907, 511] width 104 height 33
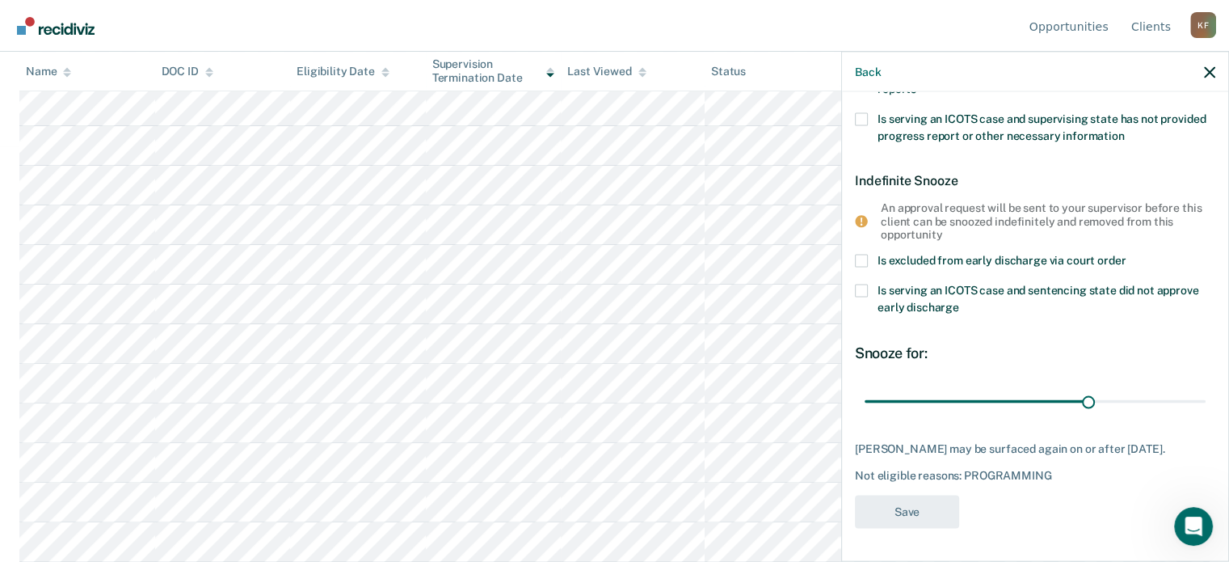
scroll to position [414, 0]
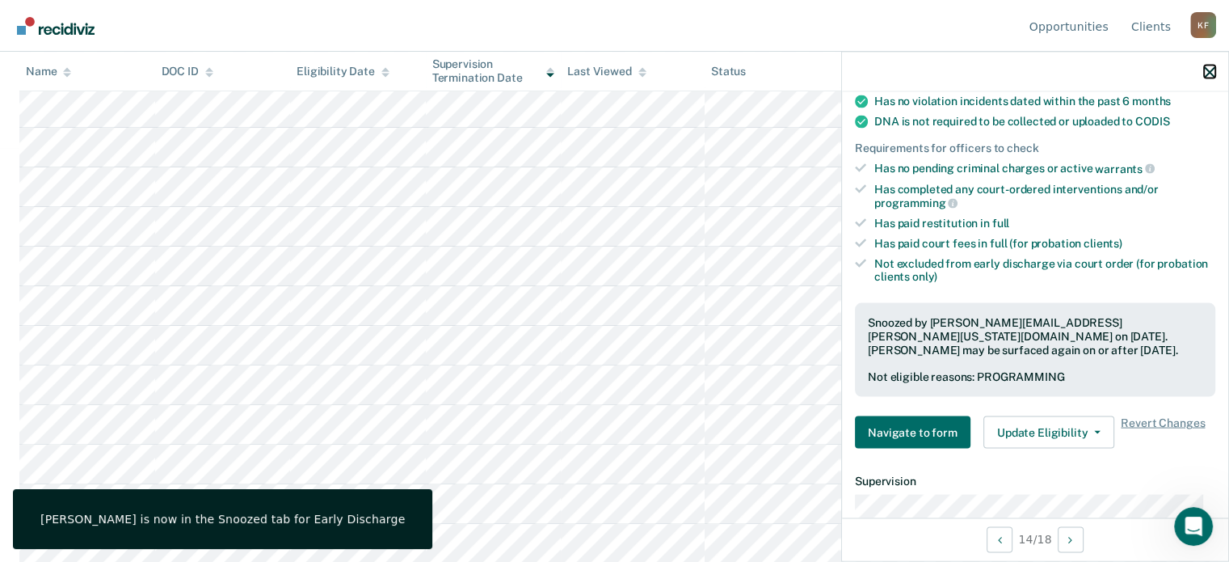
click at [1209, 73] on icon "button" at bounding box center [1209, 71] width 11 height 11
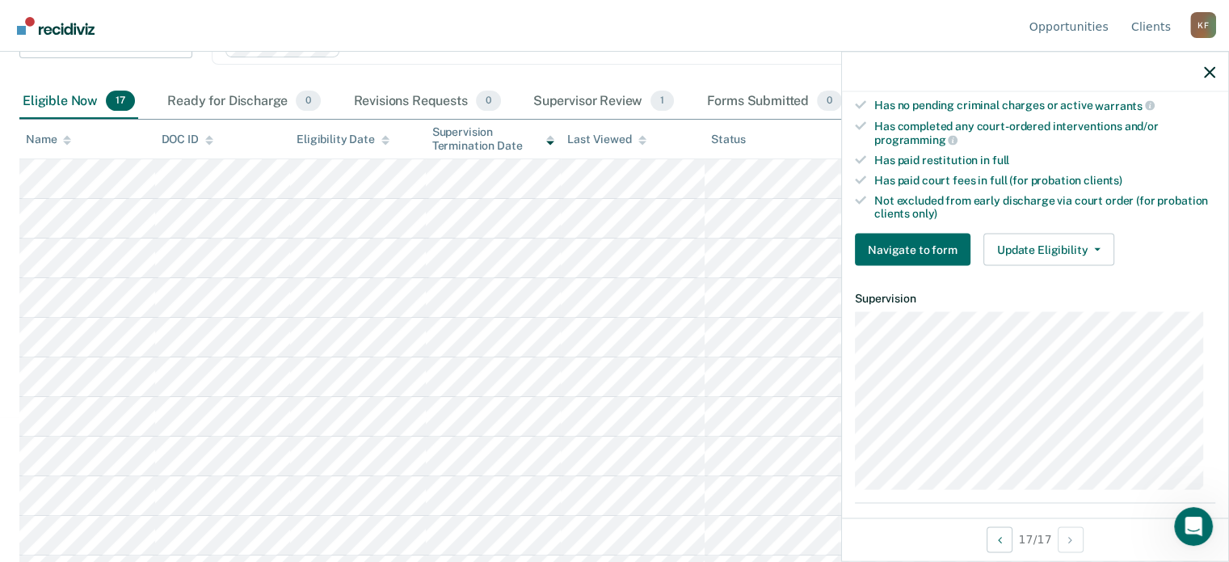
scroll to position [171, 0]
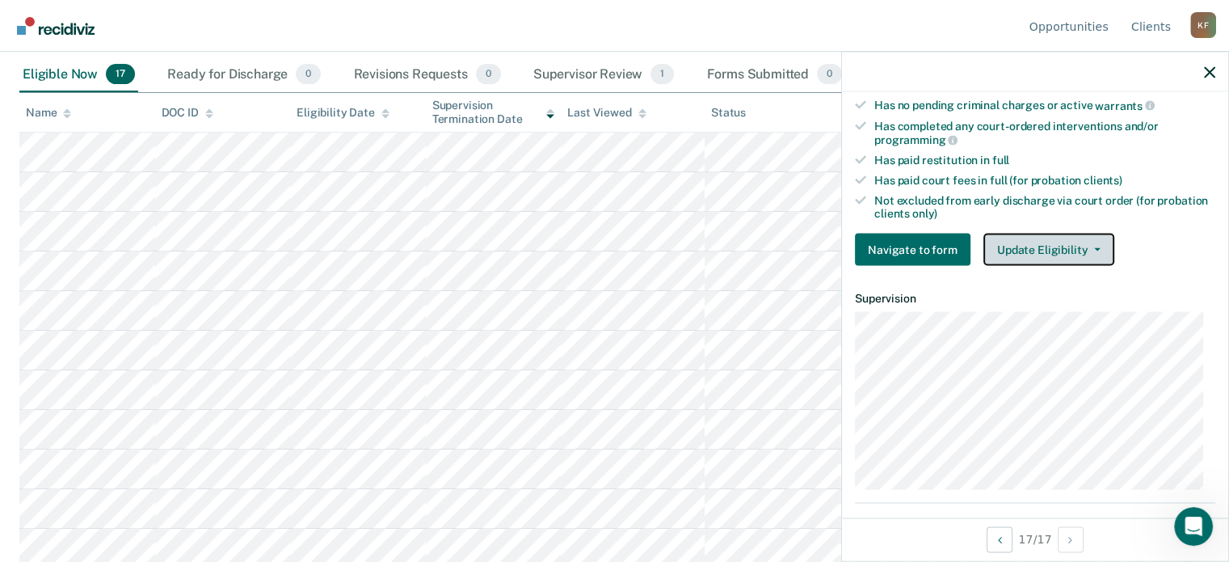
click at [1080, 240] on button "Update Eligibility" at bounding box center [1049, 250] width 131 height 32
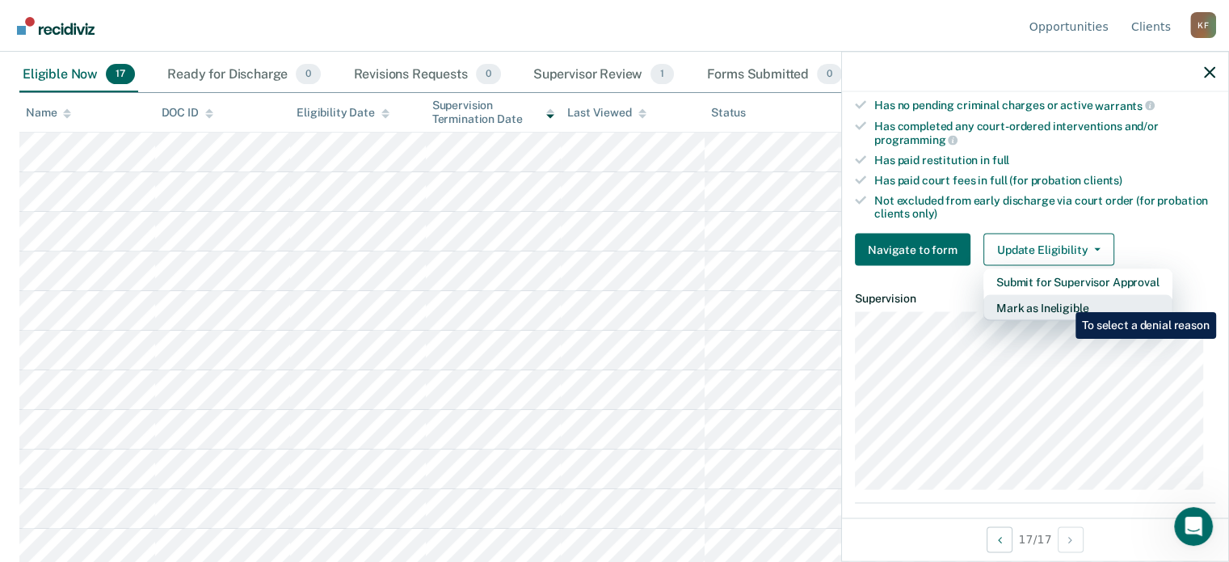
click at [1064, 300] on button "Mark as Ineligible" at bounding box center [1078, 308] width 189 height 26
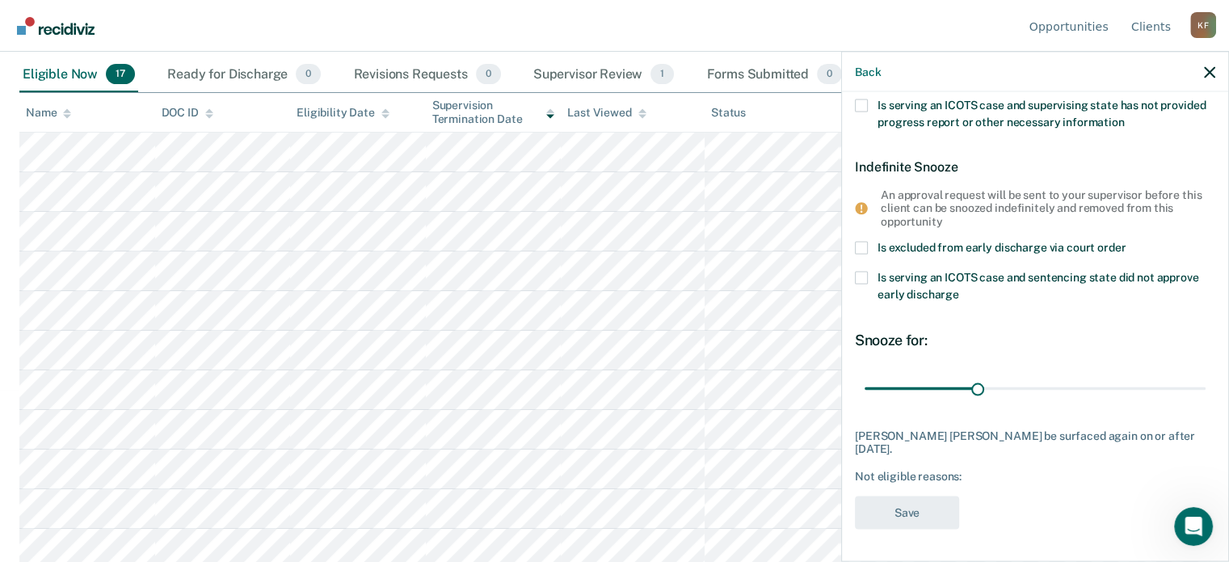
scroll to position [327, 0]
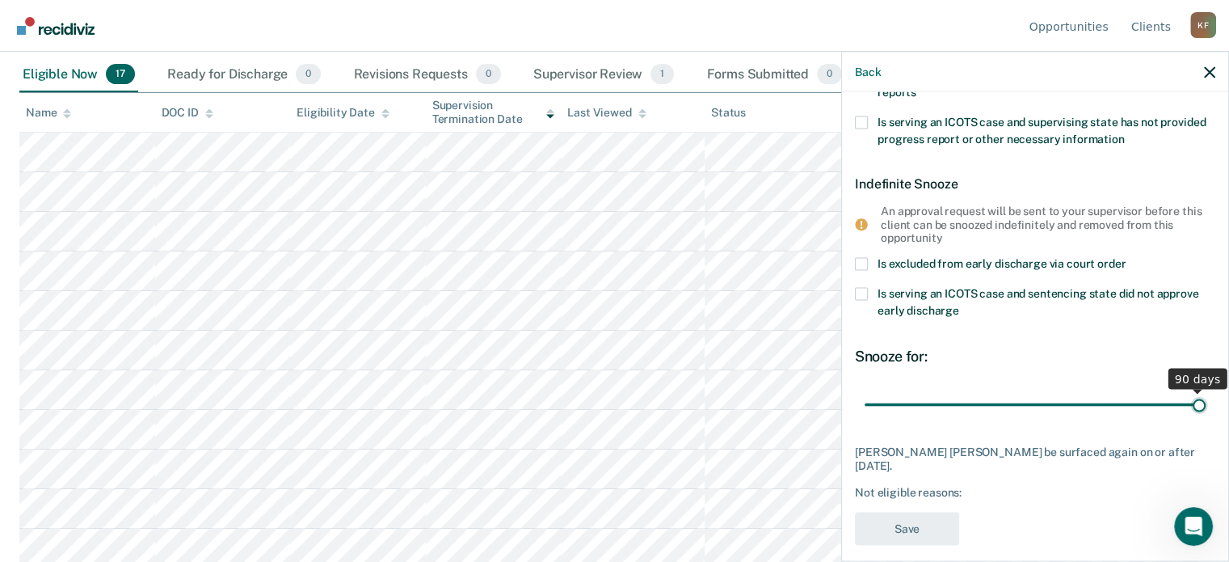
drag, startPoint x: 973, startPoint y: 403, endPoint x: 1197, endPoint y: 412, distance: 224.1
click at [1197, 412] on input "range" at bounding box center [1035, 404] width 341 height 28
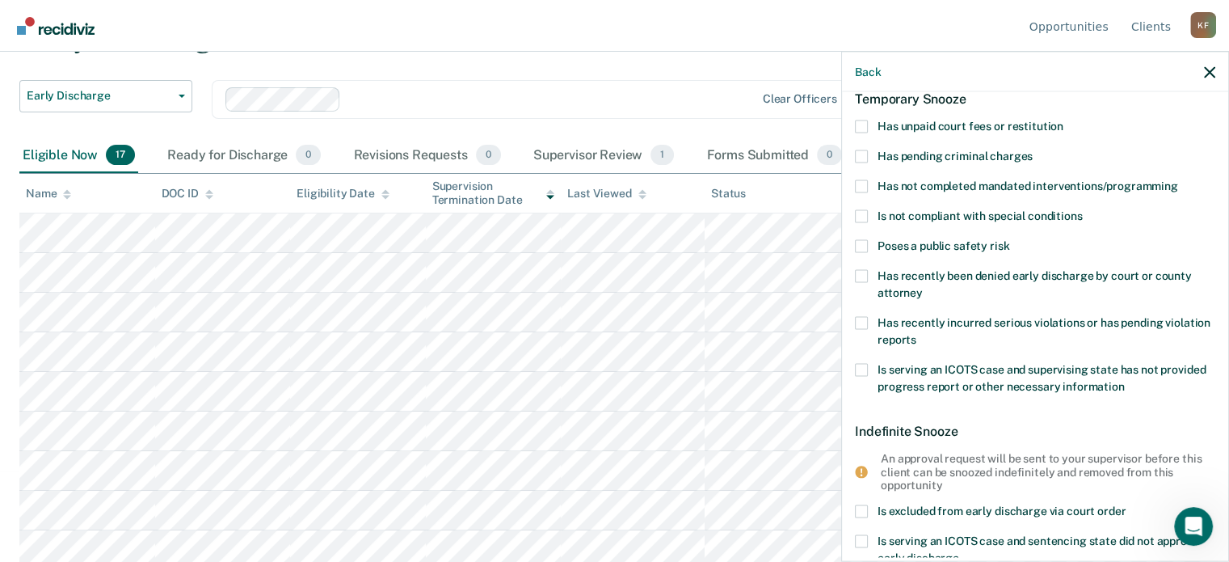
scroll to position [81, 0]
click at [866, 244] on span at bounding box center [861, 244] width 13 height 13
click at [1010, 238] on input "Poses a public safety risk" at bounding box center [1010, 238] width 0 height 0
click at [866, 244] on span at bounding box center [861, 244] width 13 height 13
click at [1010, 238] on input "Poses a public safety risk" at bounding box center [1010, 238] width 0 height 0
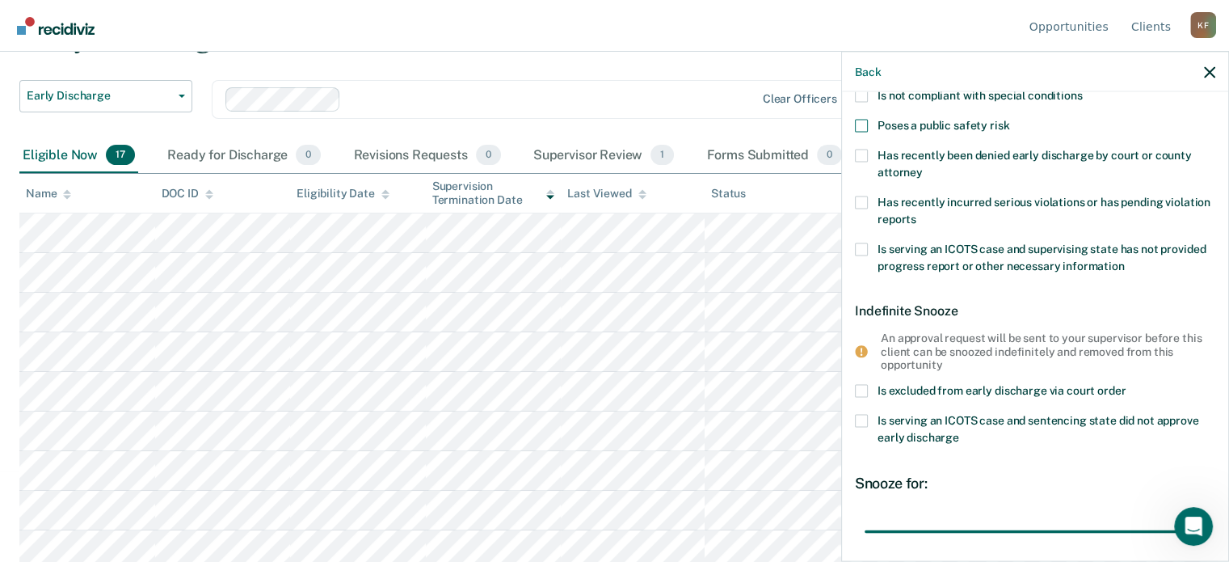
scroll to position [323, 0]
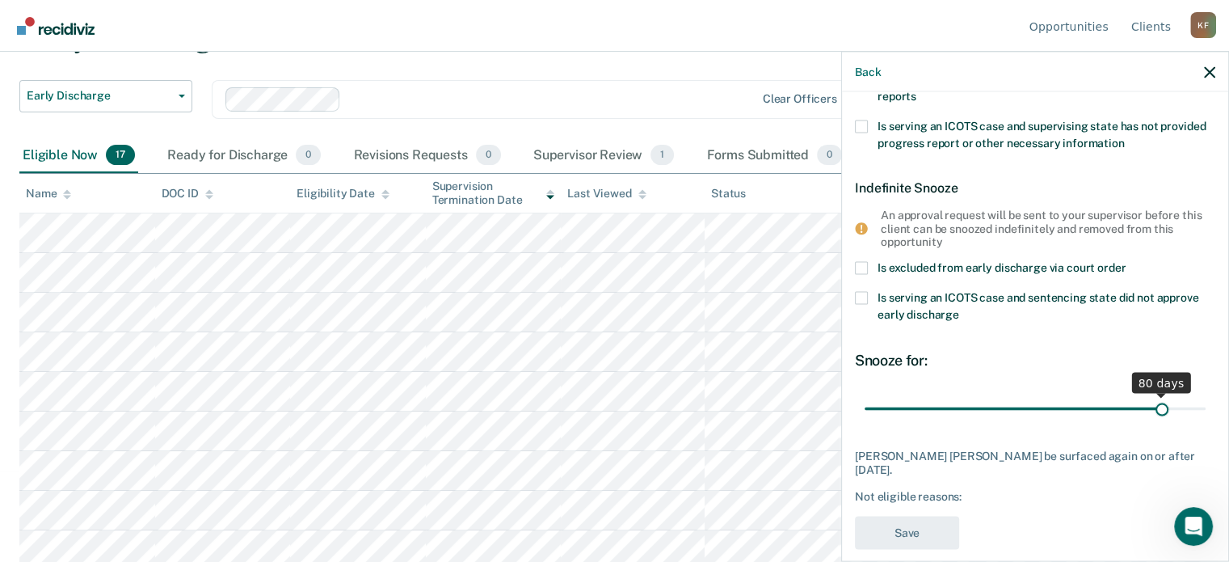
drag, startPoint x: 1186, startPoint y: 407, endPoint x: 1151, endPoint y: 404, distance: 34.8
type input "80"
click at [1151, 404] on input "range" at bounding box center [1035, 408] width 341 height 28
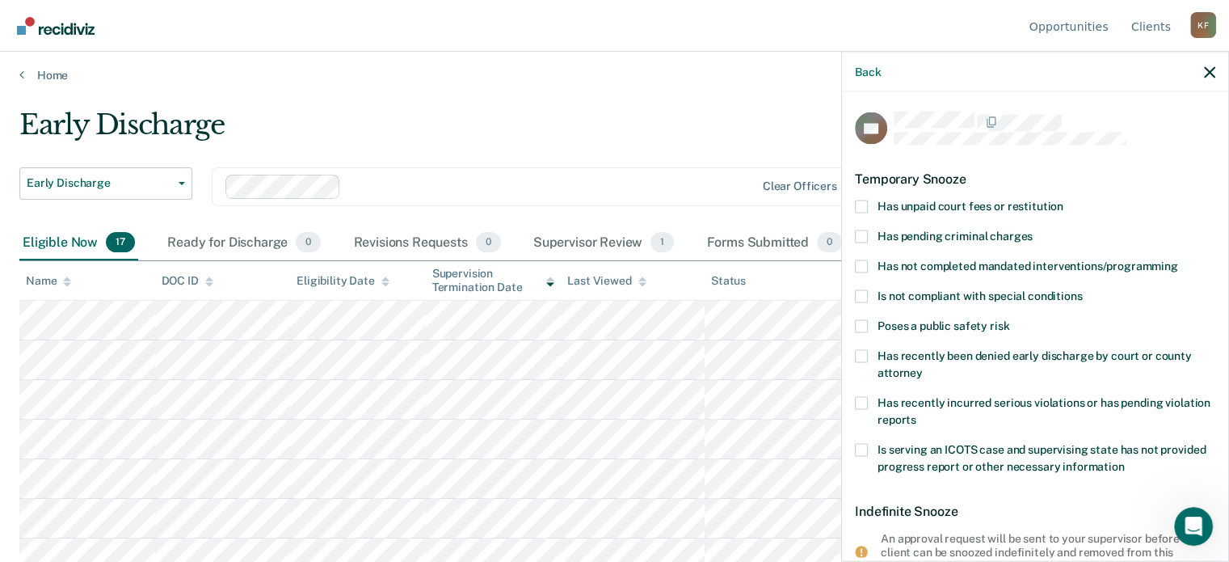
scroll to position [0, 0]
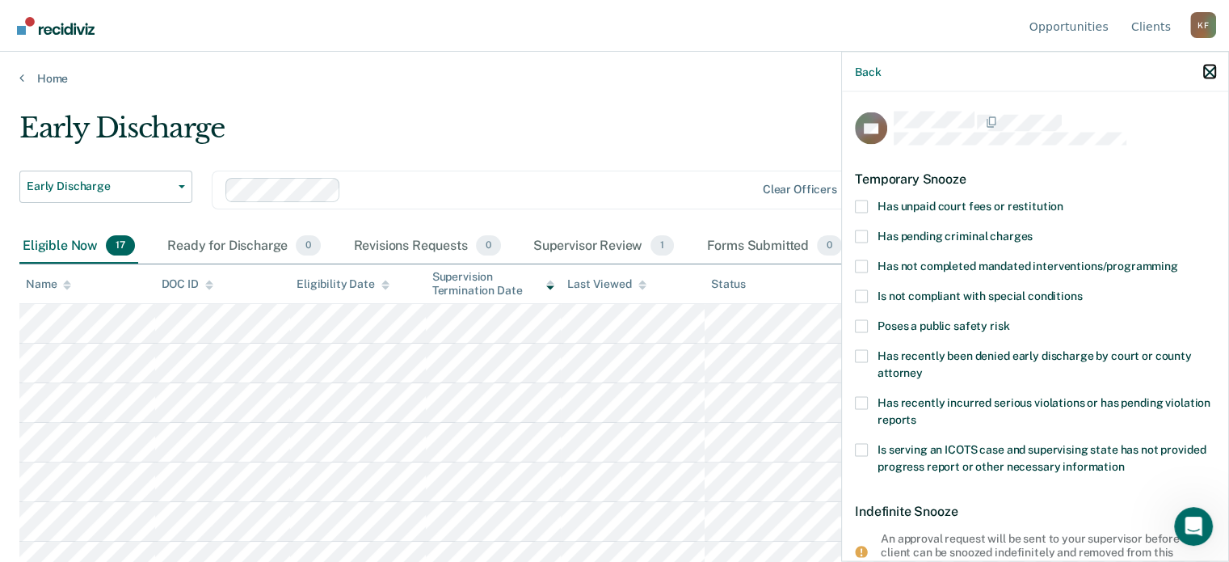
click at [1212, 74] on icon "button" at bounding box center [1209, 71] width 11 height 11
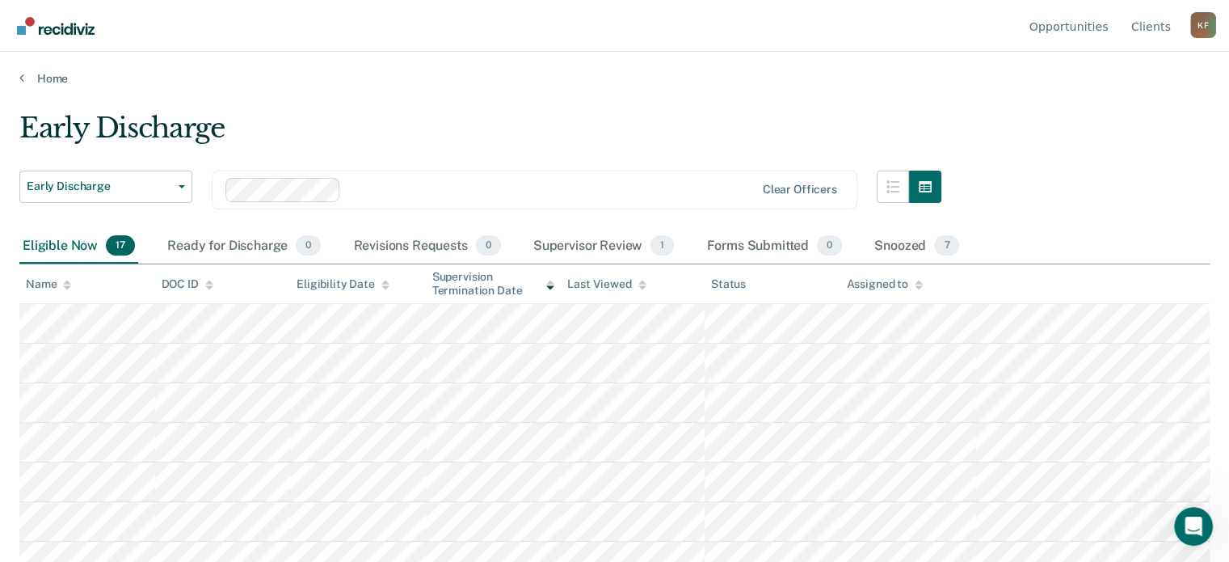
click at [530, 144] on div "Early Discharge" at bounding box center [480, 135] width 922 height 46
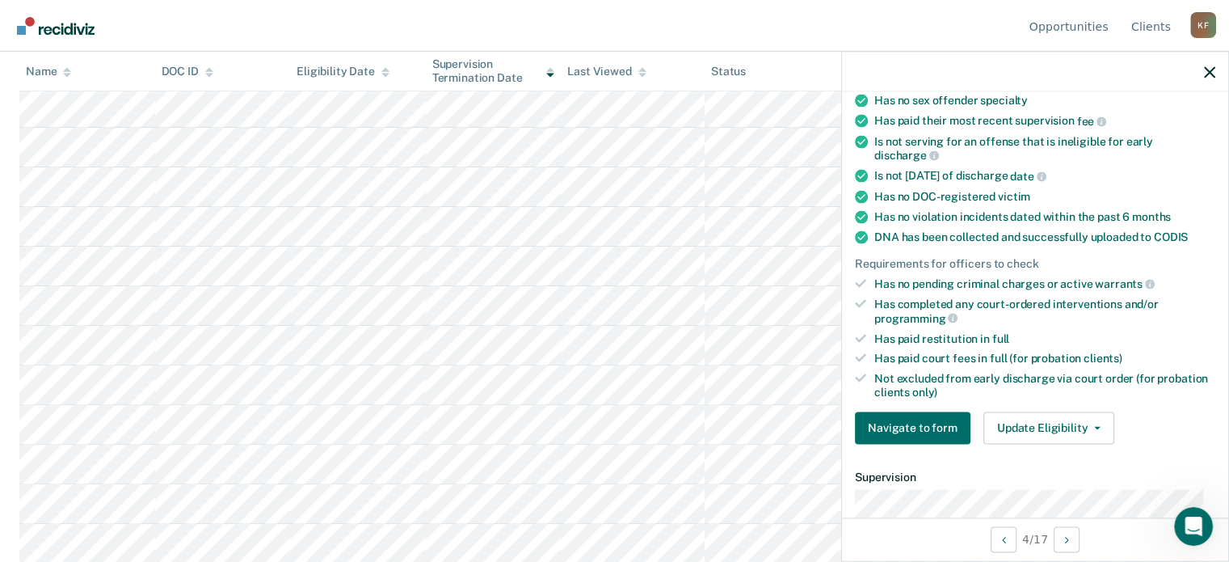
scroll to position [323, 0]
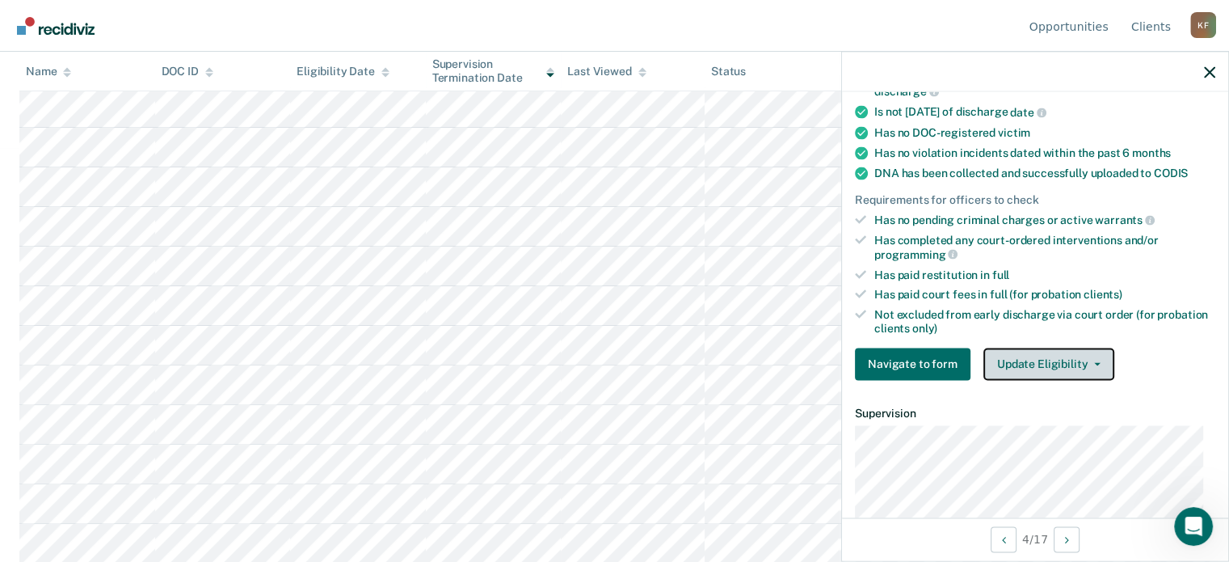
click at [1088, 362] on span "button" at bounding box center [1094, 363] width 13 height 3
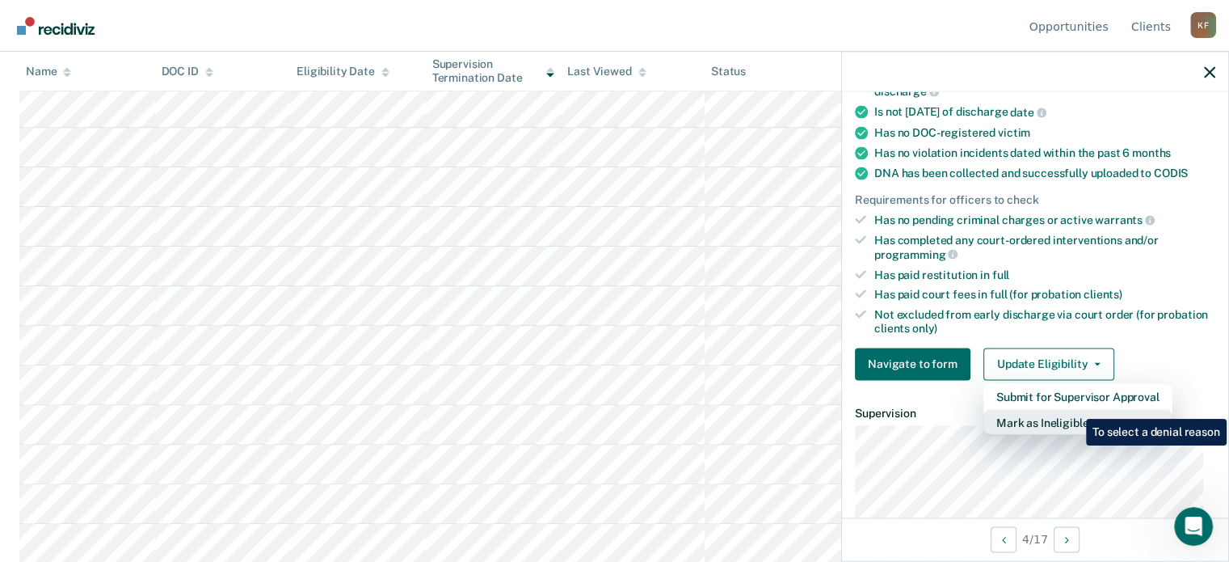
click at [1074, 409] on button "Mark as Ineligible" at bounding box center [1078, 422] width 189 height 26
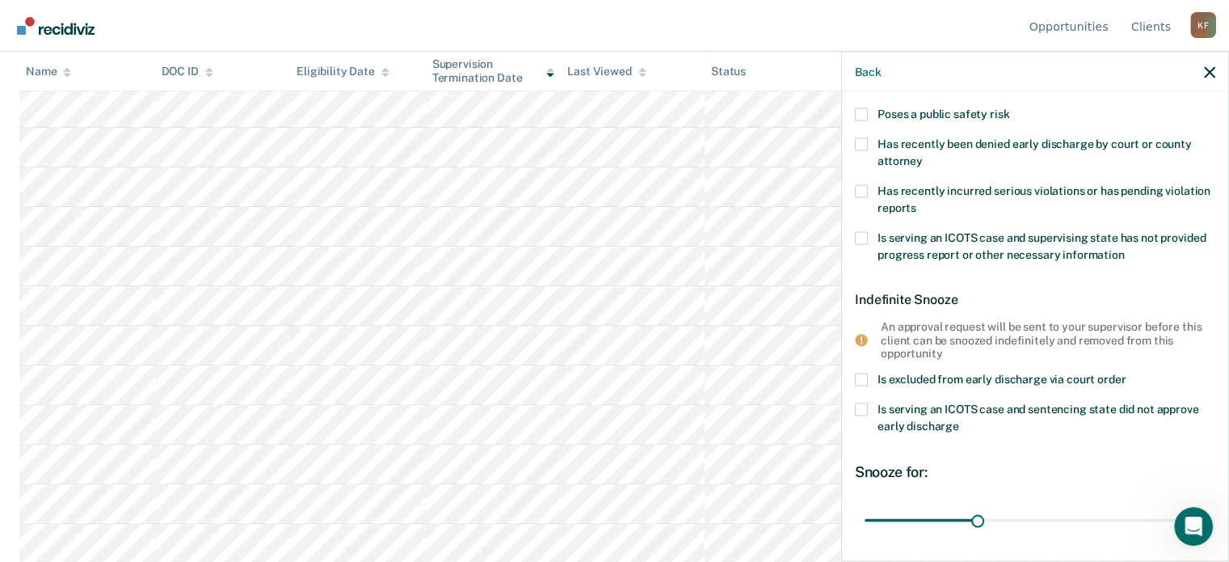
scroll to position [0, 0]
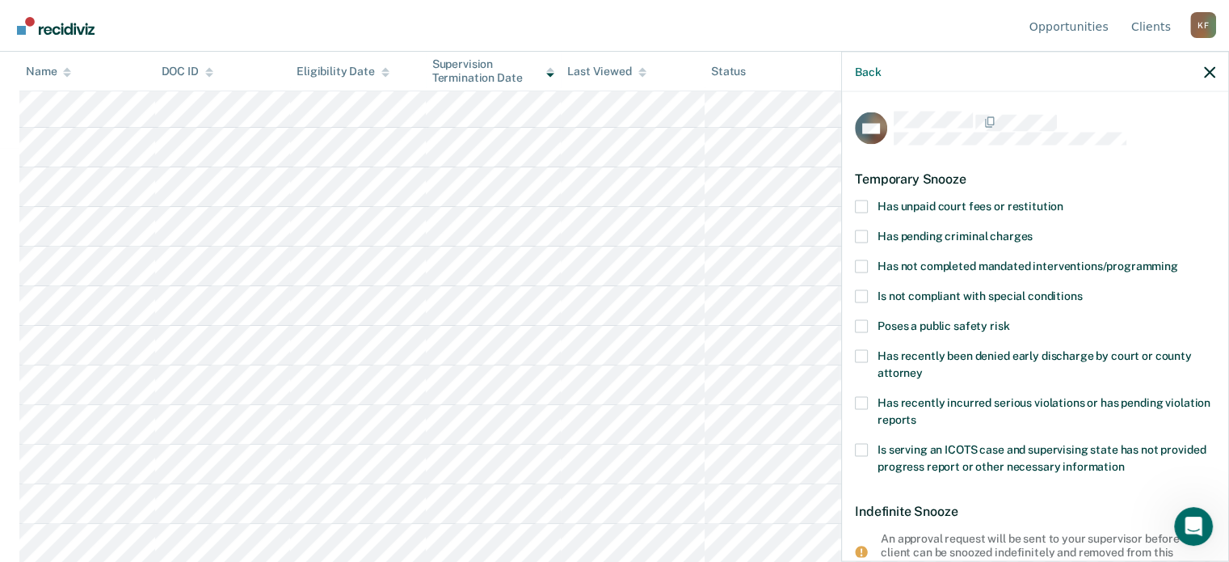
click at [865, 202] on label "Has unpaid court fees or restitution" at bounding box center [1035, 208] width 360 height 17
click at [1064, 200] on input "Has unpaid court fees or restitution" at bounding box center [1064, 200] width 0 height 0
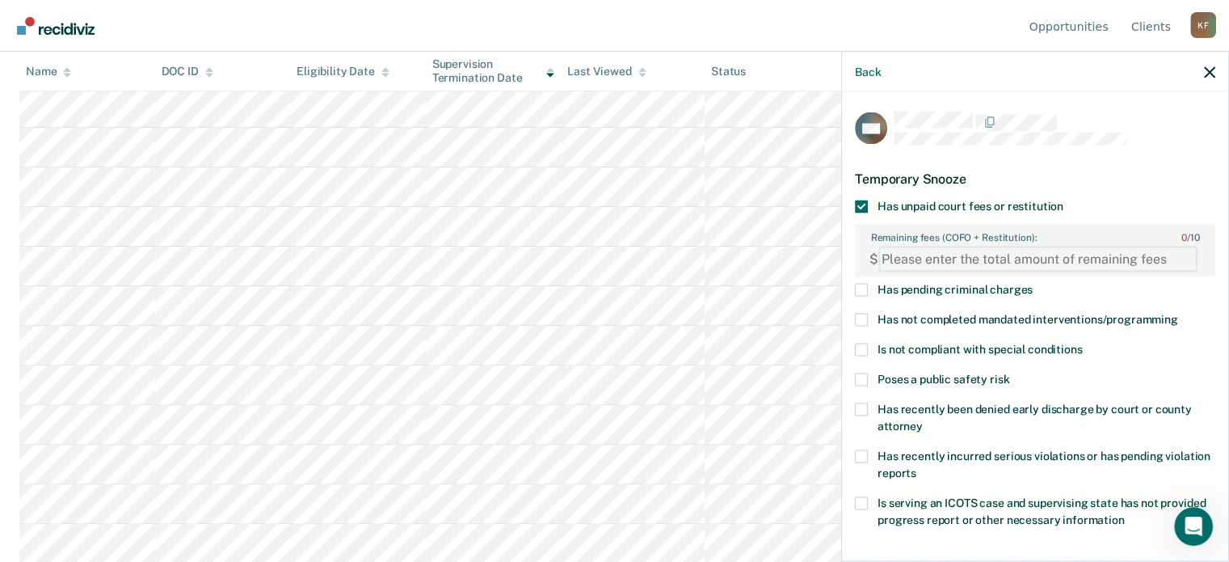
click at [959, 255] on FEESReasonInput "Remaining fees (COFO + Restitution): 0 / 10" at bounding box center [1038, 259] width 319 height 26
type FEESReasonInput "2256.25"
click at [865, 319] on span at bounding box center [861, 319] width 13 height 13
click at [1178, 313] on input "Has not completed mandated interventions/programming" at bounding box center [1178, 313] width 0 height 0
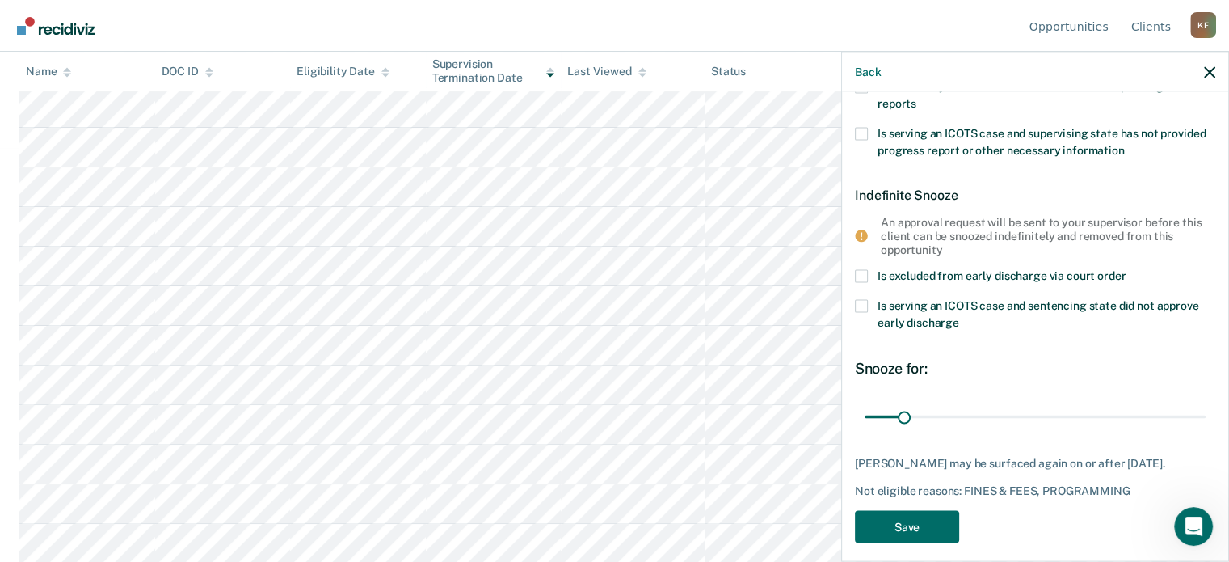
scroll to position [381, 0]
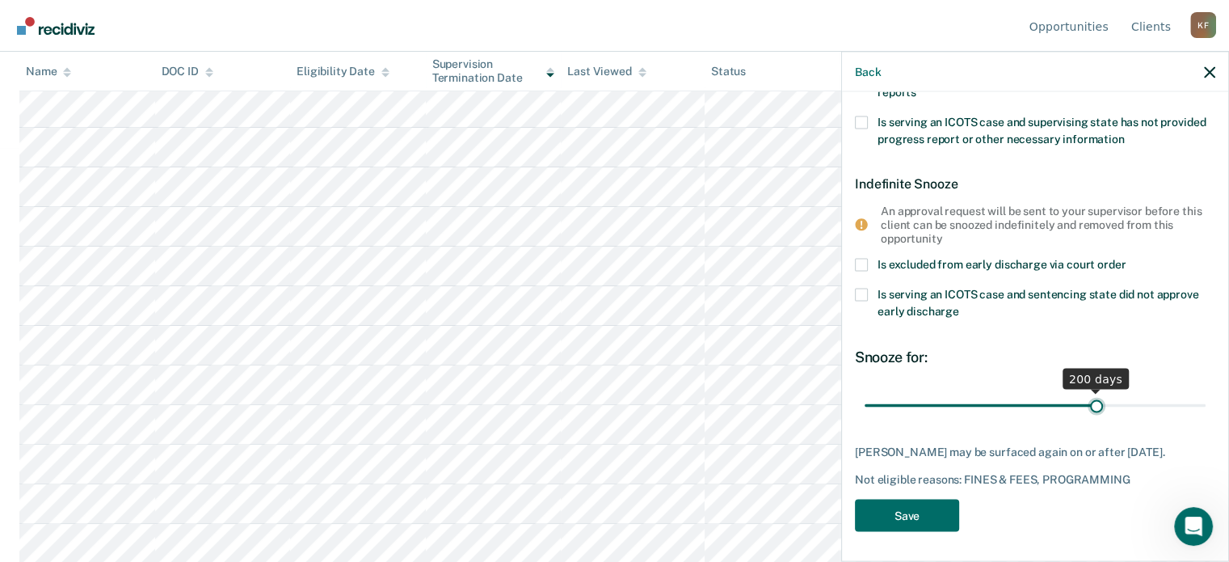
drag, startPoint x: 904, startPoint y: 403, endPoint x: 1087, endPoint y: 396, distance: 182.8
type input "200"
click at [1087, 396] on input "range" at bounding box center [1035, 405] width 341 height 28
click at [908, 509] on button "Save" at bounding box center [907, 515] width 104 height 33
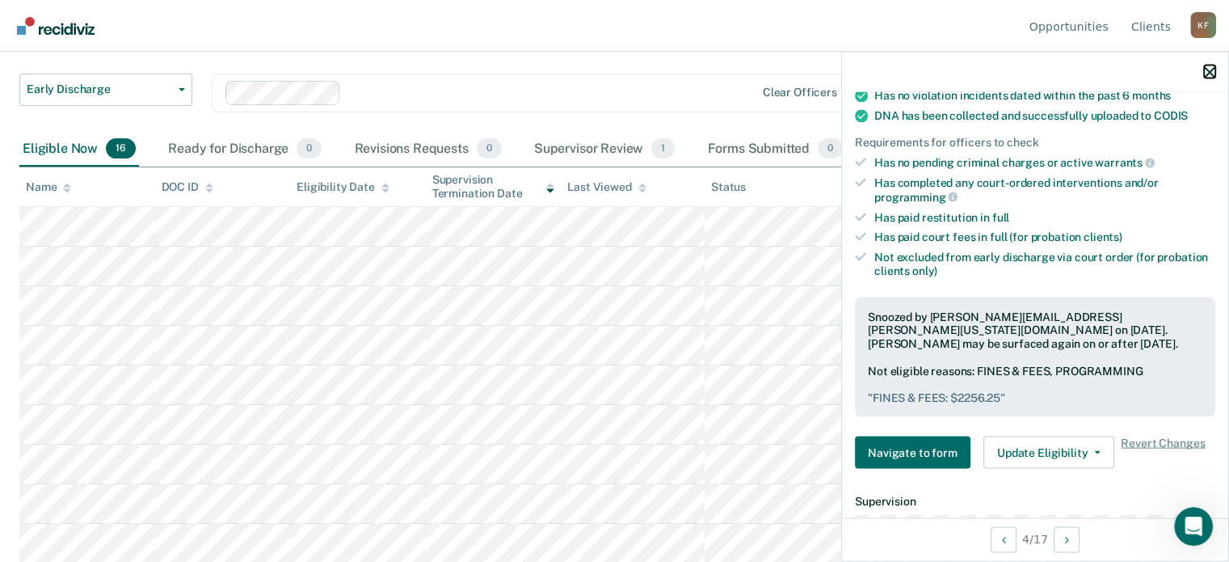
click at [1208, 71] on icon "button" at bounding box center [1209, 71] width 11 height 11
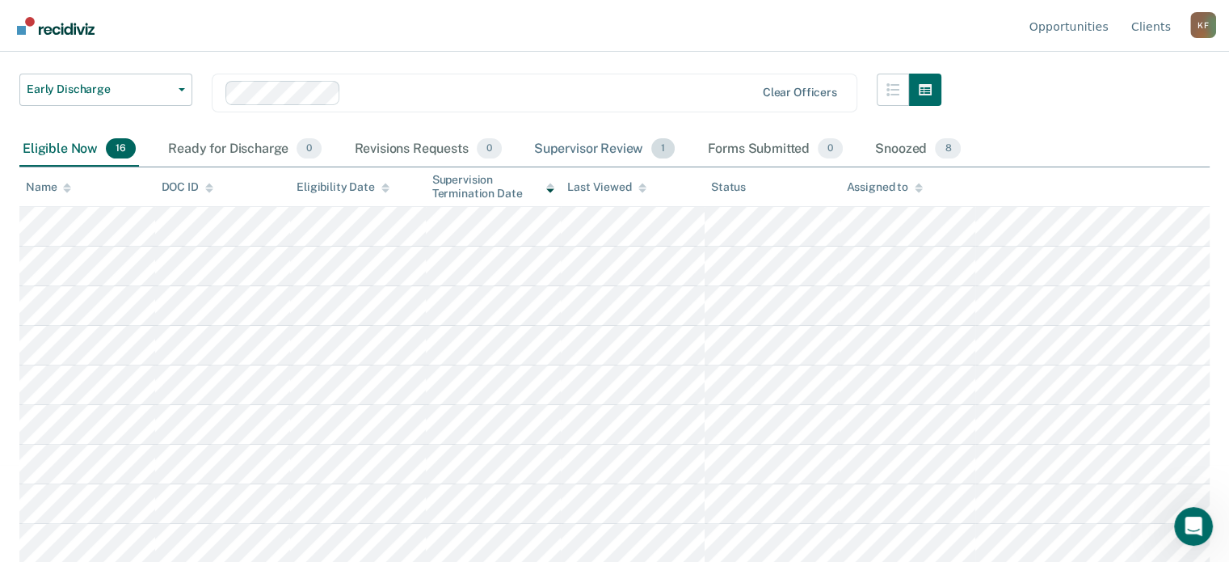
click at [623, 141] on div "Supervisor Review 1" at bounding box center [605, 150] width 148 height 36
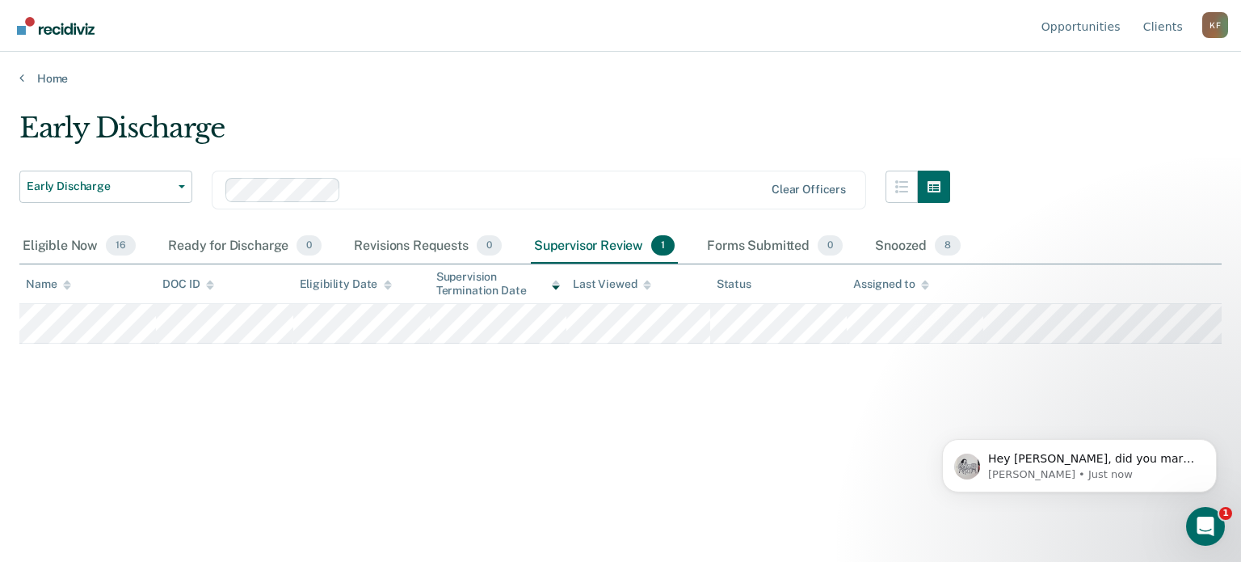
scroll to position [0, 0]
click at [1139, 456] on span "Hey [PERSON_NAME], did you mark this person as ineligible for ED?" at bounding box center [1091, 466] width 206 height 29
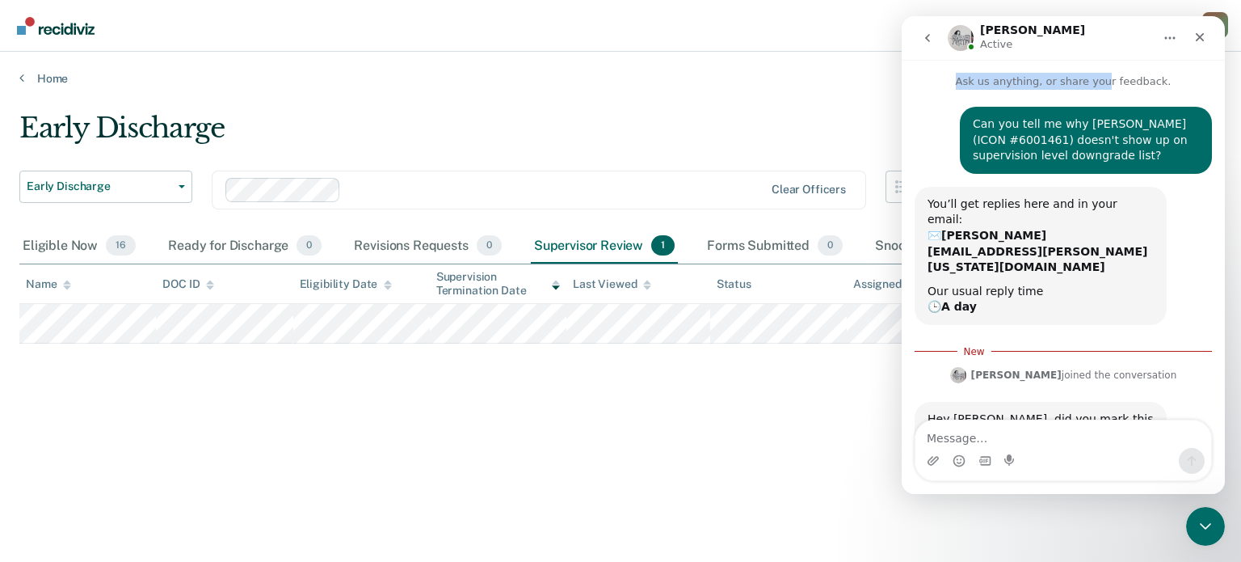
drag, startPoint x: 1060, startPoint y: 33, endPoint x: 1099, endPoint y: 67, distance: 51.6
click at [1099, 67] on div "[PERSON_NAME] Active Ask us anything, or share your feedback. Can you tell me w…" at bounding box center [1063, 255] width 323 height 478
click at [136, 187] on span "Early Discharge" at bounding box center [99, 186] width 145 height 14
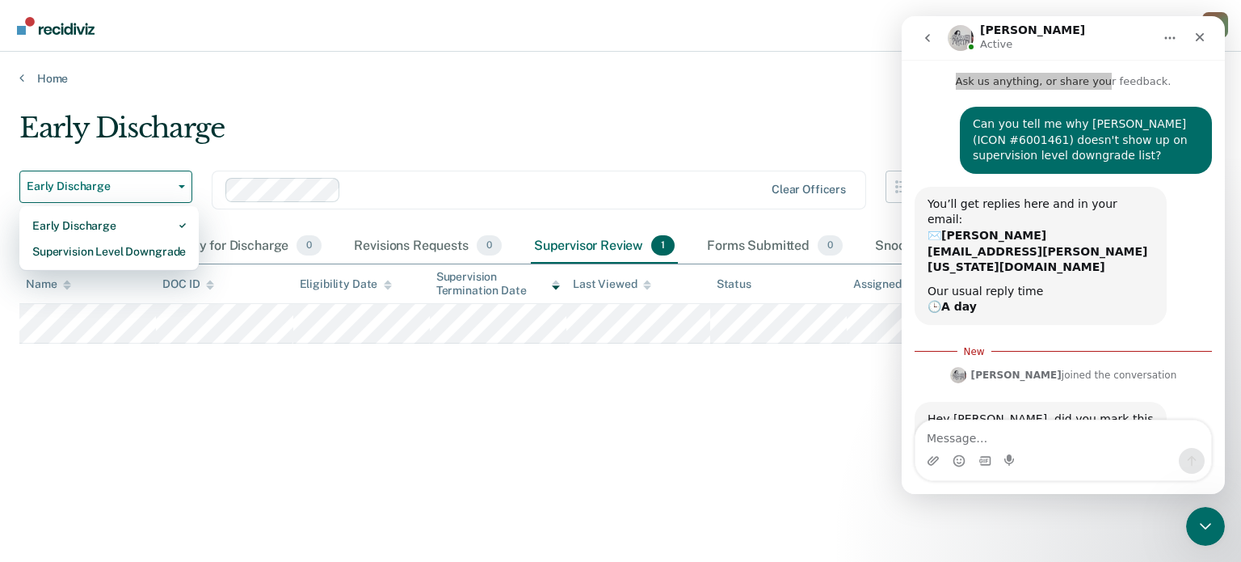
click at [482, 112] on div "Early Discharge" at bounding box center [484, 135] width 931 height 46
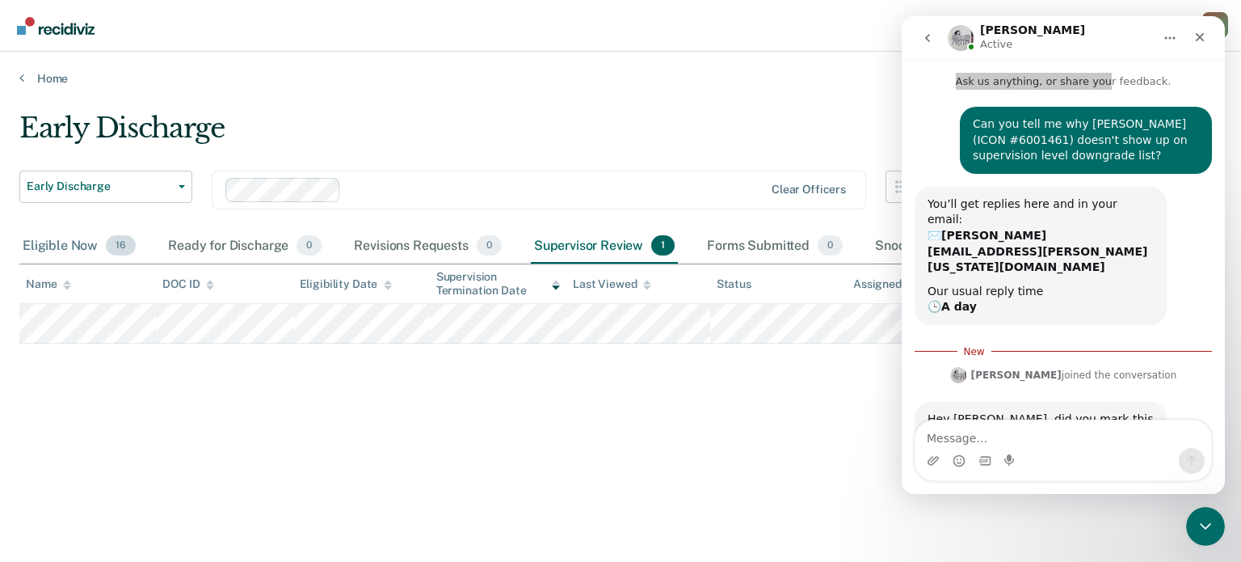
click at [87, 245] on div "Eligible Now 16" at bounding box center [79, 247] width 120 height 36
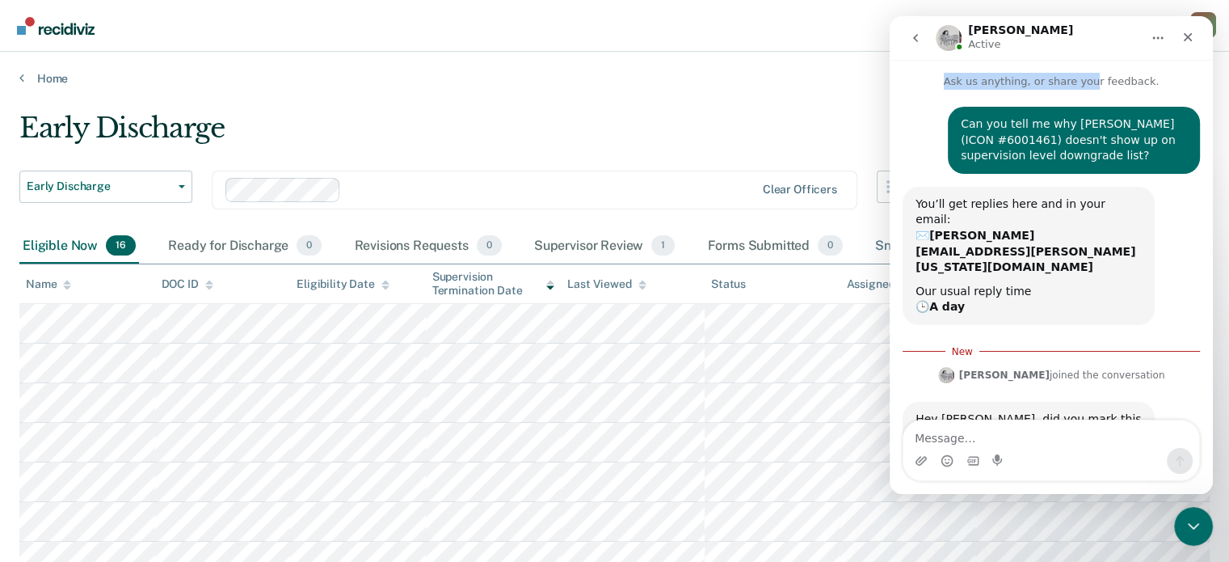
click at [873, 245] on div "Snoozed 8" at bounding box center [918, 247] width 92 height 36
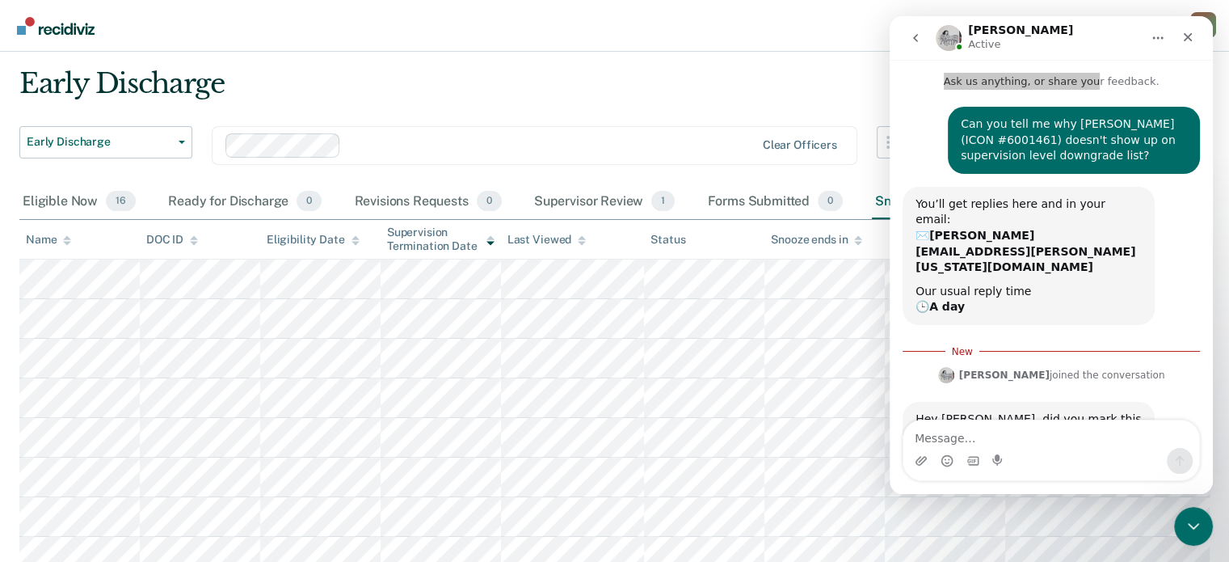
scroll to position [57, 0]
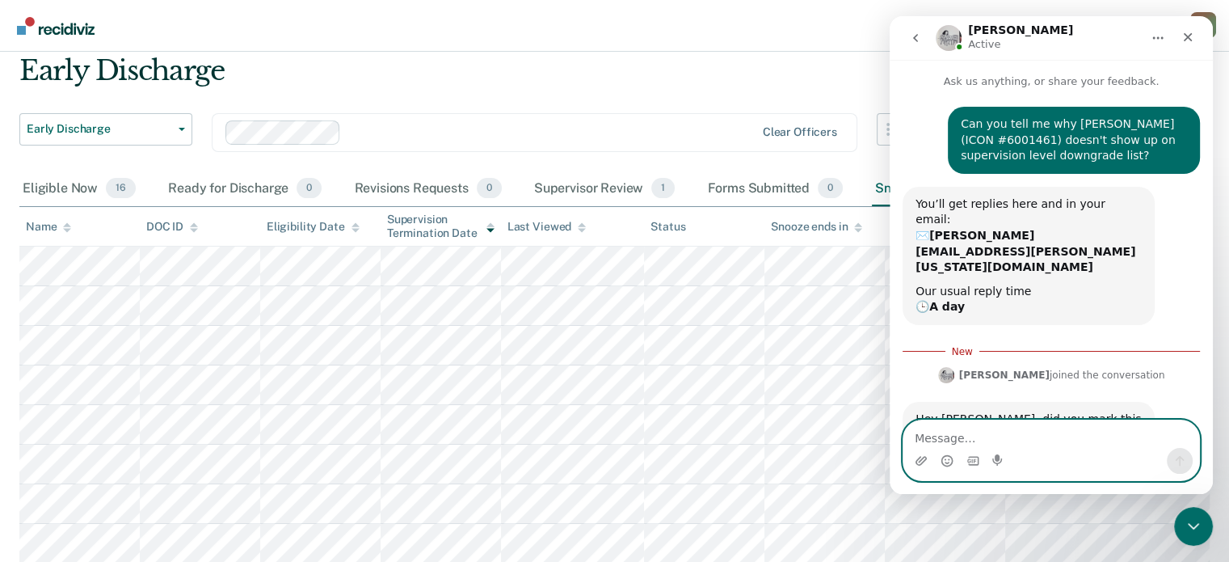
click at [997, 441] on textarea "Message…" at bounding box center [1052, 433] width 296 height 27
type textarea "yes"
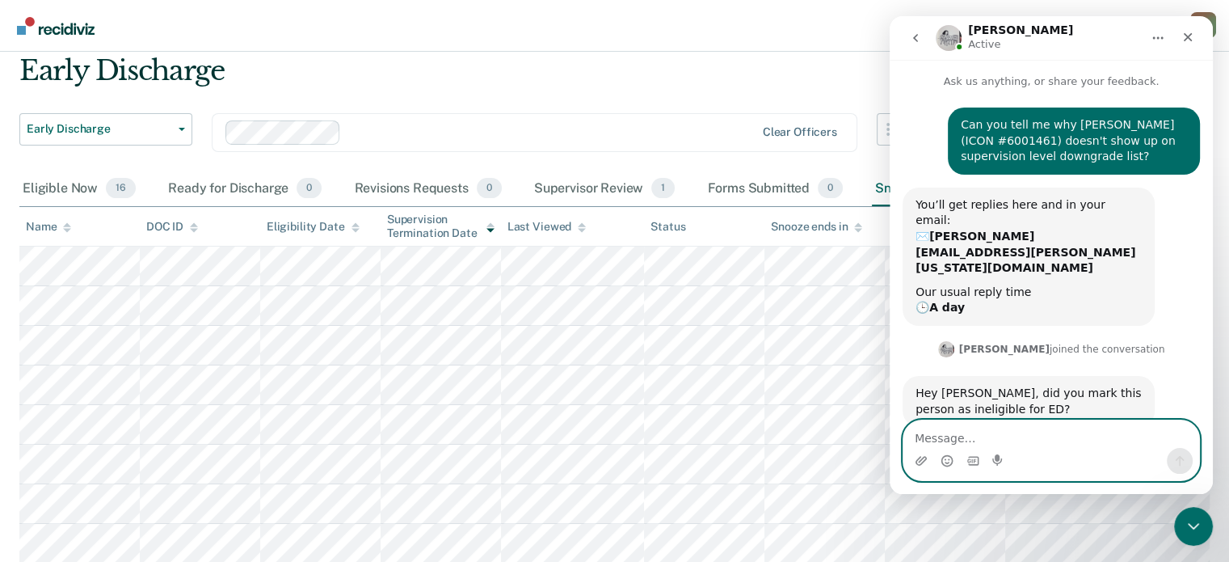
scroll to position [42, 0]
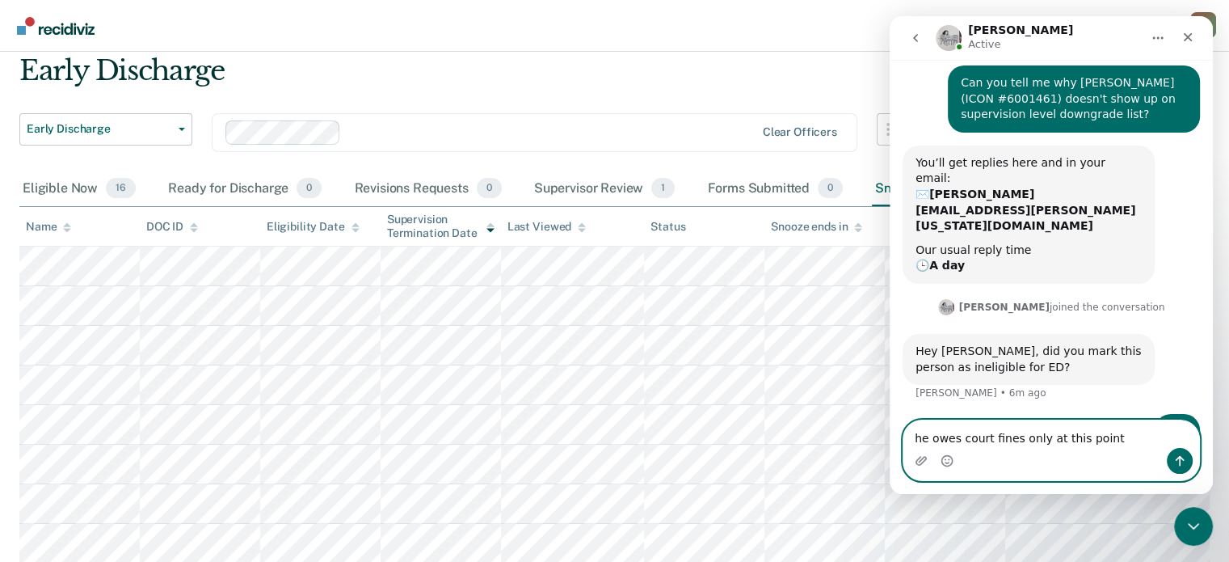
type textarea "he owes court fines only at this point."
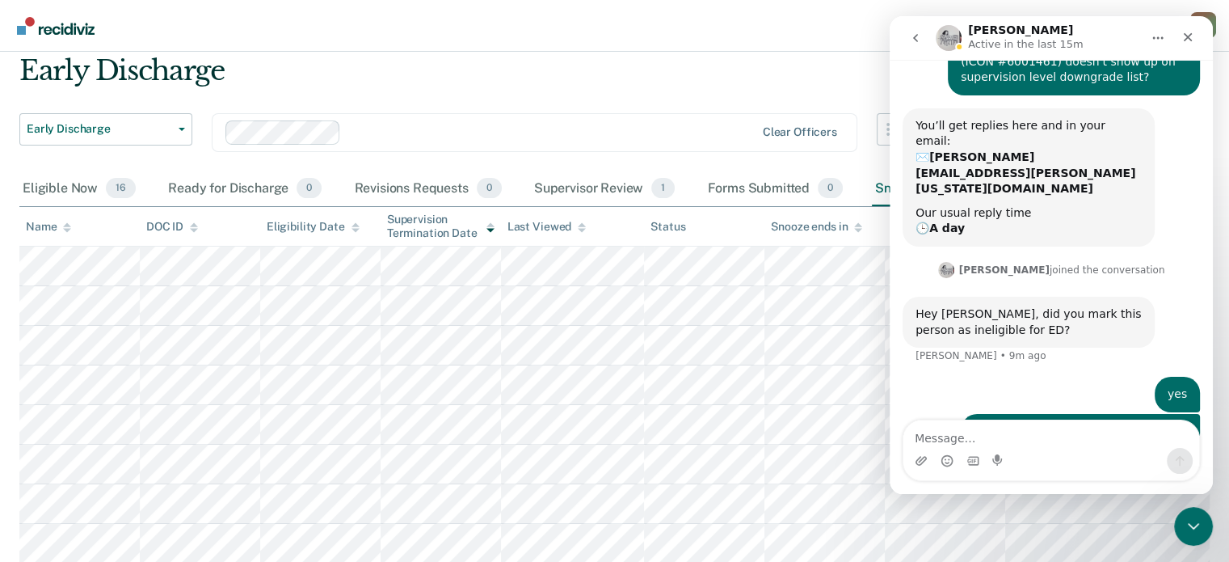
click at [916, 36] on icon "go back" at bounding box center [915, 38] width 13 height 13
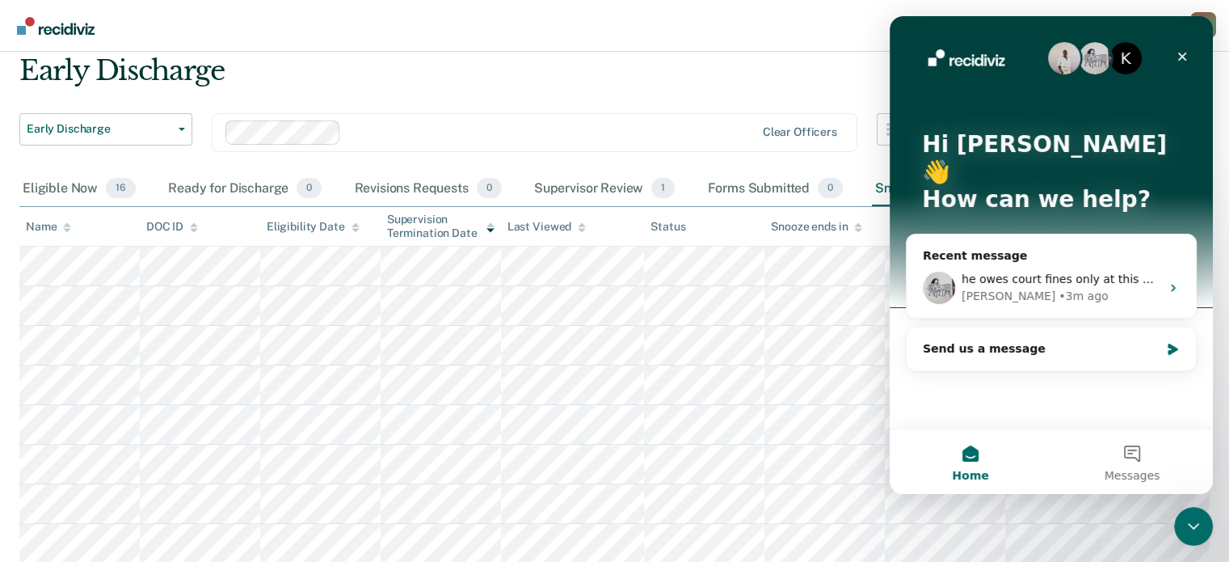
scroll to position [0, 0]
click at [1188, 64] on div "Close" at bounding box center [1182, 56] width 29 height 29
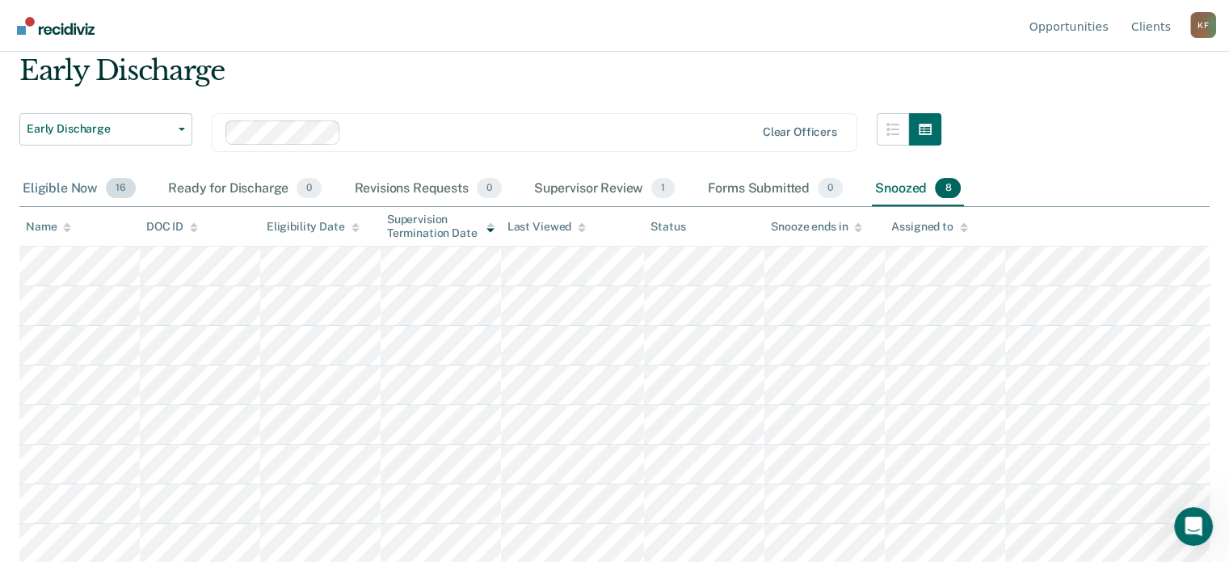
click at [59, 188] on div "Eligible Now 16" at bounding box center [79, 189] width 120 height 36
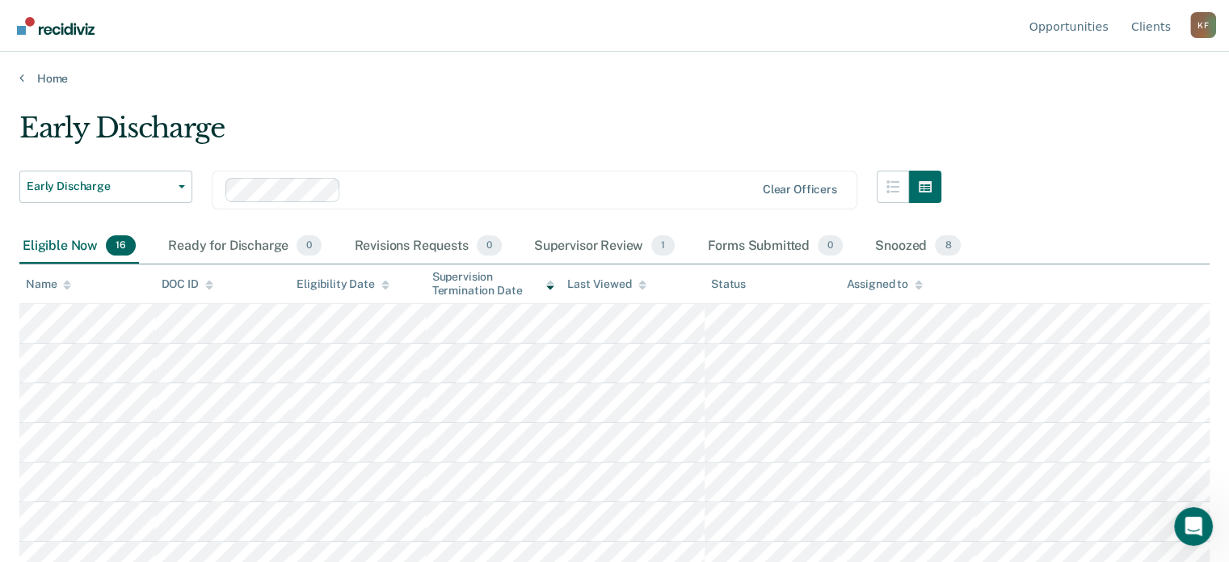
click at [381, 285] on icon at bounding box center [385, 287] width 8 height 4
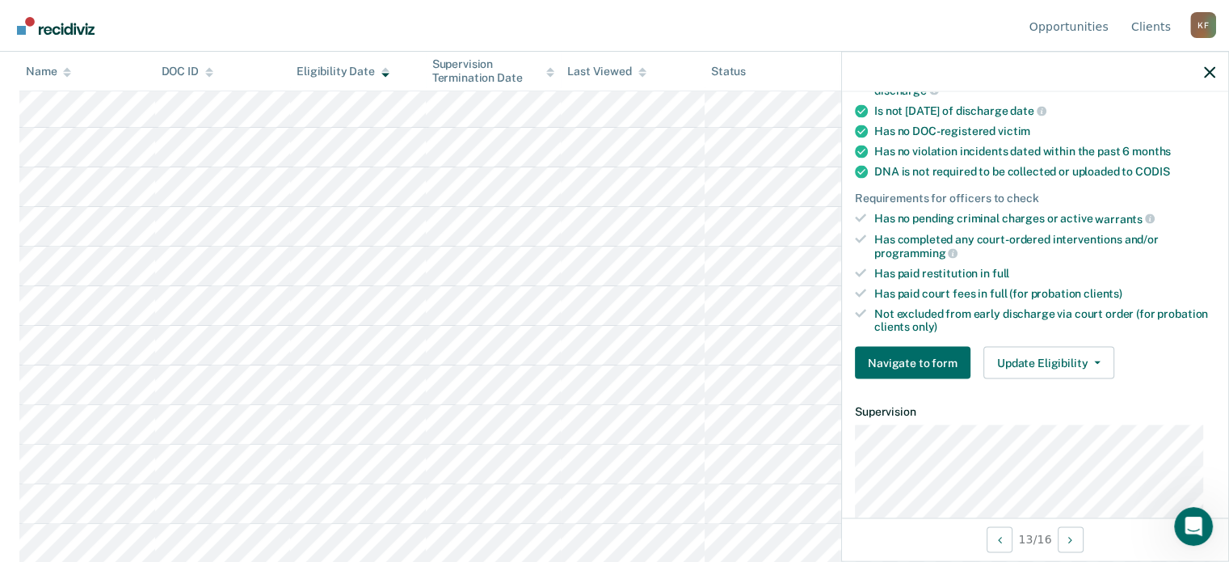
scroll to position [323, 0]
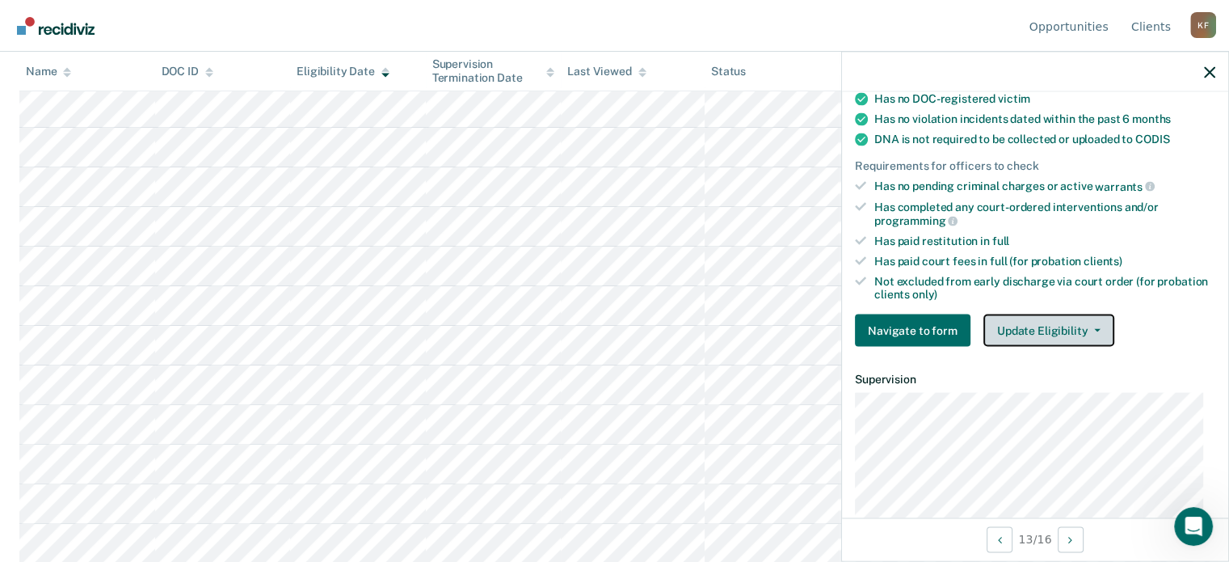
click at [1094, 329] on icon "button" at bounding box center [1097, 330] width 6 height 3
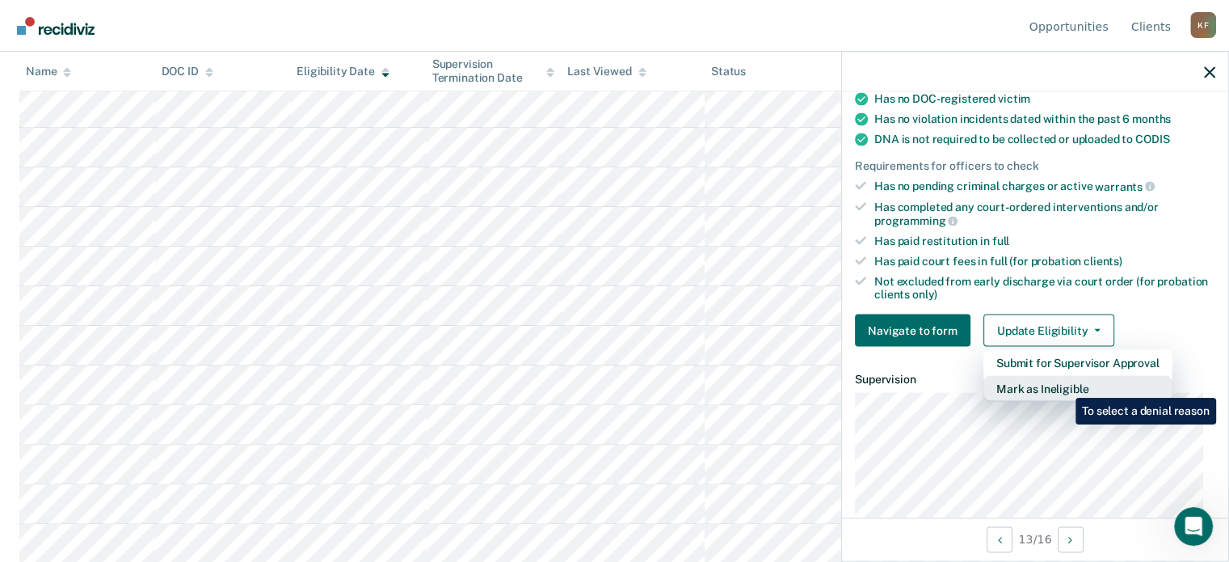
click at [1064, 386] on button "Mark as Ineligible" at bounding box center [1078, 389] width 189 height 26
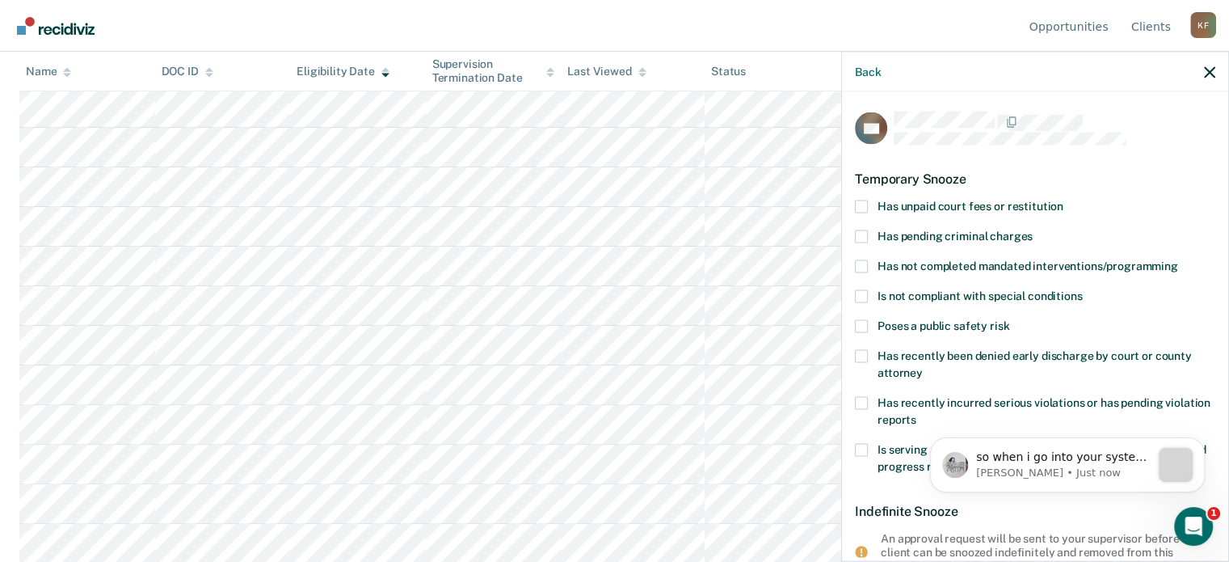
scroll to position [0, 0]
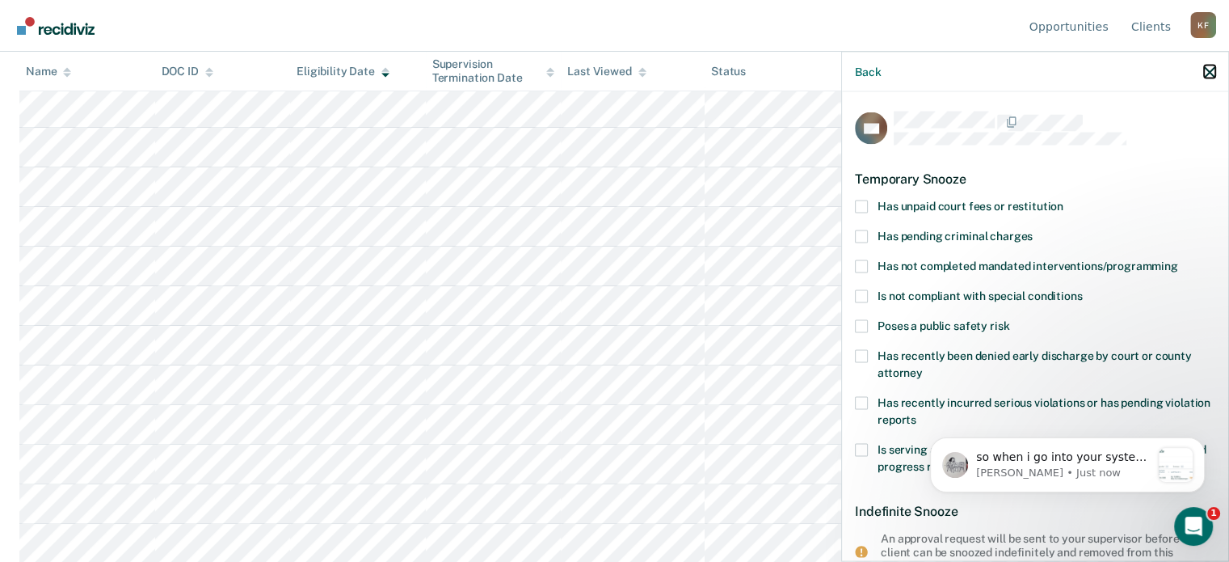
click at [1208, 74] on icon "button" at bounding box center [1209, 71] width 11 height 11
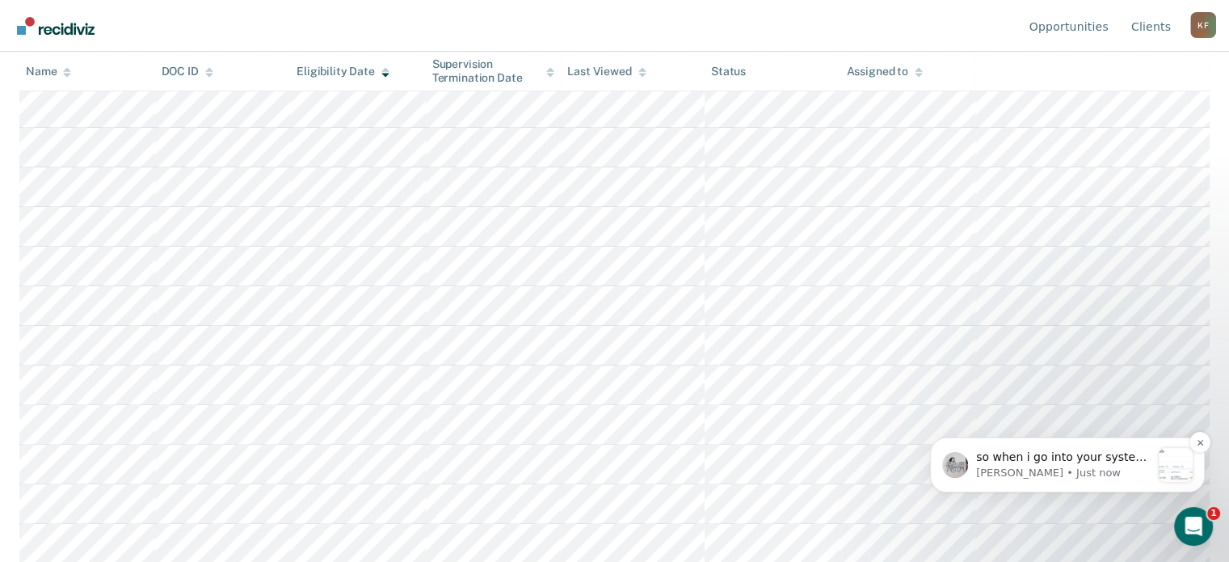
click at [1051, 464] on span "so when i go into your system, i do see he's pending eligibility. can you see t…" at bounding box center [1063, 480] width 174 height 61
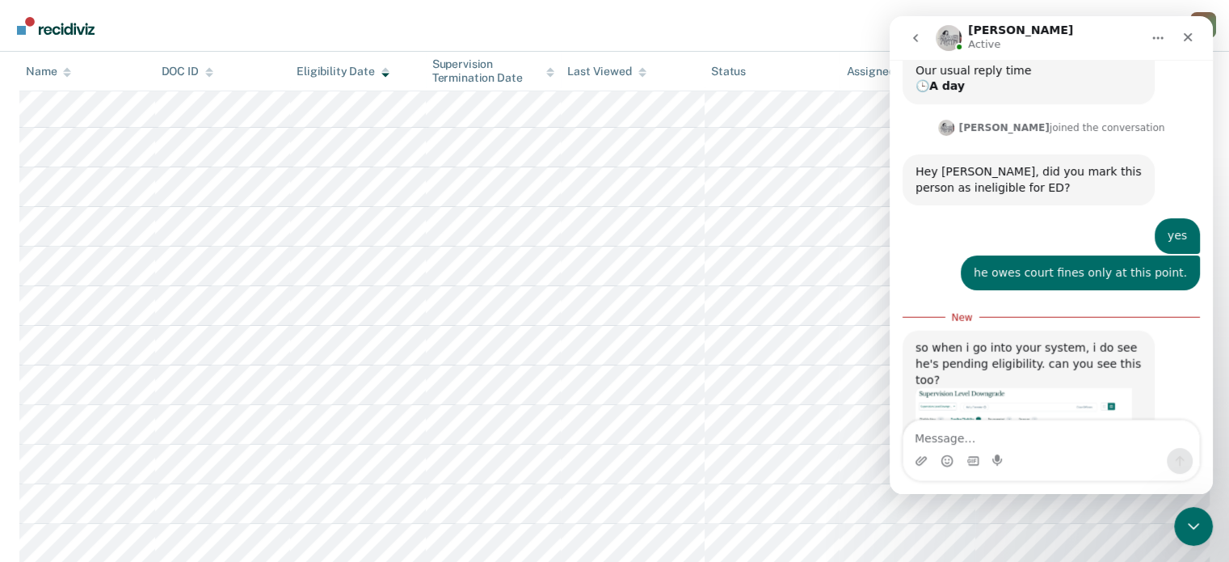
scroll to position [226, 0]
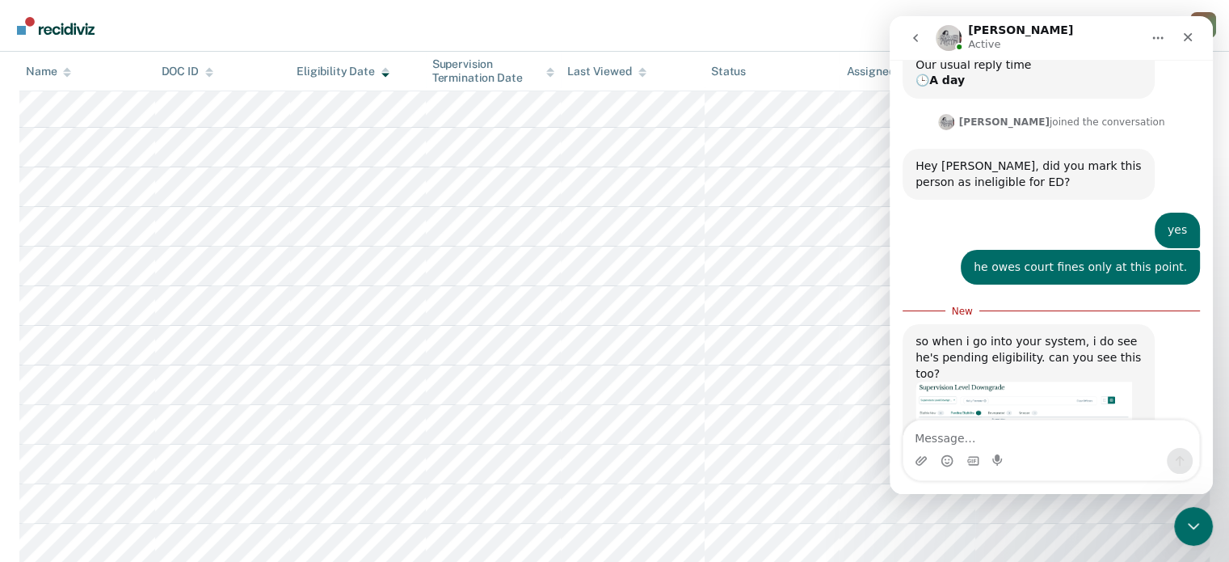
click at [1053, 381] on img "Kim says…" at bounding box center [1024, 409] width 217 height 57
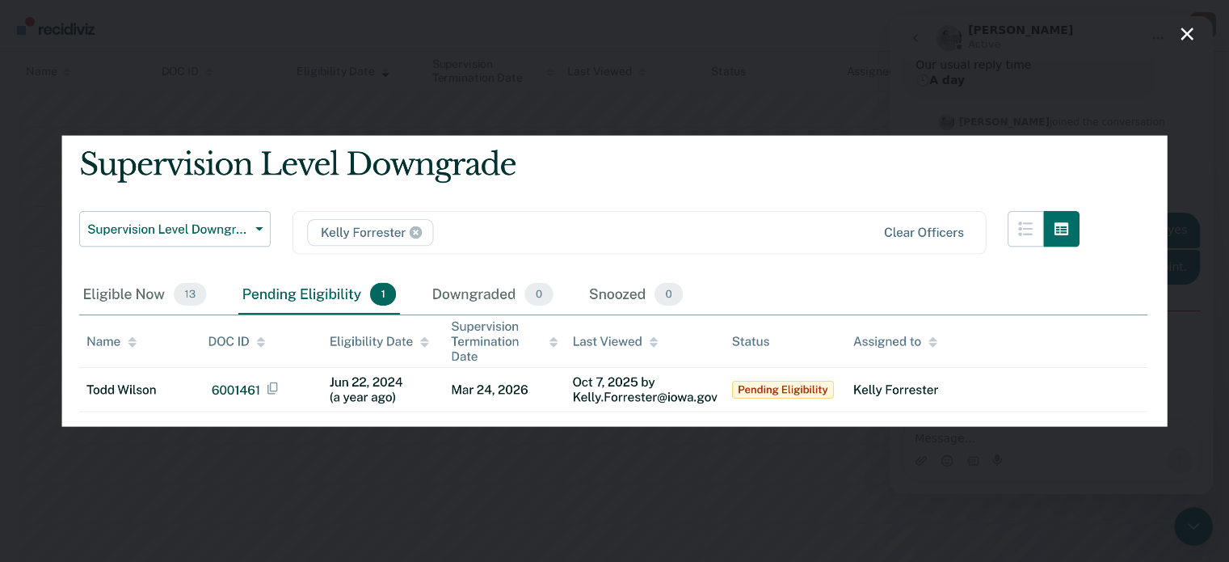
scroll to position [0, 0]
click at [1177, 36] on div "Intercom messenger" at bounding box center [614, 281] width 1229 height 562
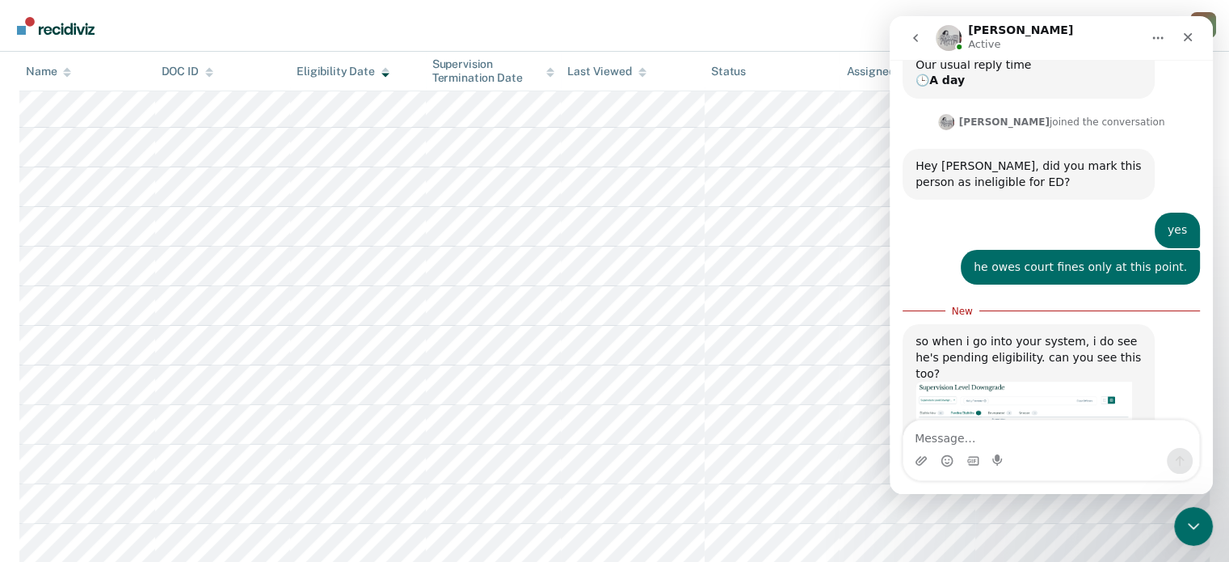
click at [568, 19] on nav "Opportunities Client s [PERSON_NAME] [PERSON_NAME] Profile How it works Log Out" at bounding box center [614, 25] width 1203 height 51
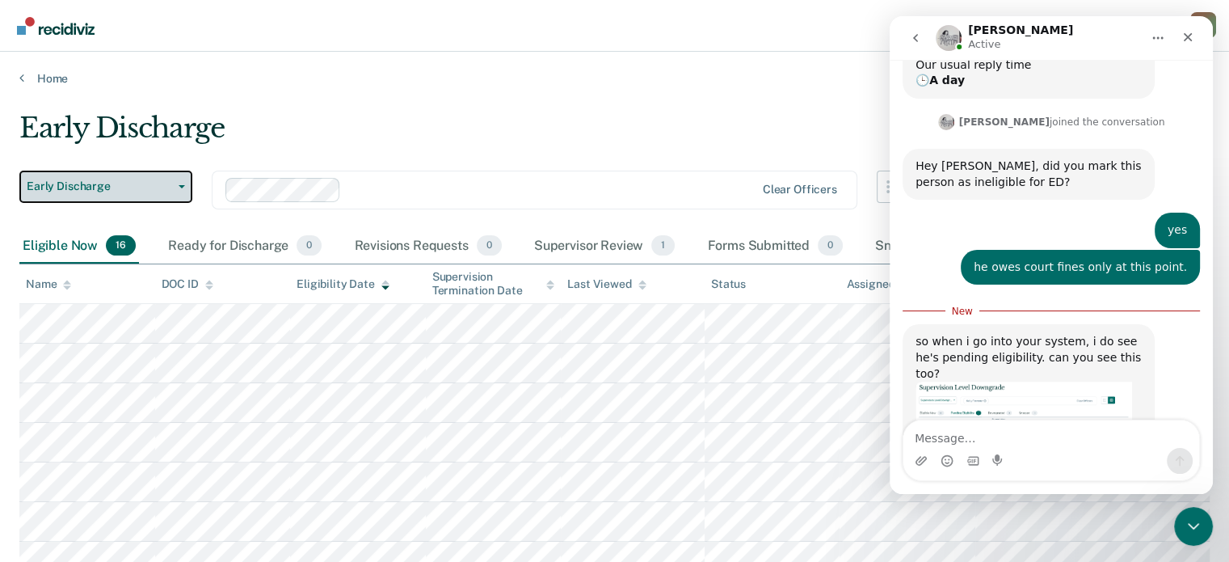
click at [165, 186] on span "Early Discharge" at bounding box center [99, 186] width 145 height 14
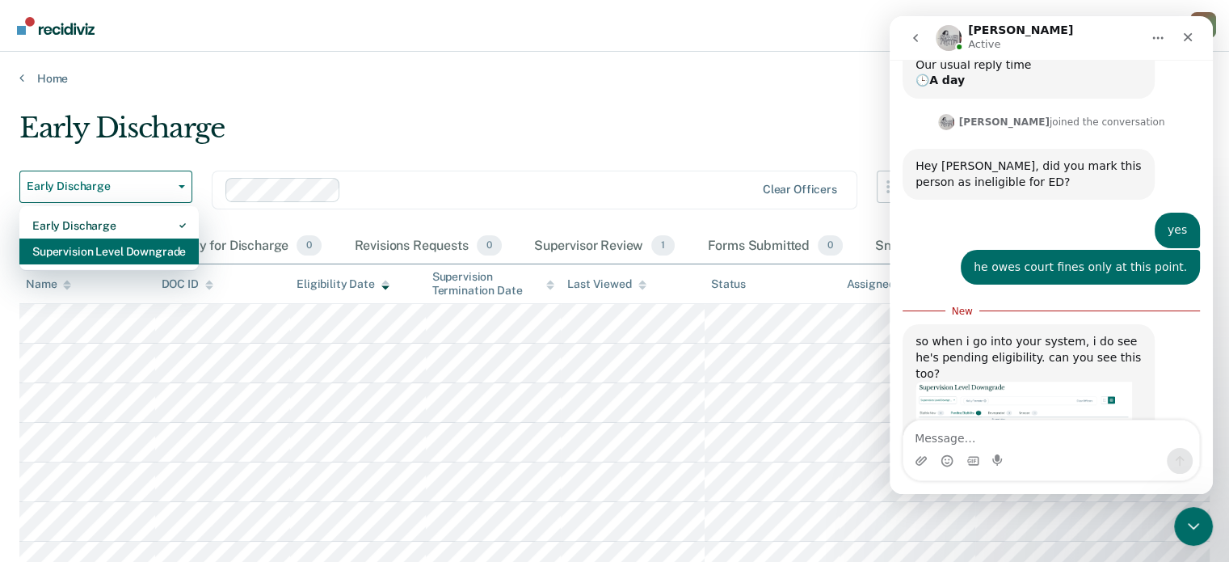
click at [137, 247] on div "Supervision Level Downgrade" at bounding box center [109, 251] width 154 height 26
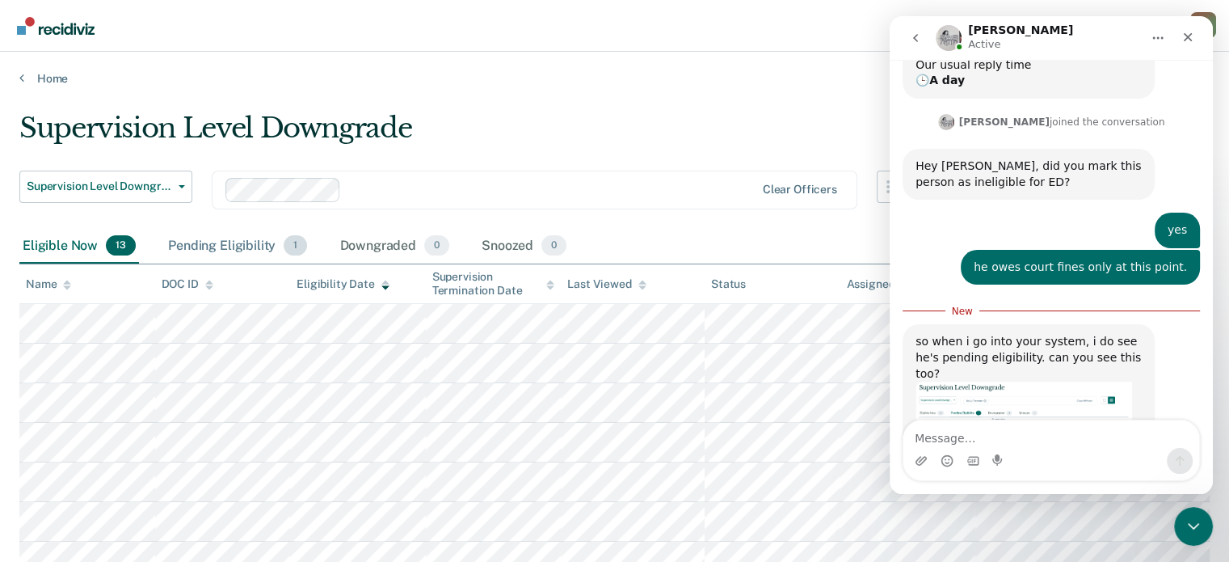
click at [217, 243] on div "Pending Eligibility 1" at bounding box center [237, 247] width 145 height 36
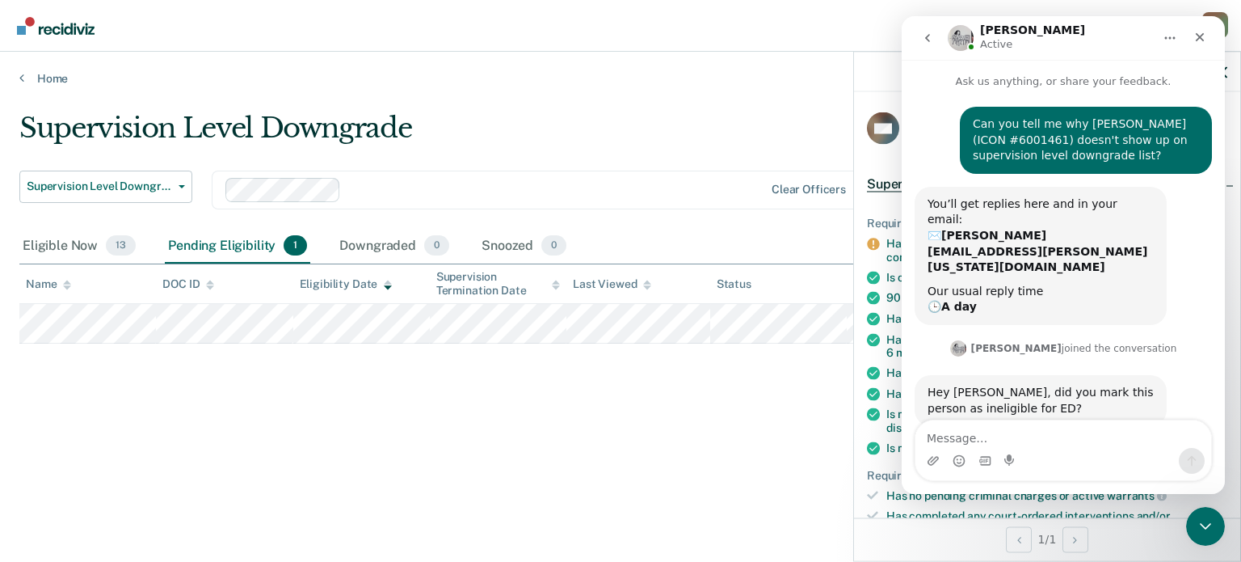
drag, startPoint x: 1119, startPoint y: 38, endPoint x: 1086, endPoint y: 42, distance: 32.6
click at [1086, 42] on div "[PERSON_NAME] Active" at bounding box center [1050, 38] width 205 height 28
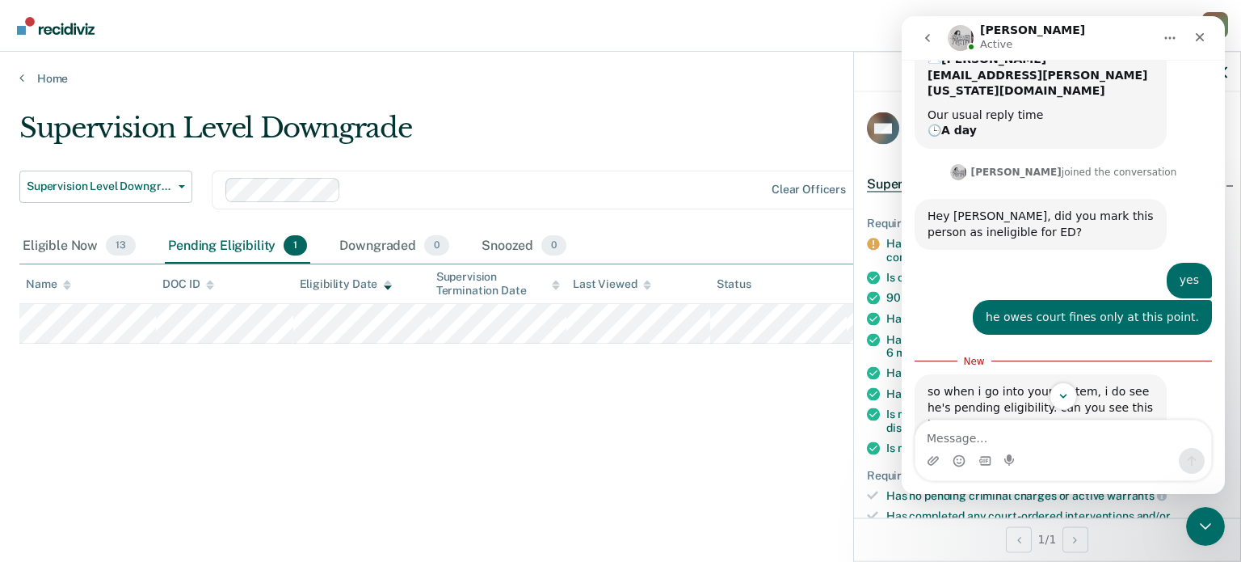
scroll to position [226, 0]
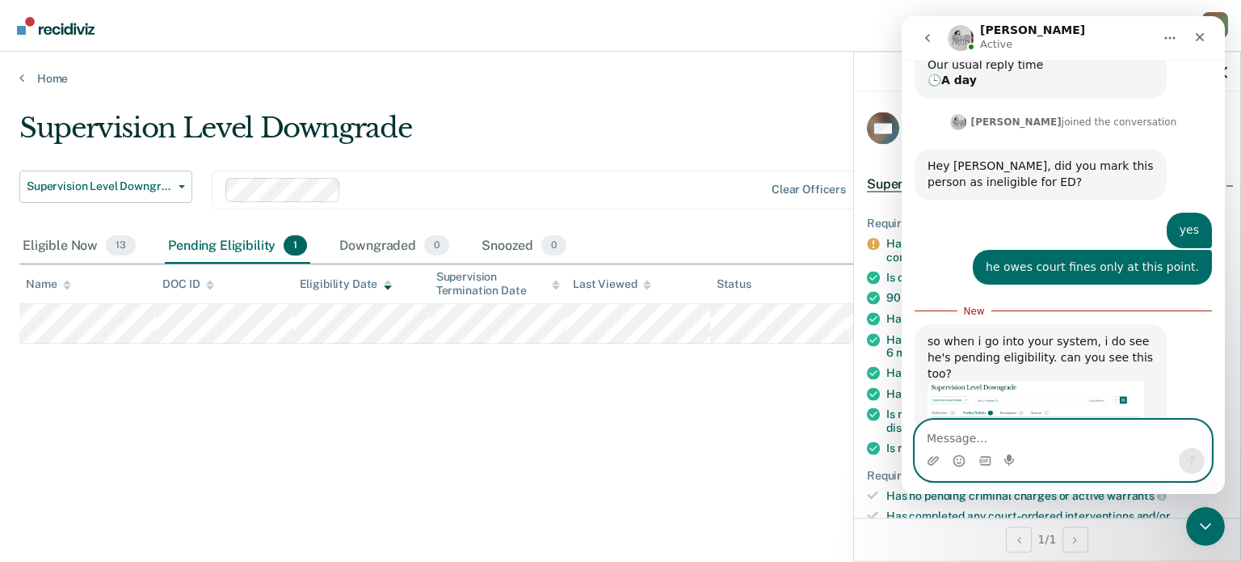
click at [1024, 442] on textarea "Message…" at bounding box center [1064, 433] width 296 height 27
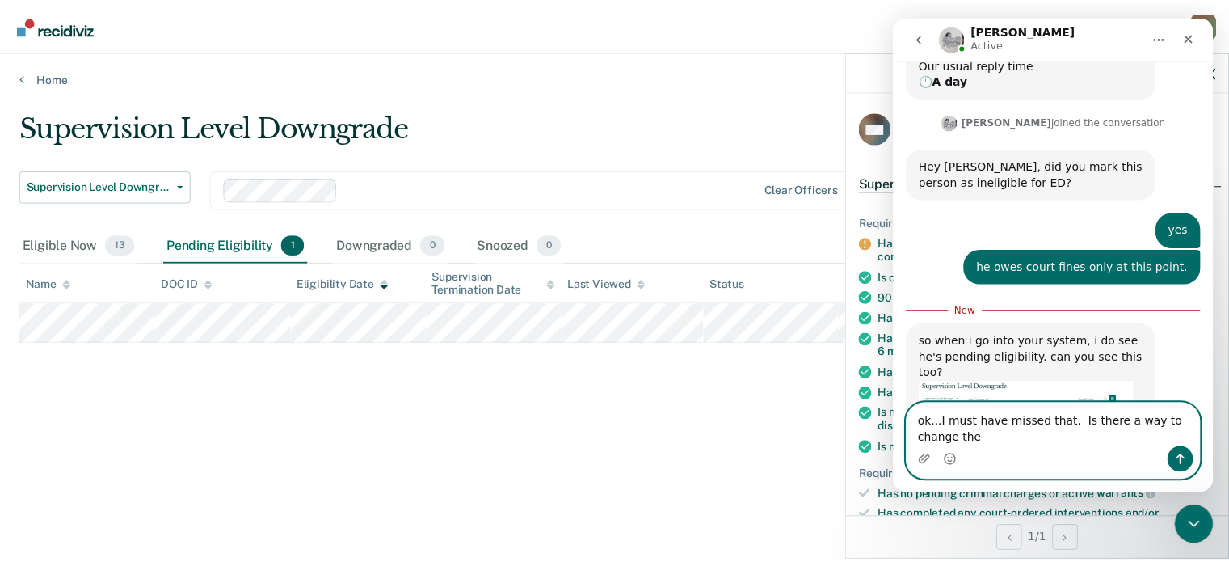
scroll to position [242, 0]
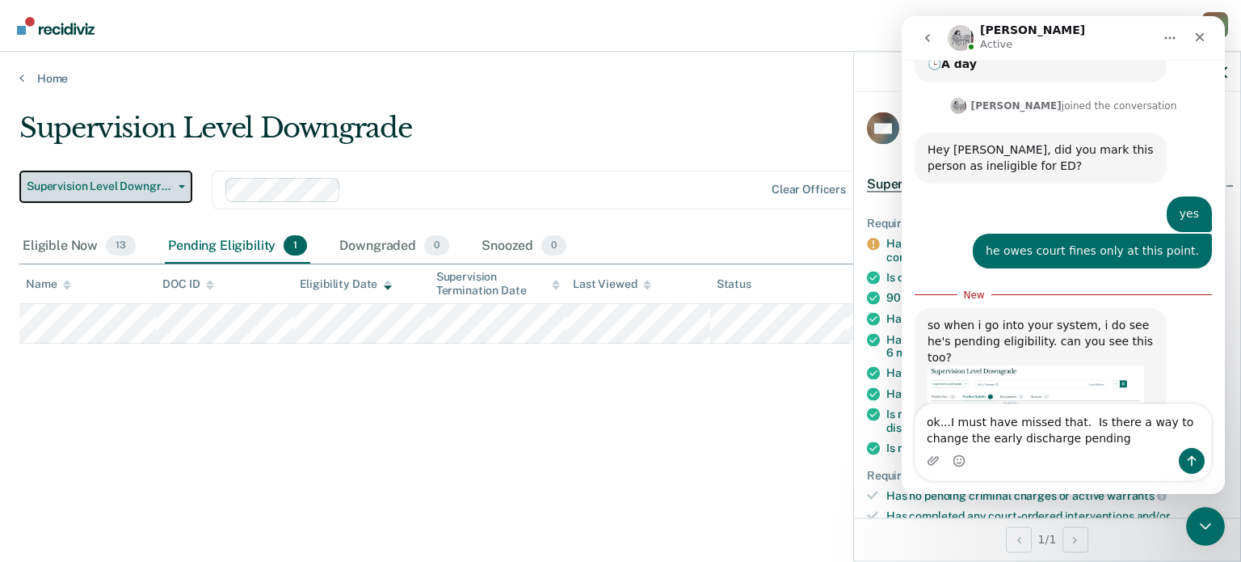
click at [171, 182] on button "Supervision Level Downgrade" at bounding box center [105, 187] width 173 height 32
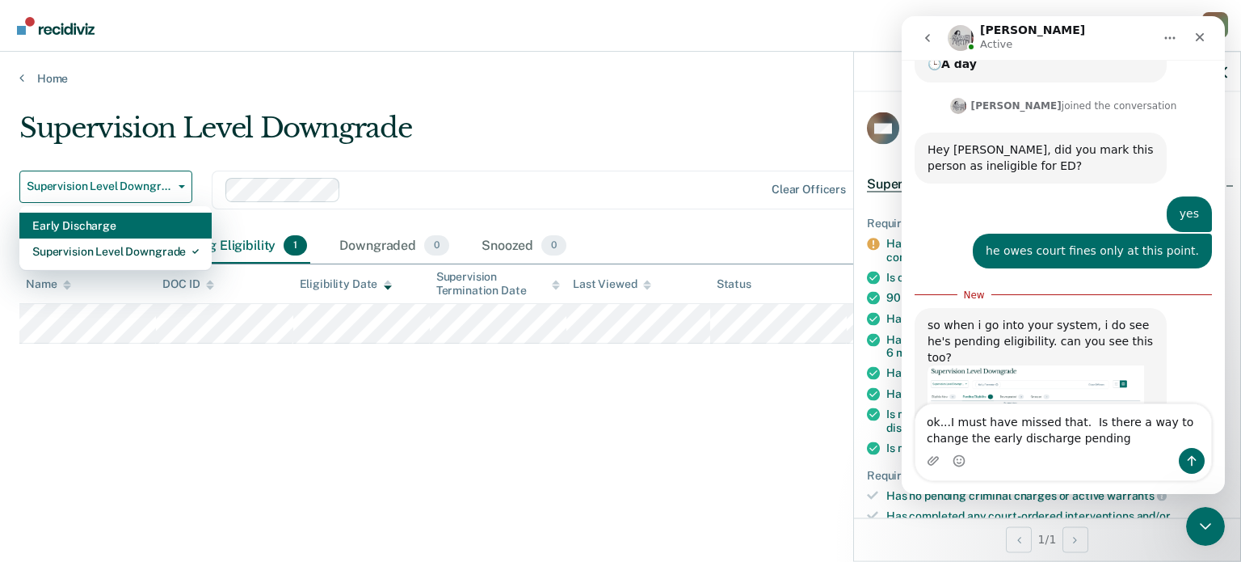
click at [111, 226] on div "Early Discharge" at bounding box center [115, 226] width 167 height 26
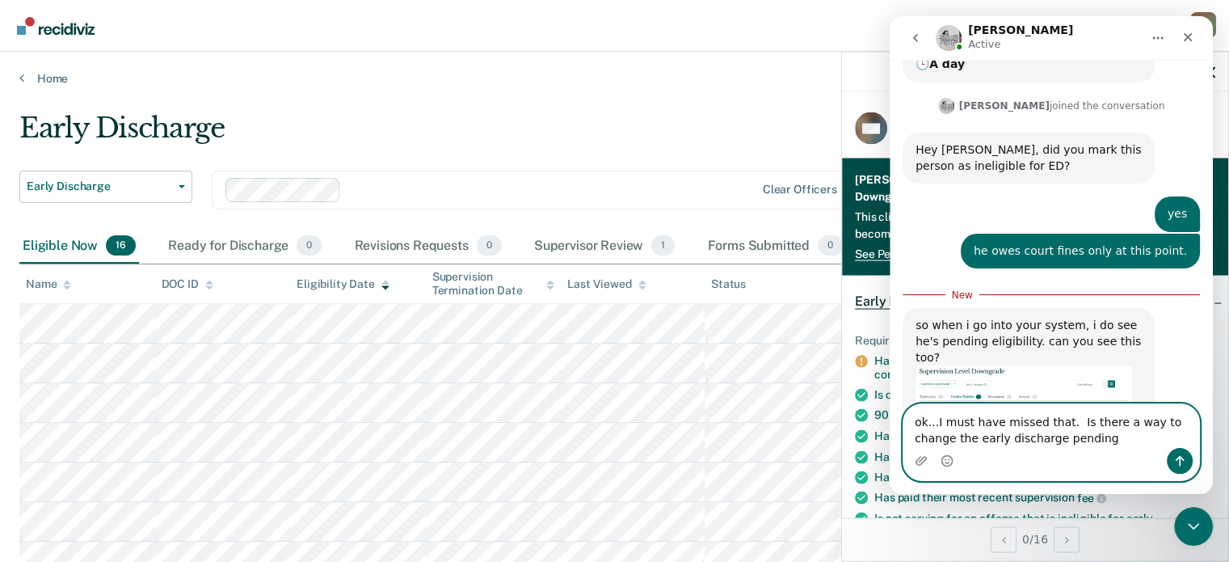
click at [1068, 441] on textarea "ok...I must have missed that. Is there a way to change the early discharge pend…" at bounding box center [1052, 426] width 296 height 44
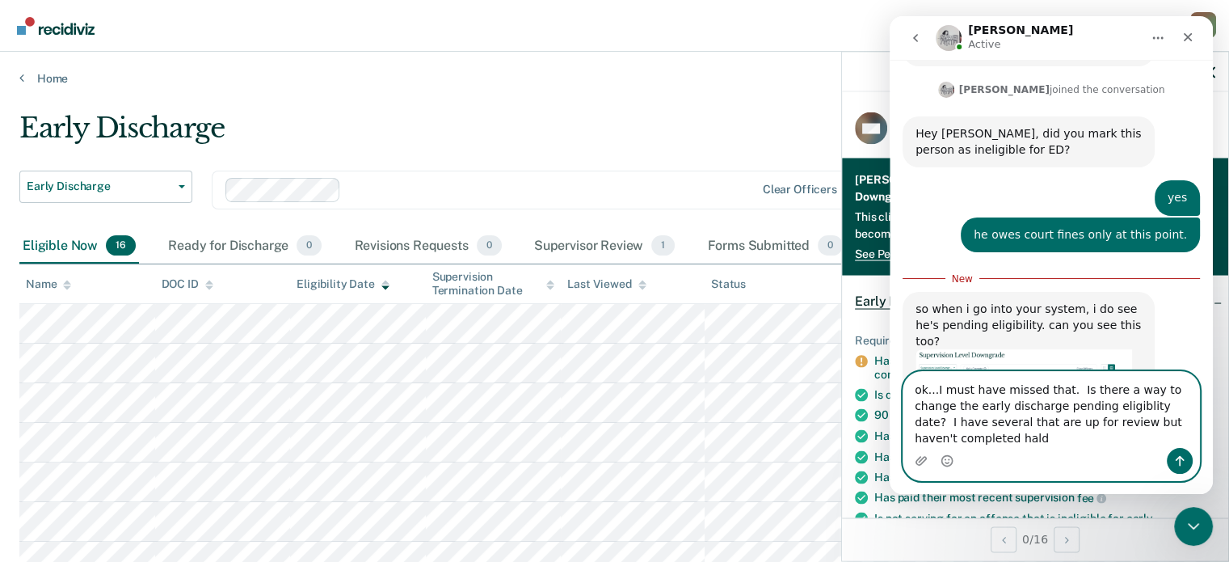
scroll to position [275, 0]
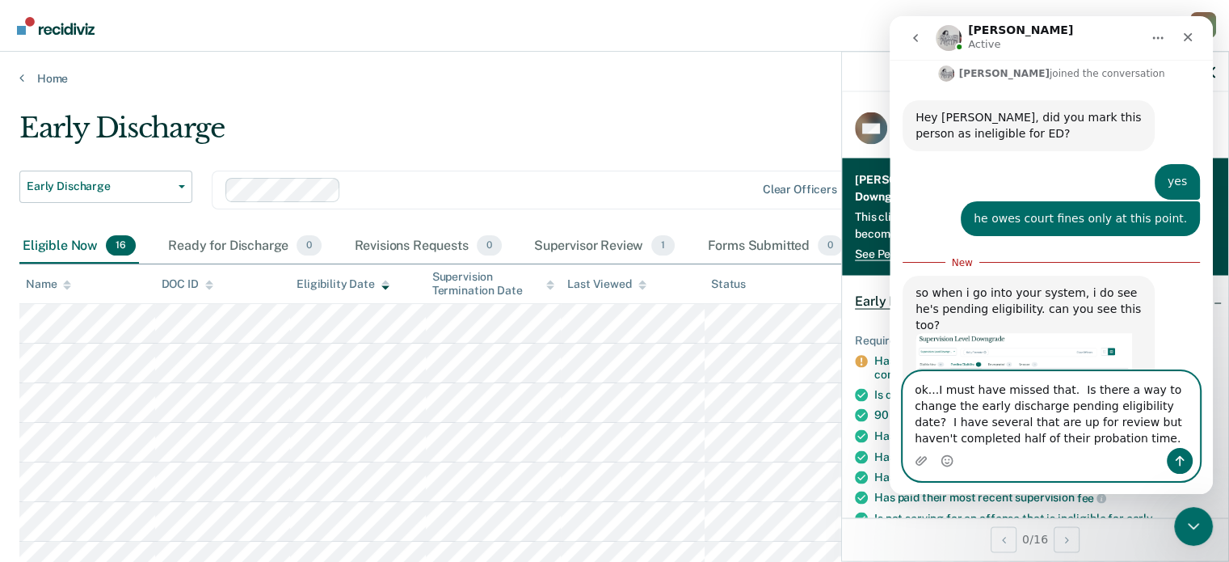
type textarea "ok...I must have missed that. Is there a way to change the early discharge pend…"
click at [1178, 451] on button "Send a message…" at bounding box center [1180, 461] width 26 height 26
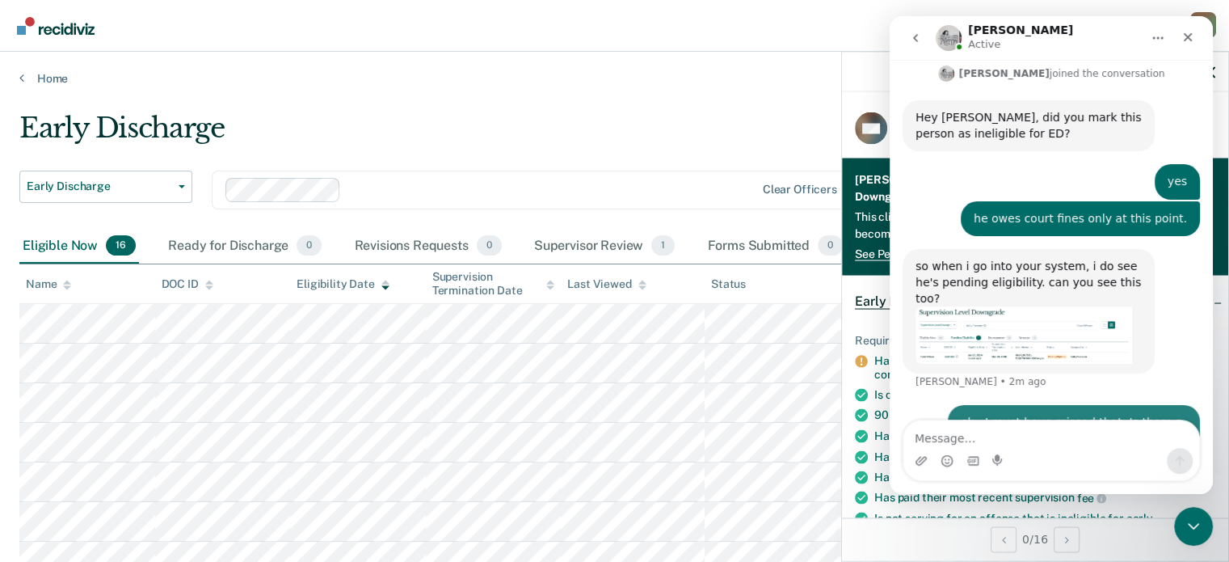
scroll to position [311, 0]
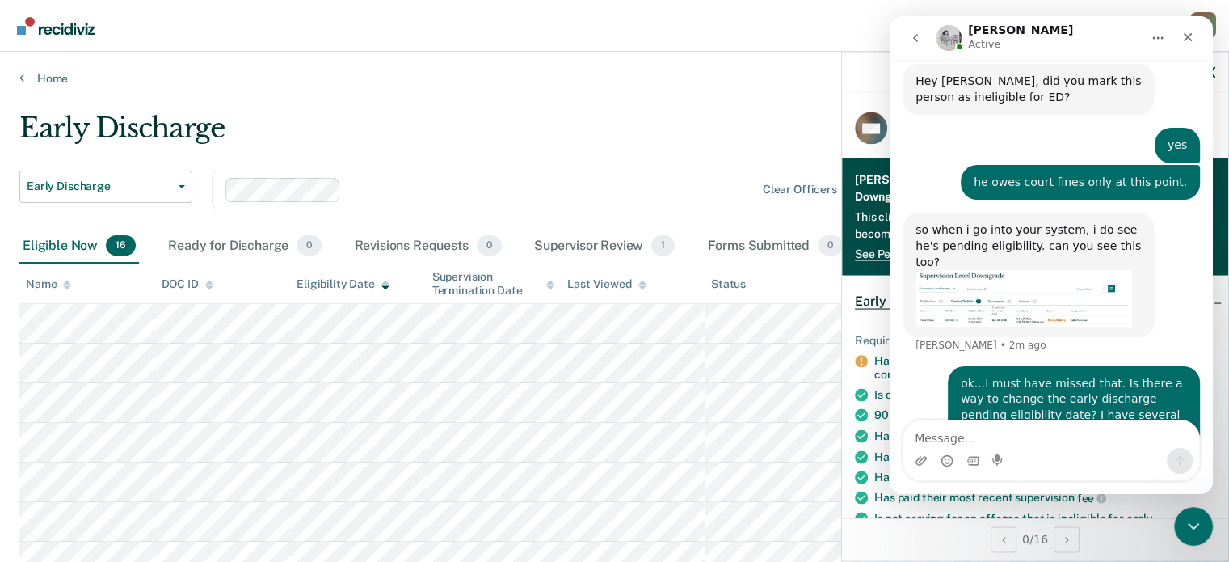
click at [462, 145] on div "Early Discharge" at bounding box center [480, 135] width 922 height 46
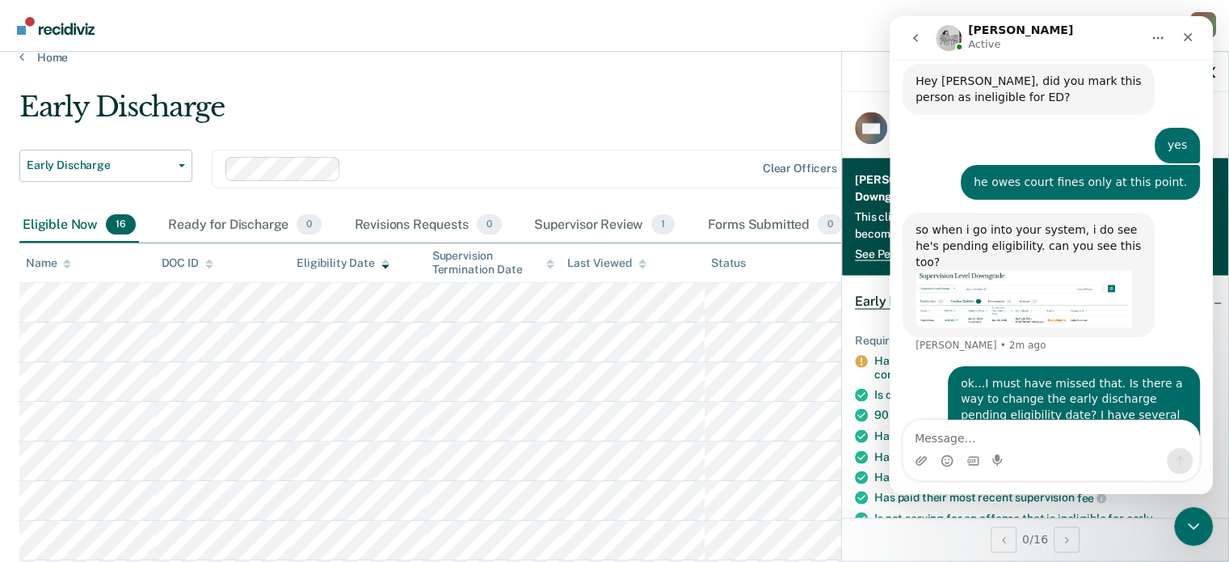
scroll to position [0, 0]
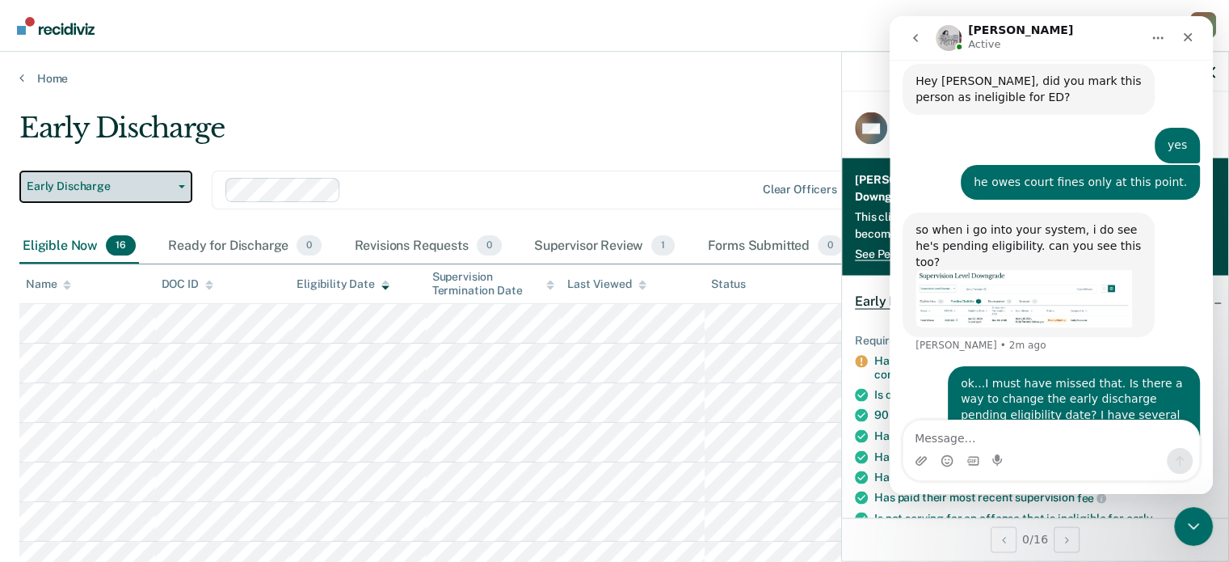
click at [158, 180] on span "Early Discharge" at bounding box center [99, 186] width 145 height 14
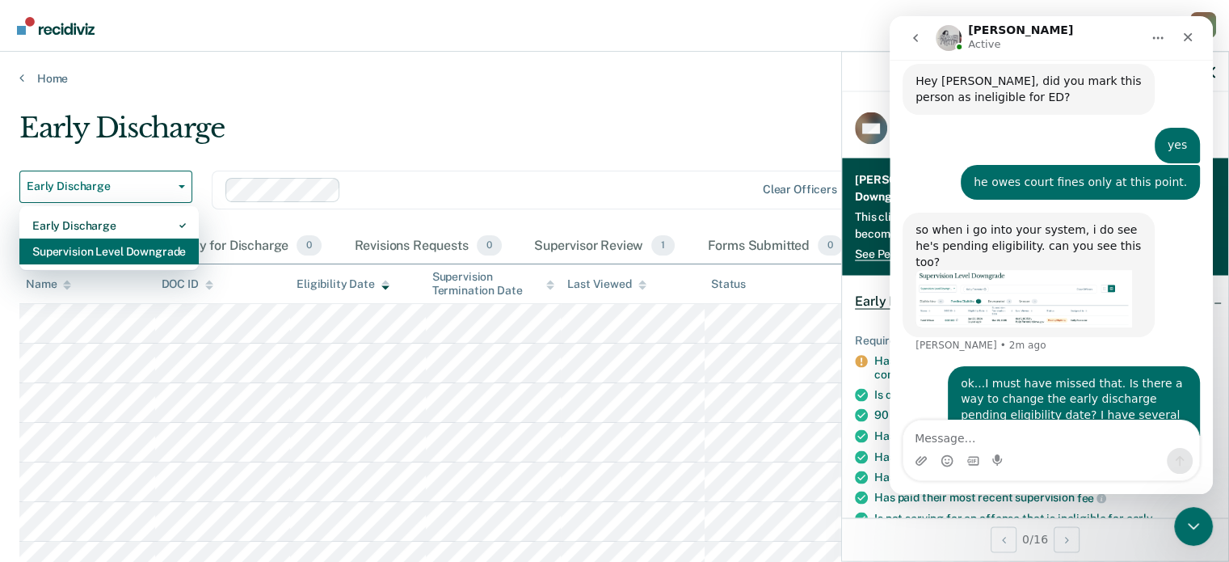
click at [129, 251] on div "Supervision Level Downgrade" at bounding box center [109, 251] width 154 height 26
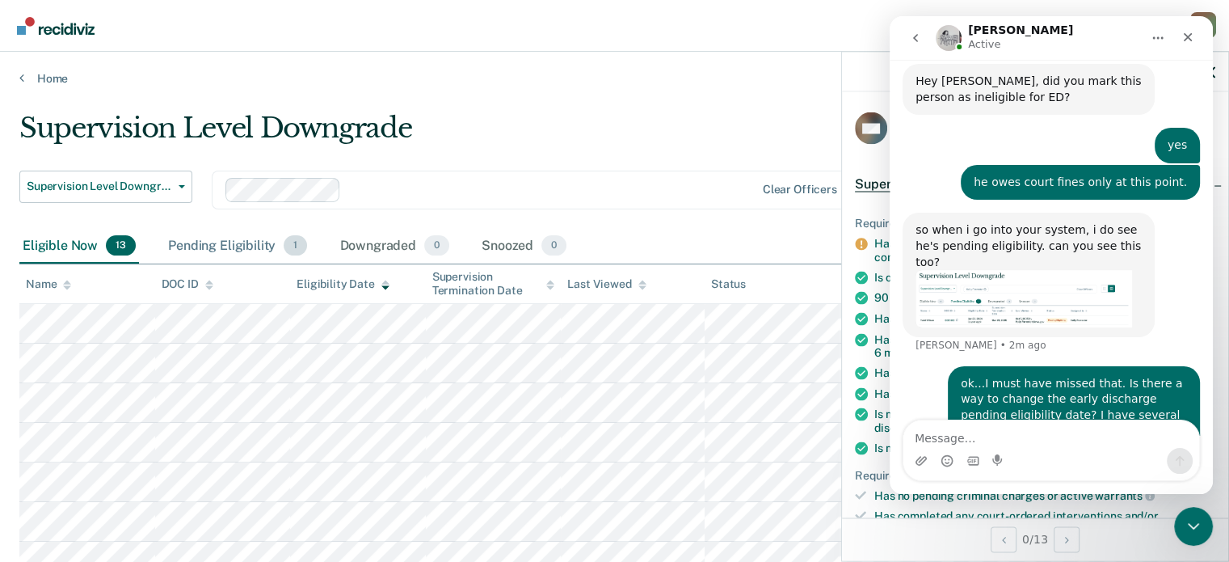
click at [235, 244] on div "Pending Eligibility 1" at bounding box center [237, 247] width 145 height 36
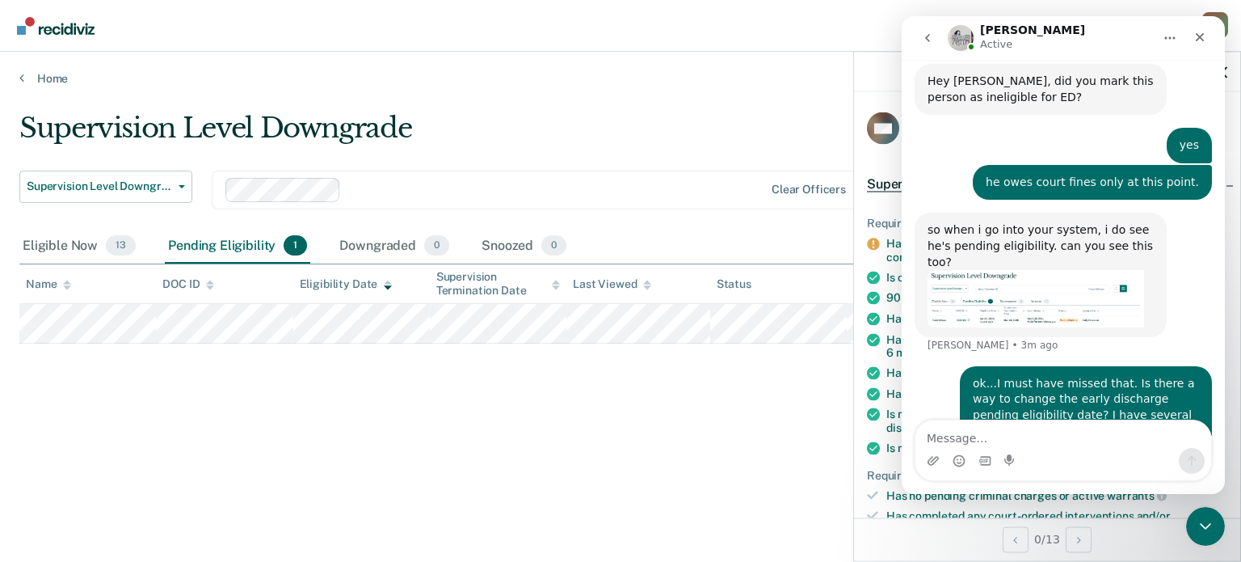
click at [235, 246] on div "Pending Eligibility 1" at bounding box center [237, 247] width 145 height 36
click at [1202, 37] on icon "Close" at bounding box center [1200, 37] width 13 height 13
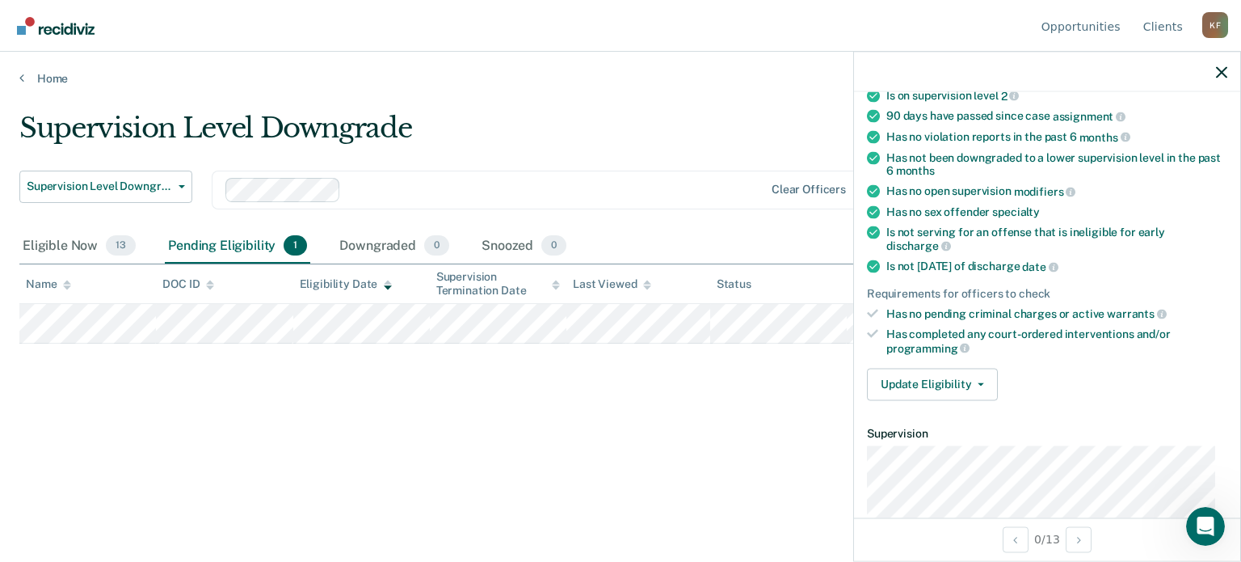
scroll to position [158, 0]
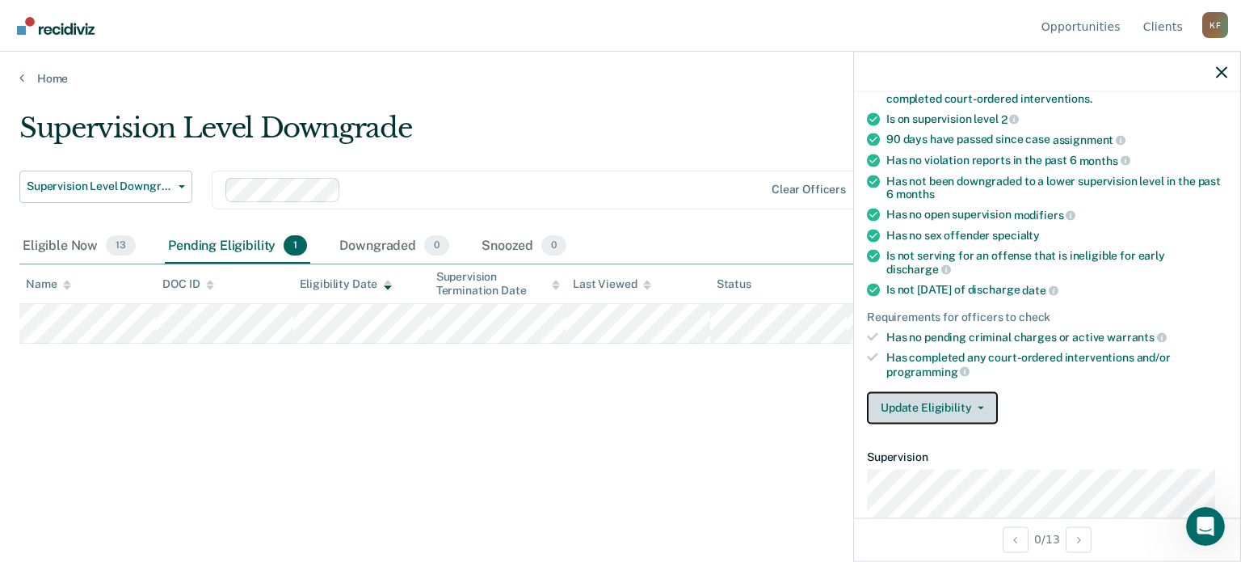
click at [972, 398] on button "Update Eligibility" at bounding box center [932, 407] width 131 height 32
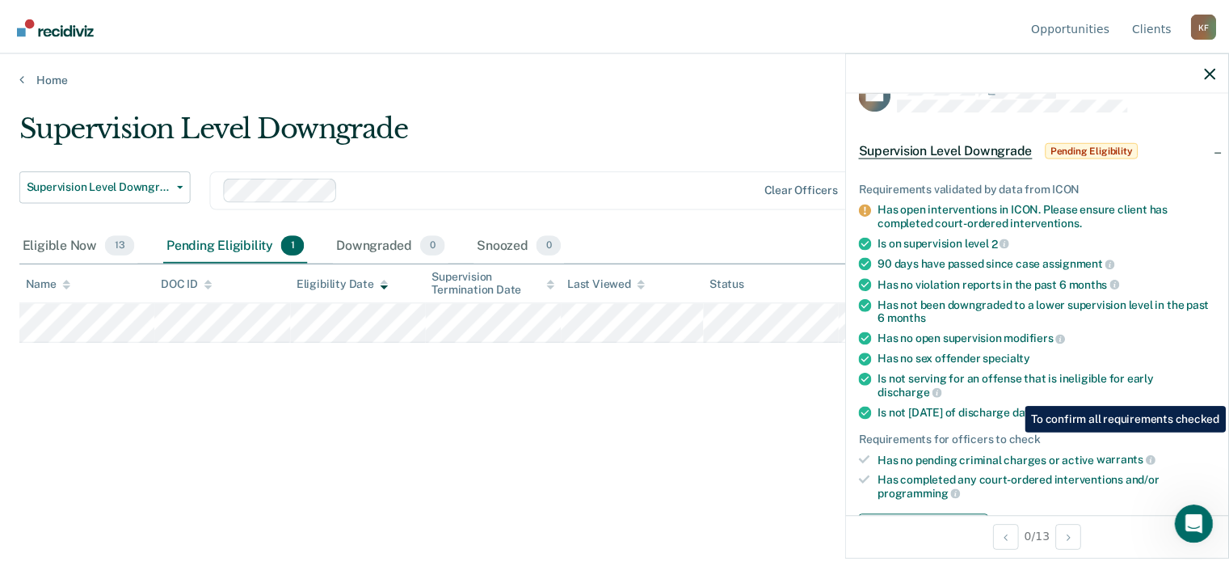
scroll to position [0, 0]
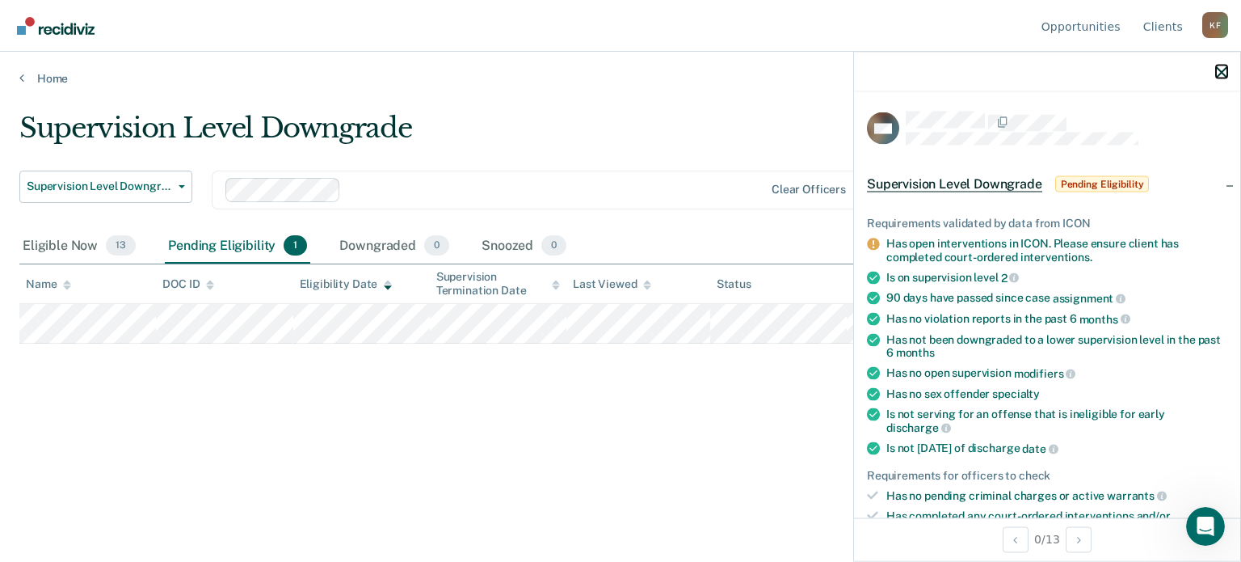
click at [1225, 69] on icon "button" at bounding box center [1221, 71] width 11 height 11
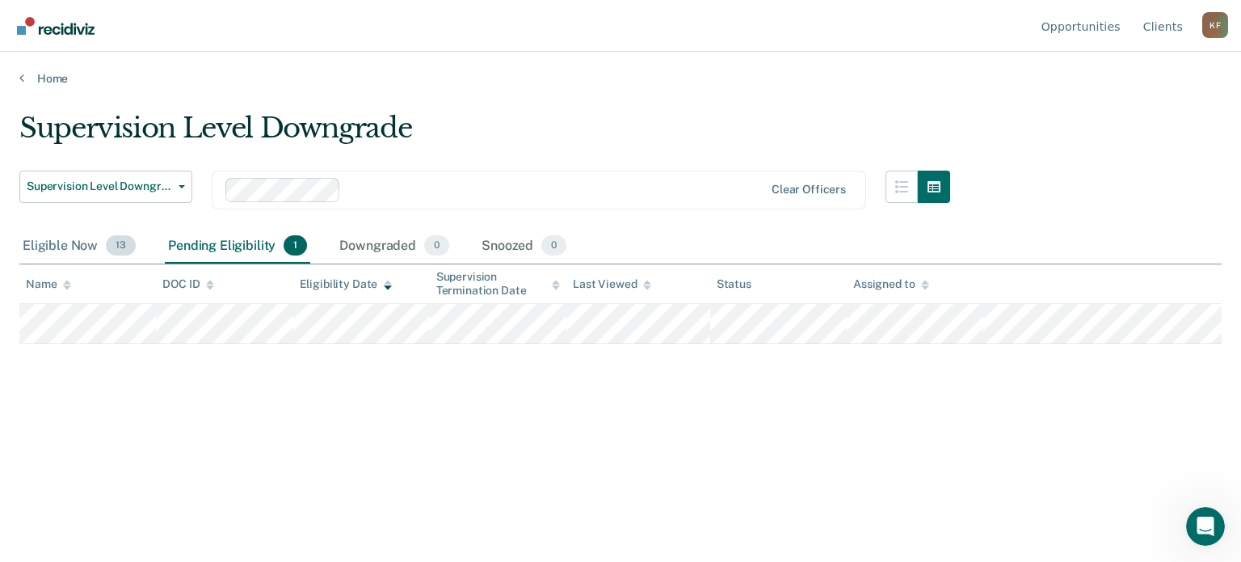
click at [85, 245] on div "Eligible Now 13" at bounding box center [79, 247] width 120 height 36
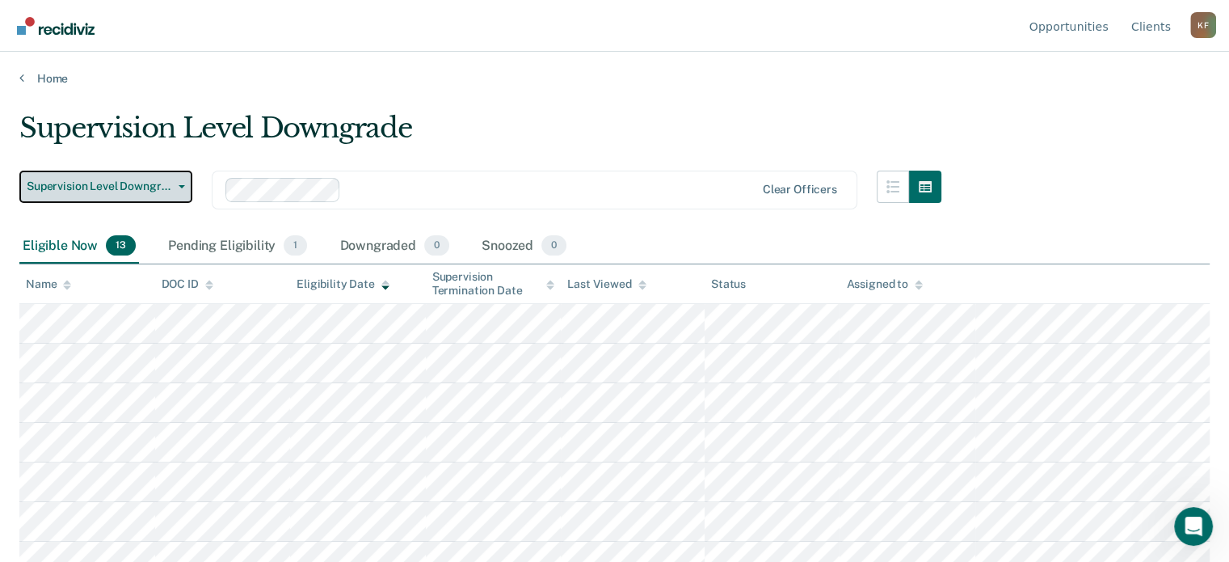
click at [179, 185] on icon "button" at bounding box center [182, 186] width 6 height 3
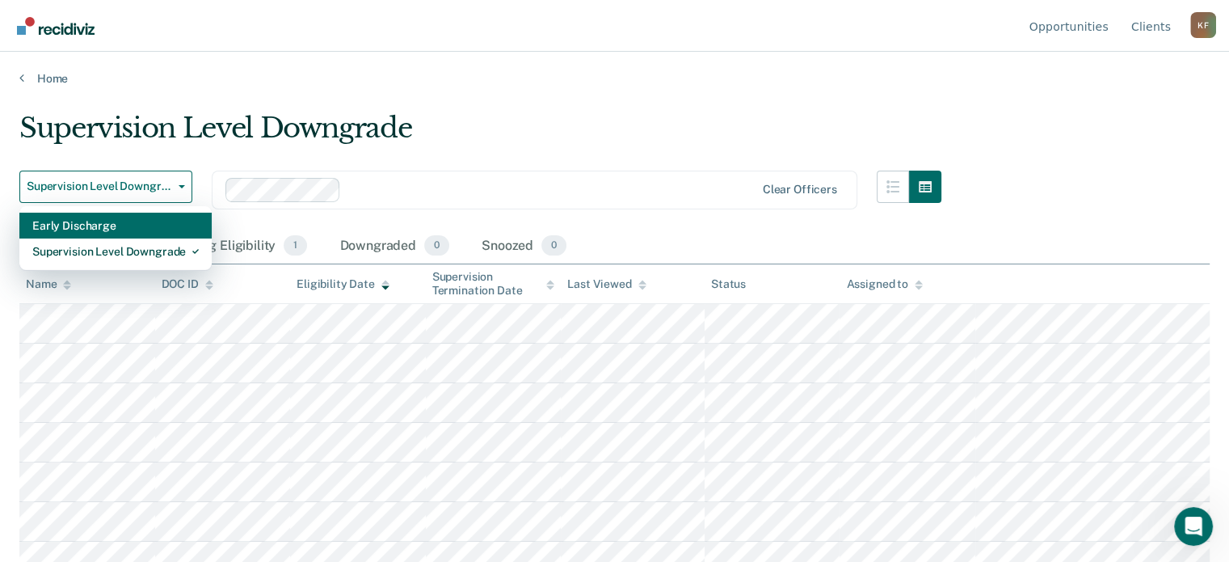
click at [116, 221] on div "Early Discharge" at bounding box center [115, 226] width 167 height 26
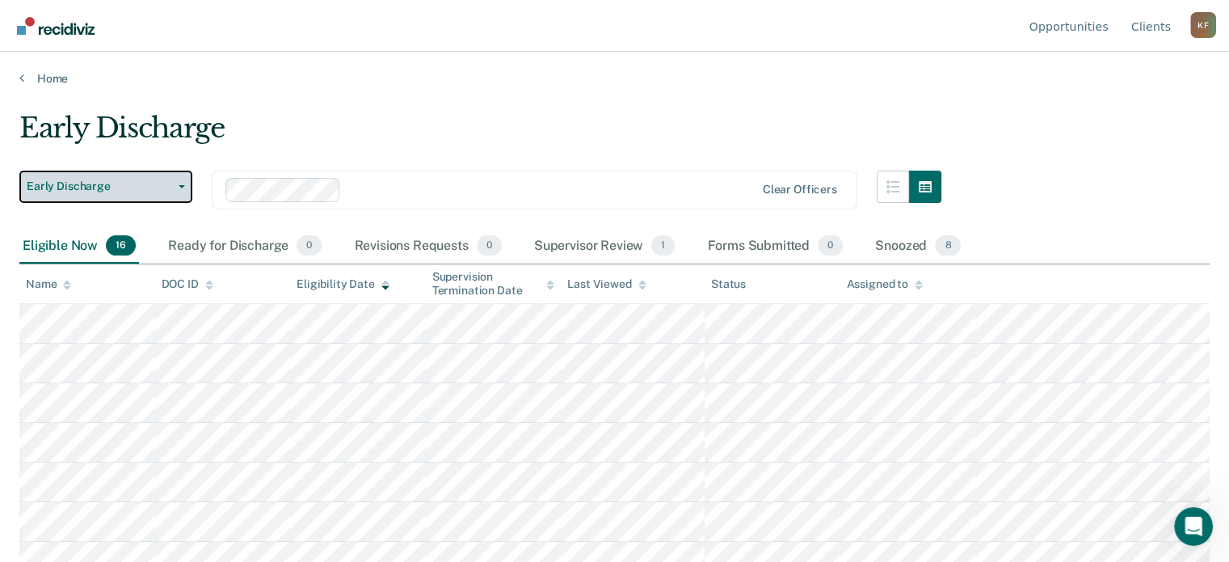
click at [172, 187] on span "button" at bounding box center [178, 186] width 13 height 3
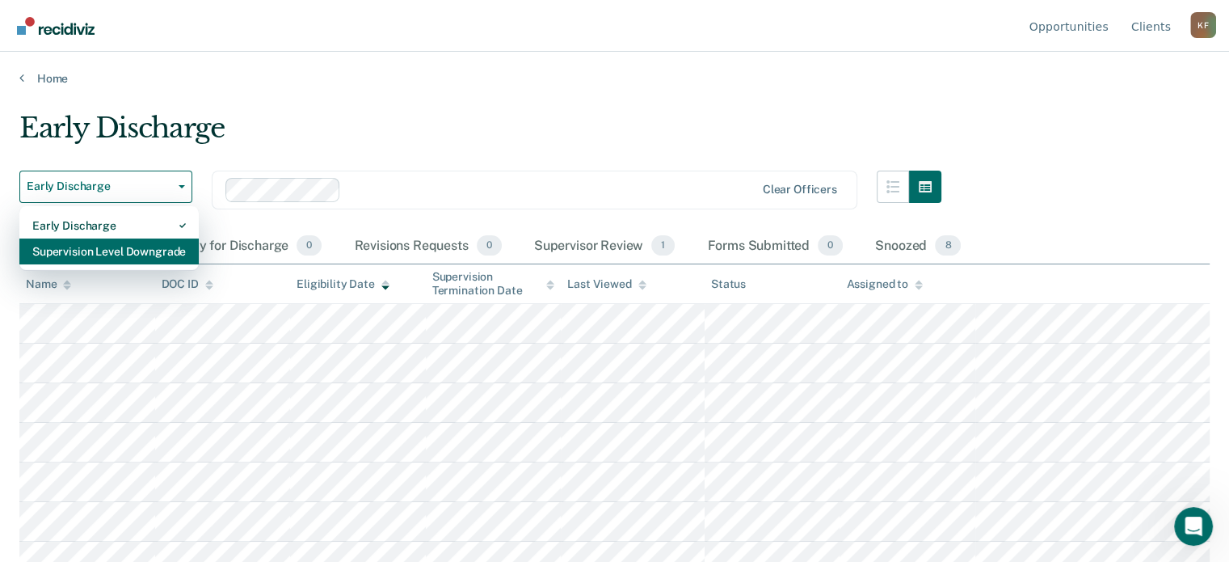
click at [140, 245] on div "Supervision Level Downgrade" at bounding box center [109, 251] width 154 height 26
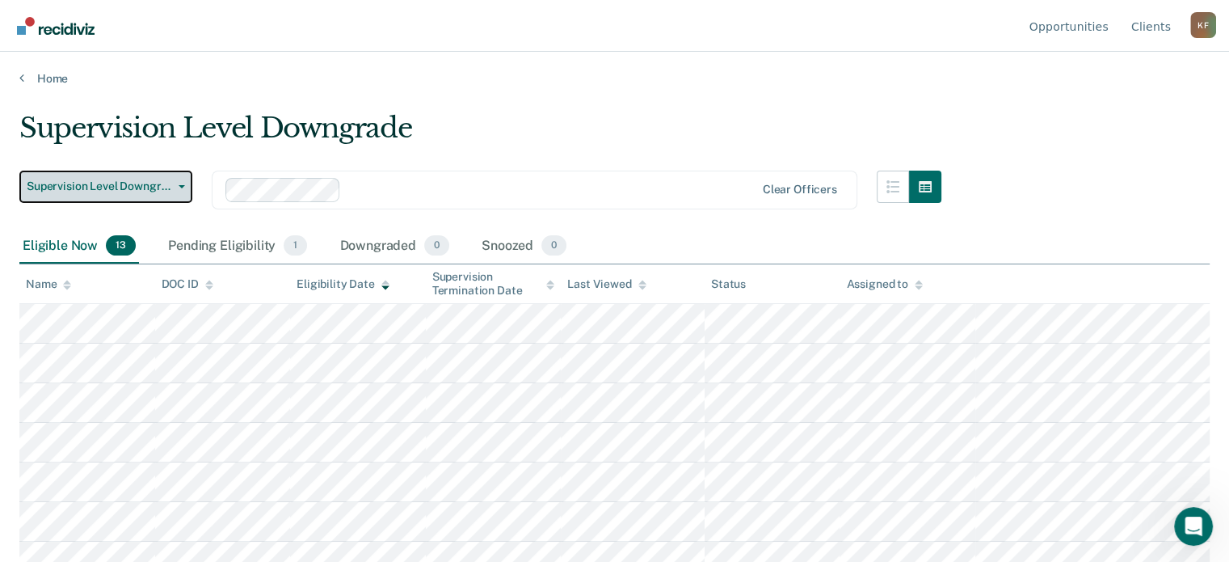
click at [172, 185] on span "button" at bounding box center [178, 186] width 13 height 3
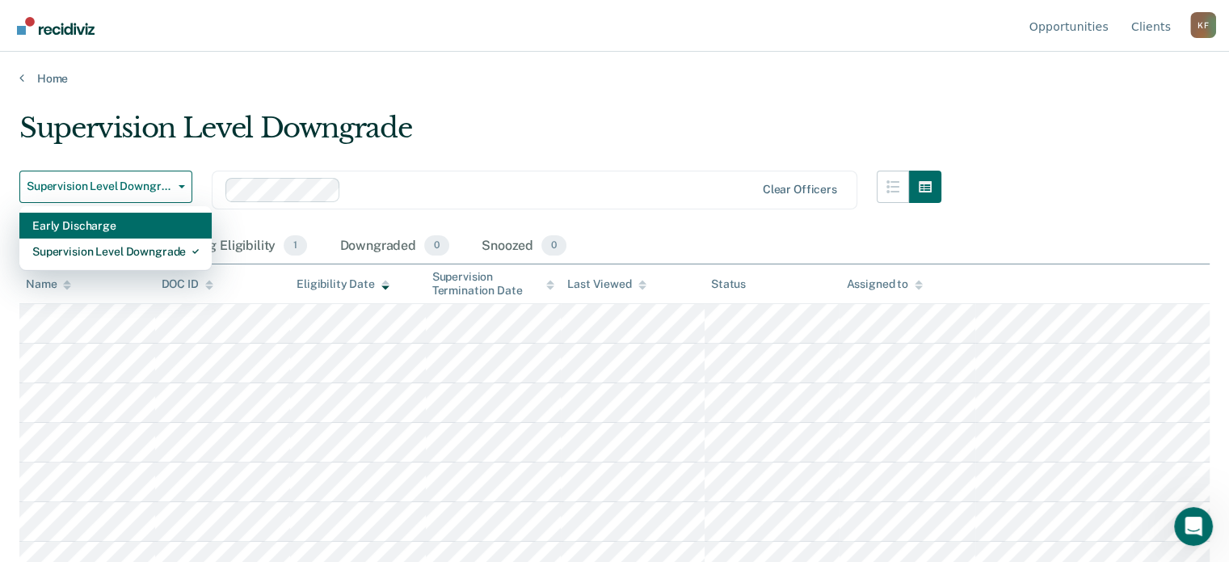
click at [137, 230] on div "Early Discharge" at bounding box center [115, 226] width 167 height 26
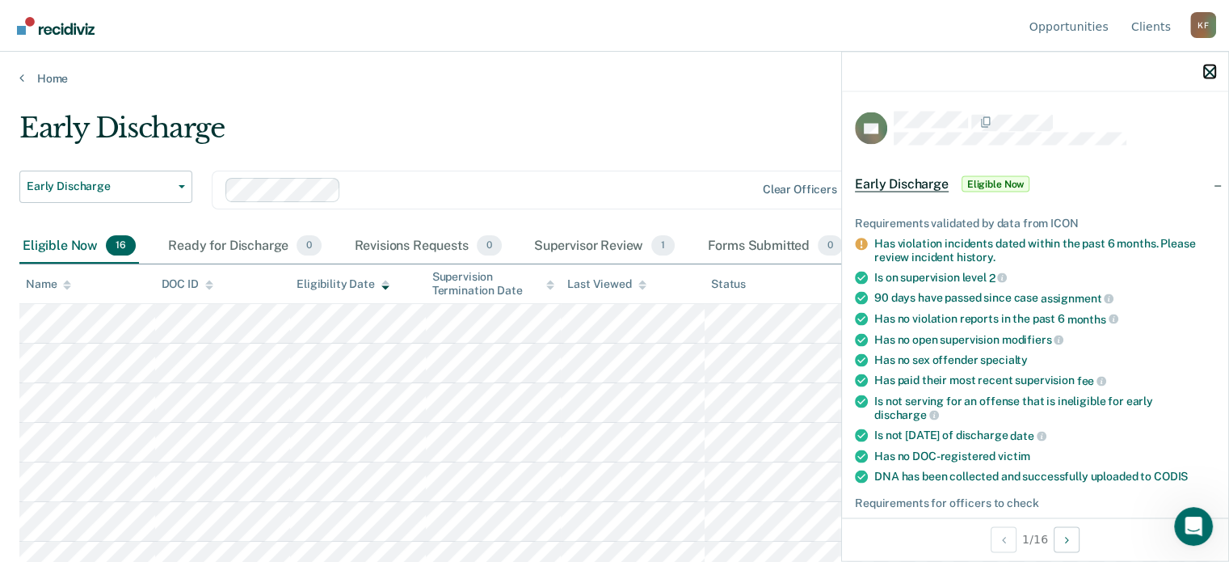
click at [1212, 75] on icon "button" at bounding box center [1209, 71] width 11 height 11
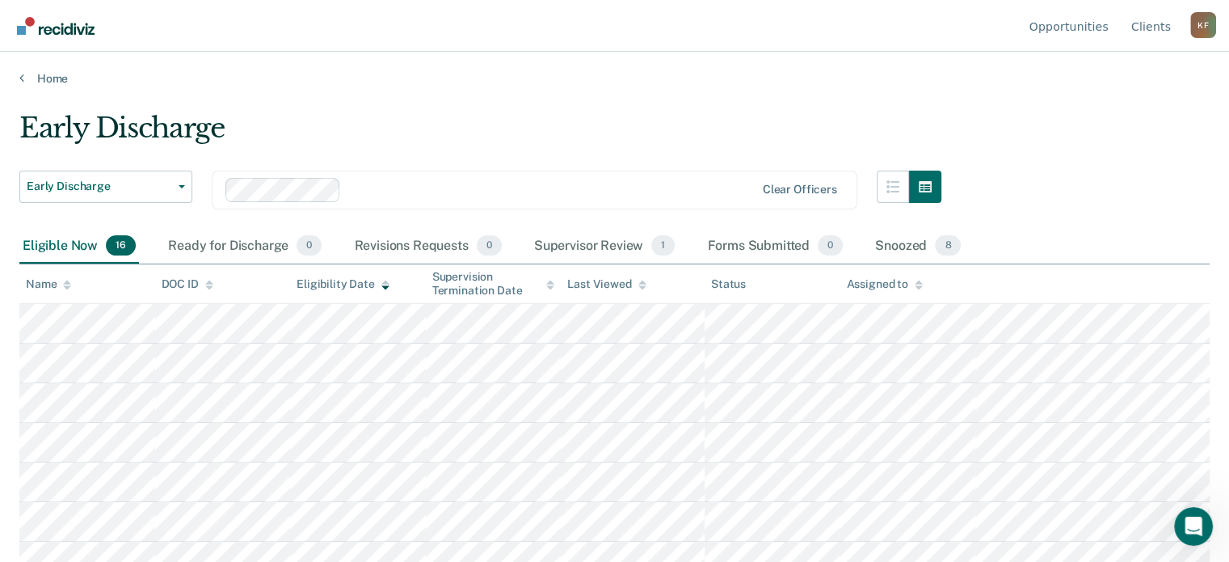
click at [1202, 27] on div "K F" at bounding box center [1204, 25] width 26 height 26
click at [1120, 120] on link "Log Out" at bounding box center [1138, 127] width 104 height 14
